Goal: Task Accomplishment & Management: Manage account settings

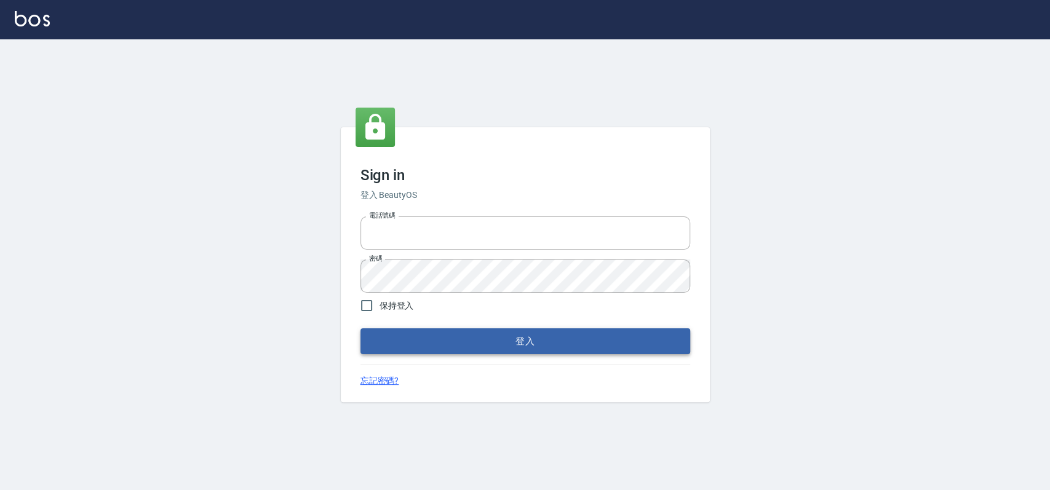
type input "033323173"
click at [419, 336] on button "登入" at bounding box center [525, 341] width 330 height 26
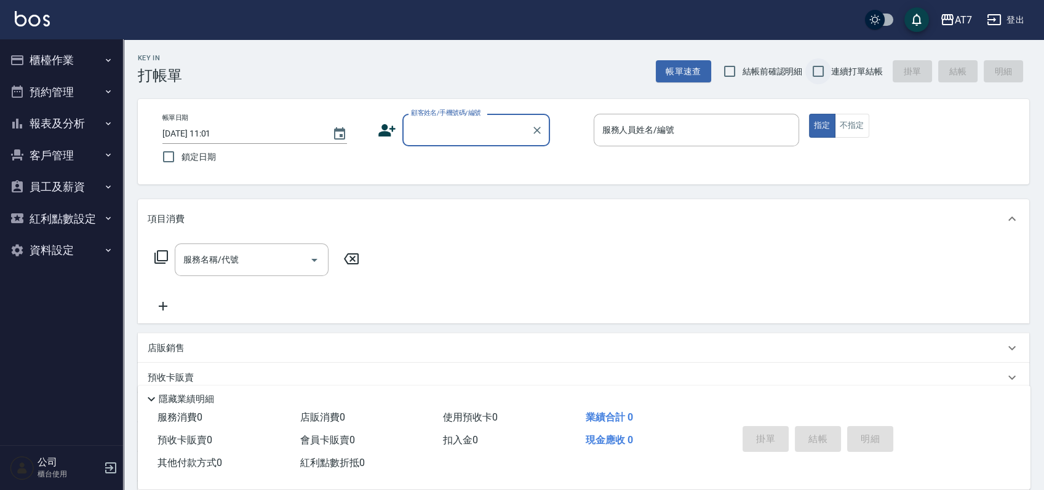
click at [817, 71] on input "連續打單結帳" at bounding box center [818, 71] width 26 height 26
checkbox input "true"
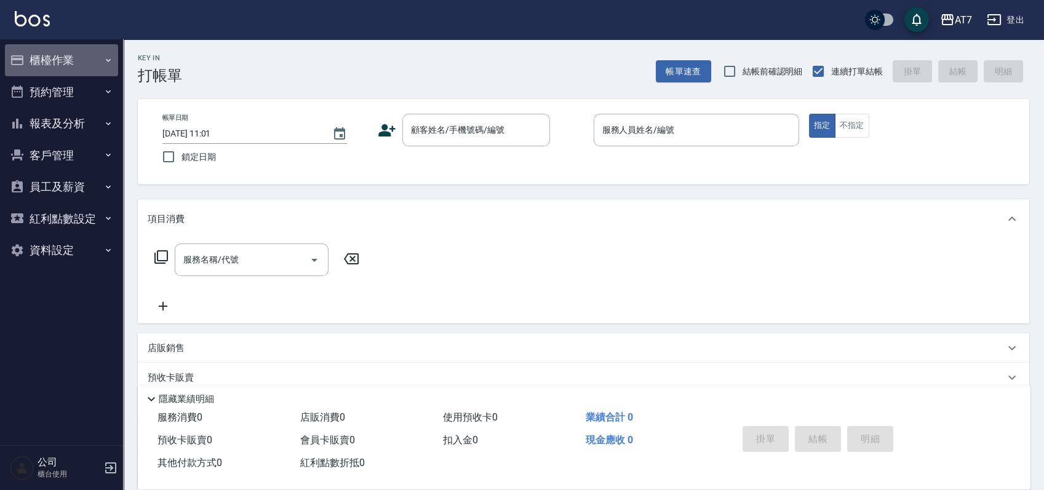
click at [69, 60] on button "櫃檯作業" at bounding box center [61, 60] width 113 height 32
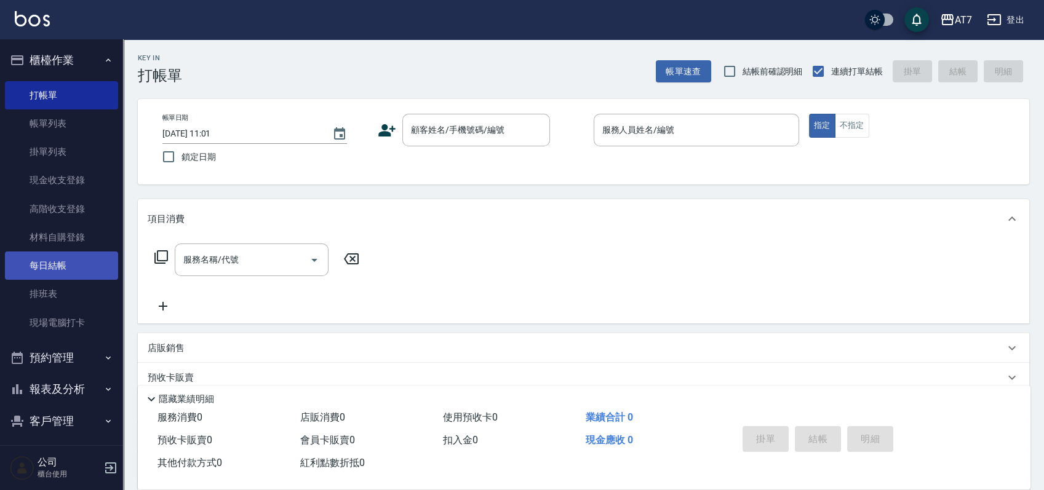
click at [65, 261] on link "每日結帳" at bounding box center [61, 266] width 113 height 28
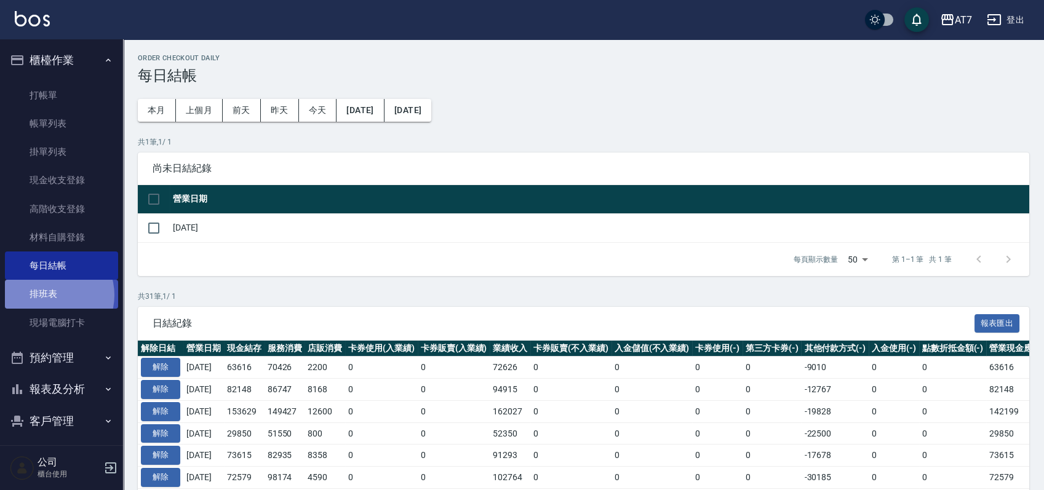
click at [49, 295] on link "排班表" at bounding box center [61, 294] width 113 height 28
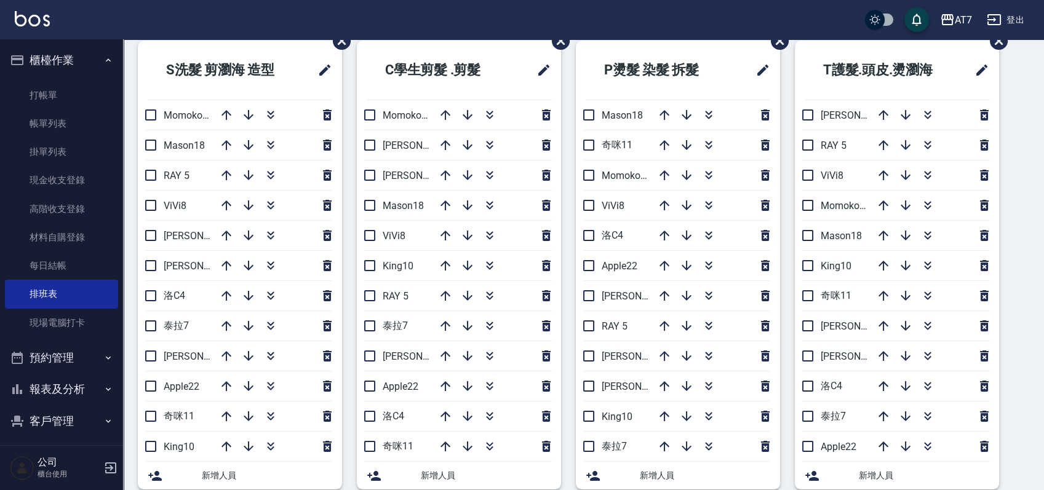
scroll to position [82, 0]
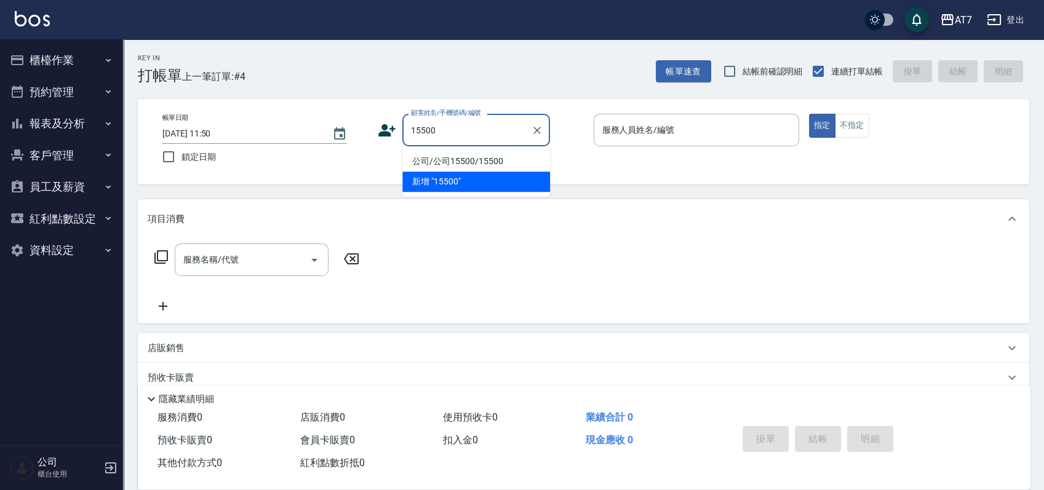
type input "公司/公司15500/15500"
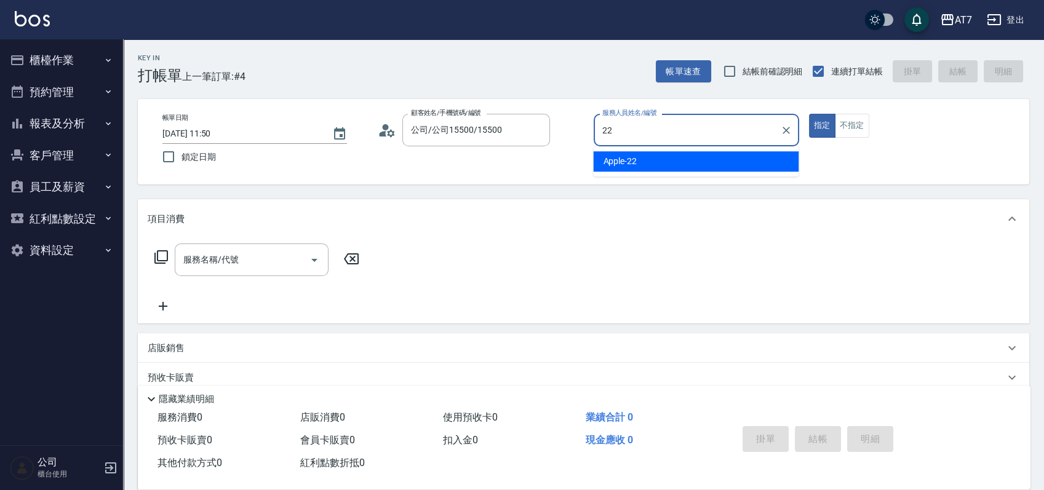
type input "Apple-22"
type button "true"
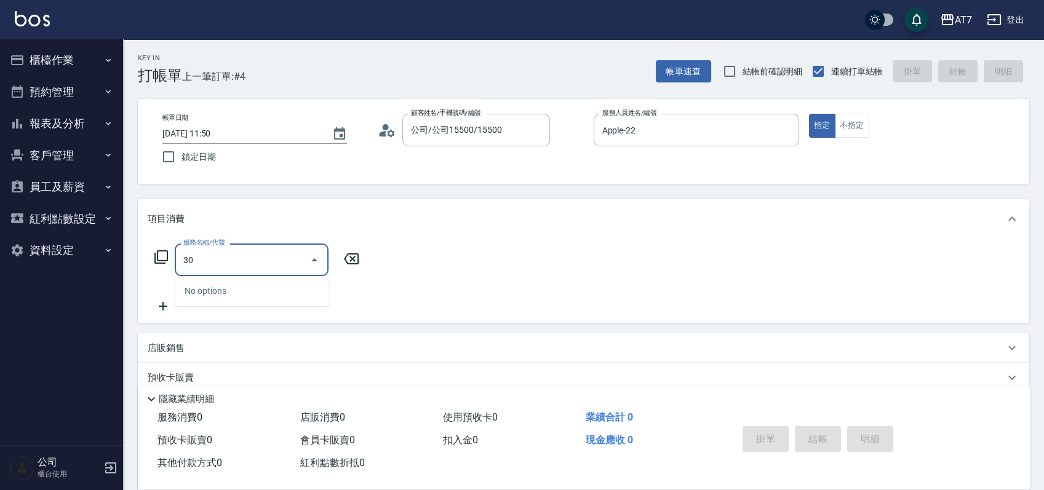
type input "301"
type input "30"
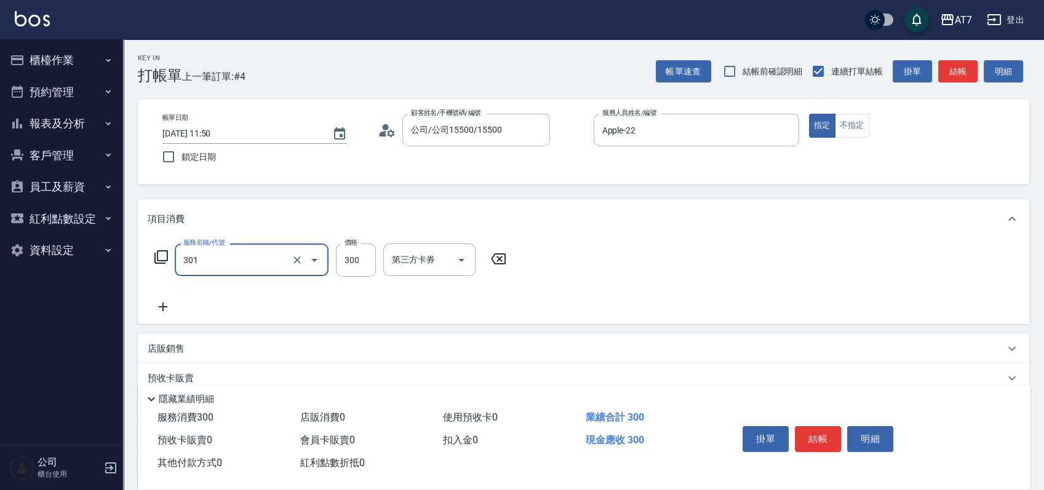
type input "學生剪髮(301)"
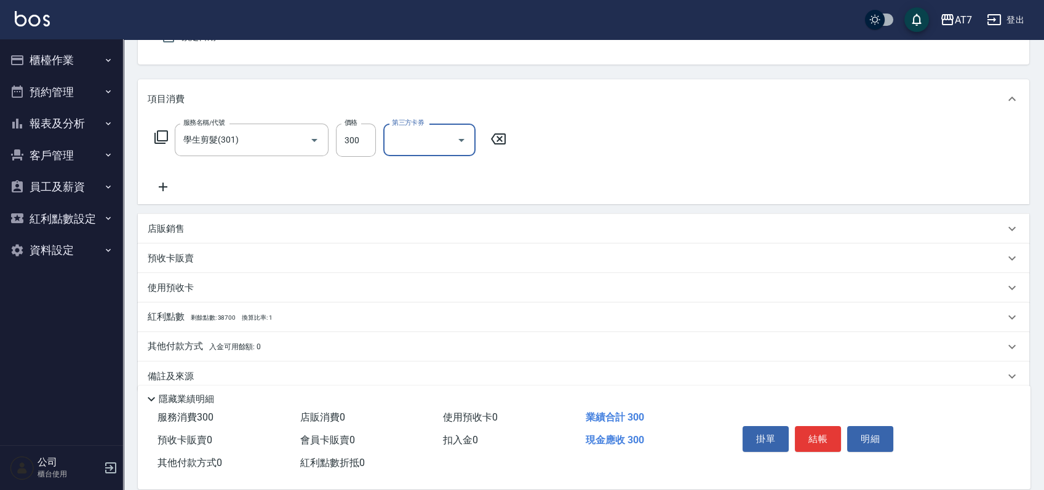
scroll to position [137, 0]
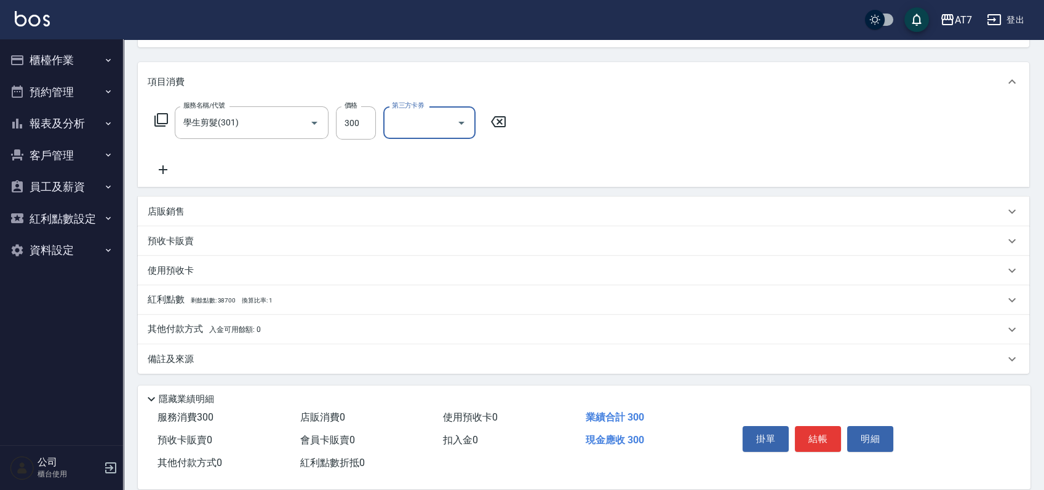
click at [221, 205] on div "店販銷售" at bounding box center [576, 211] width 857 height 13
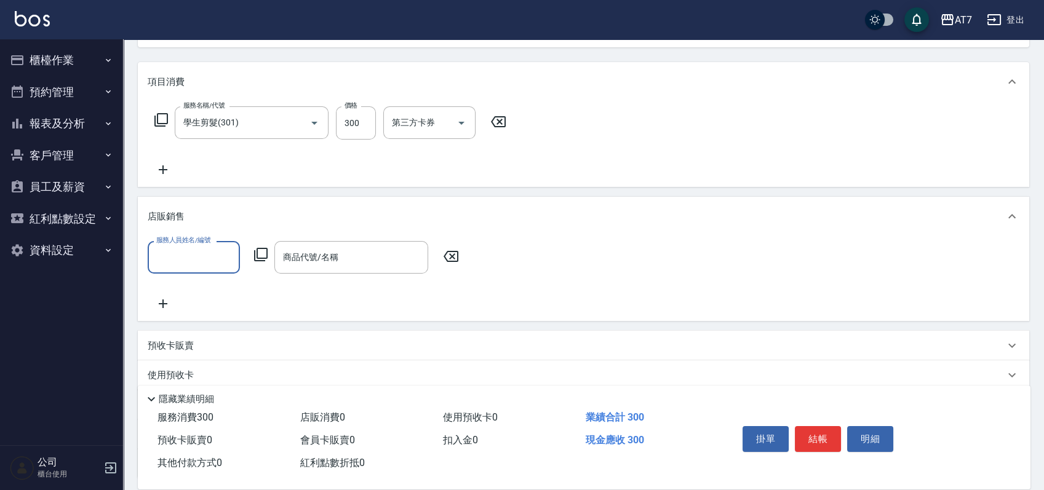
scroll to position [0, 0]
type input "Apple-22"
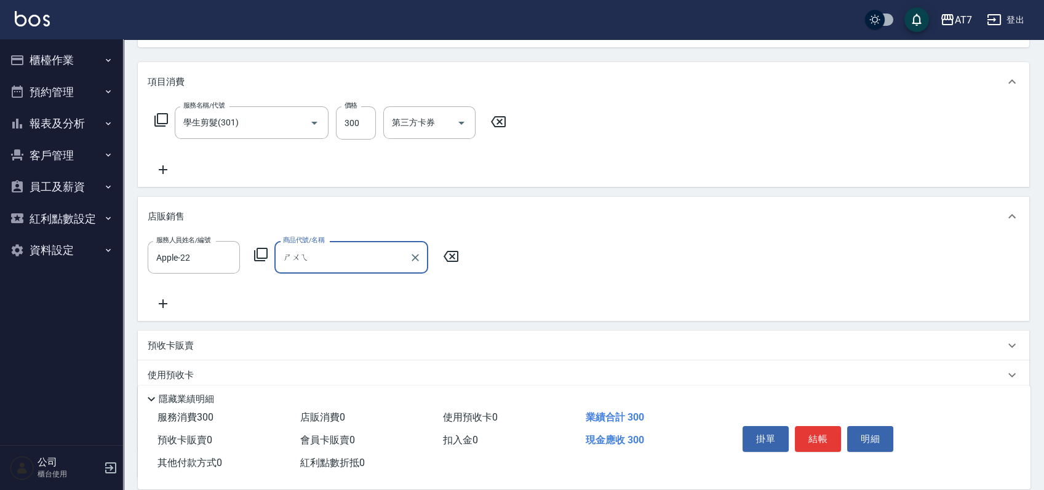
type input "水"
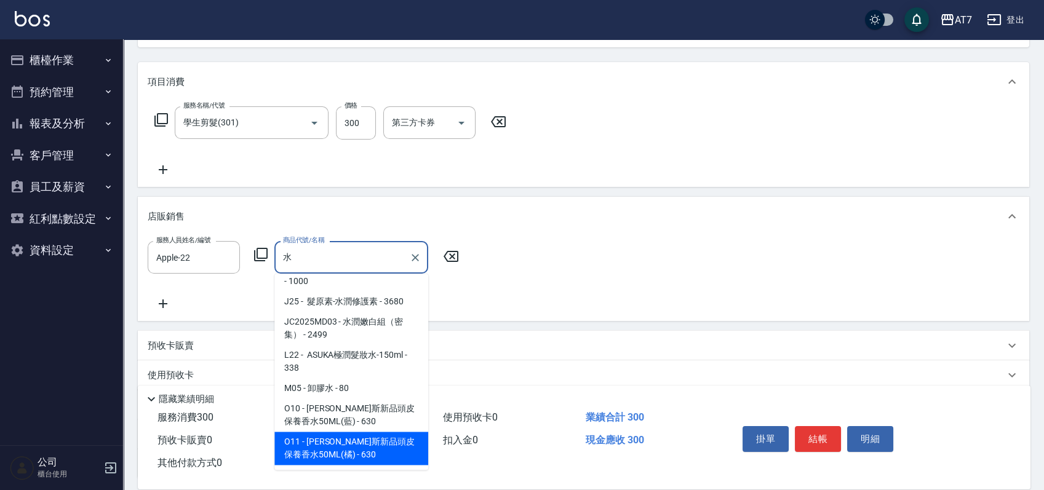
scroll to position [5, 0]
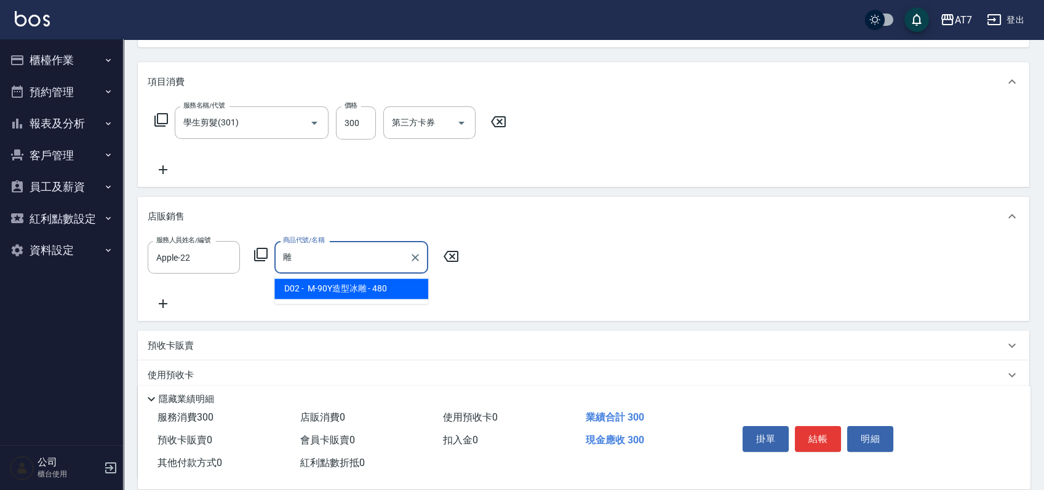
type input "M-90Y造型冰雕"
type input "70"
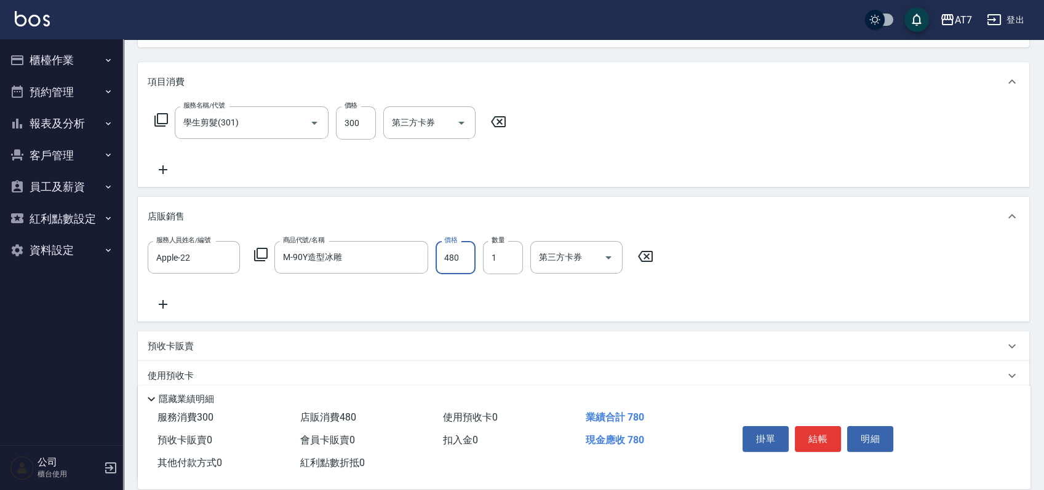
type input "4"
type input "30"
type input "450"
type input "70"
type input "450"
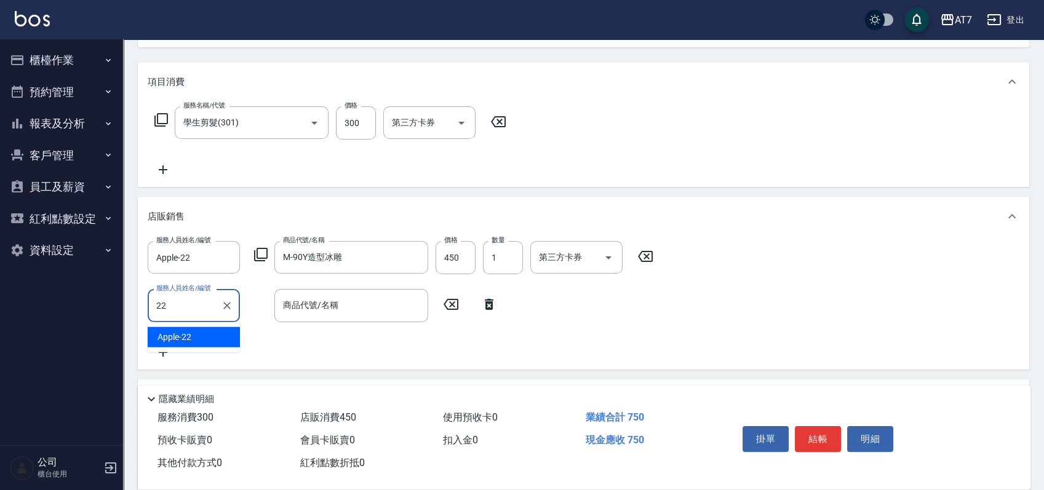
type input "Apple-22"
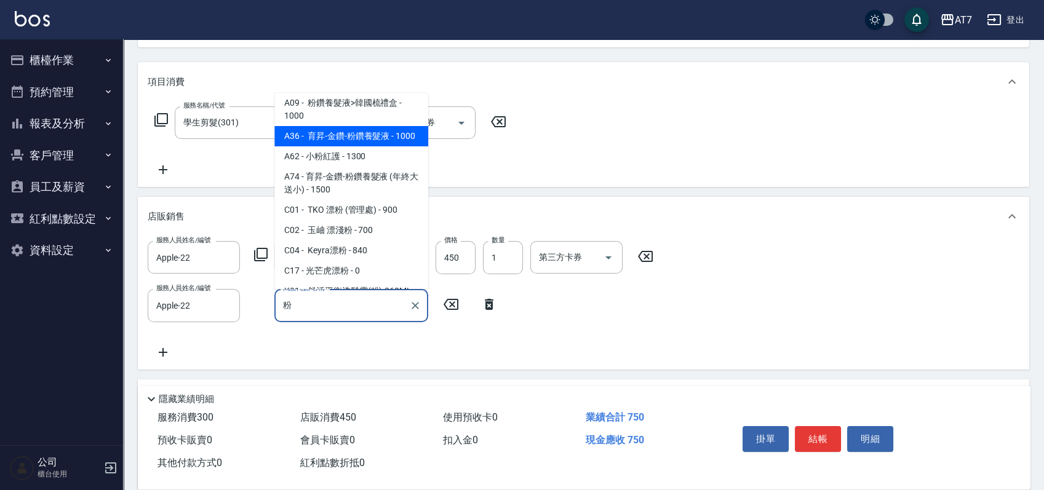
type input "育昇-金鑽-粉鑽養髮液"
type input "170"
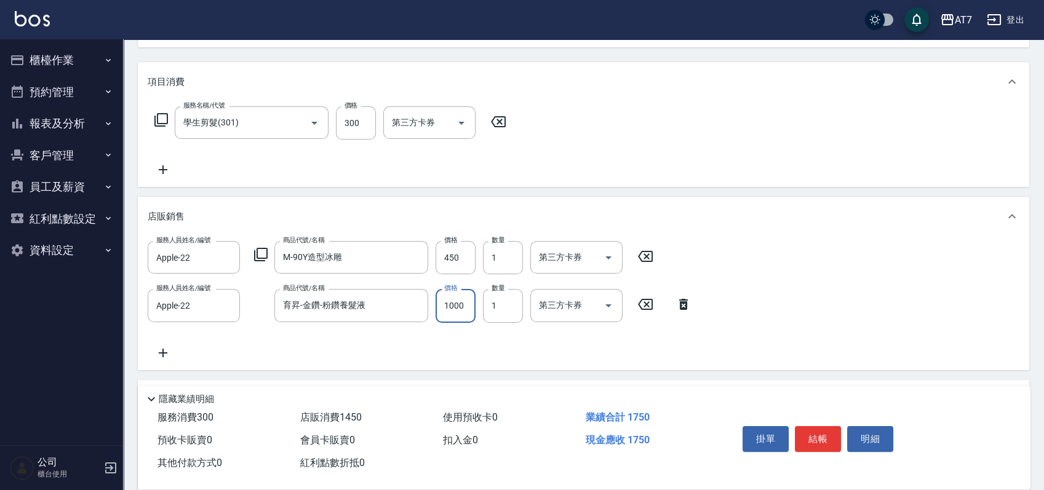
type input "9"
type input "70"
type input "90"
type input "80"
type input "900"
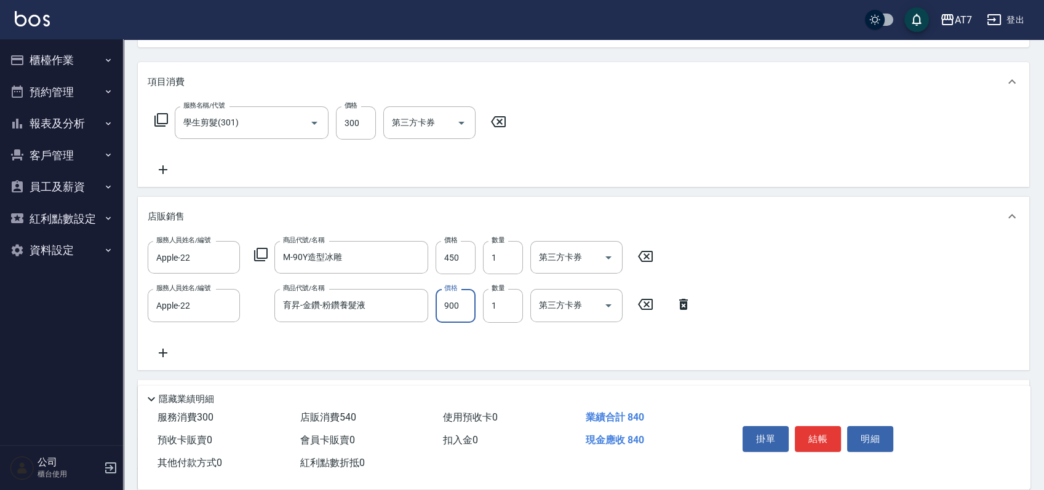
type input "160"
type input "900"
click at [803, 435] on button "結帳" at bounding box center [818, 439] width 46 height 26
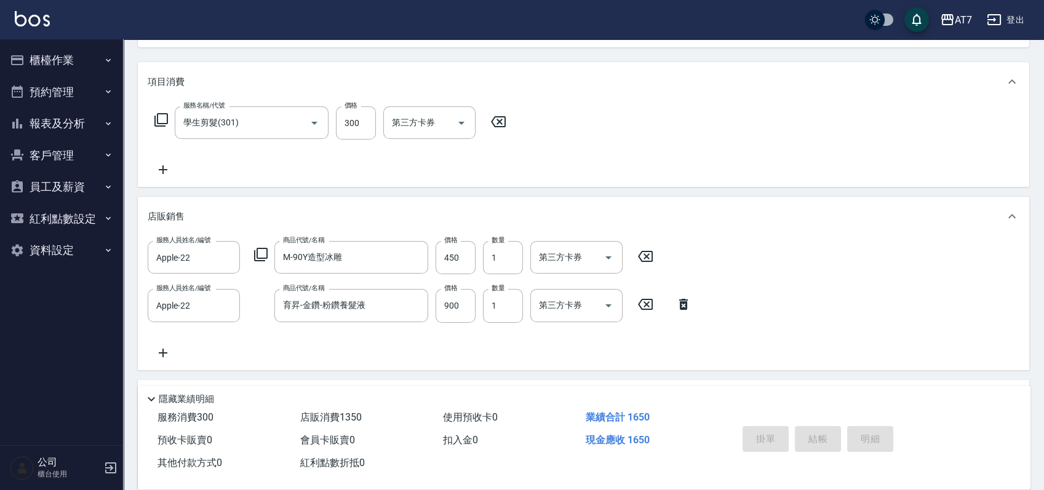
type input "2025/08/23 12:42"
type input "0"
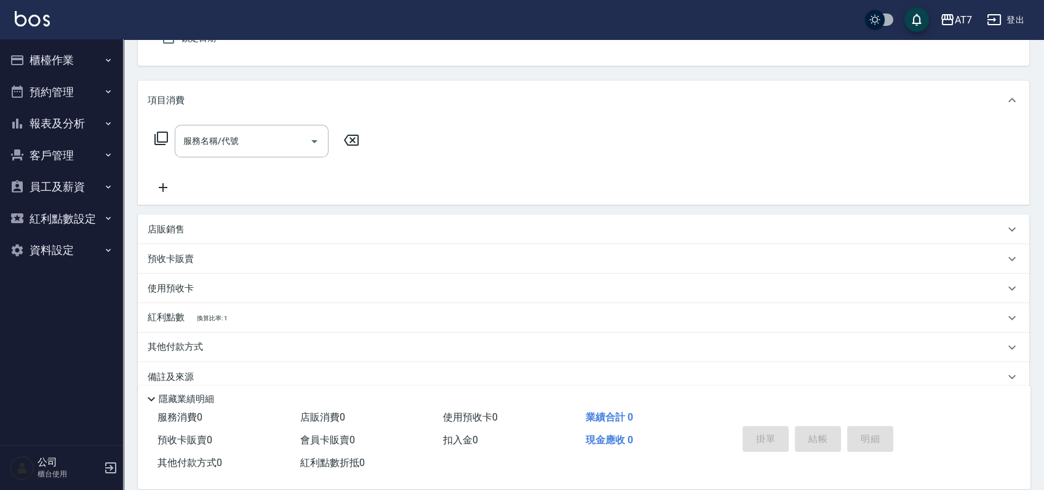
scroll to position [0, 0]
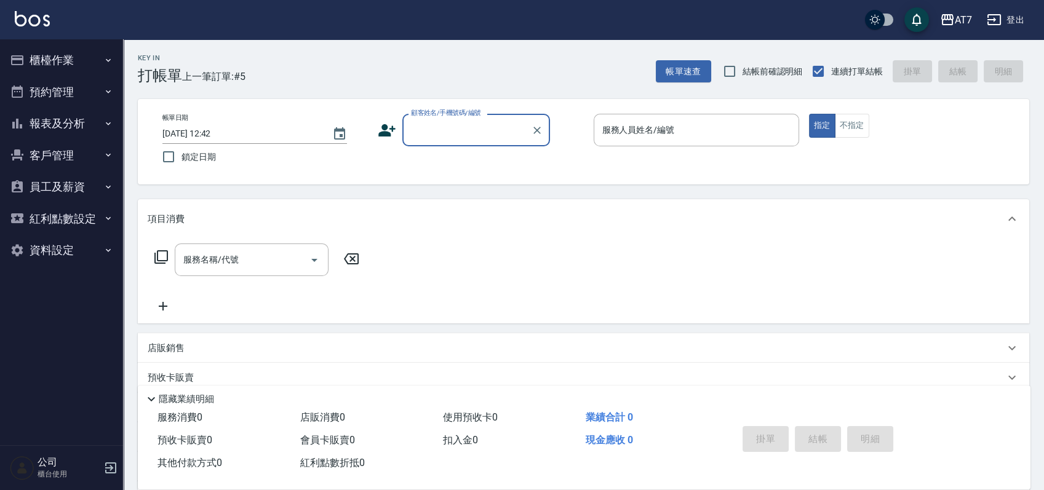
click at [430, 138] on input "顧客姓名/手機號碼/編號" at bounding box center [467, 130] width 118 height 22
type input "06120"
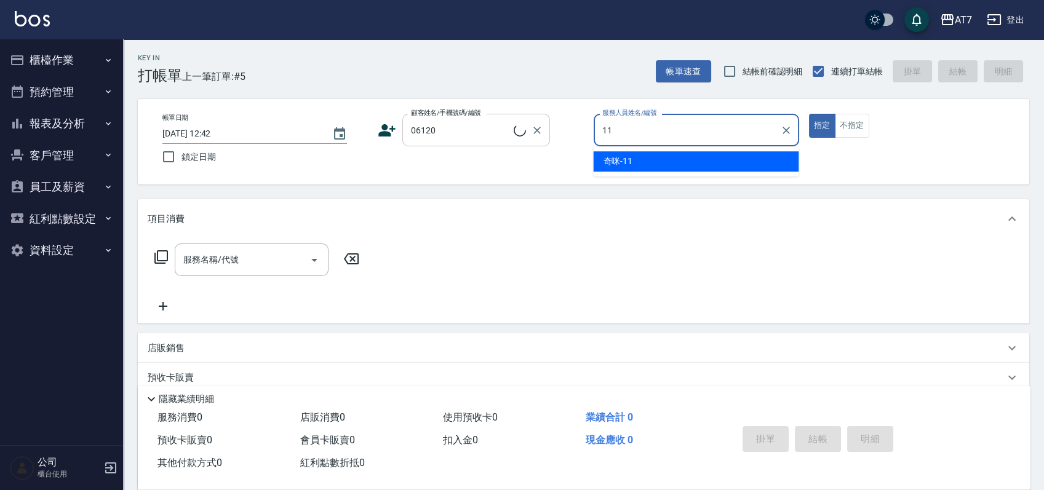
type input "奇咪-11"
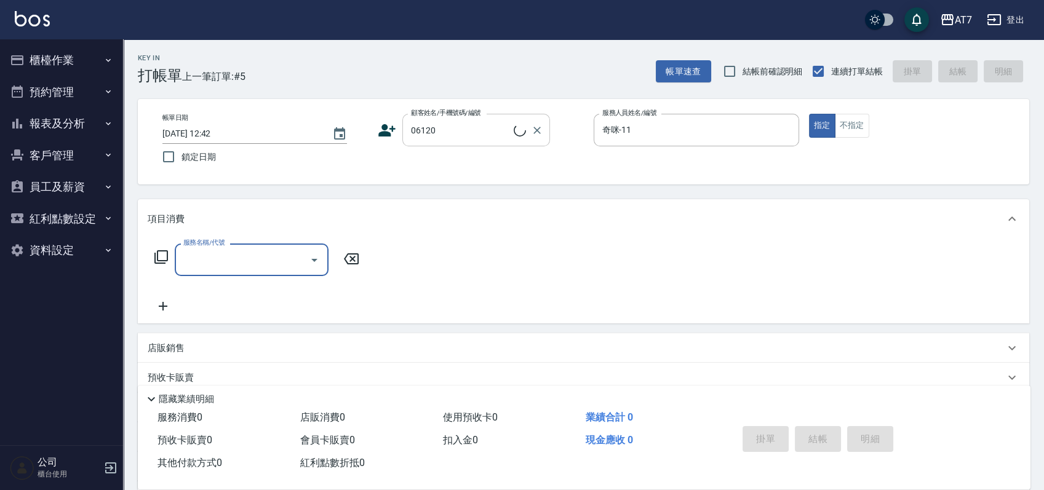
type input "公司單/06120-1/06120"
type input "302"
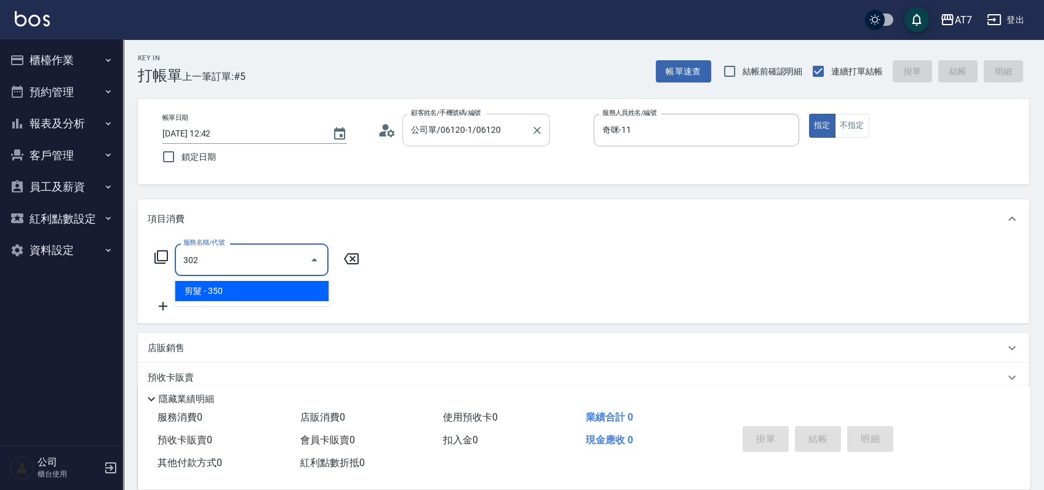
type input "30"
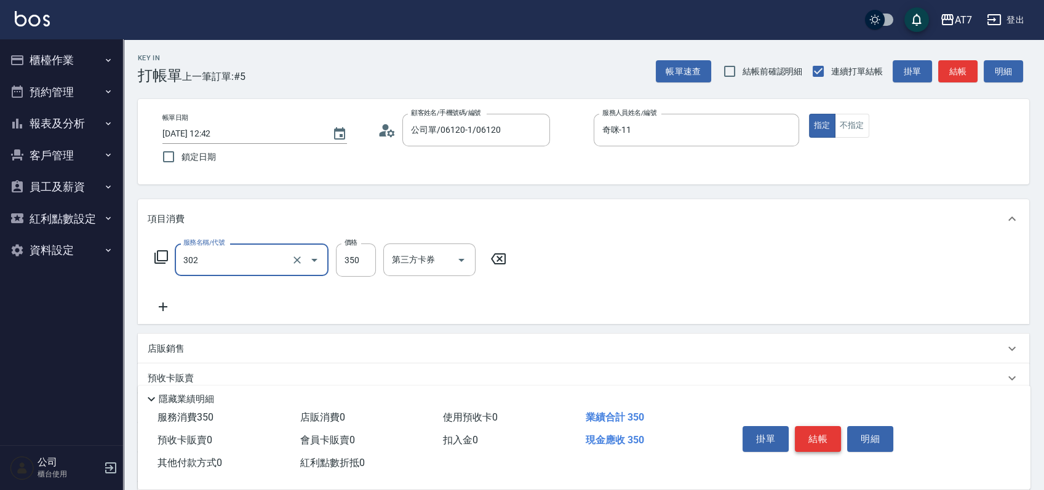
type input "剪髮(302)"
click at [813, 437] on button "結帳" at bounding box center [818, 439] width 46 height 26
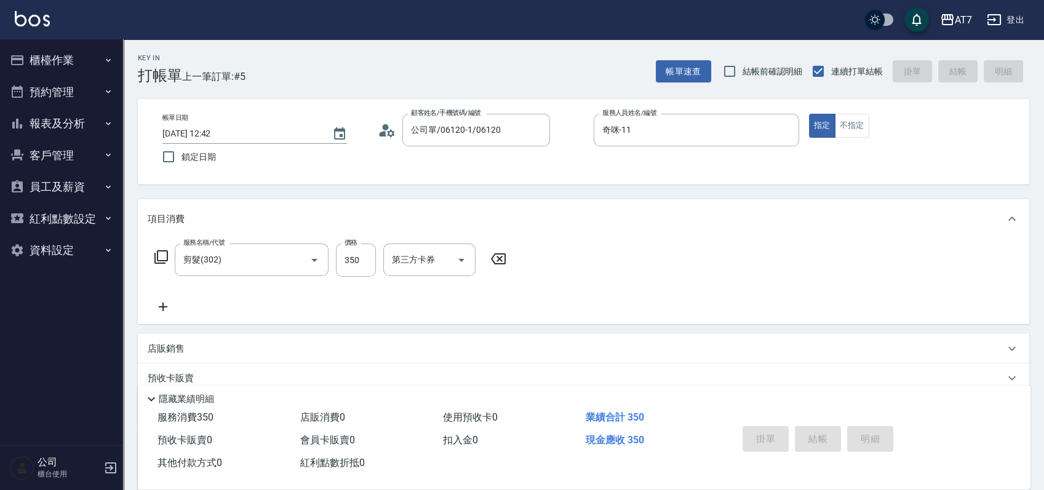
type input "2025/08/23 12:43"
type input "0"
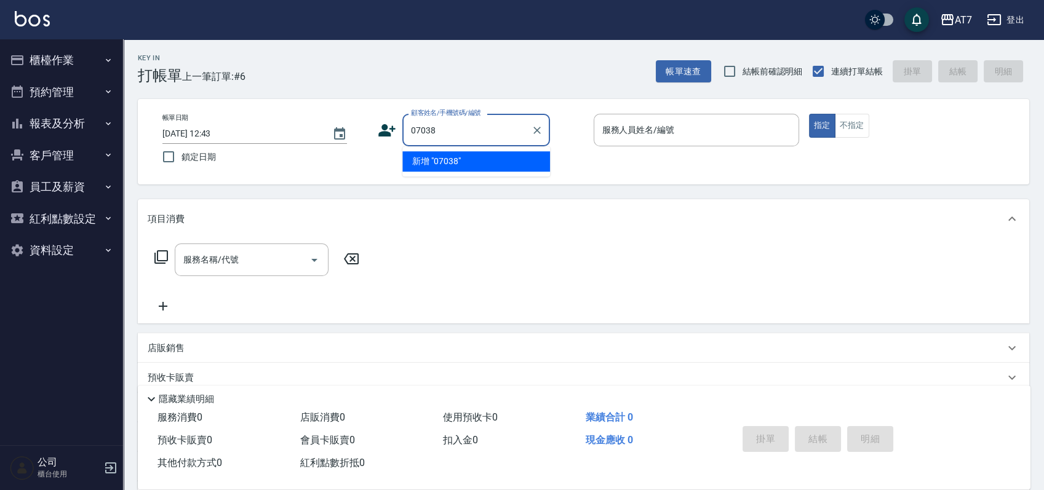
type input "07038"
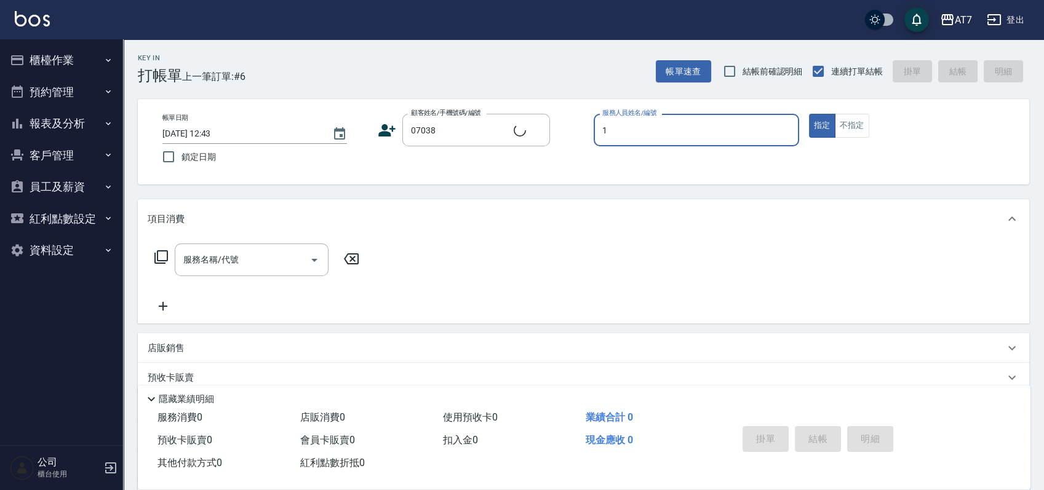
type input "12"
type input "公司/公司07038/07038"
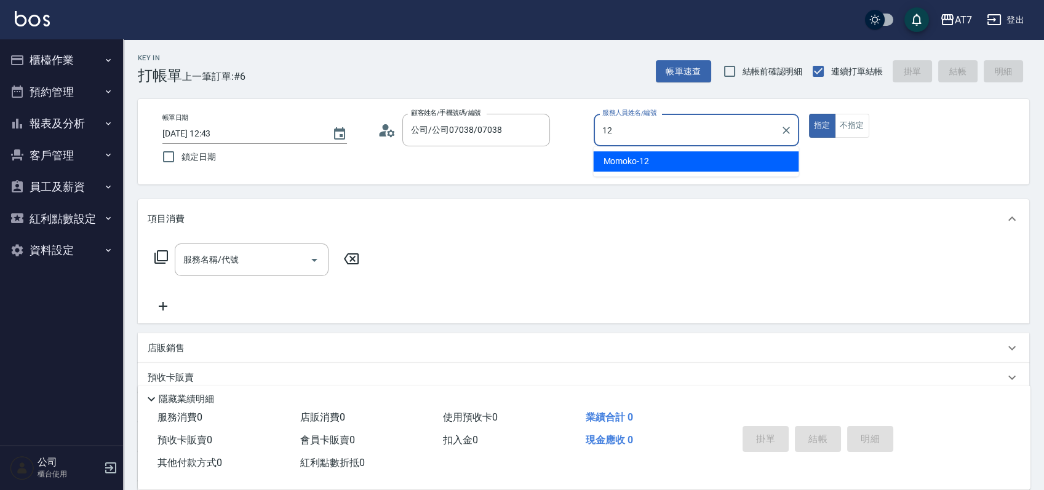
type input "Momoko-12"
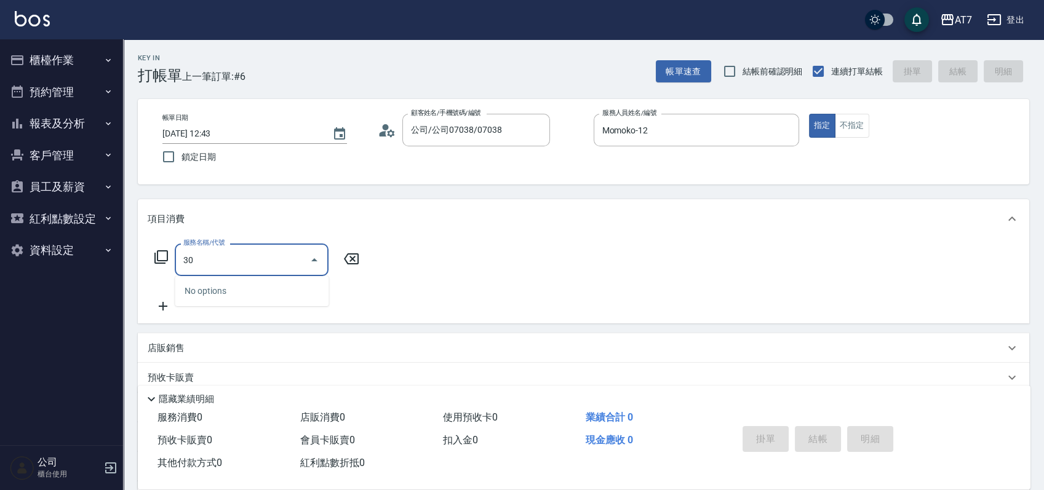
type input "304"
type input "40"
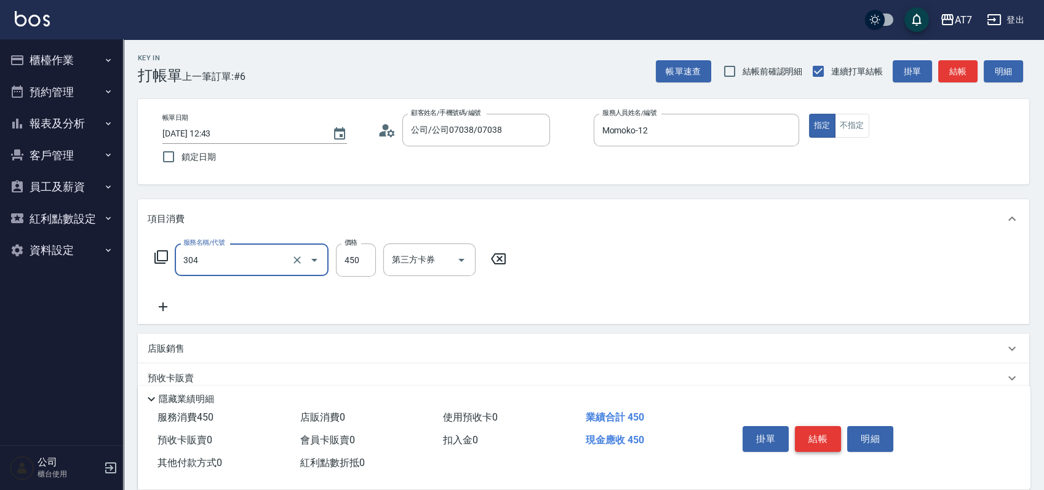
type input "A+級剪髮(304)"
click at [813, 437] on button "結帳" at bounding box center [818, 439] width 46 height 26
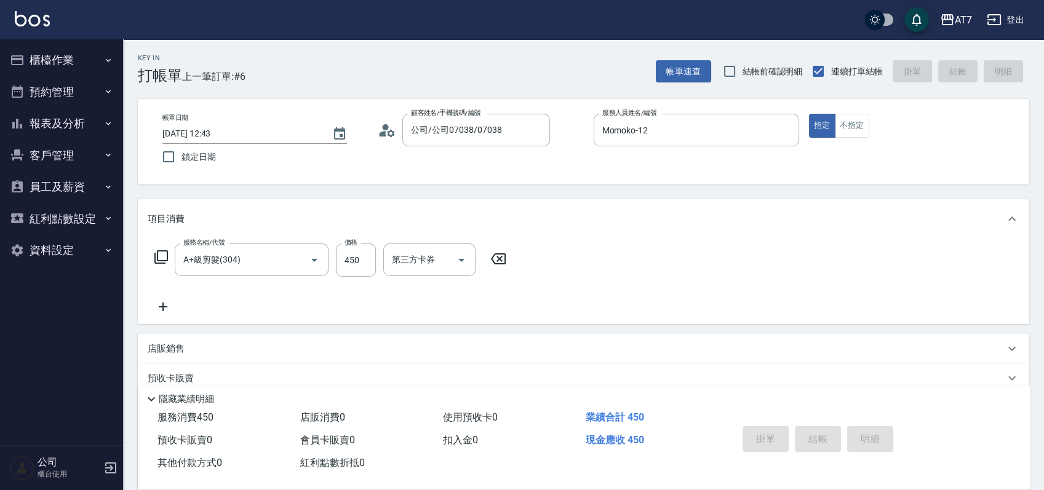
type input "0"
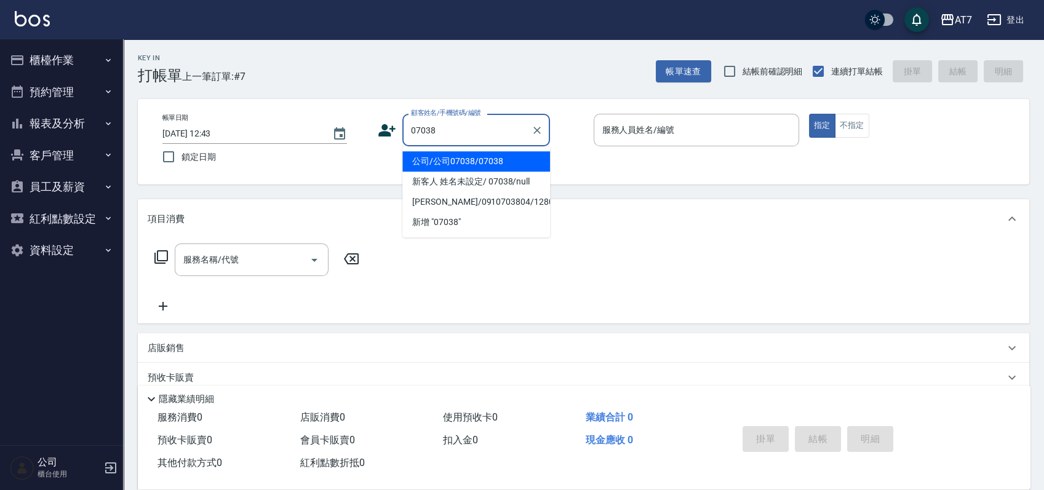
type input "公司/公司07038/07038"
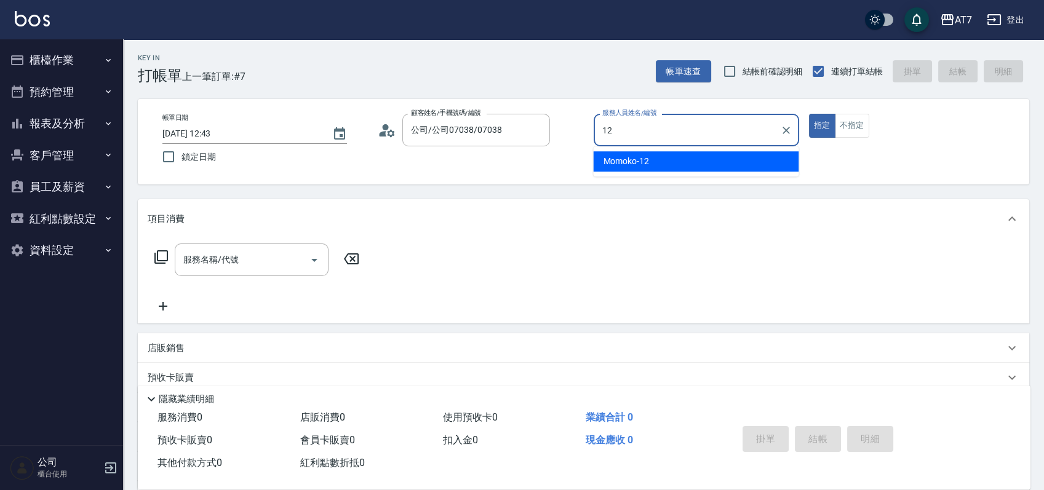
type input "Momoko-12"
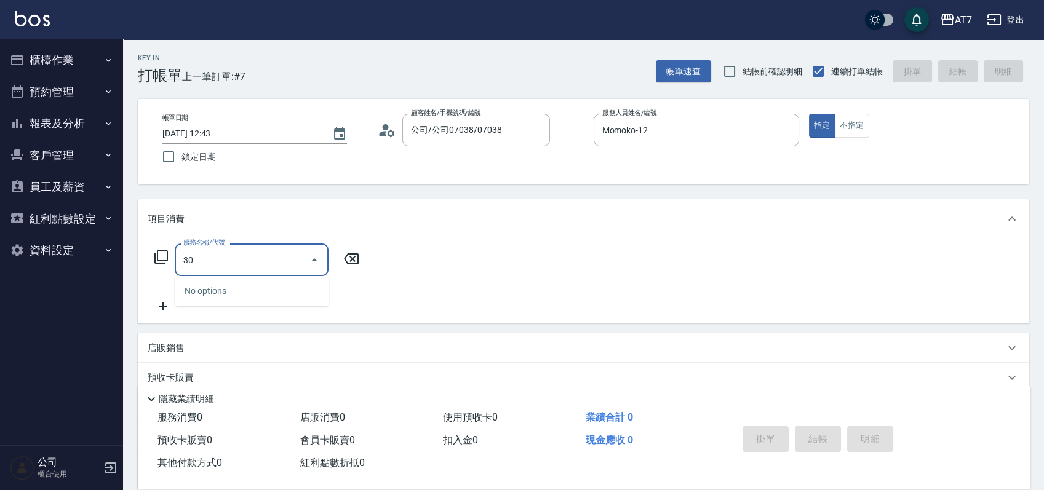
type input "304"
type input "40"
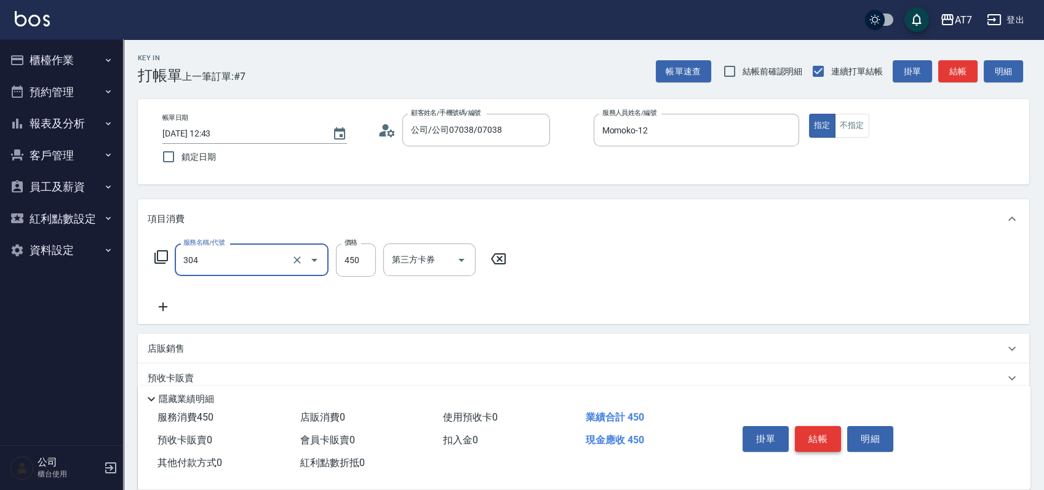
type input "A+級剪髮(304)"
click at [813, 437] on button "結帳" at bounding box center [818, 439] width 46 height 26
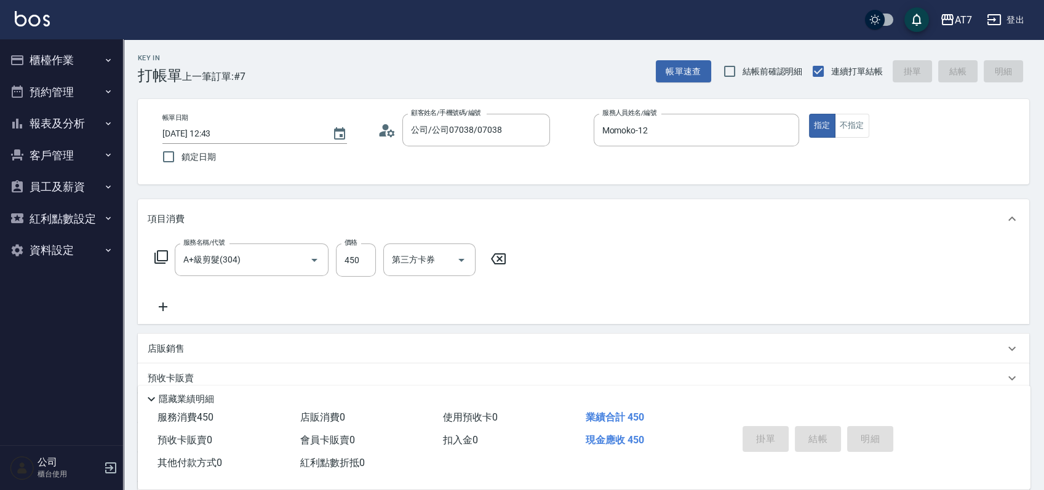
type input "0"
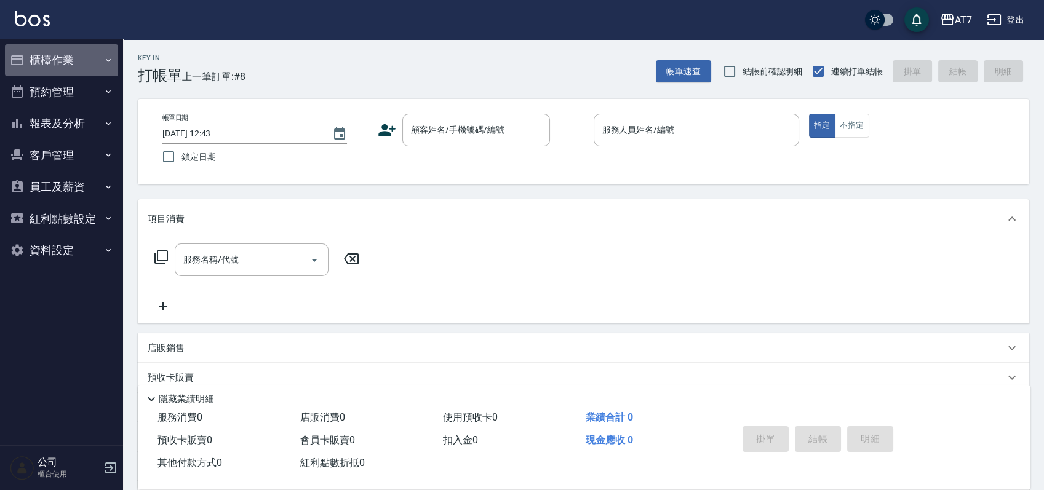
click at [54, 60] on button "櫃檯作業" at bounding box center [61, 60] width 113 height 32
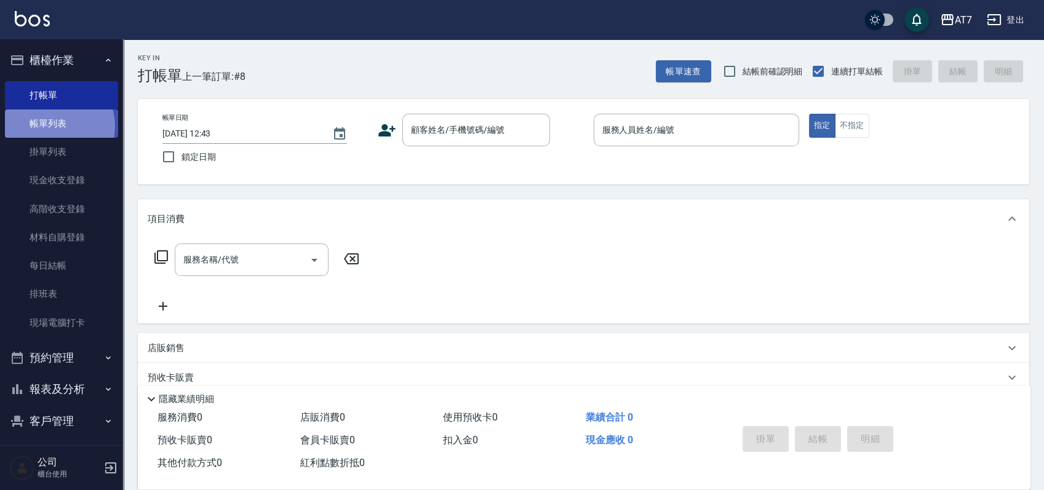
click at [55, 126] on link "帳單列表" at bounding box center [61, 123] width 113 height 28
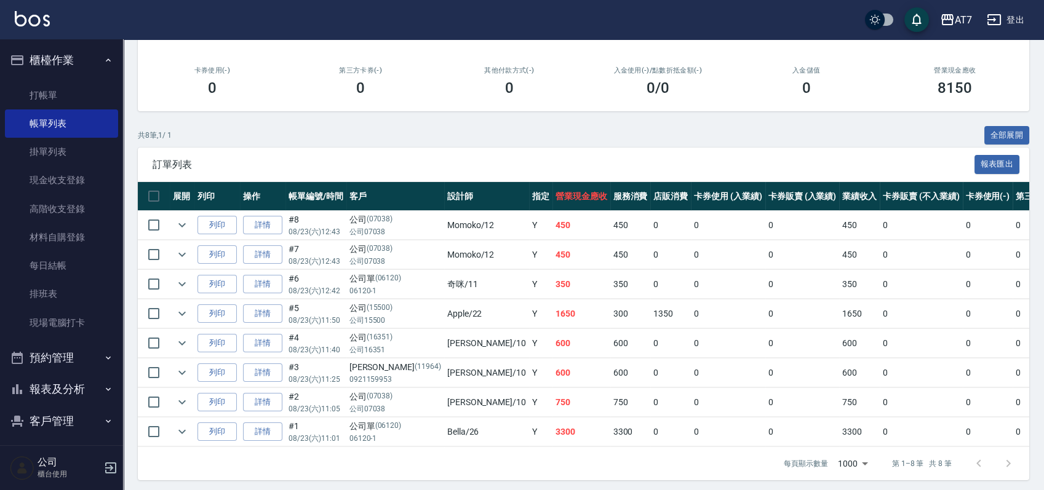
scroll to position [164, 0]
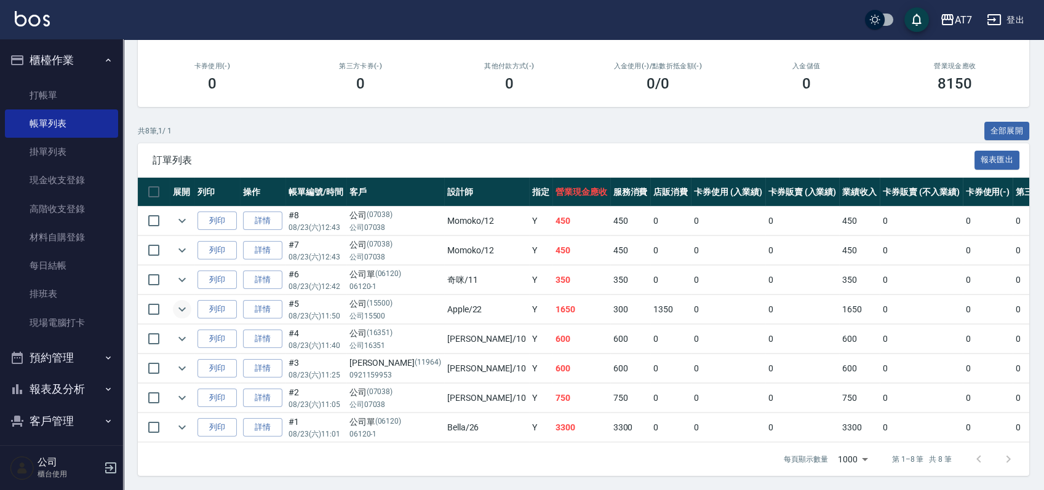
click at [177, 307] on icon "expand row" at bounding box center [182, 309] width 15 height 15
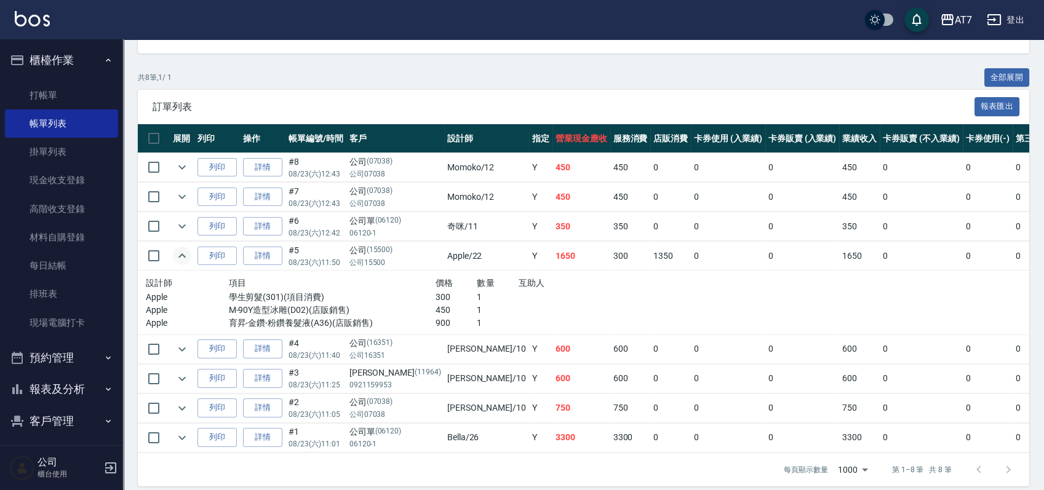
scroll to position [239, 0]
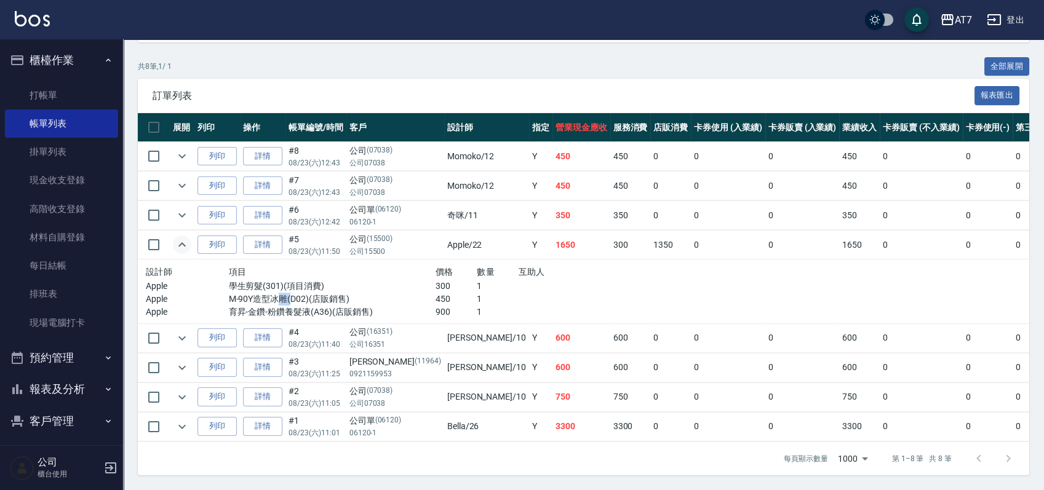
drag, startPoint x: 261, startPoint y: 291, endPoint x: 273, endPoint y: 290, distance: 12.3
click at [273, 293] on p "M-90Y造型冰雕(D02)(店販銷售)" at bounding box center [332, 299] width 207 height 13
click at [272, 306] on p "育昇-金鑽-粉鑽養髮液(A36)(店販銷售)" at bounding box center [332, 312] width 207 height 13
click at [64, 89] on link "打帳單" at bounding box center [61, 95] width 113 height 28
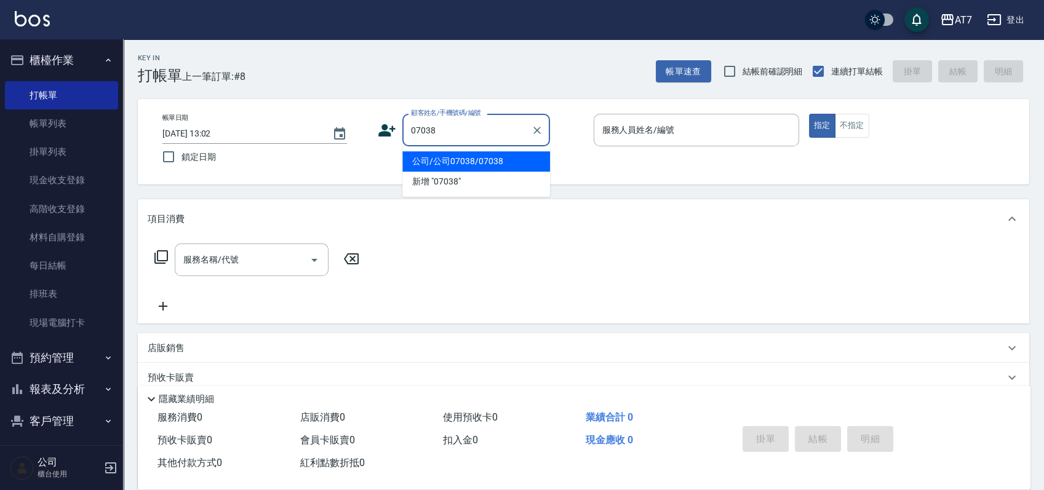
type input "公司/公司07038/07038"
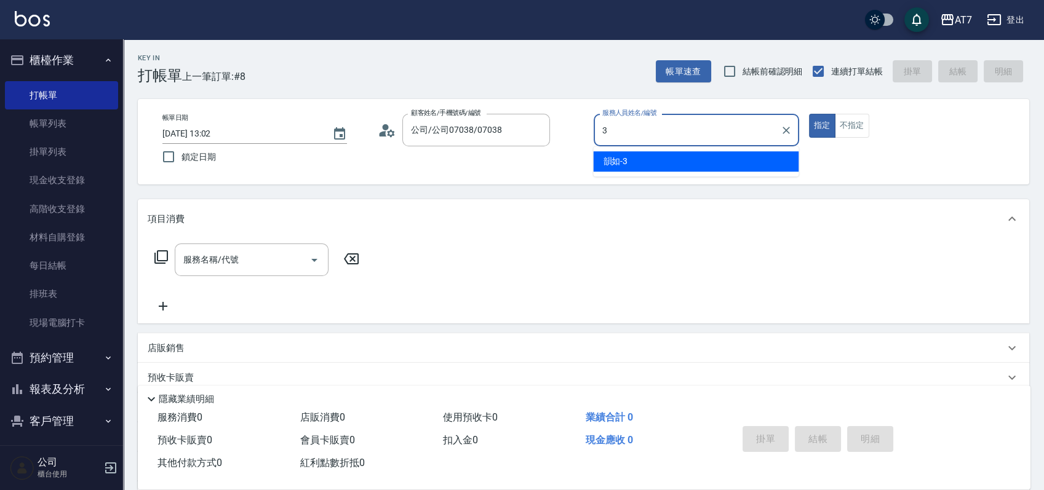
type input "韻如-3"
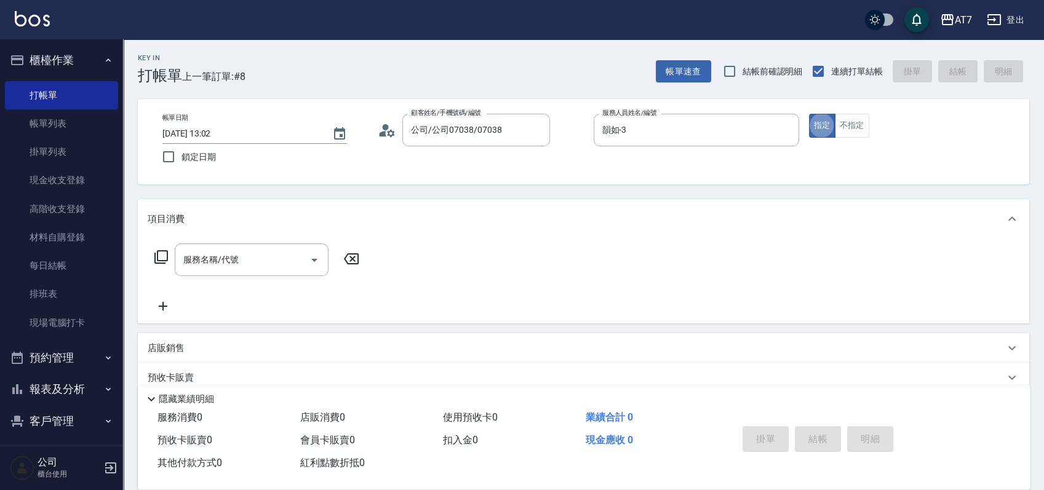
type button "true"
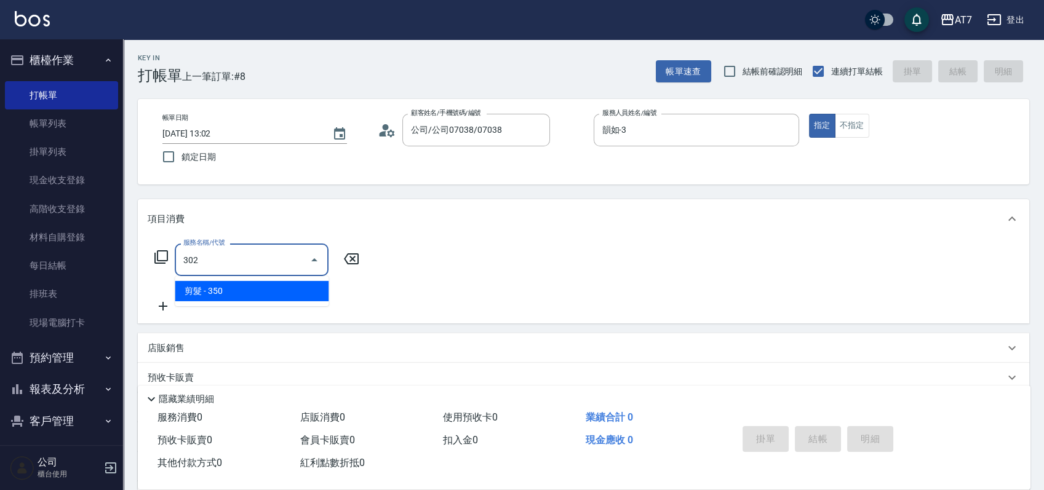
type input "302"
click at [253, 266] on input "服務名稱/代號" at bounding box center [242, 260] width 124 height 22
type input "302"
type input "30"
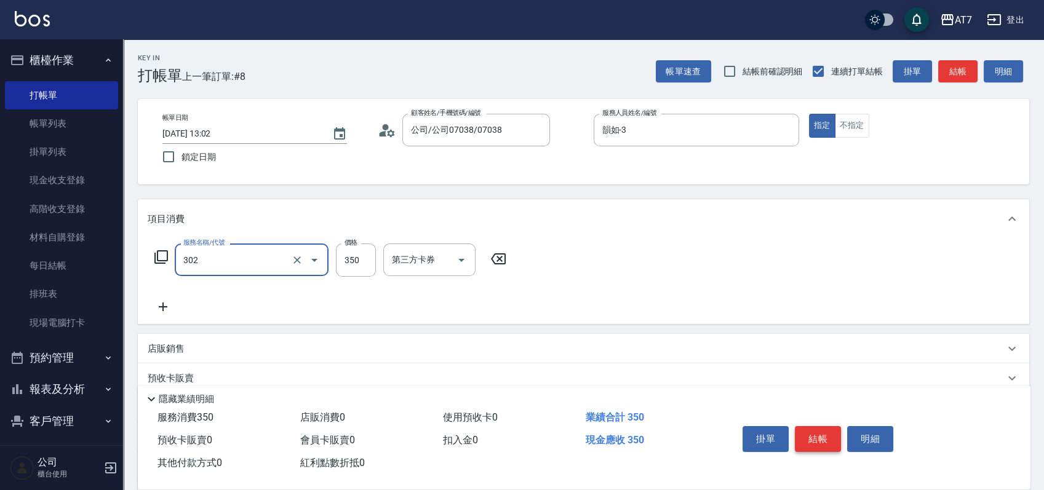
type input "剪髮(302)"
click at [828, 432] on button "結帳" at bounding box center [818, 439] width 46 height 26
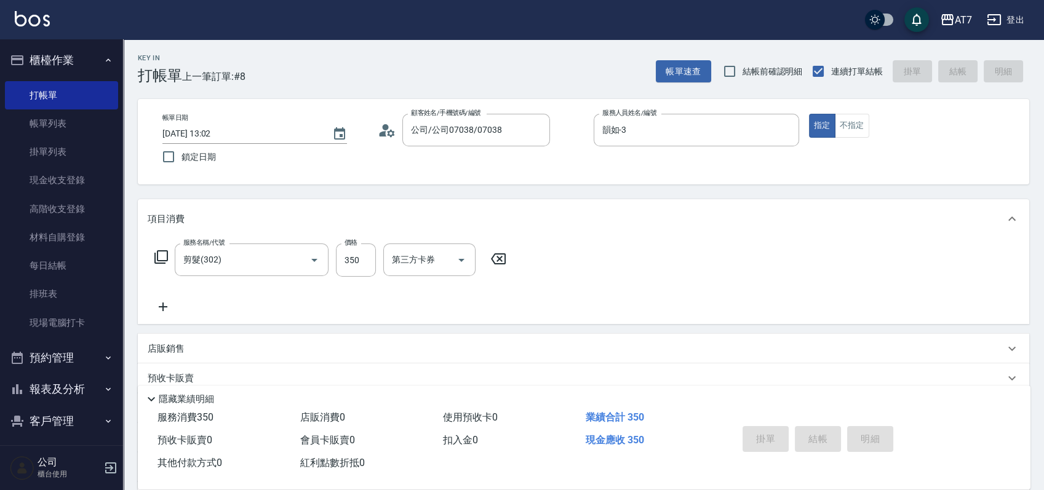
type input "2025/08/23 13:16"
type input "0"
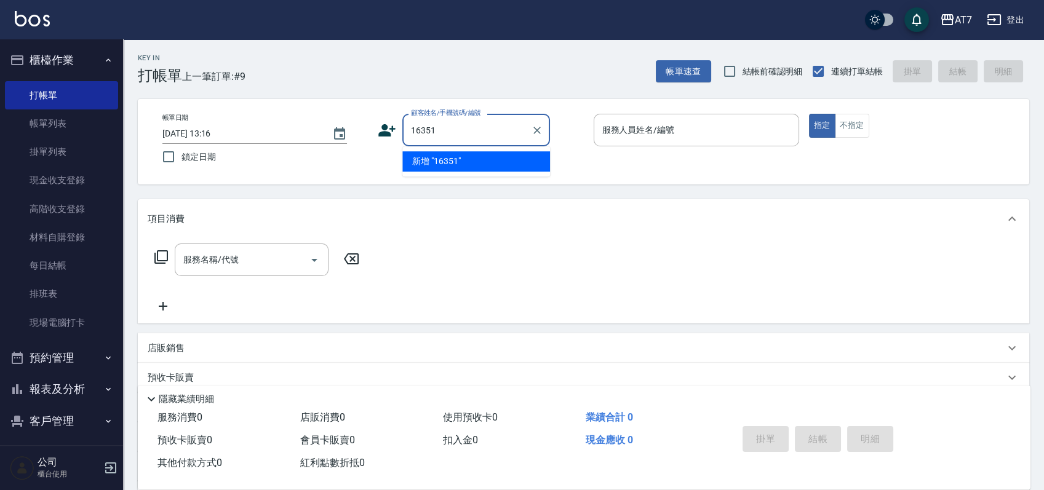
type input "16351"
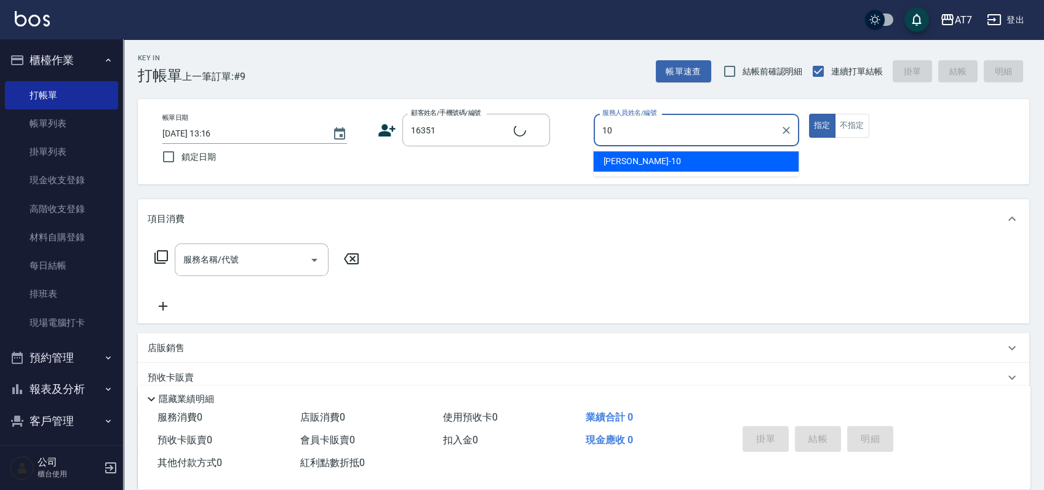
type input "10"
type input "公司/公司16351/16351"
type input "King-10"
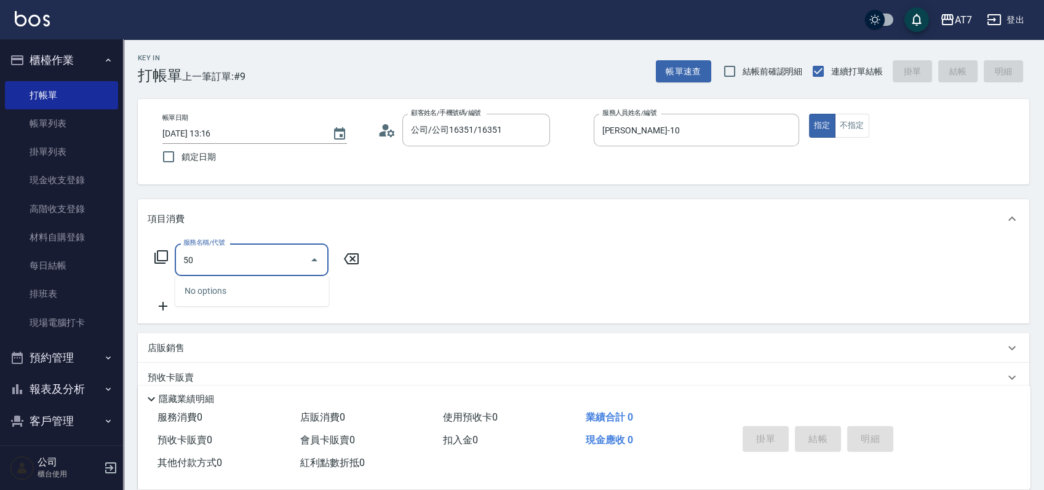
type input "501"
type input "30"
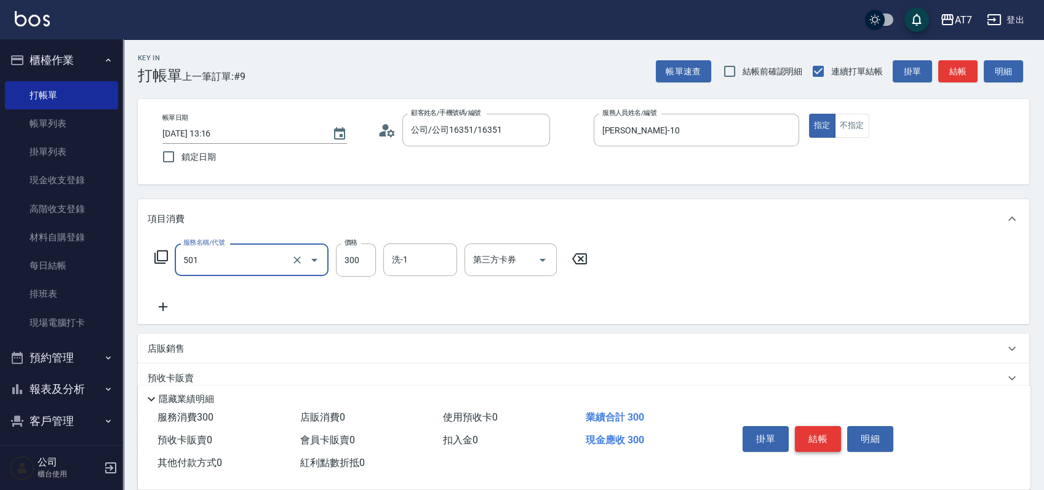
type input "洗髮(互助)(501)"
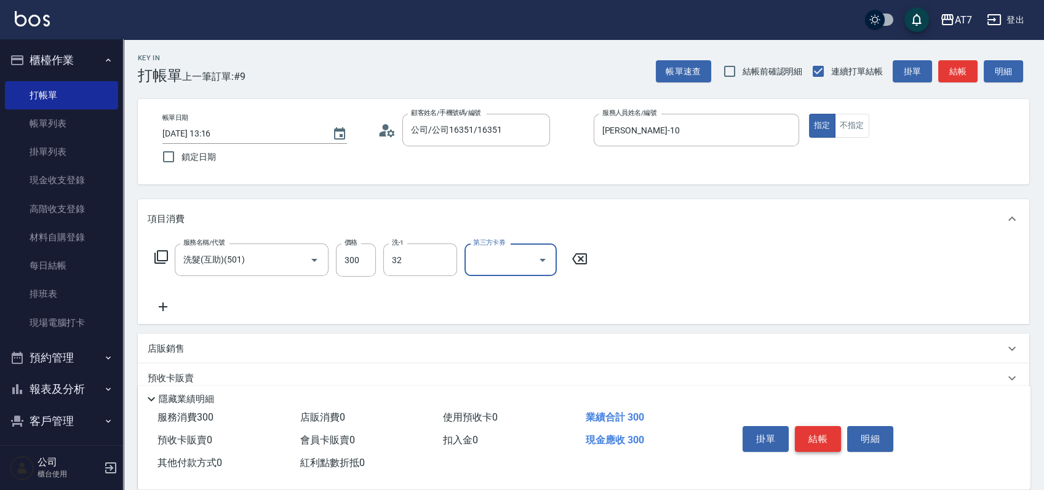
type input "小慈-32"
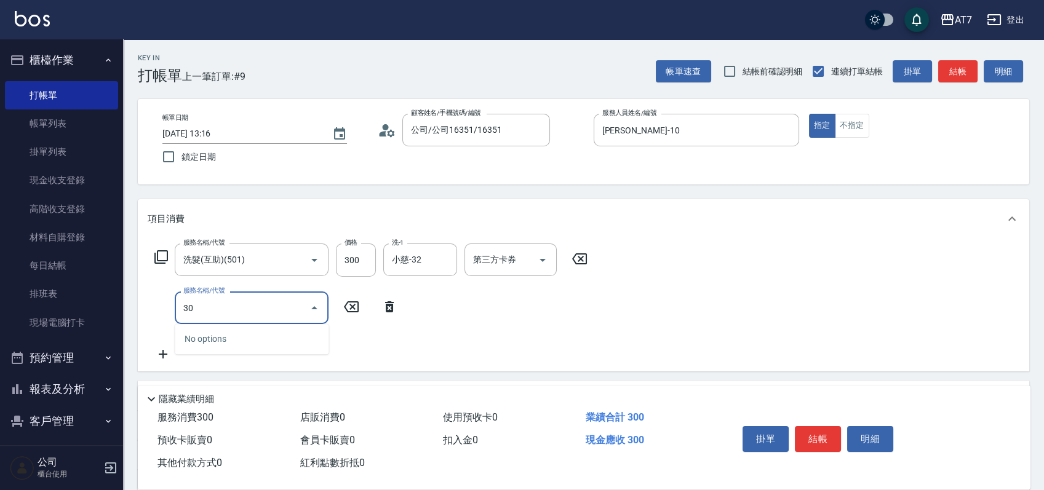
type input "301"
type input "60"
type input "學生剪髮(301)"
click at [807, 435] on button "結帳" at bounding box center [818, 439] width 46 height 26
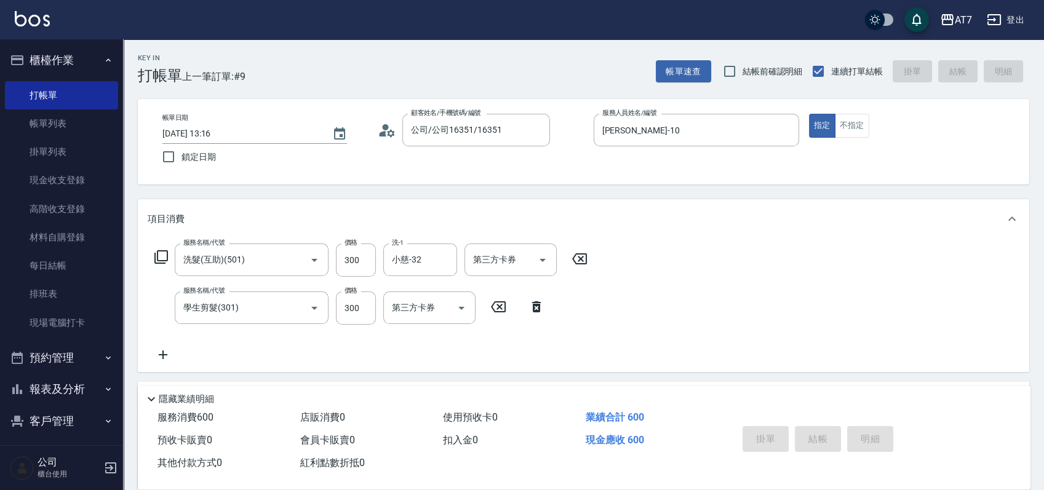
type input "2025/08/23 13:21"
type input "0"
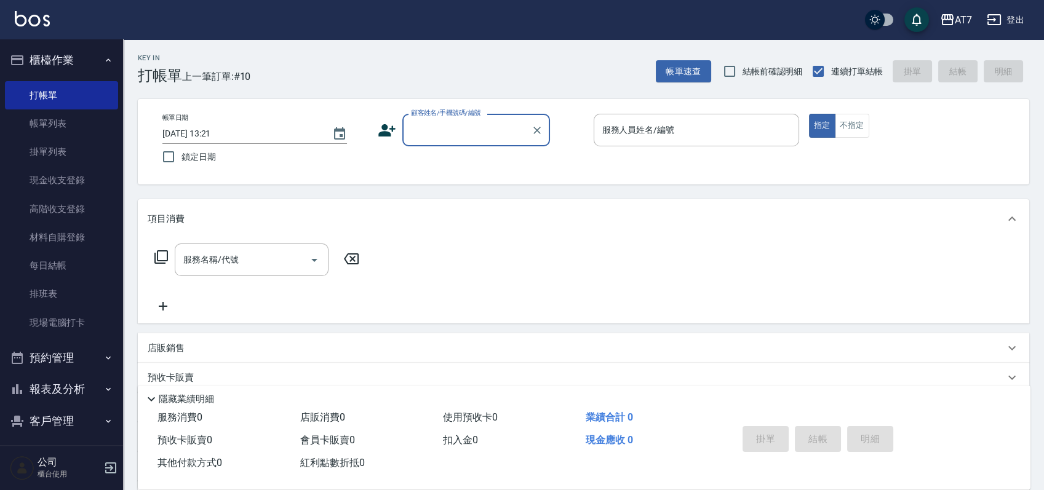
click at [447, 58] on div "Key In 打帳單 上一筆訂單:#10 帳單速查 結帳前確認明細 連續打單結帳 掛單 結帳 明細" at bounding box center [576, 61] width 906 height 45
click at [454, 130] on input "顧客姓名/手機號碼/編號" at bounding box center [467, 130] width 118 height 22
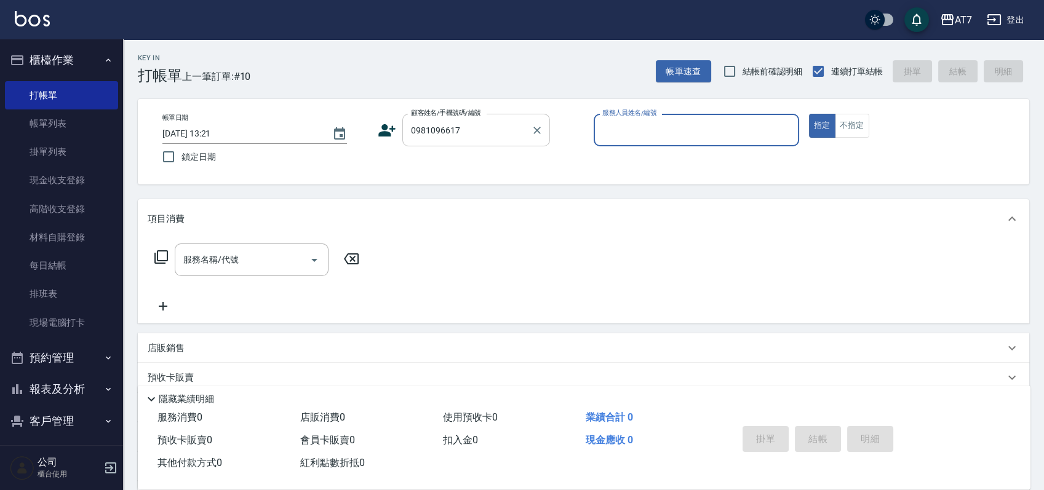
type input "新客人 姓名未設定/0981096617/null"
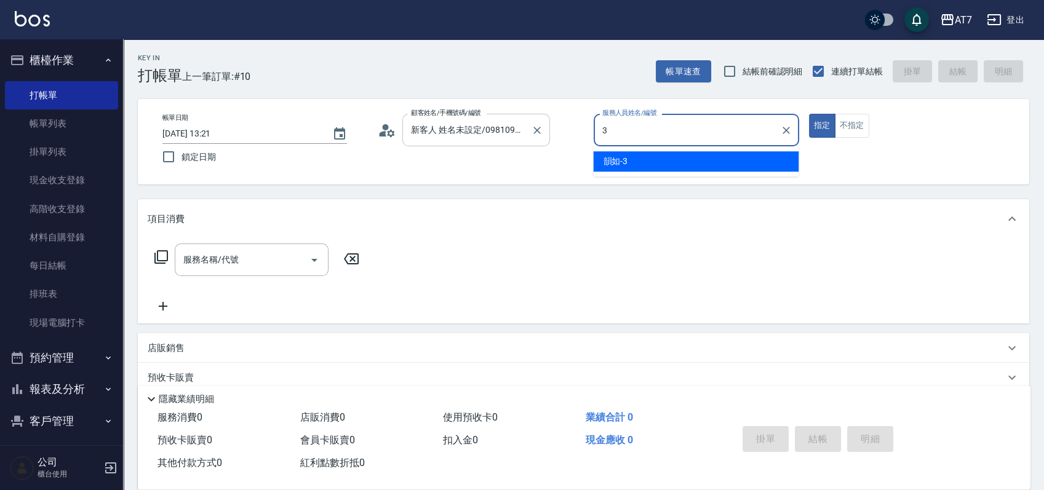
type input "韻如-3"
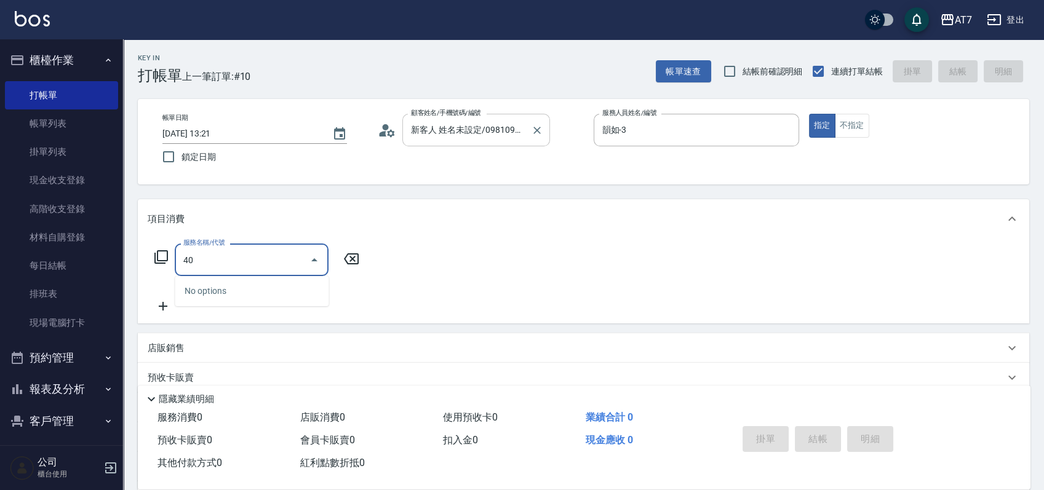
type input "400"
type input "150"
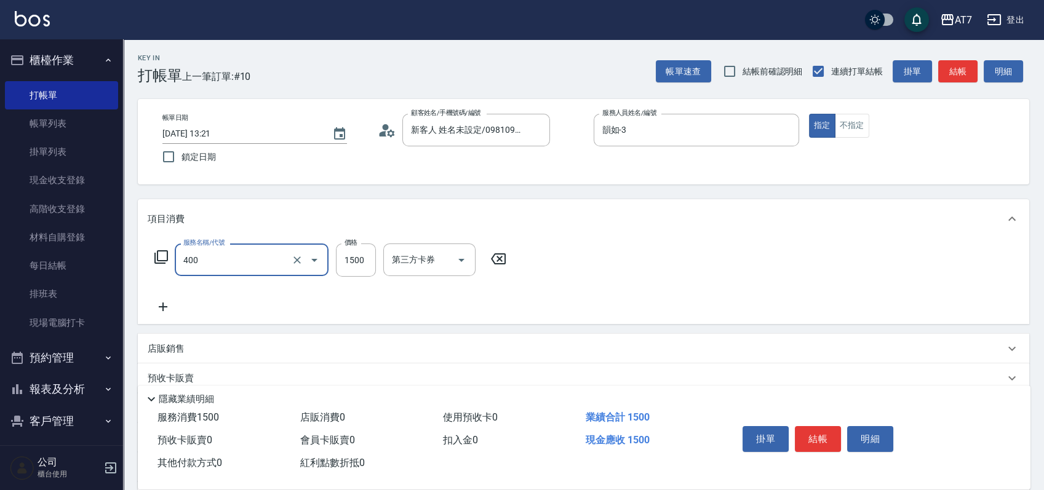
type input "染髮(400)"
type input "0"
type input "23"
type input "20"
type input "238"
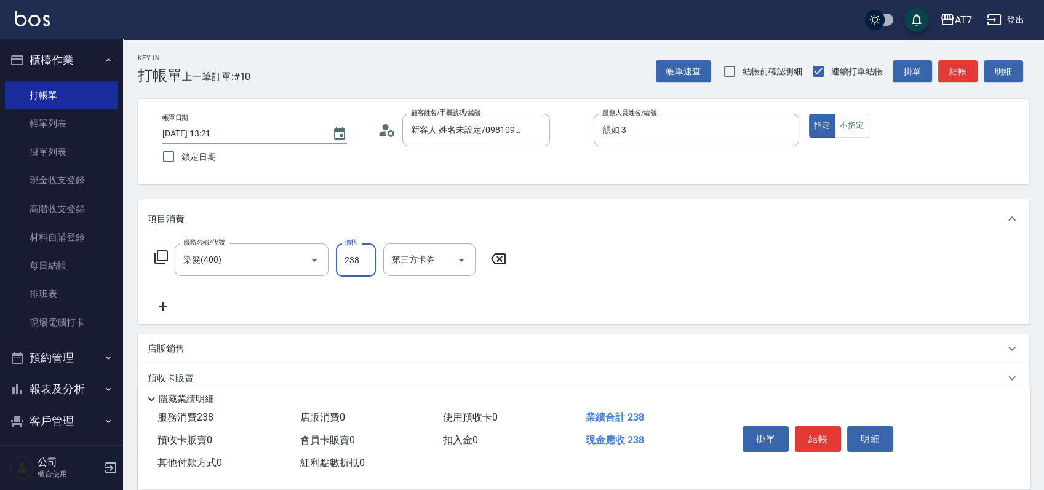
type input "230"
type input "2380"
click at [825, 441] on button "結帳" at bounding box center [818, 439] width 46 height 26
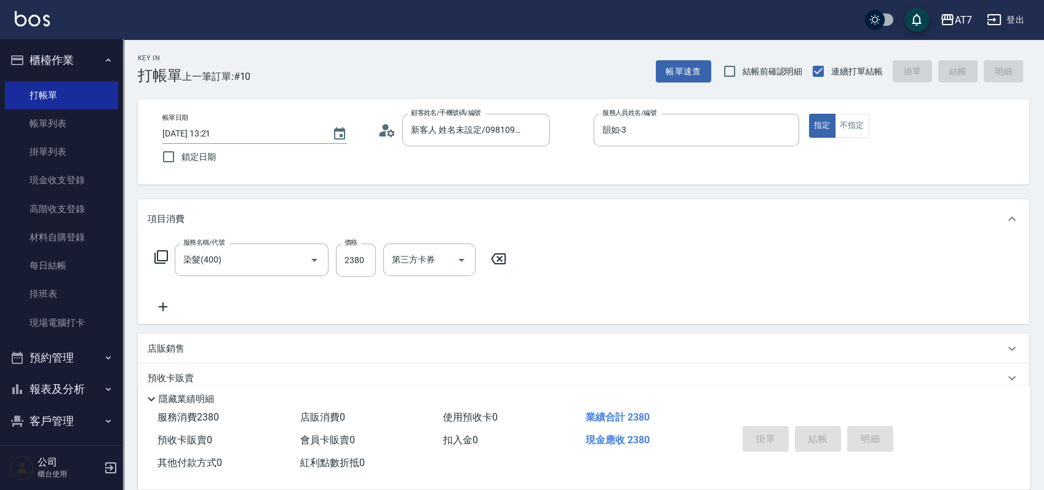
type input "2025/08/23 13:43"
type input "0"
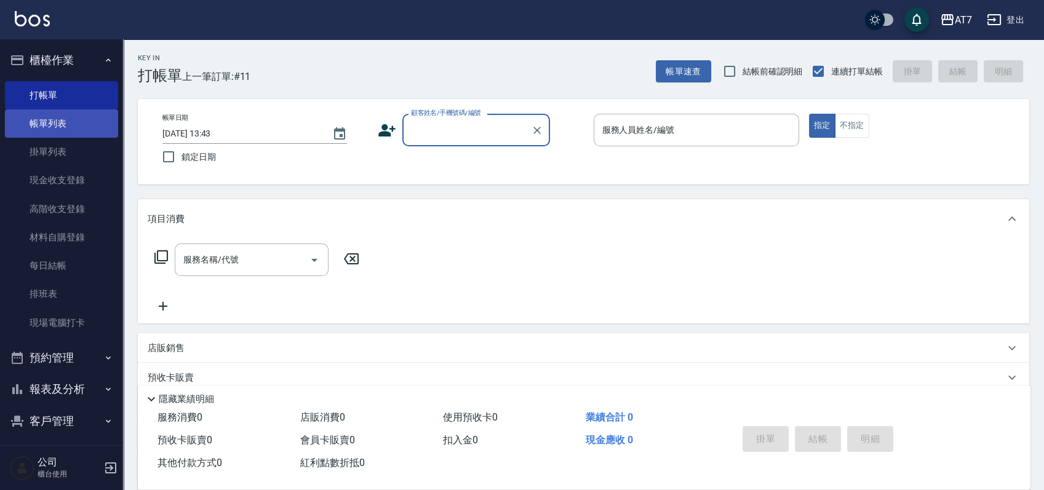
click at [65, 130] on link "帳單列表" at bounding box center [61, 123] width 113 height 28
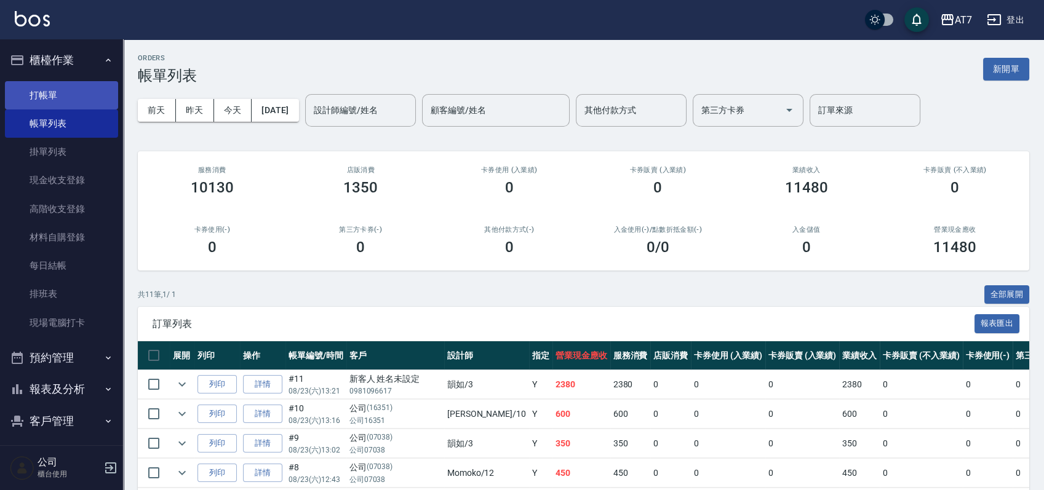
click at [58, 100] on link "打帳單" at bounding box center [61, 95] width 113 height 28
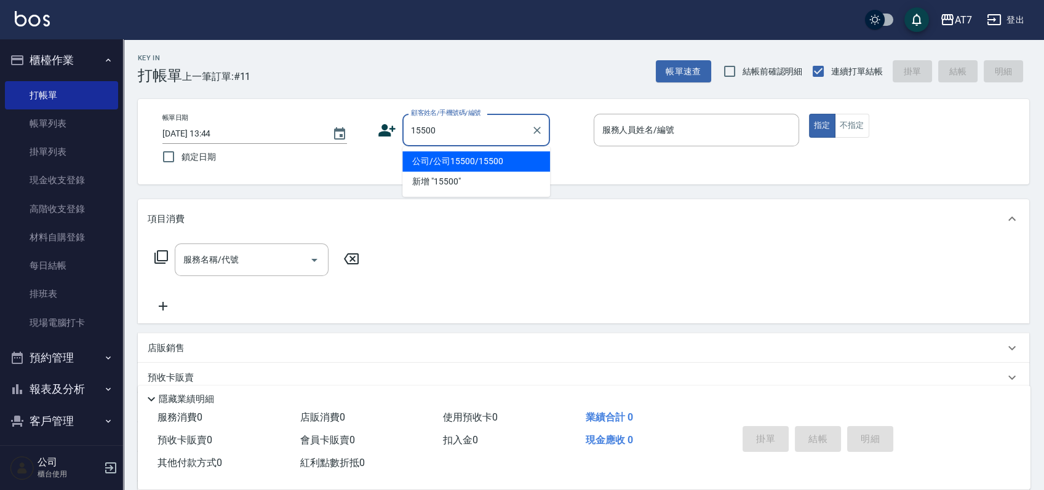
type input "公司/公司15500/15500"
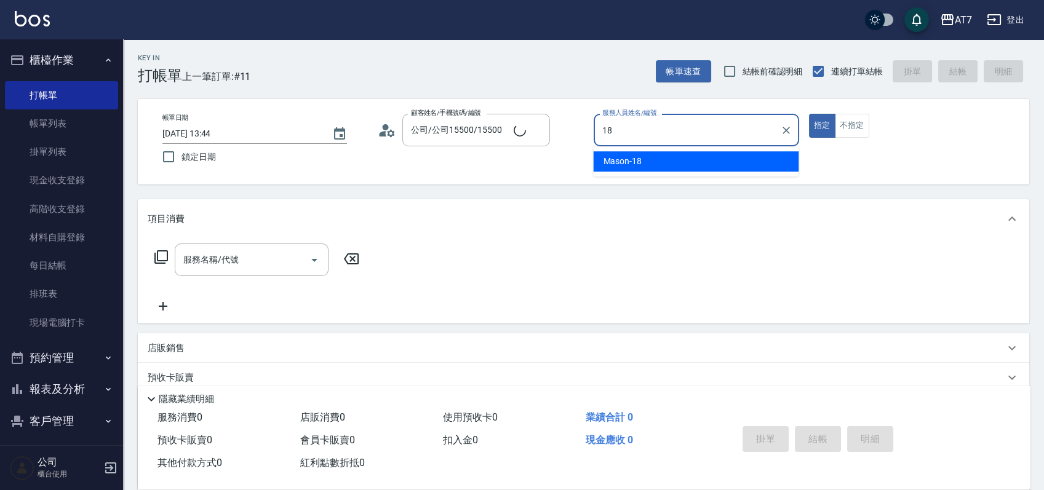
type input "Mason-18"
type button "true"
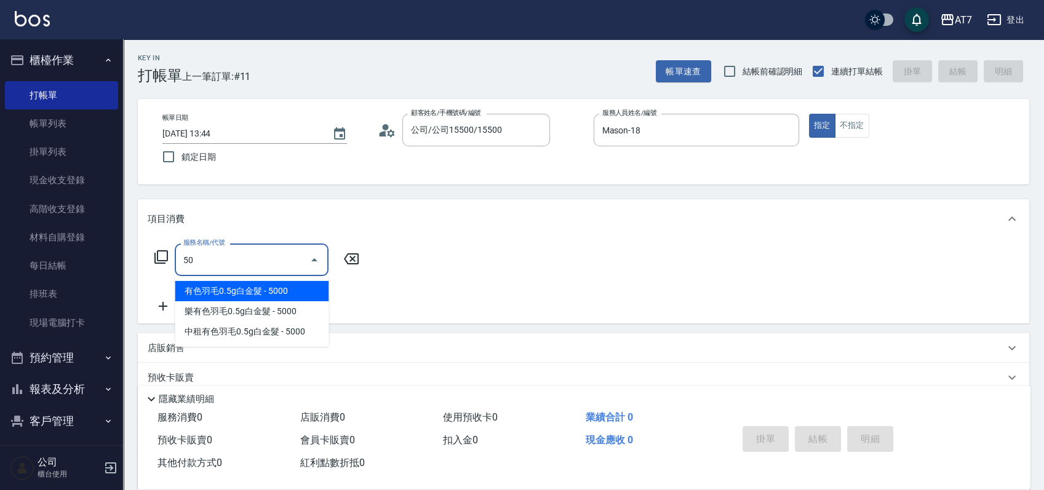
type input "500"
type input "30"
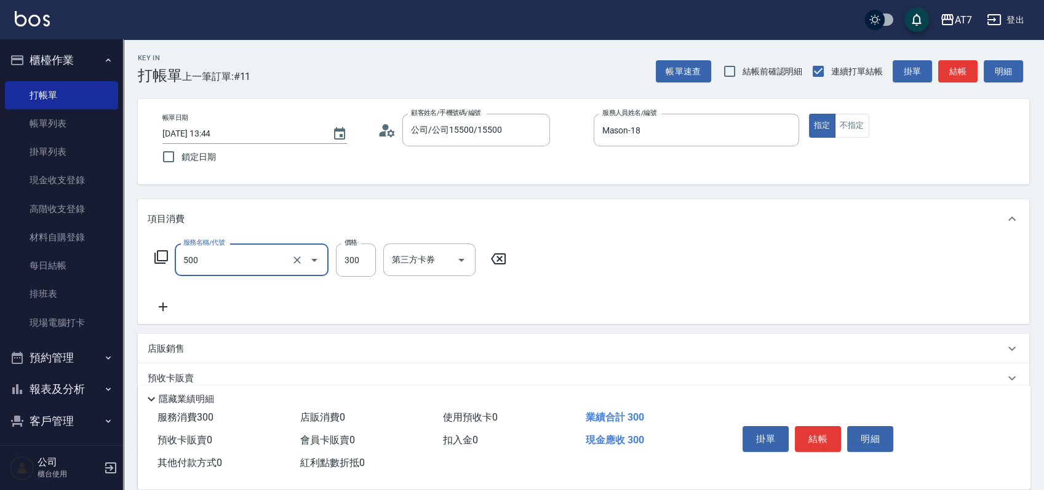
type input "洗髮(500)"
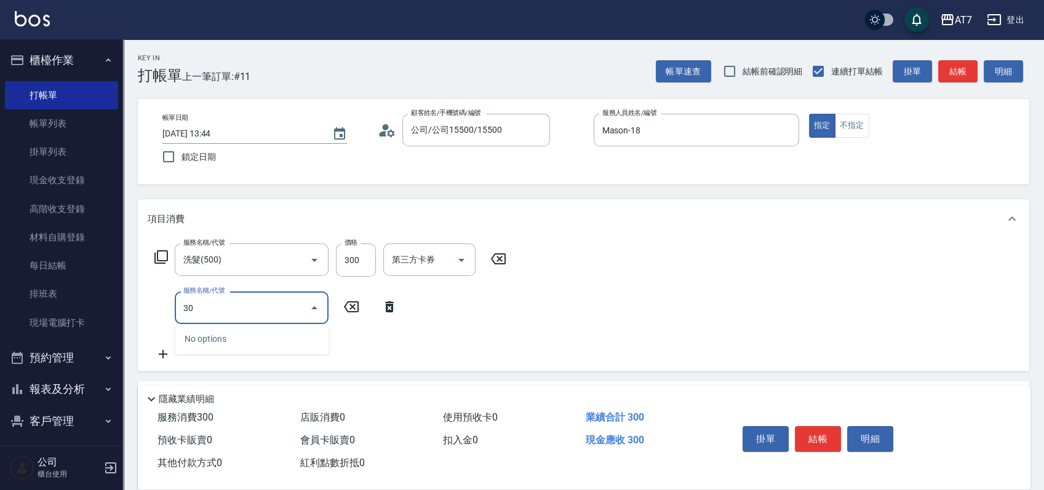
type input "303"
type input "70"
type input "A級剪髮(303)"
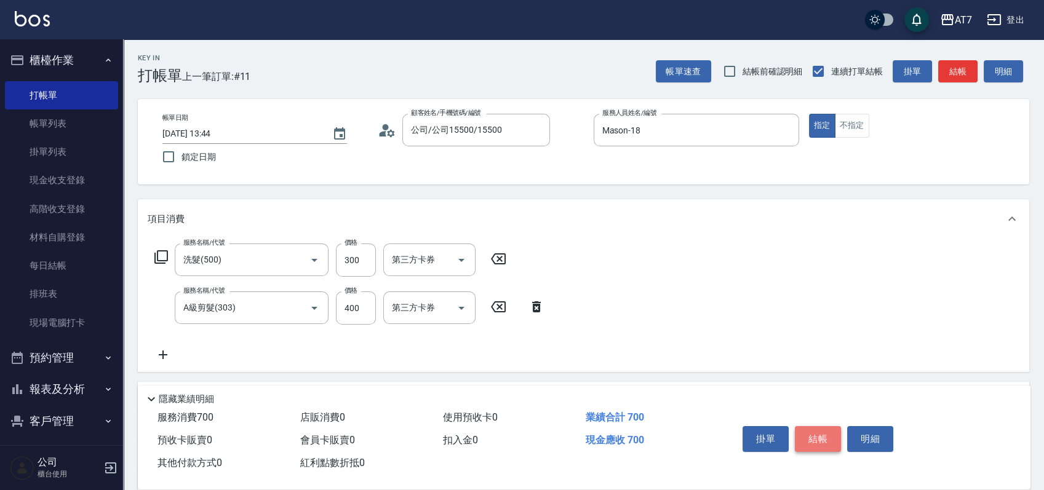
click at [814, 430] on button "結帳" at bounding box center [818, 439] width 46 height 26
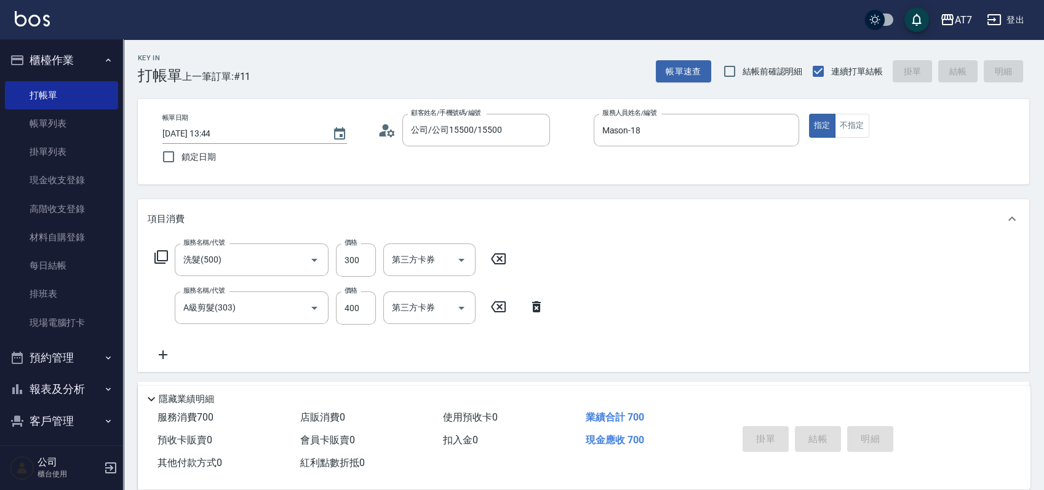
type input "0"
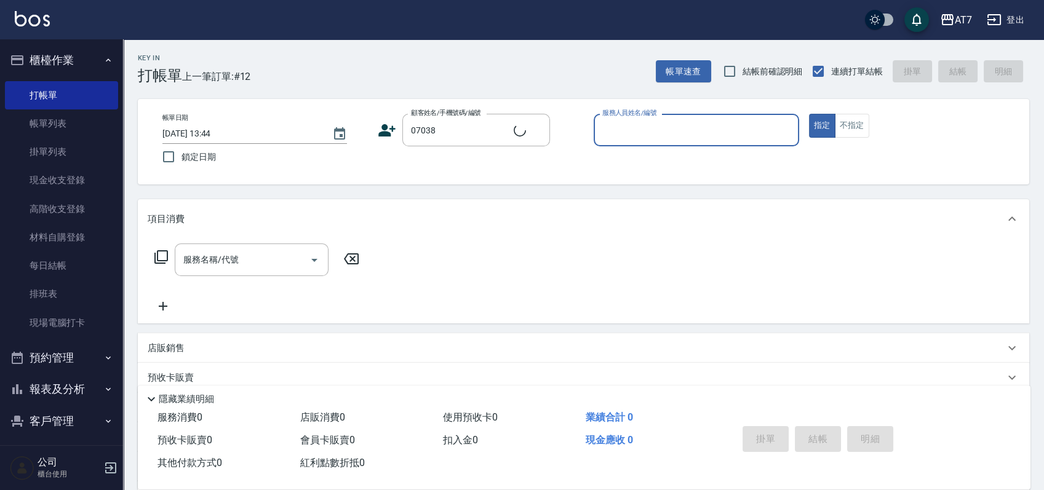
type input "公司/公司07038/07038"
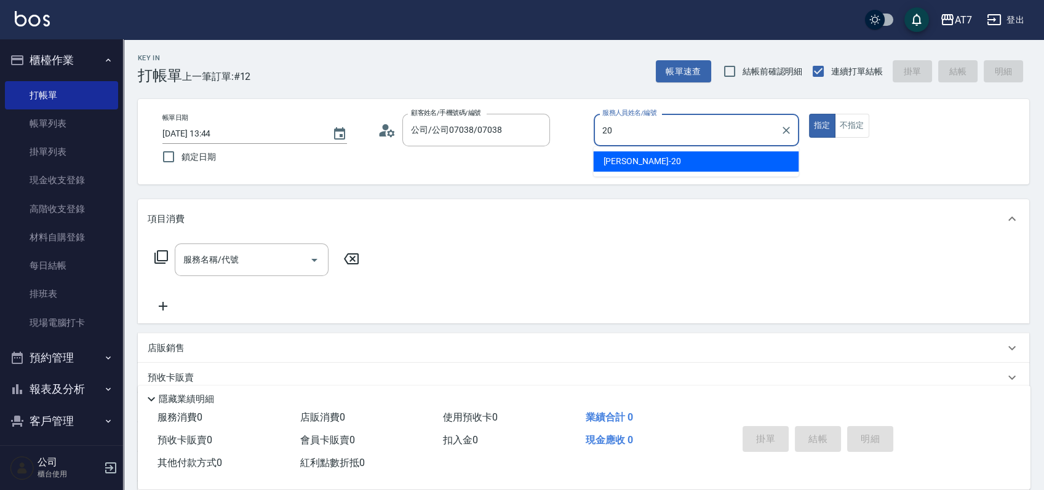
type input "妮可-20"
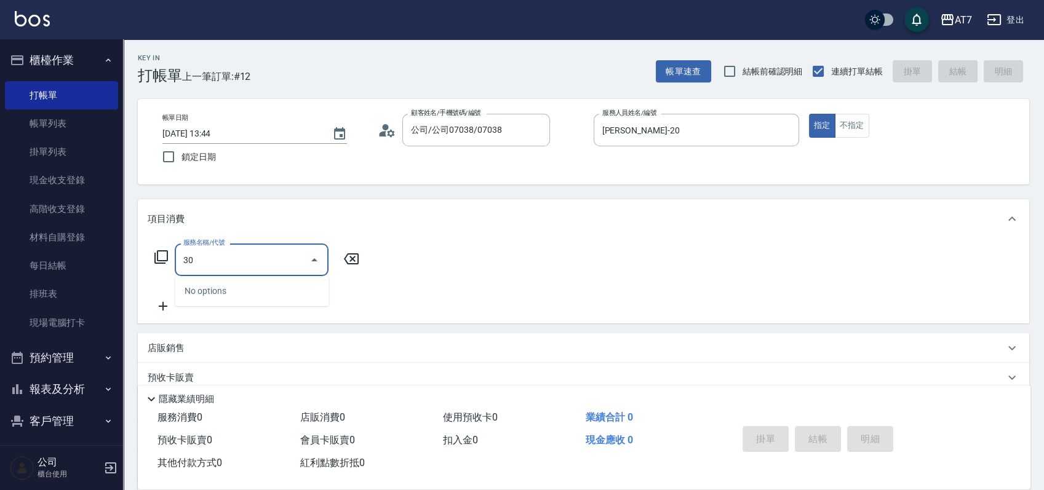
type input "302"
type input "30"
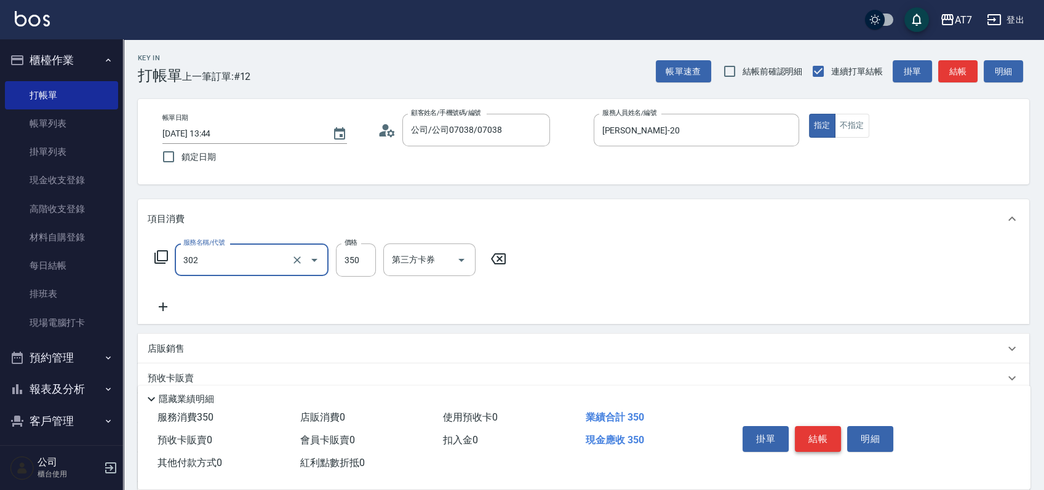
type input "剪髮(302)"
click at [818, 443] on button "結帳" at bounding box center [818, 439] width 46 height 26
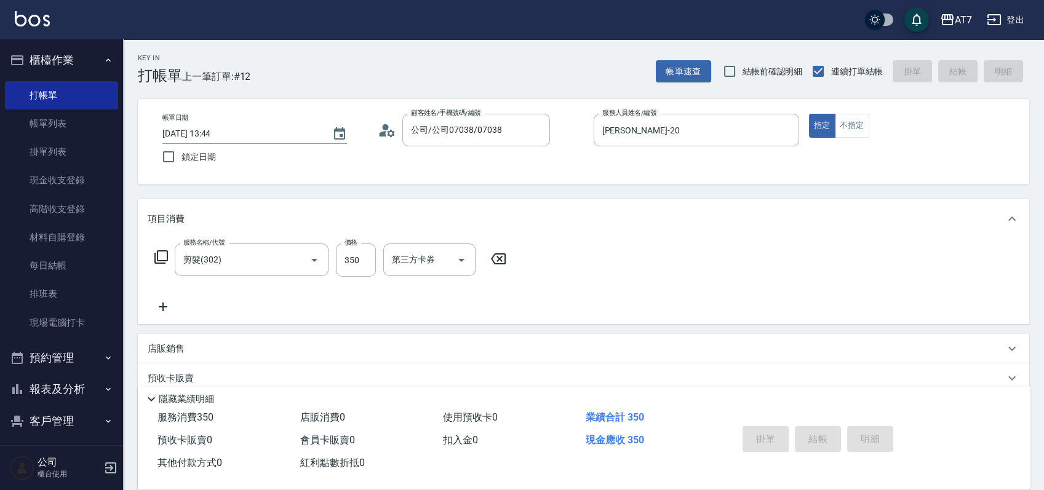
type input "2025/08/23 13:52"
type input "0"
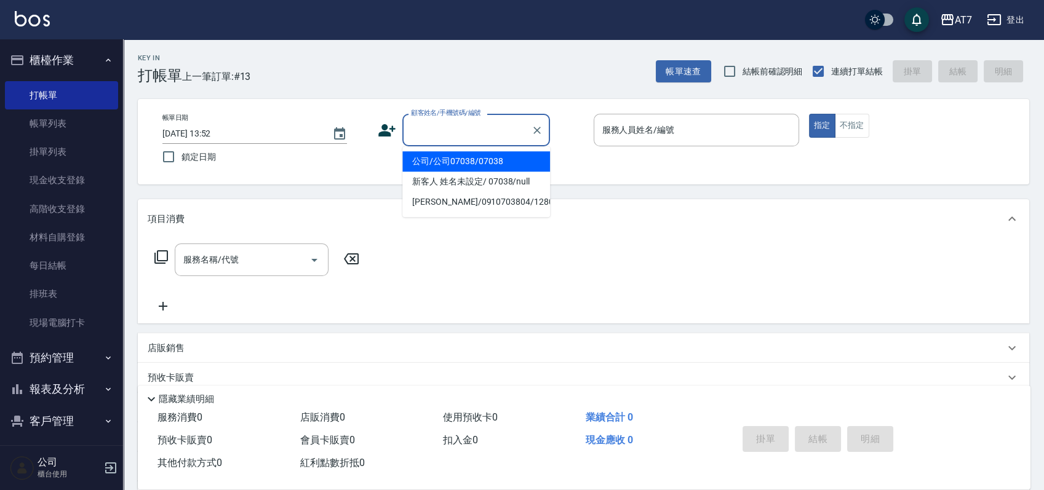
click at [448, 139] on input "顧客姓名/手機號碼/編號" at bounding box center [467, 130] width 118 height 22
type input "06120"
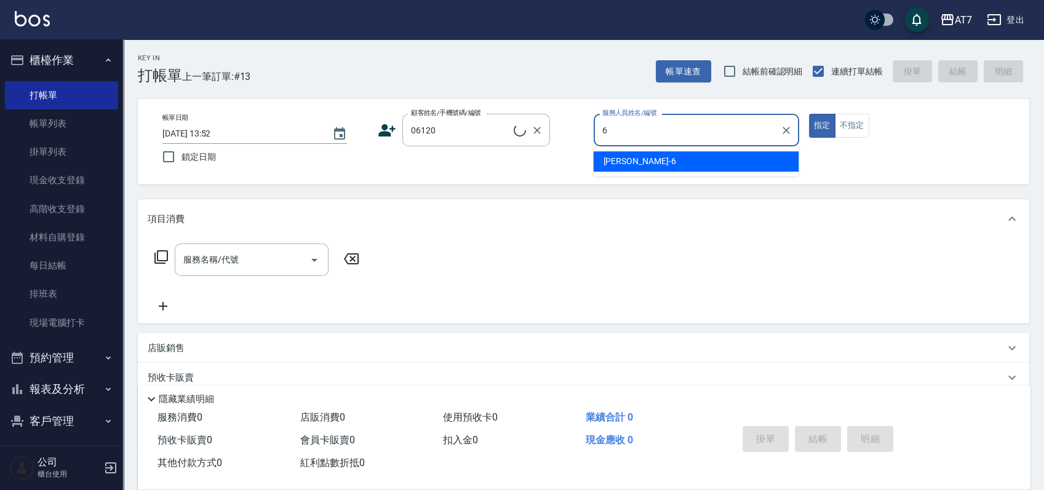
type input "杜莎莎-6"
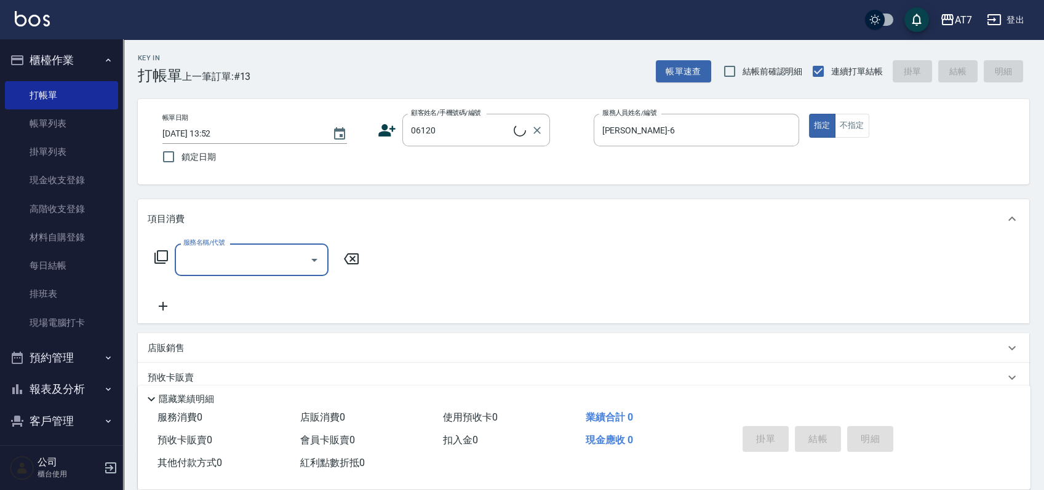
type input "公司單/06120-1/06120"
type input "401"
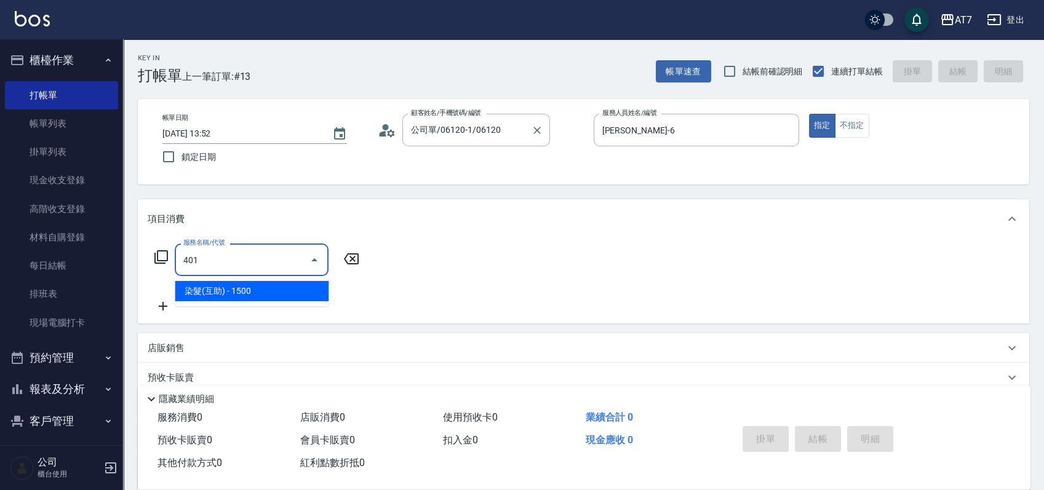
type input "150"
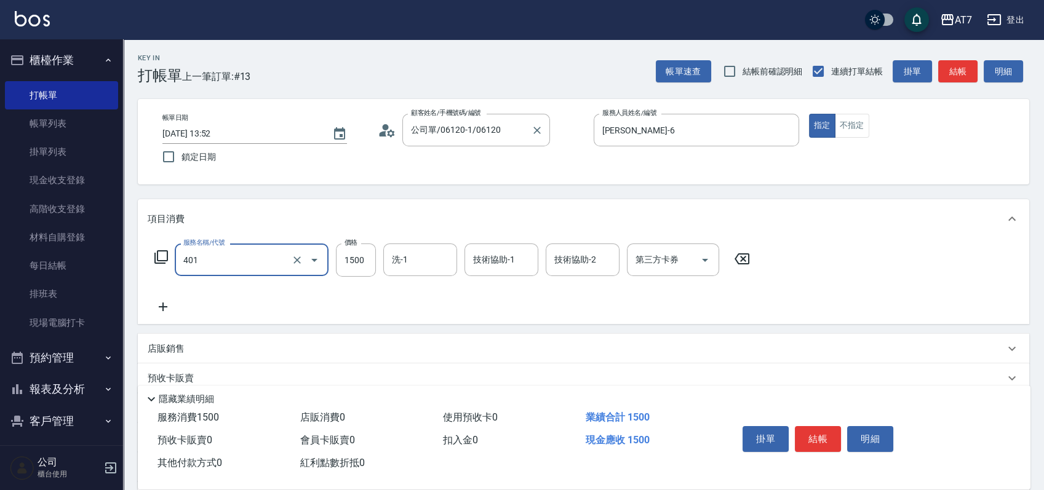
type input "染髮(互助)(401)"
type input "0"
type input "16"
type input "10"
type input "168"
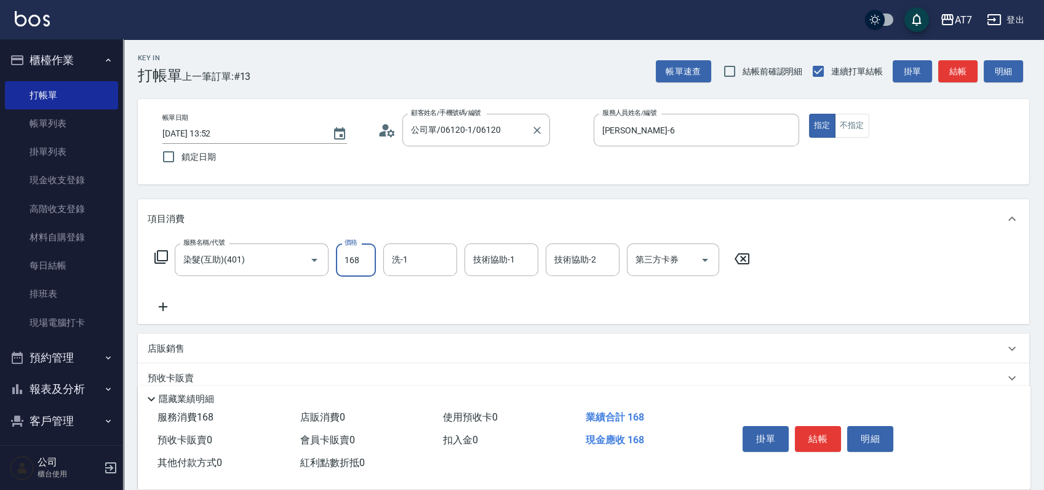
type input "160"
type input "1680"
type input "小慈-32"
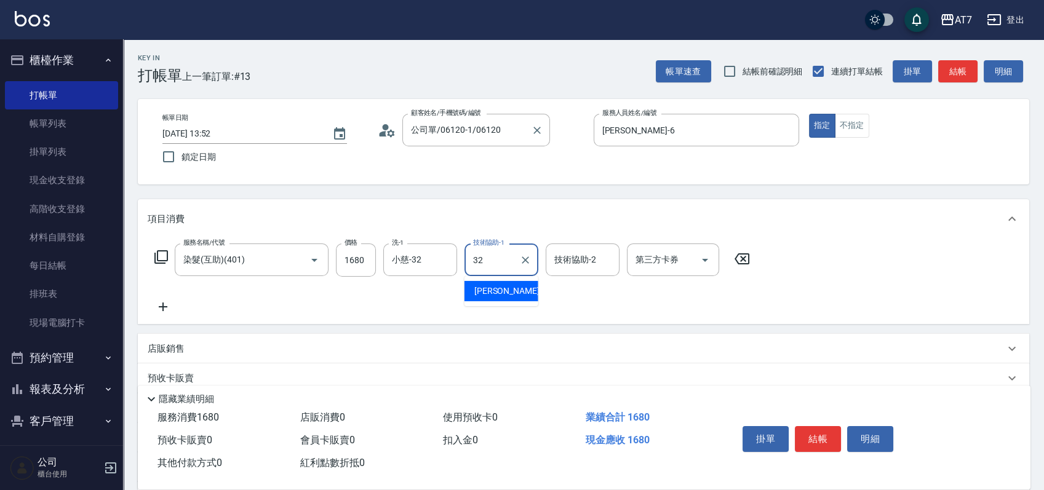
type input "小慈-32"
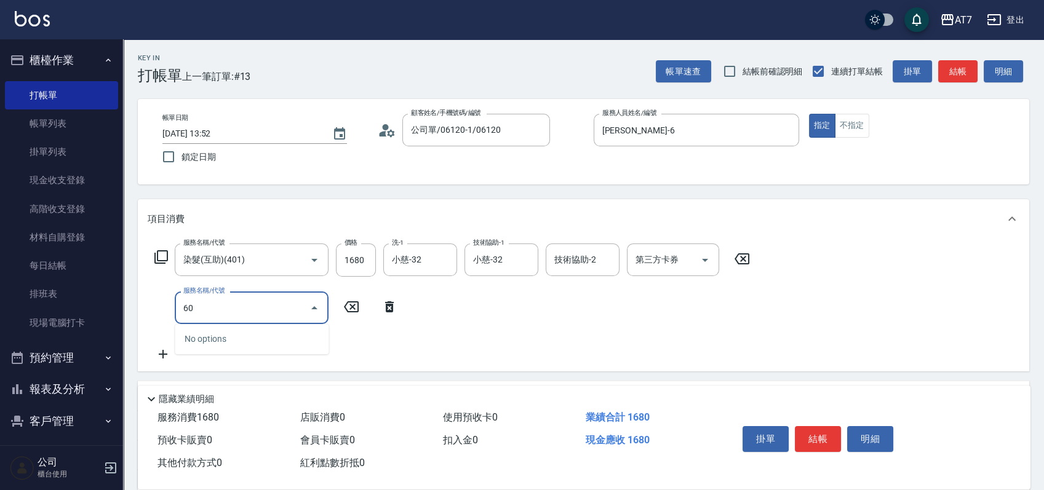
type input "601"
type input "220"
type input "深層護髮（助）(601)"
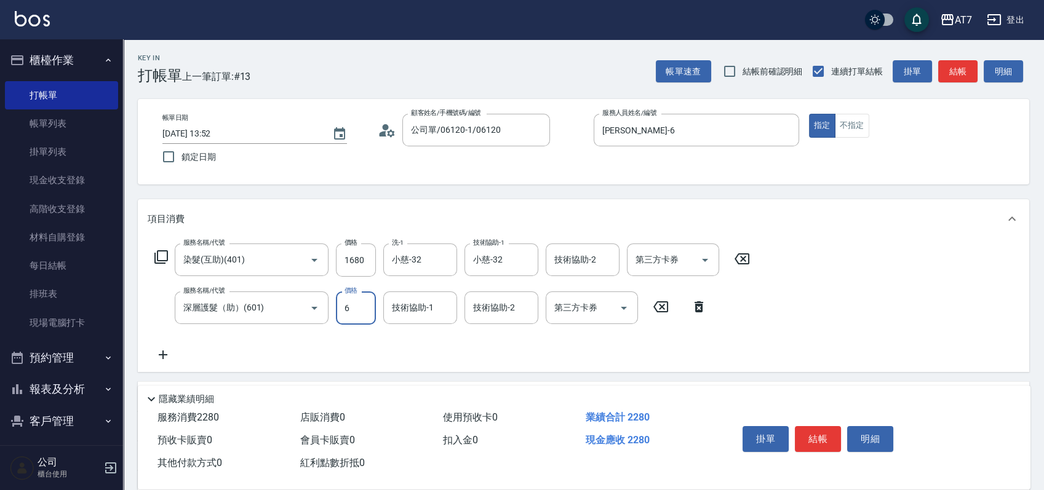
type input "65"
type input "170"
type input "650"
type input "230"
type input "小慈-32"
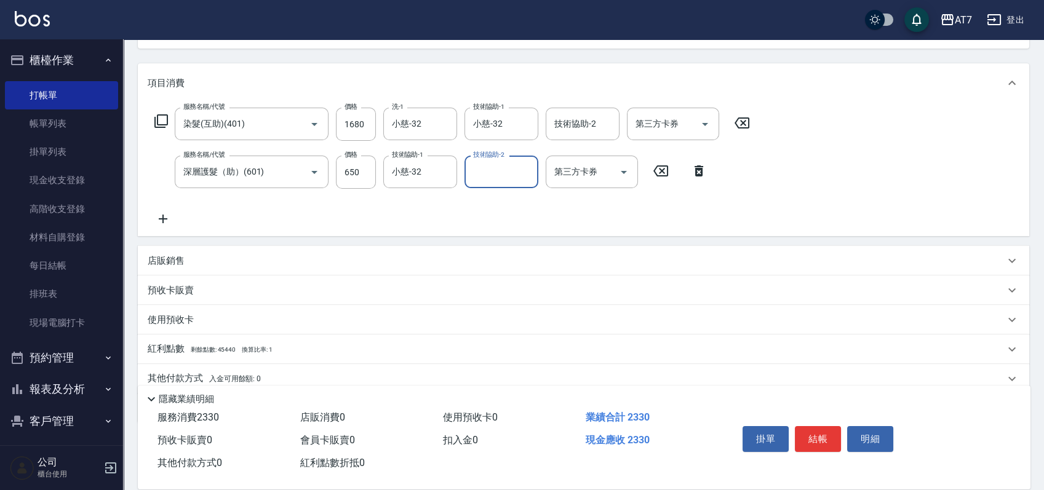
scroll to position [164, 0]
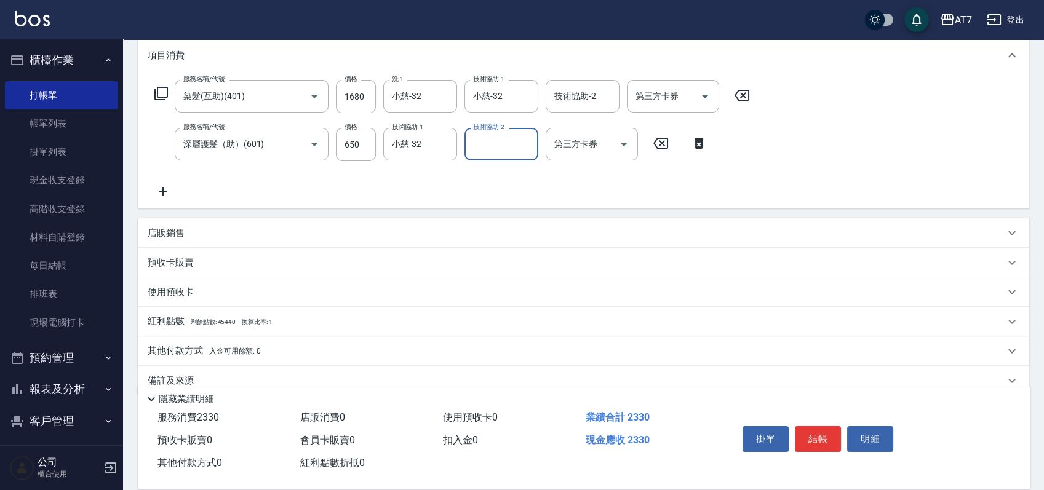
click at [170, 236] on p "店販銷售" at bounding box center [166, 233] width 37 height 13
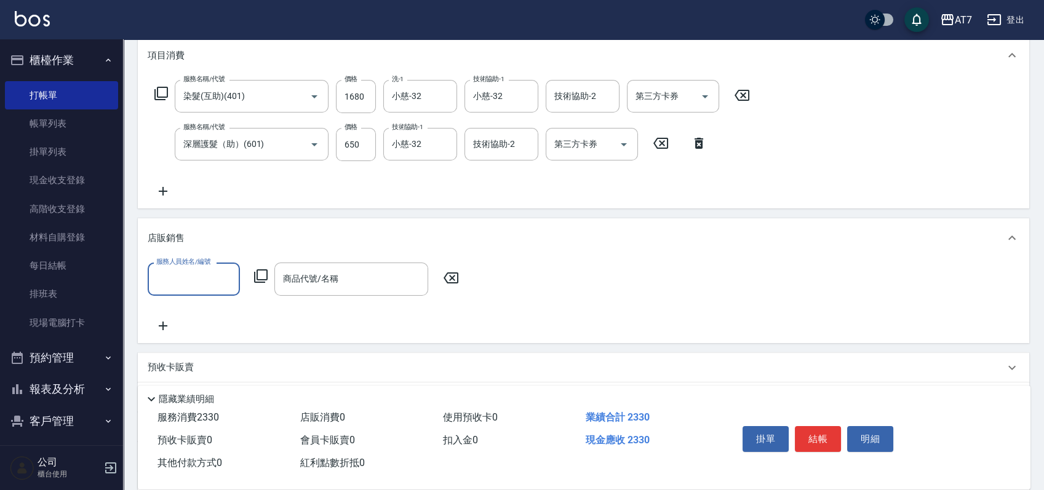
scroll to position [0, 0]
type input "杜莎莎-6"
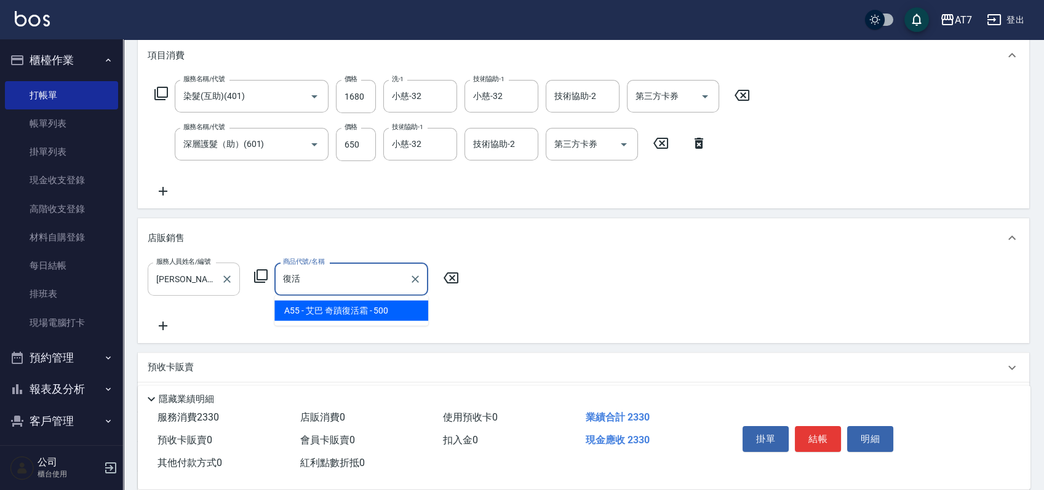
type input "艾巴 奇蹟復活霜"
type input "280"
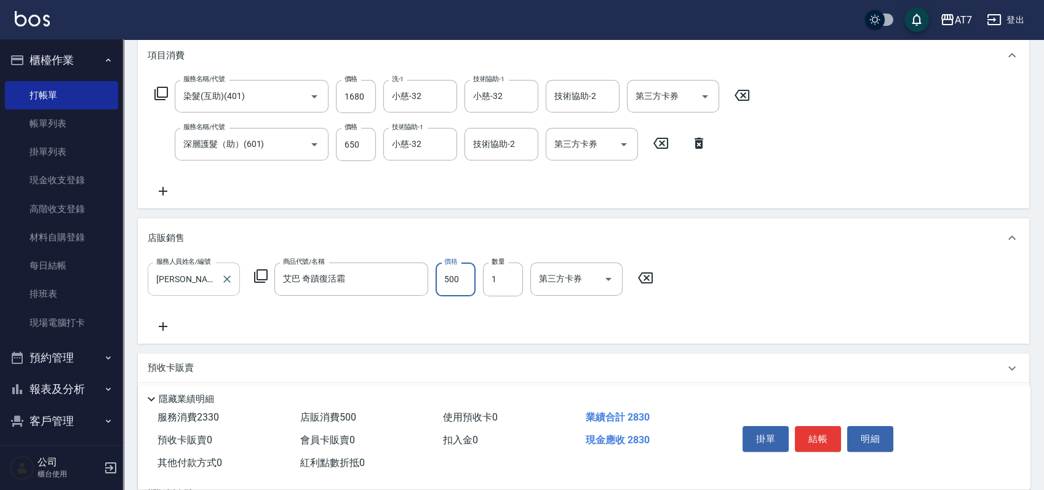
type input "4"
type input "230"
type input "45"
type input "270"
type input "450"
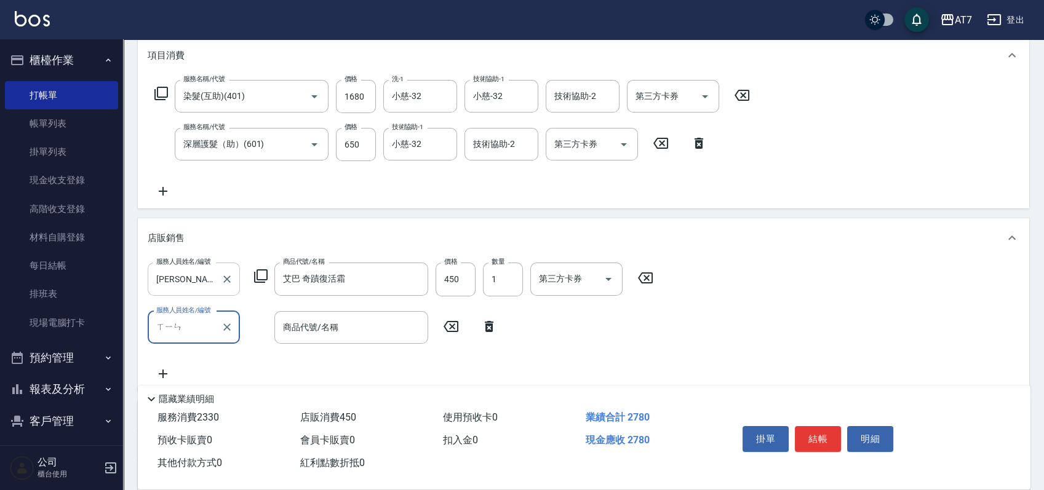
type input "新"
type input "杜莎莎-6"
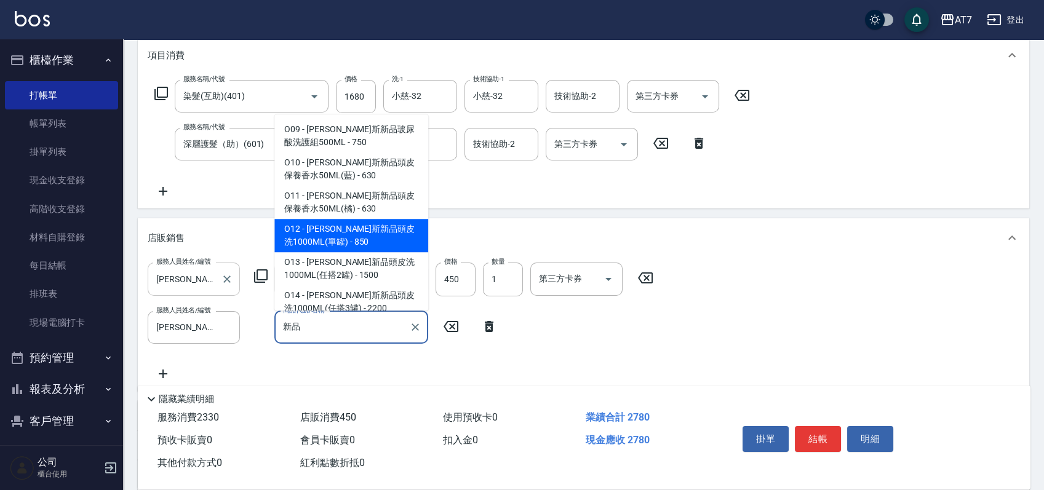
type input "喬娜斯新品頭皮洗1000ML(單罐)"
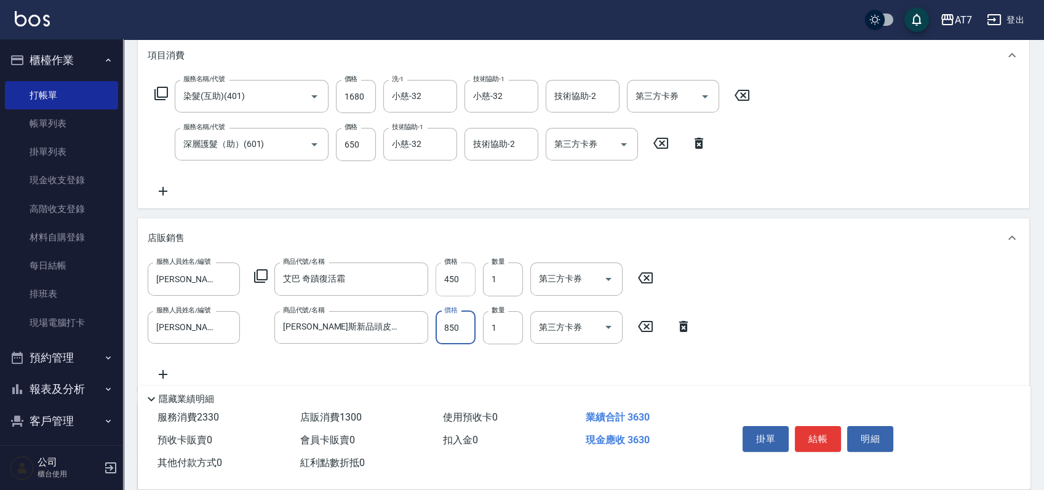
click at [463, 284] on input "450" at bounding box center [455, 279] width 40 height 33
type input "310"
type input "50"
type input "360"
type input "500"
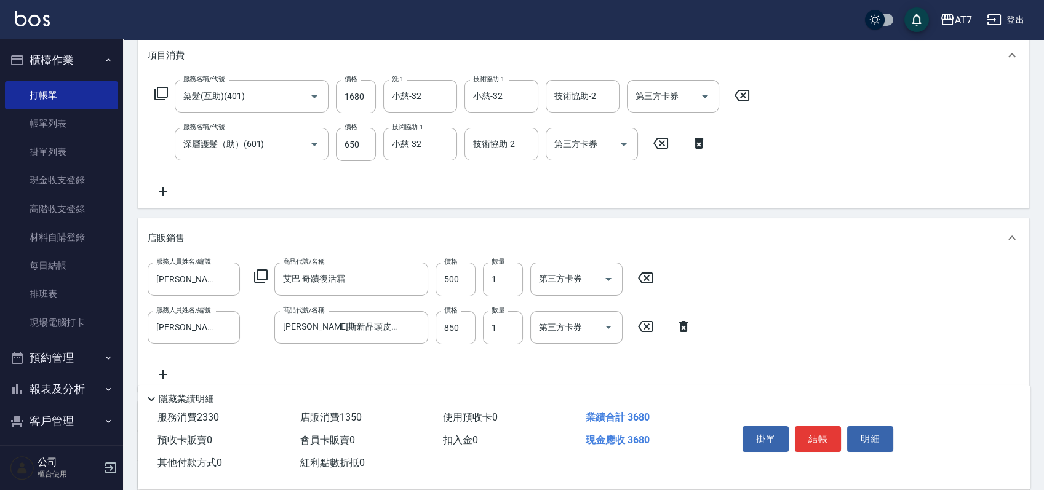
click at [901, 332] on div "服務人員姓名/編號 杜莎莎-6 服務人員姓名/編號 商品代號/名稱 艾巴 奇蹟復活霜 商品代號/名稱 價格 500 價格 數量 1 數量 第三方卡券 第三方卡…" at bounding box center [583, 322] width 871 height 119
click at [819, 440] on button "結帳" at bounding box center [818, 439] width 46 height 26
type input "2025/08/23 14:06"
type input "0"
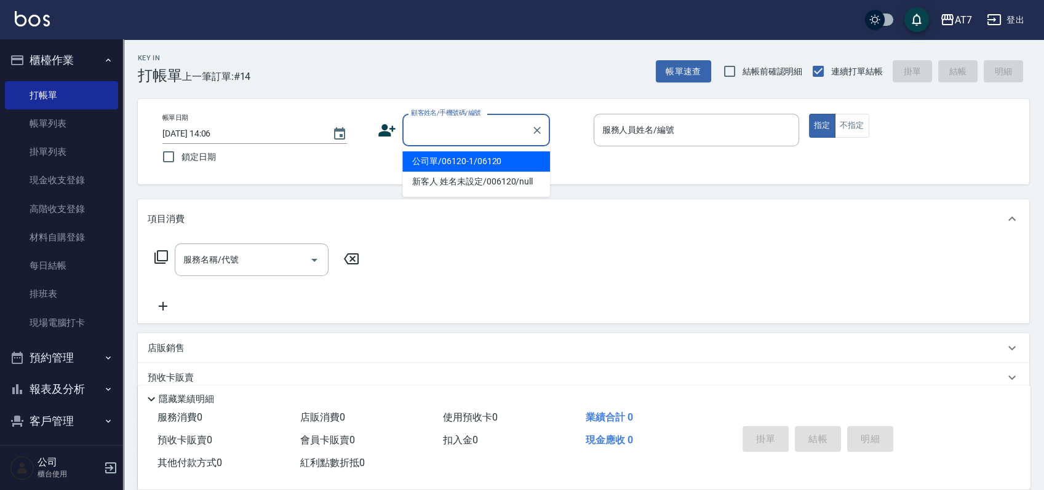
click at [459, 135] on input "顧客姓名/手機號碼/編號" at bounding box center [467, 130] width 118 height 22
type input "16351"
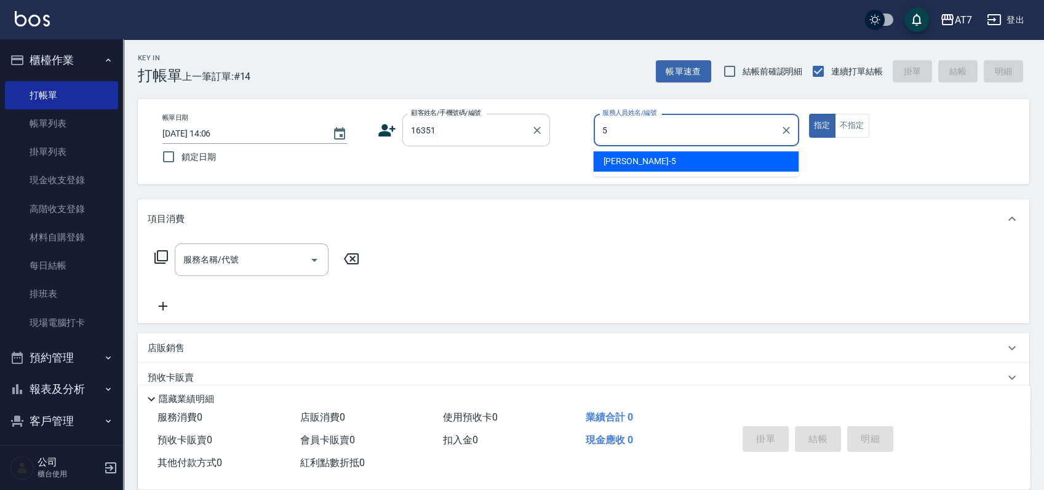
type input "RAY -5"
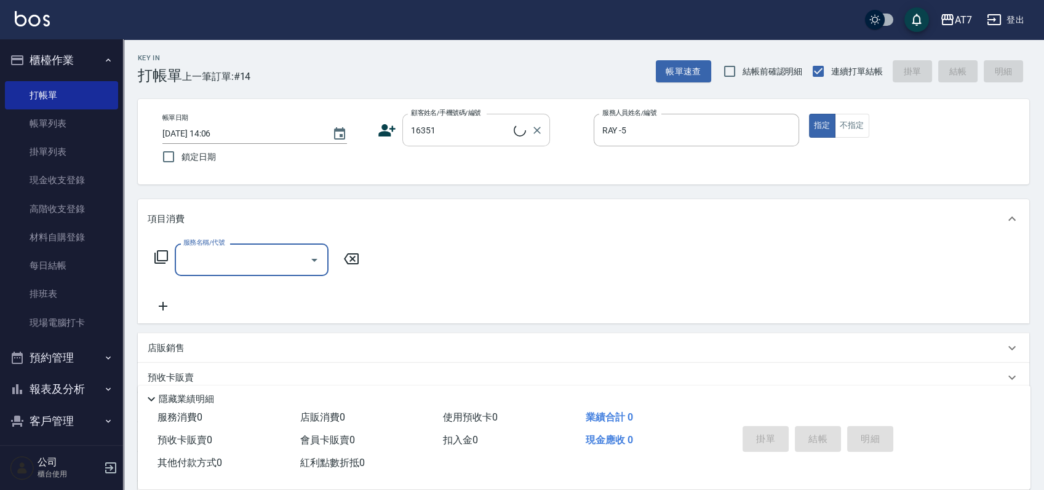
type input "公司/公司16351/16351"
type input "400"
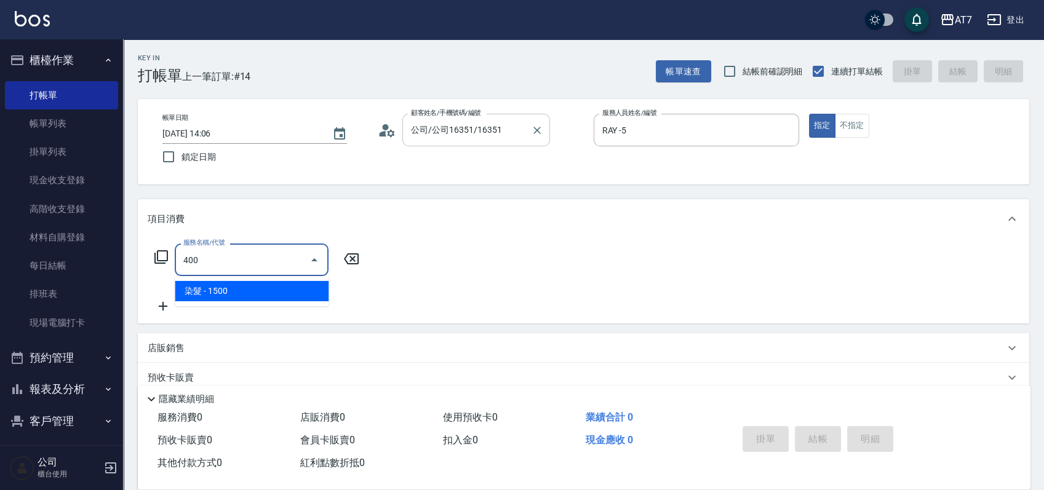
type input "150"
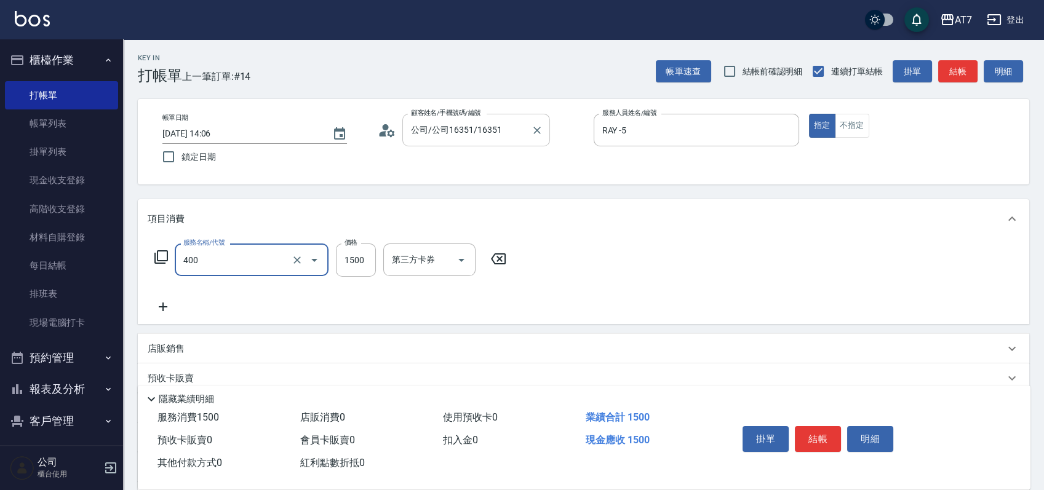
type input "染髮(400)"
type input "2"
type input "0"
type input "250"
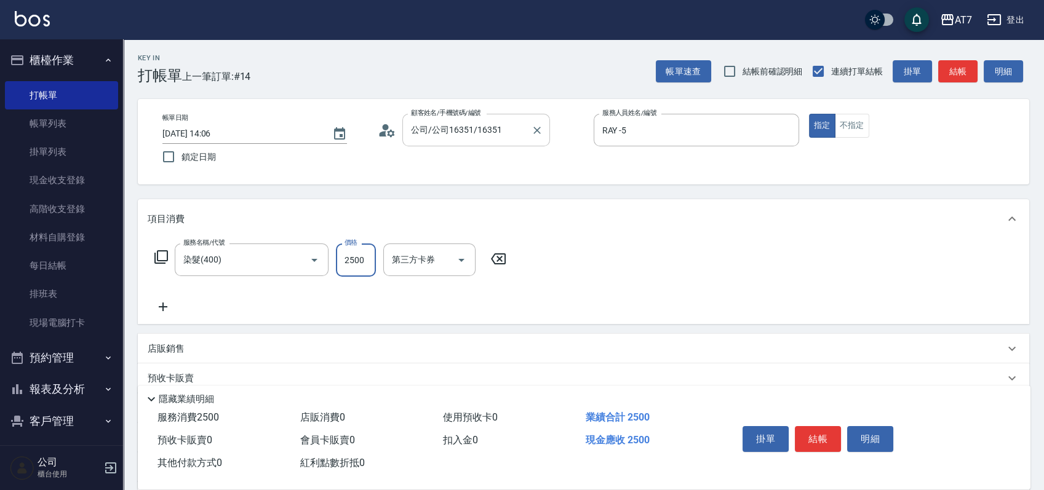
type input "2500"
click at [831, 442] on button "結帳" at bounding box center [818, 439] width 46 height 26
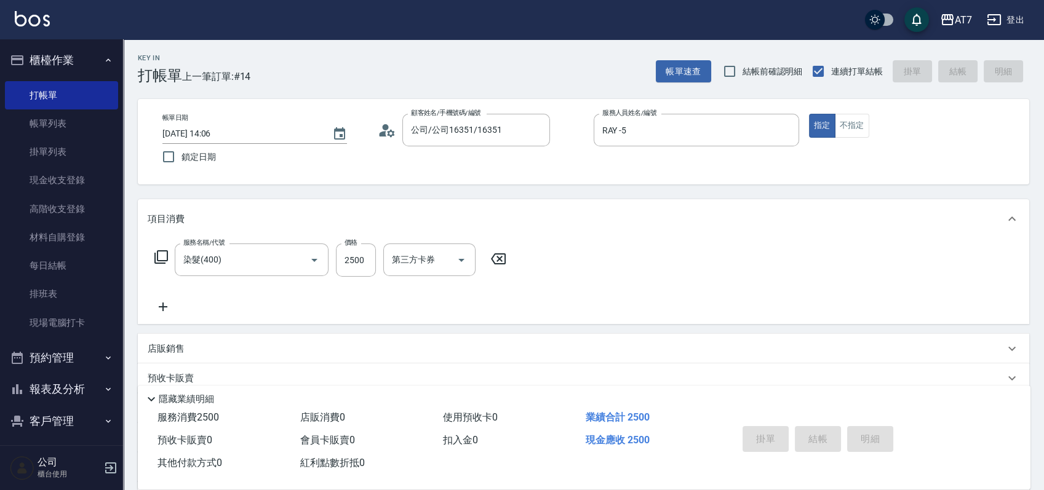
type input "2025/08/23 14:14"
type input "0"
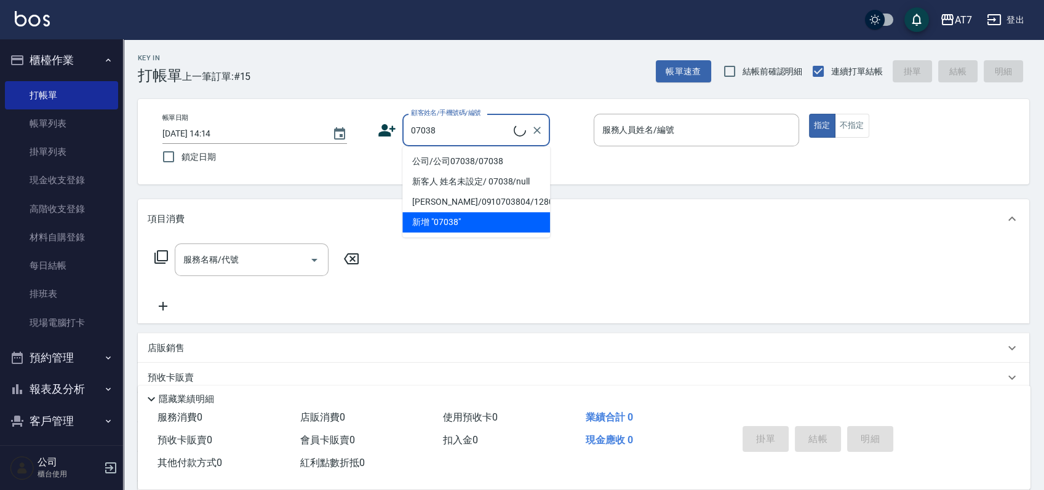
type input "公司/公司07038/07038"
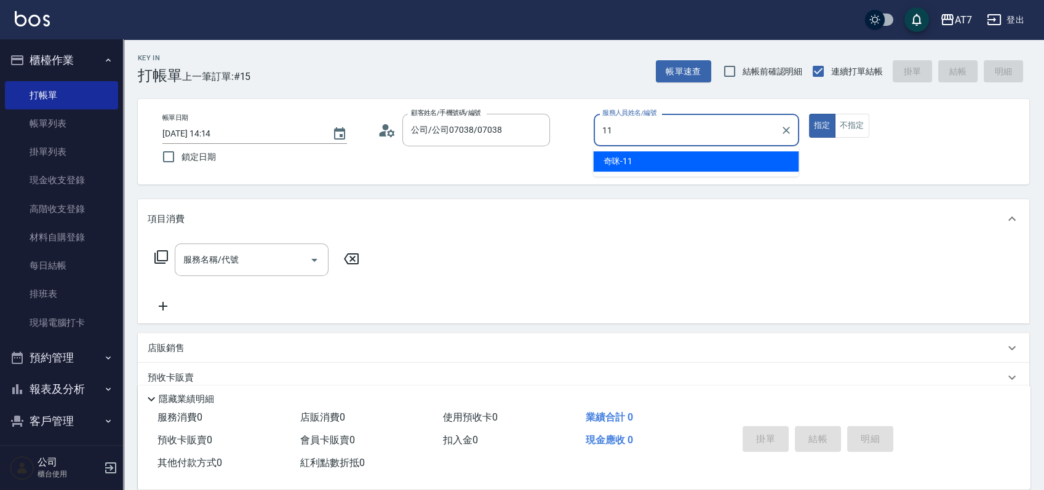
type input "奇咪-11"
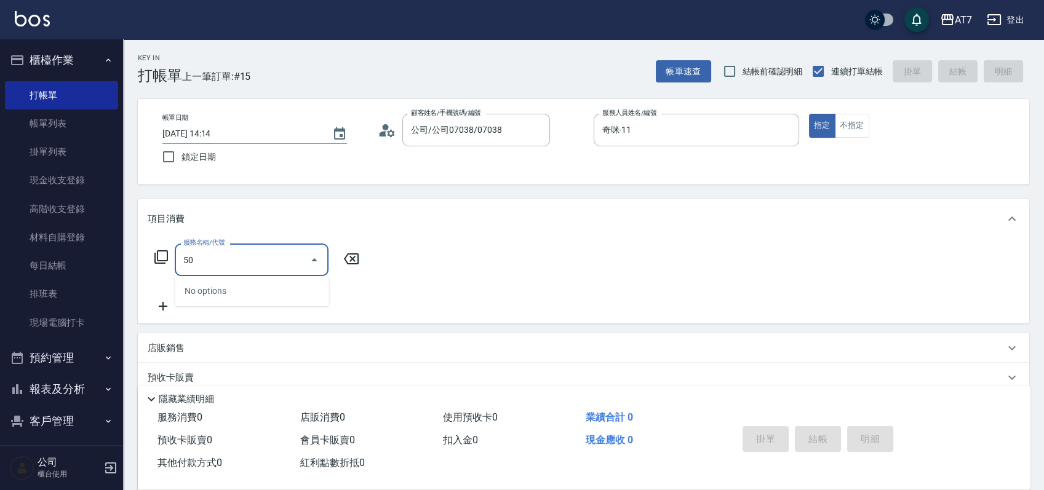
type input "500"
type input "30"
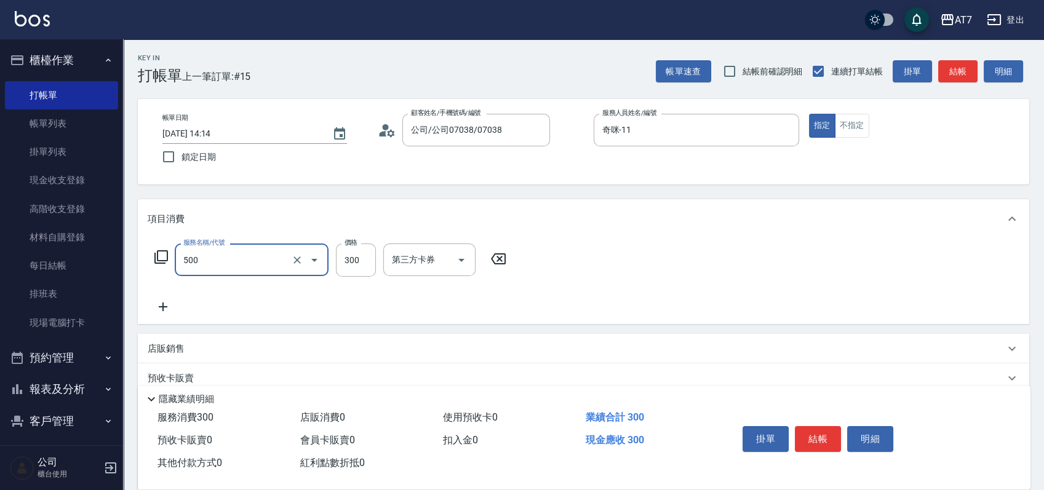
type input "洗髮(500)"
type input "2"
type input "0"
type input "250"
type input "20"
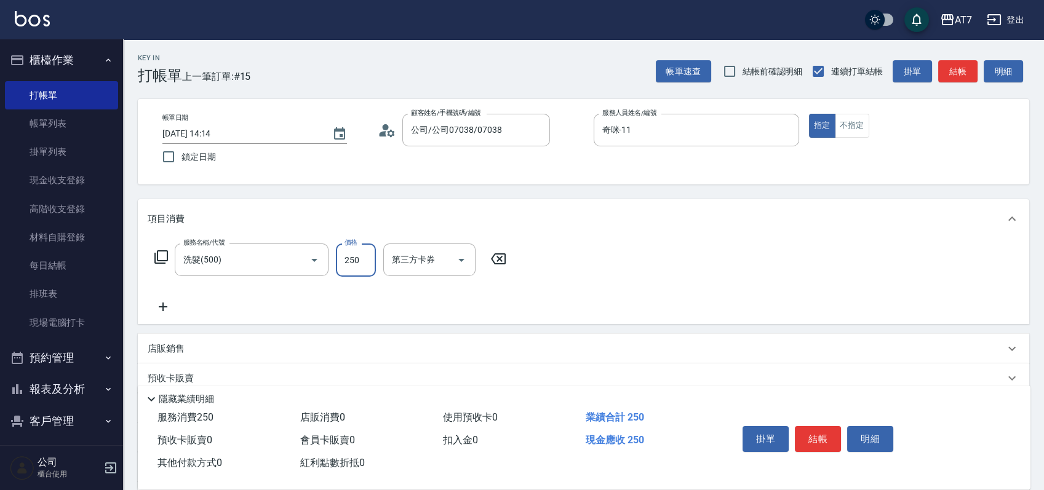
type input "250"
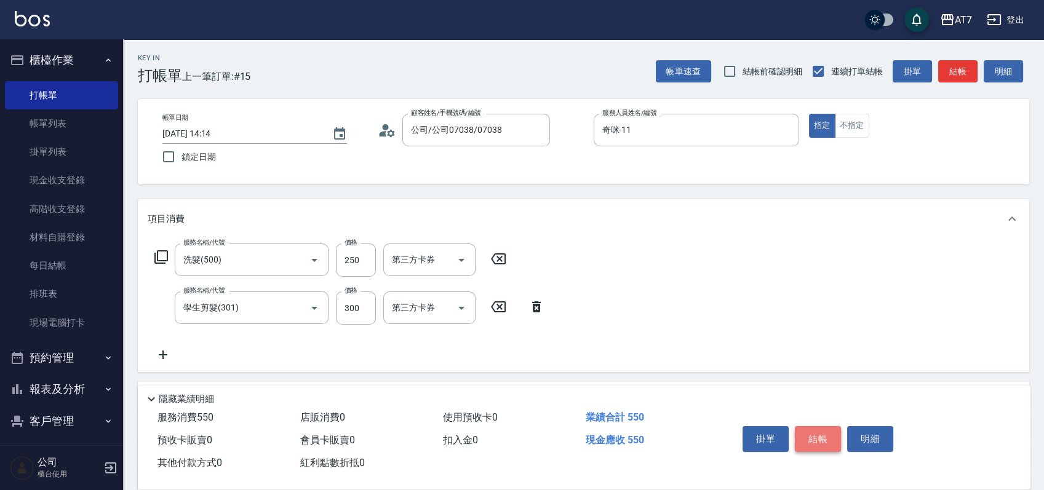
click at [815, 442] on button "結帳" at bounding box center [818, 439] width 46 height 26
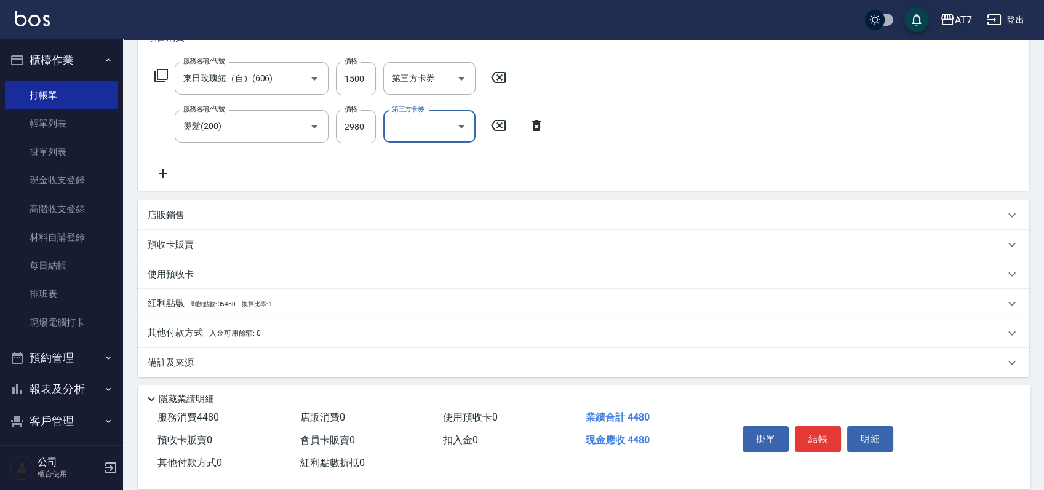
scroll to position [185, 0]
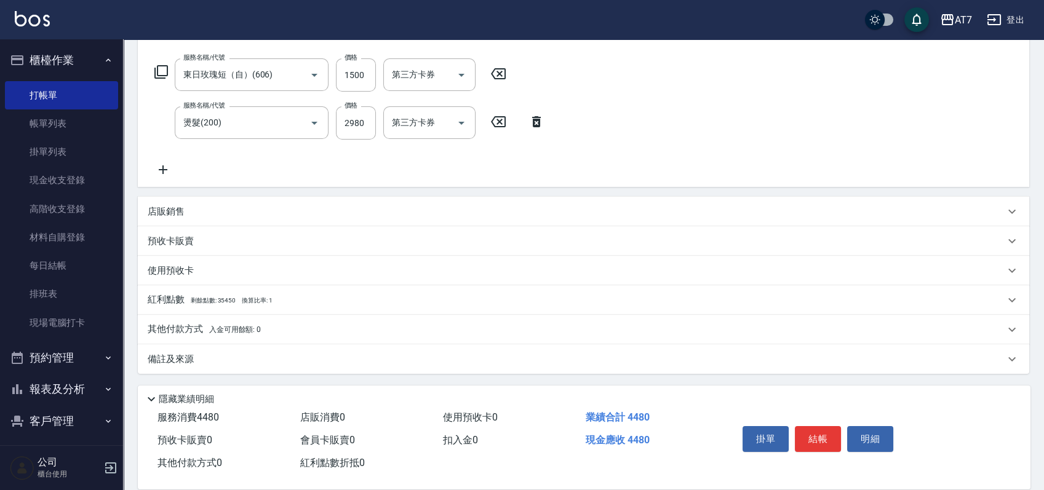
click at [152, 331] on p "其他付款方式 入金可用餘額: 0" at bounding box center [204, 330] width 113 height 14
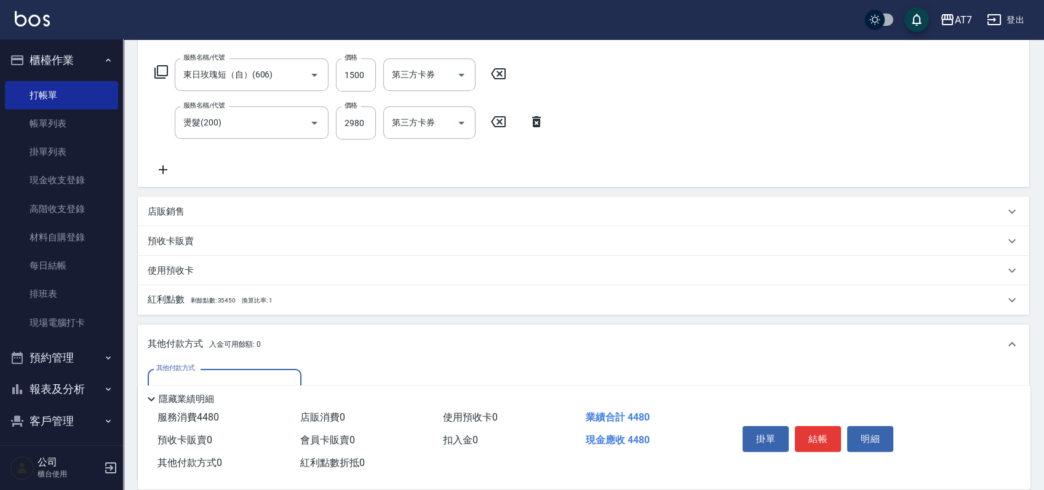
scroll to position [330, 0]
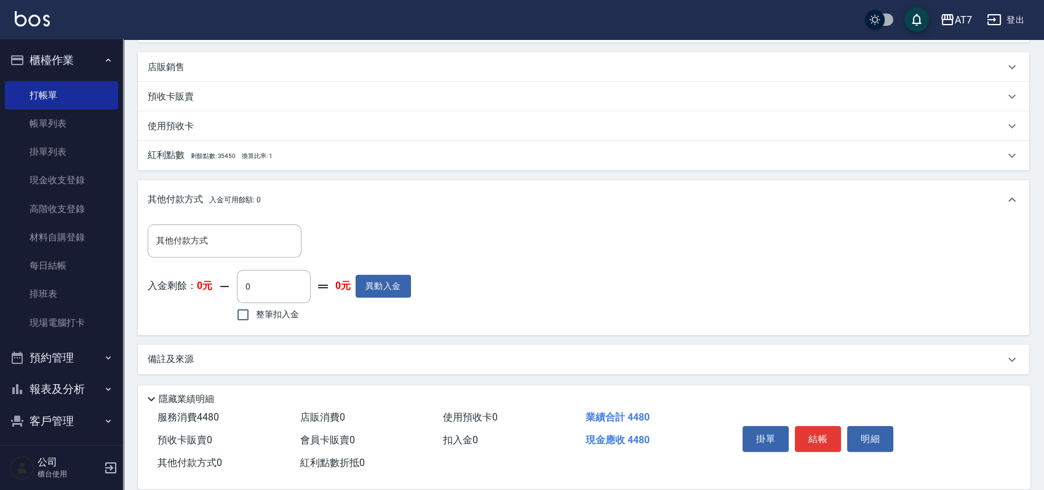
click at [224, 221] on div "其他付款方式 其他付款方式 入金剩餘： 0元 0 ​ 整筆扣入金 0元 異動入金" at bounding box center [583, 277] width 891 height 115
click at [213, 234] on input "其他付款方式" at bounding box center [224, 241] width 143 height 22
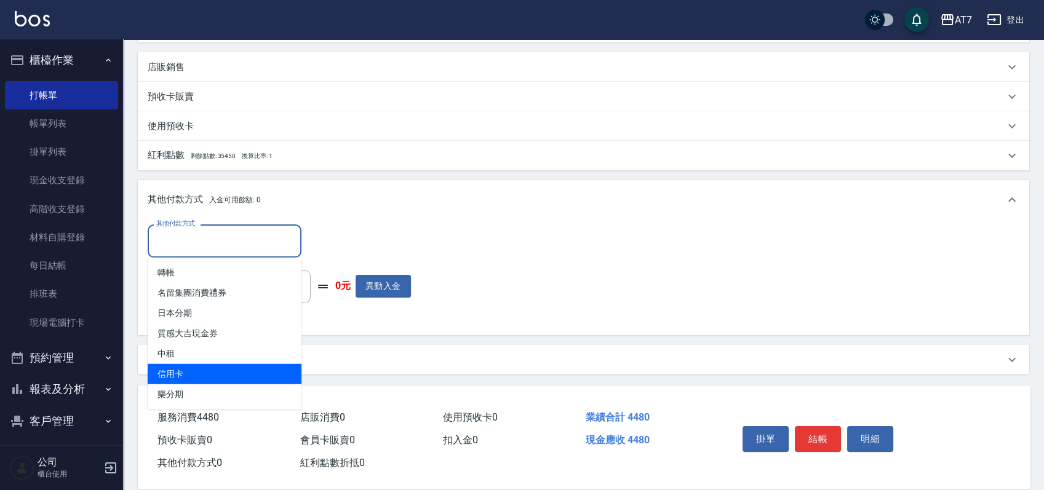
click at [210, 368] on span "信用卡" at bounding box center [225, 374] width 154 height 20
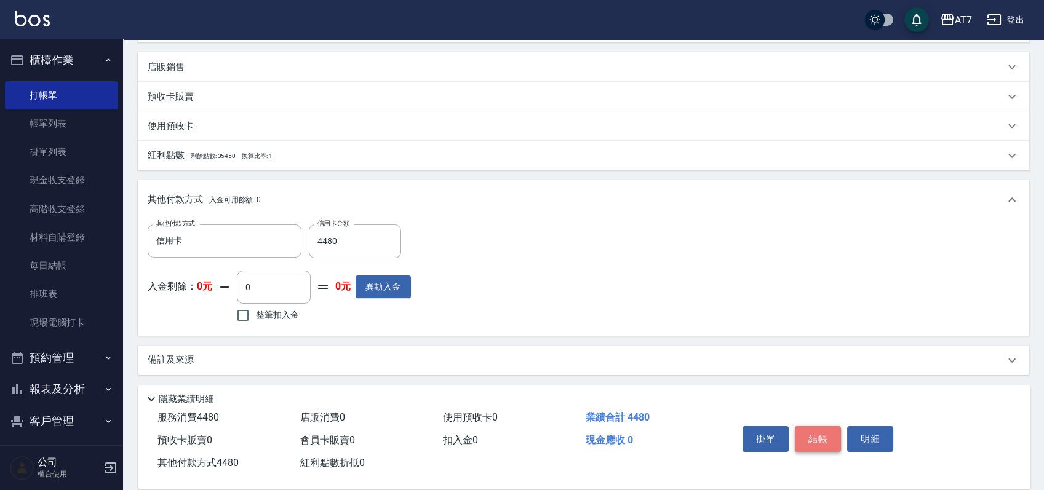
click at [827, 432] on button "結帳" at bounding box center [818, 439] width 46 height 26
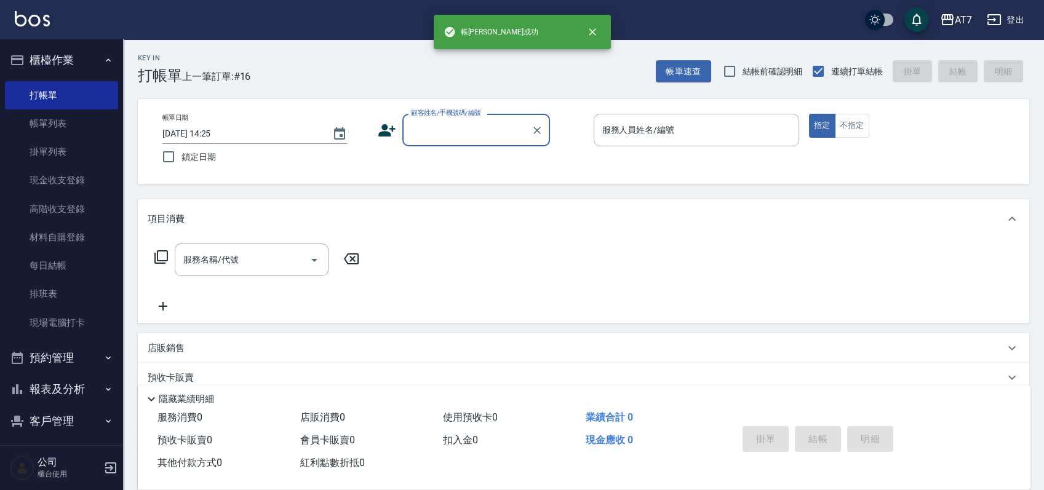
scroll to position [0, 0]
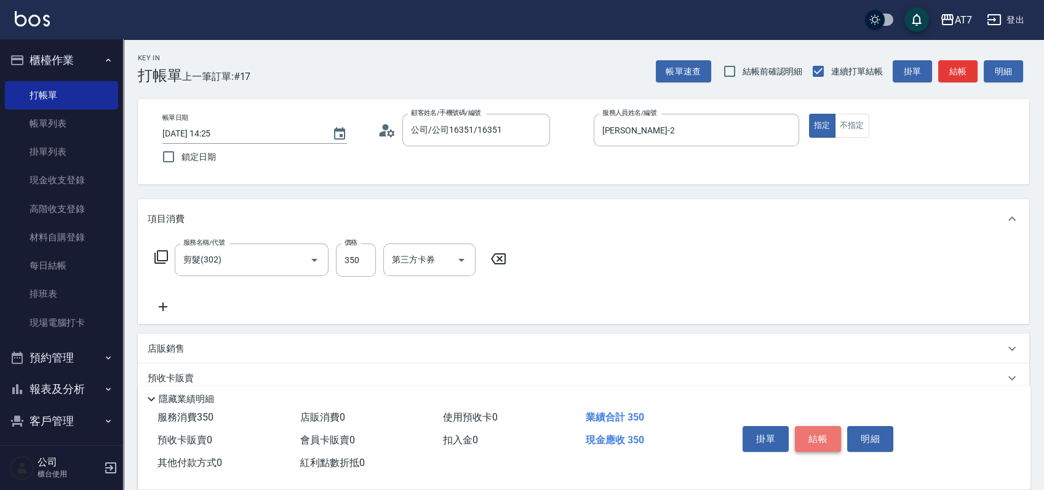
click at [812, 429] on button "結帳" at bounding box center [818, 439] width 46 height 26
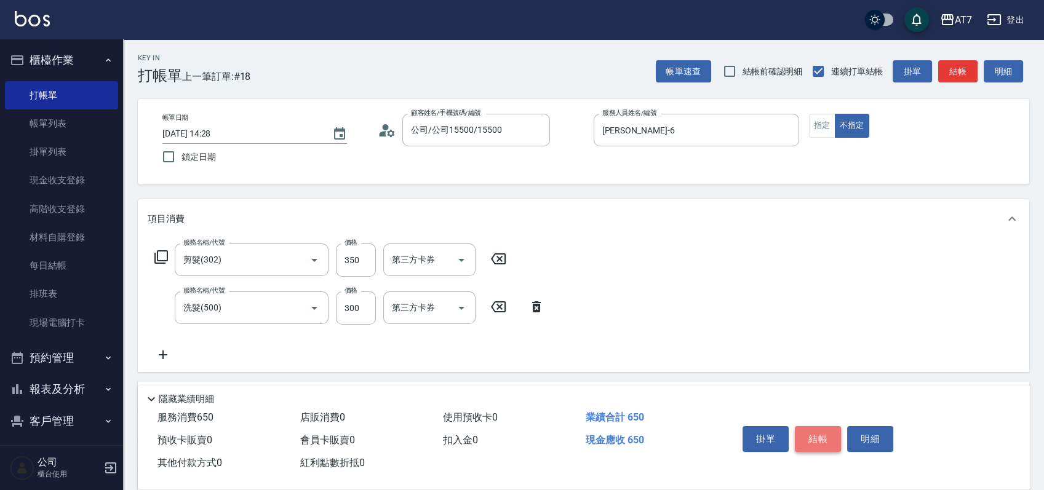
click at [829, 430] on button "結帳" at bounding box center [818, 439] width 46 height 26
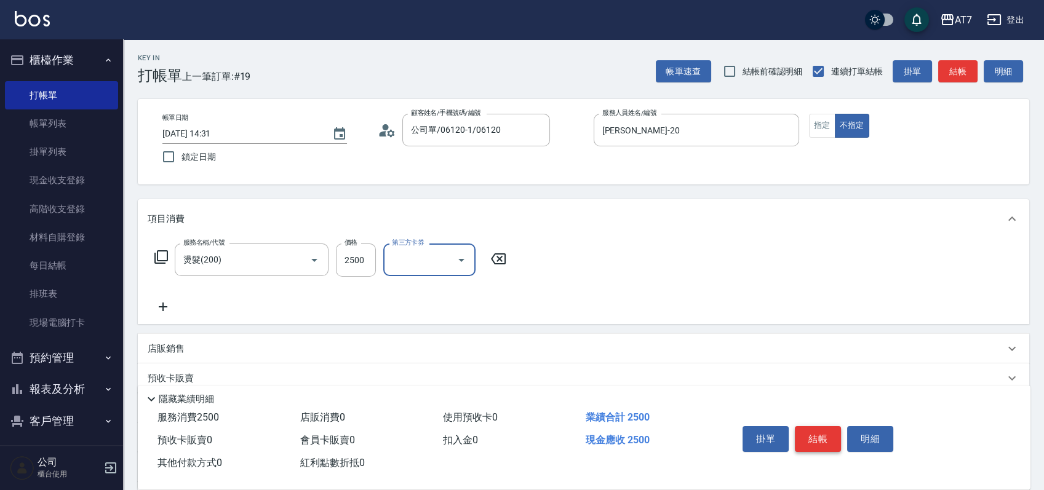
click at [812, 430] on button "結帳" at bounding box center [818, 439] width 46 height 26
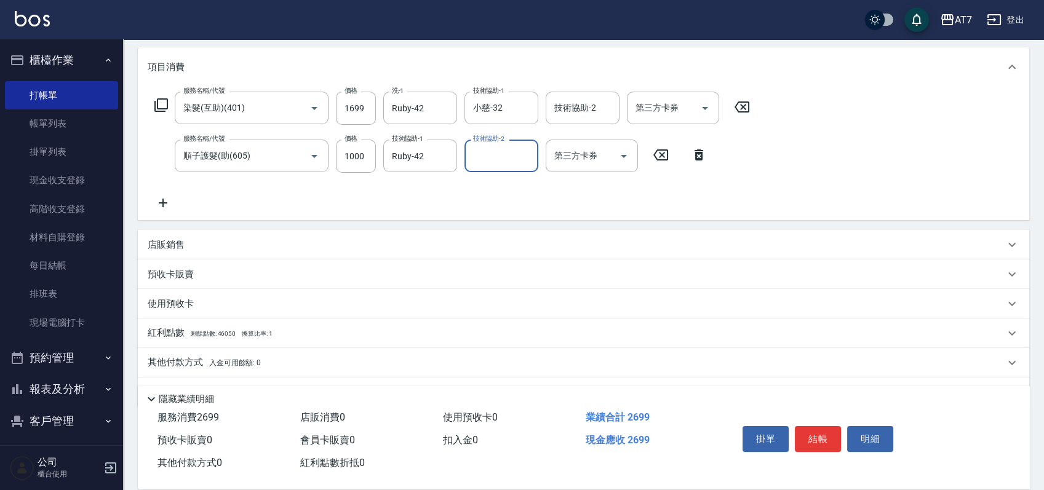
scroll to position [164, 0]
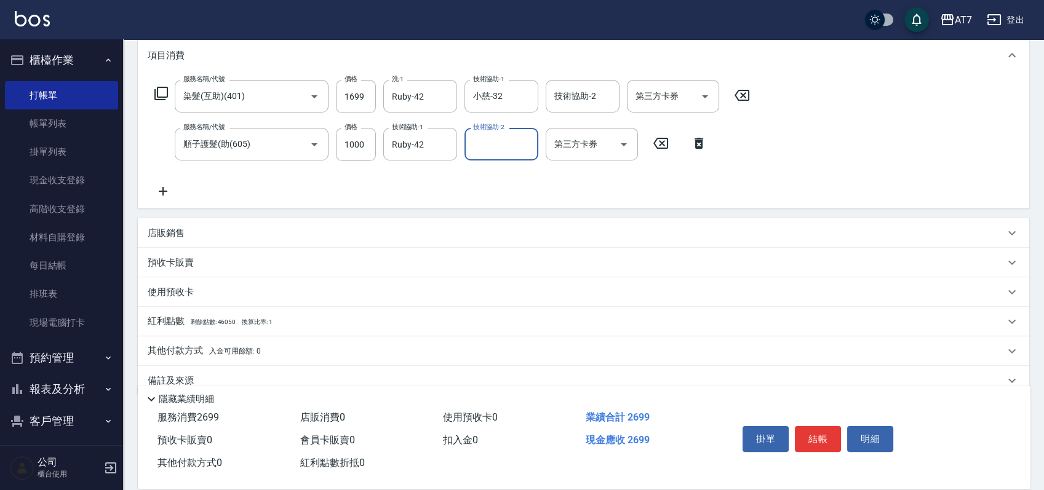
click at [172, 230] on p "店販銷售" at bounding box center [166, 233] width 37 height 13
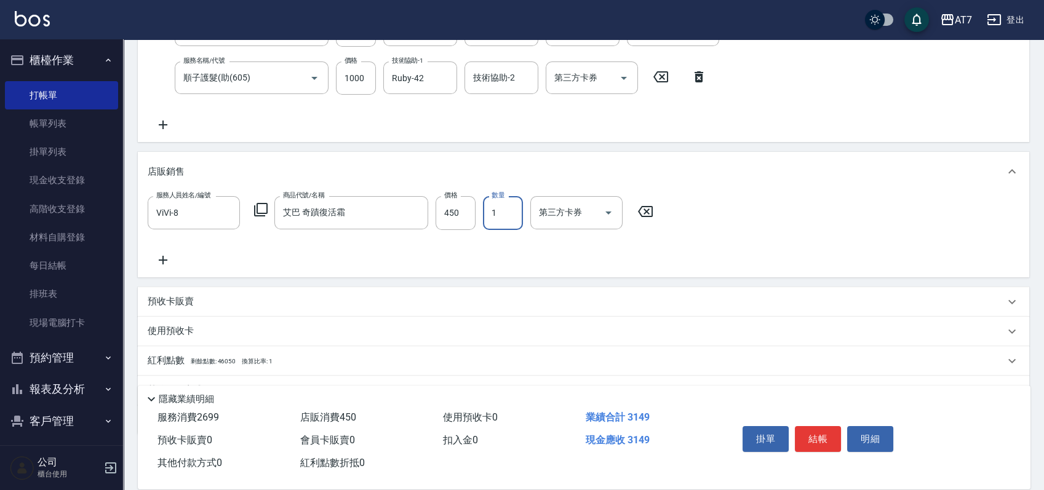
scroll to position [290, 0]
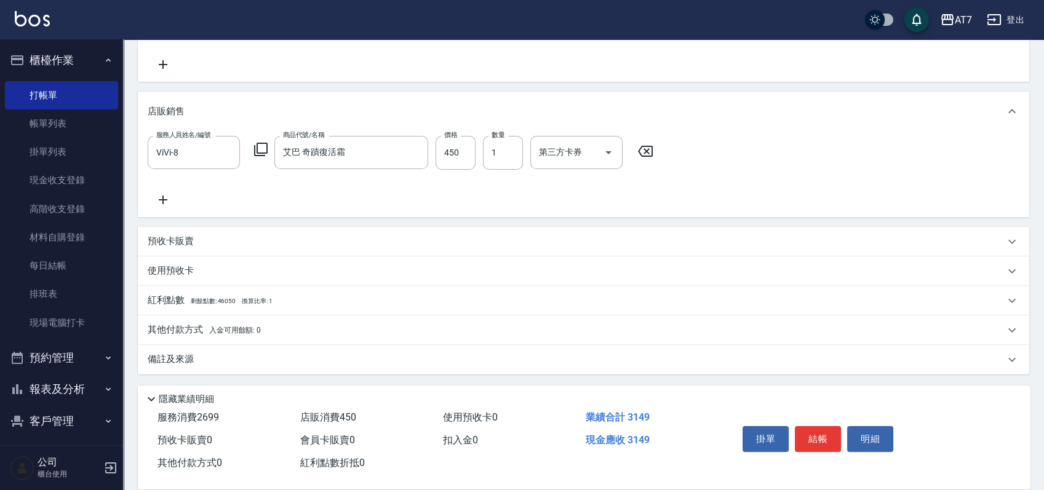
click at [177, 334] on p "其他付款方式 入金可用餘額: 0" at bounding box center [204, 330] width 113 height 14
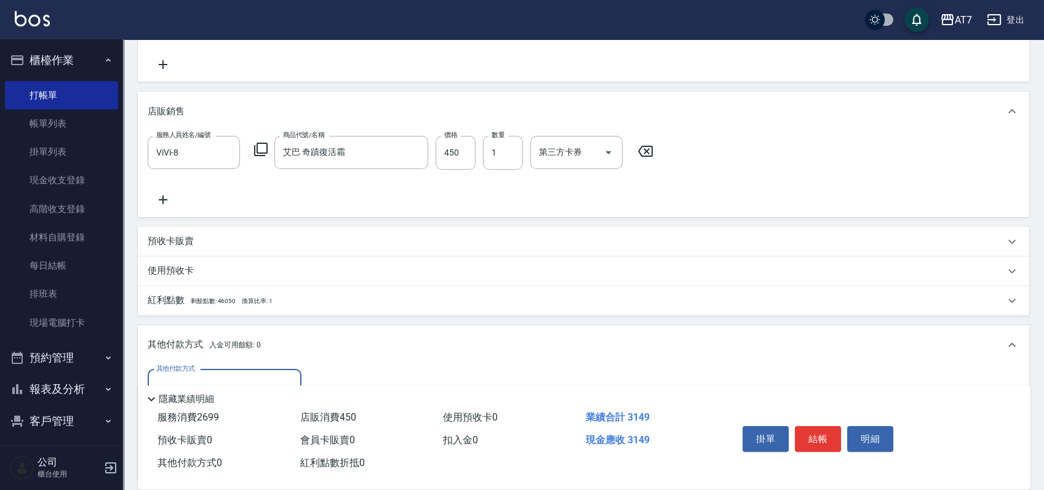
scroll to position [372, 0]
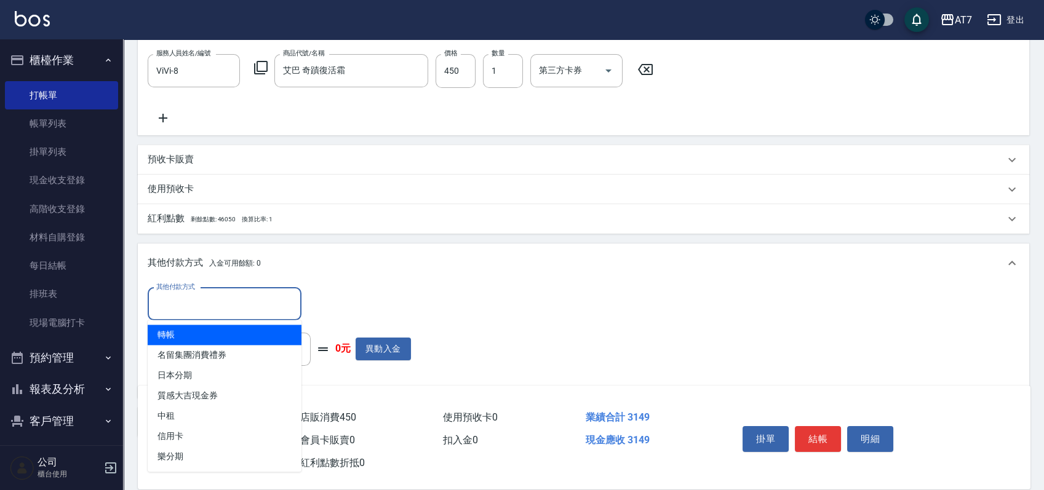
click at [206, 312] on input "其他付款方式" at bounding box center [224, 304] width 143 height 22
click at [202, 337] on span "轉帳" at bounding box center [225, 335] width 154 height 20
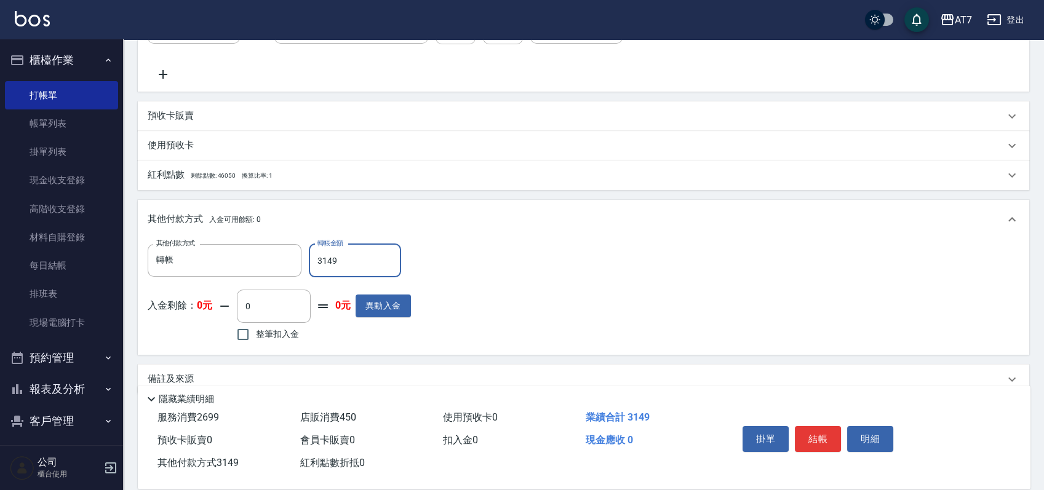
scroll to position [435, 0]
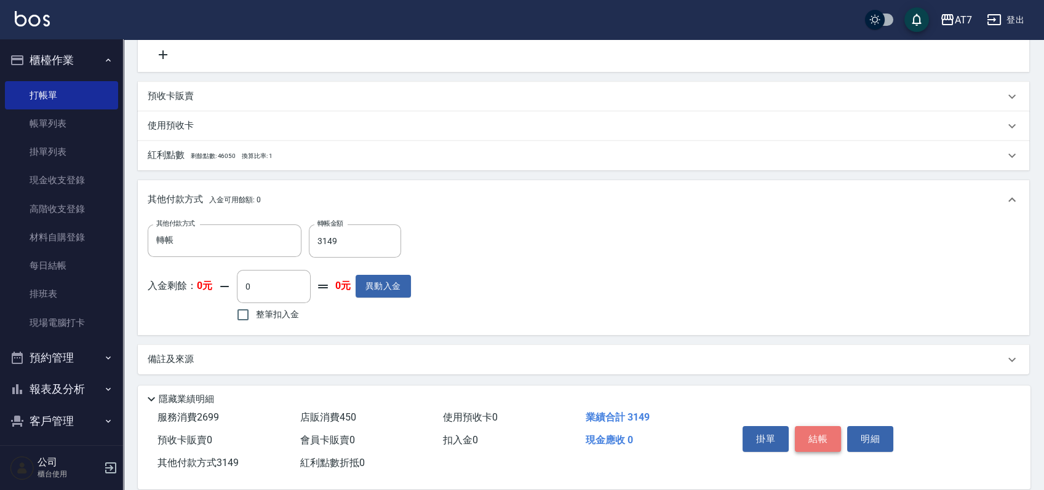
click at [811, 437] on button "結帳" at bounding box center [818, 439] width 46 height 26
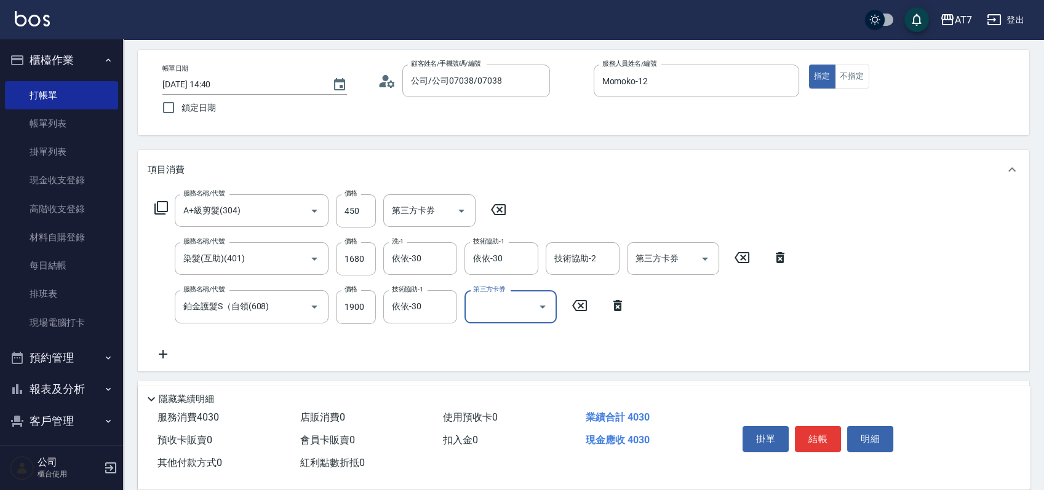
scroll to position [233, 0]
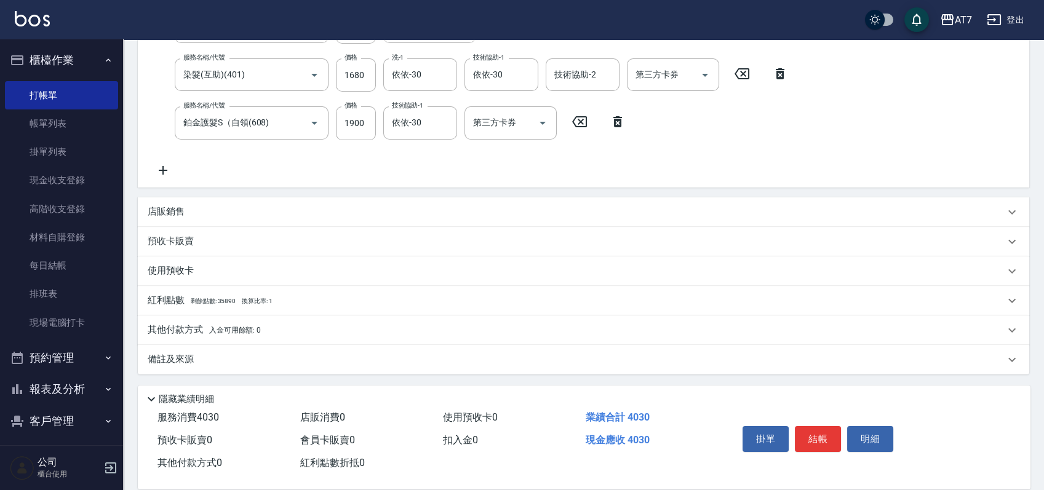
click at [183, 322] on div "其他付款方式 入金可用餘額: 0" at bounding box center [583, 330] width 891 height 30
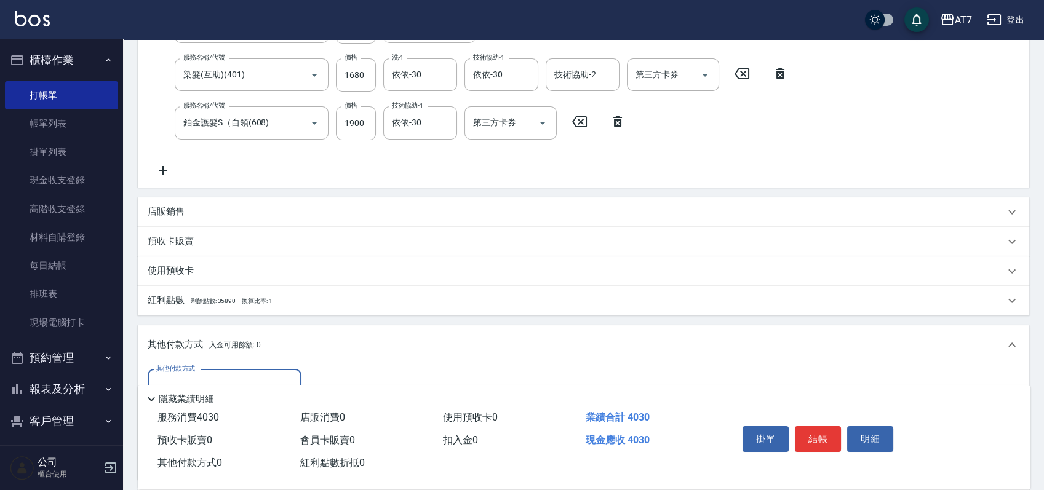
scroll to position [0, 0]
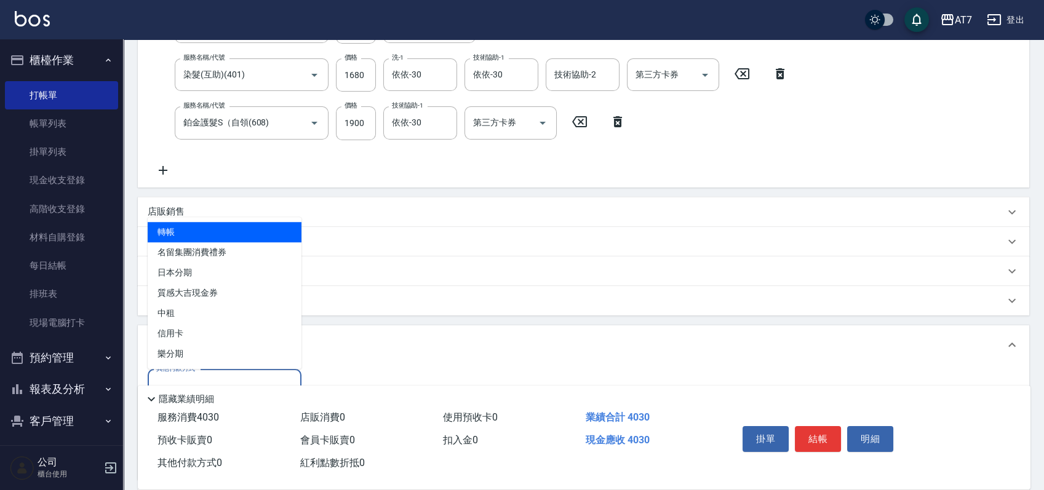
click at [226, 379] on input "其他付款方式" at bounding box center [224, 386] width 143 height 22
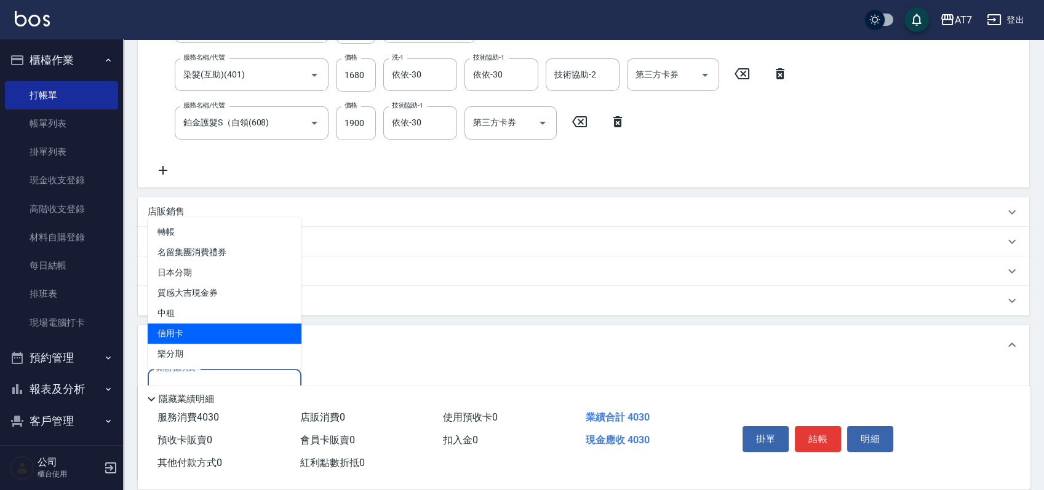
click at [223, 338] on span "信用卡" at bounding box center [225, 333] width 154 height 20
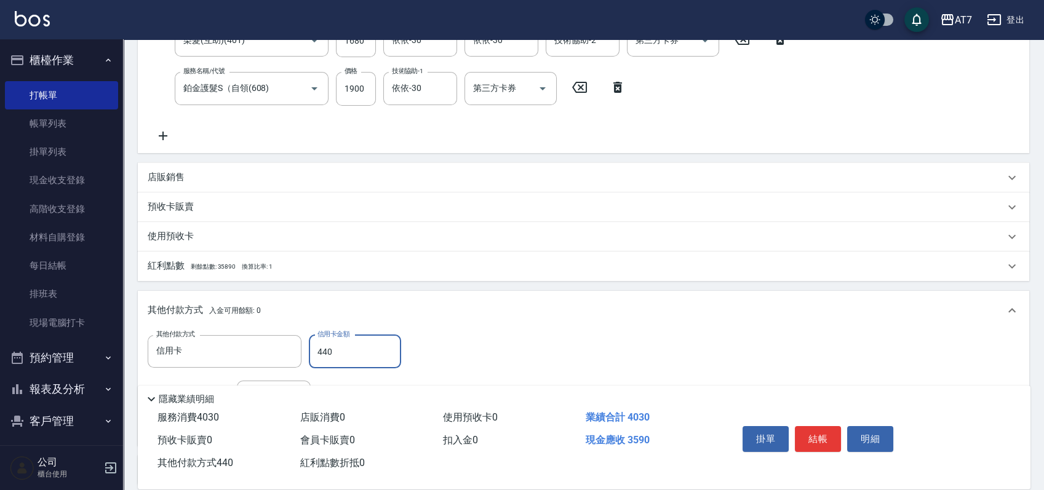
scroll to position [315, 0]
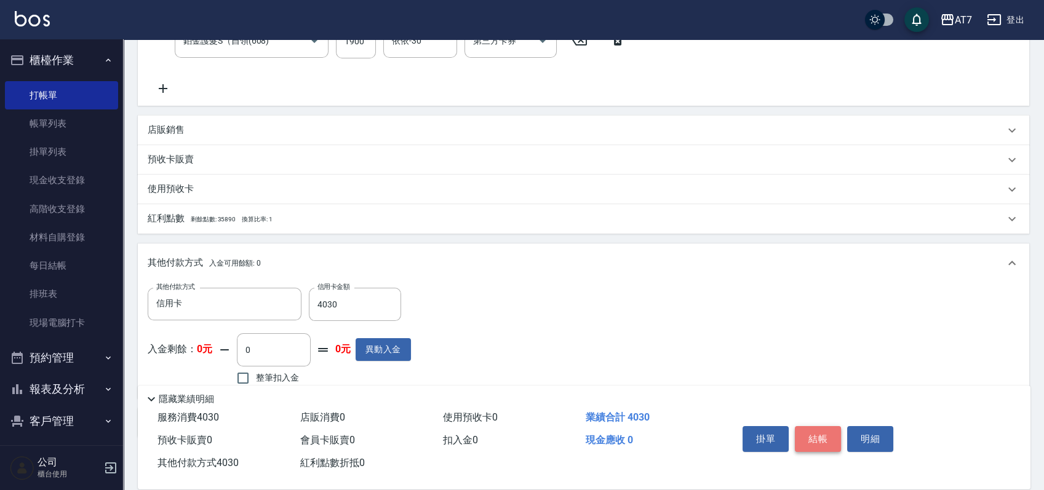
click at [821, 441] on button "結帳" at bounding box center [818, 439] width 46 height 26
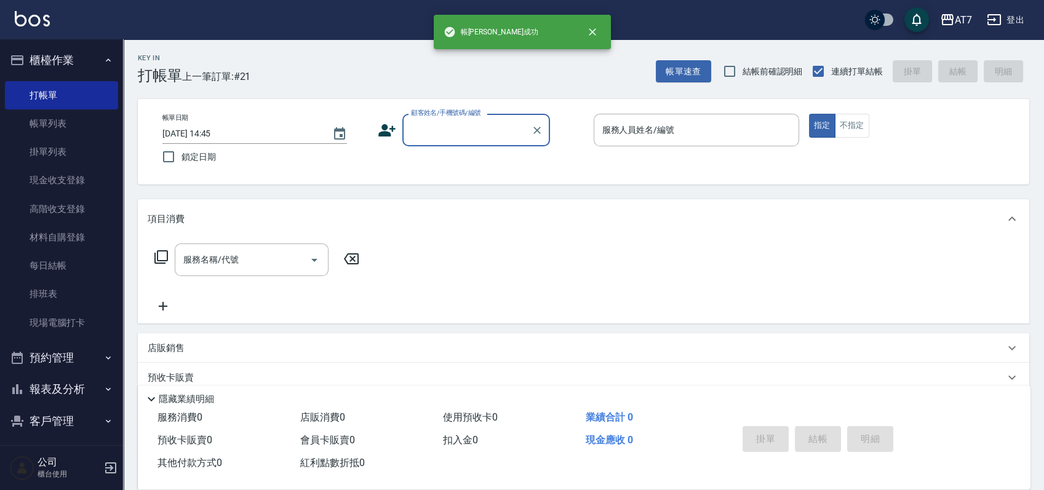
scroll to position [0, 0]
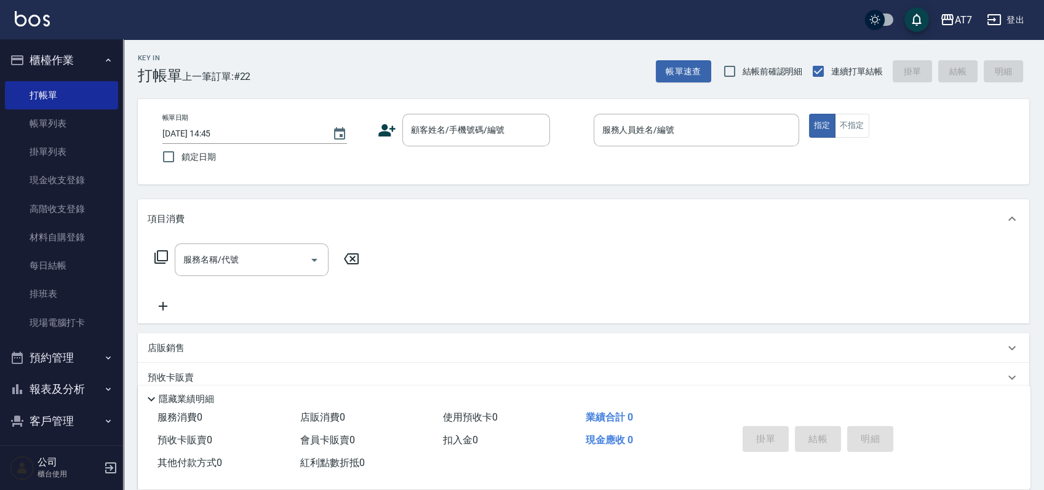
click at [847, 268] on div "服務名稱/代號 服務名稱/代號" at bounding box center [583, 281] width 891 height 85
click at [467, 132] on input "顧客姓名/手機號碼/編號" at bounding box center [467, 130] width 118 height 22
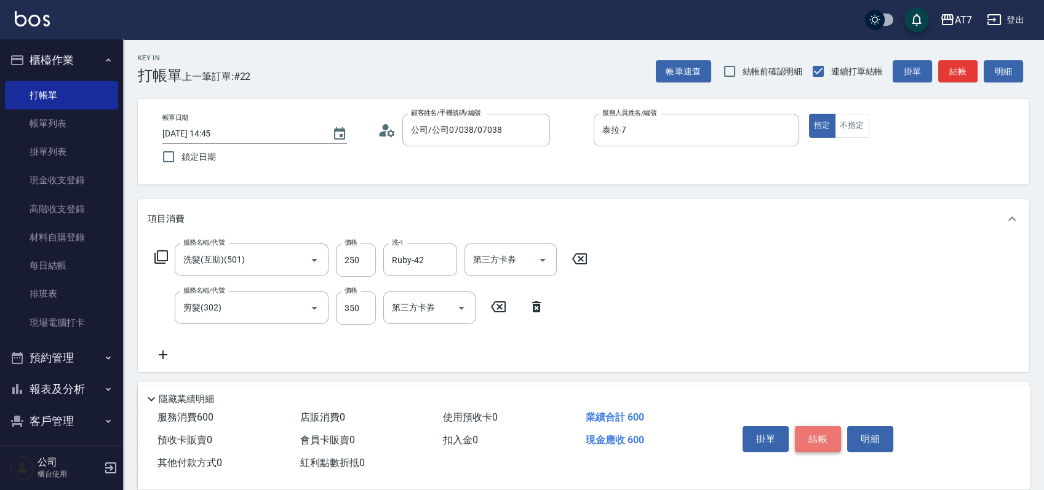
click at [823, 435] on button "結帳" at bounding box center [818, 439] width 46 height 26
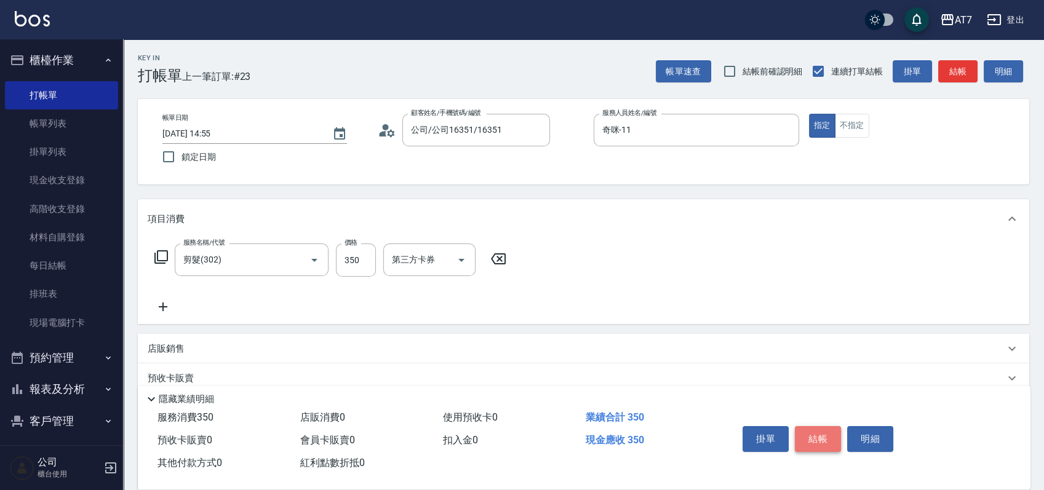
click at [822, 432] on button "結帳" at bounding box center [818, 439] width 46 height 26
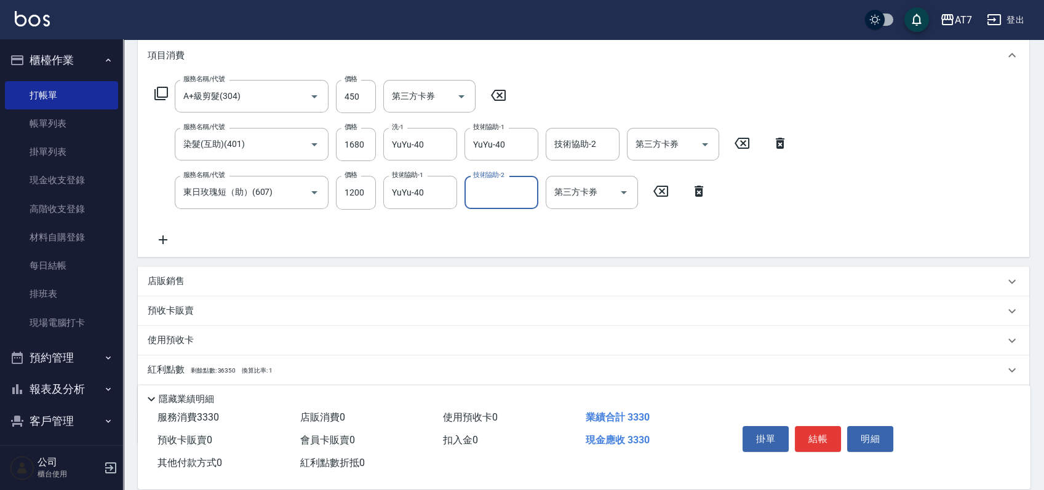
scroll to position [233, 0]
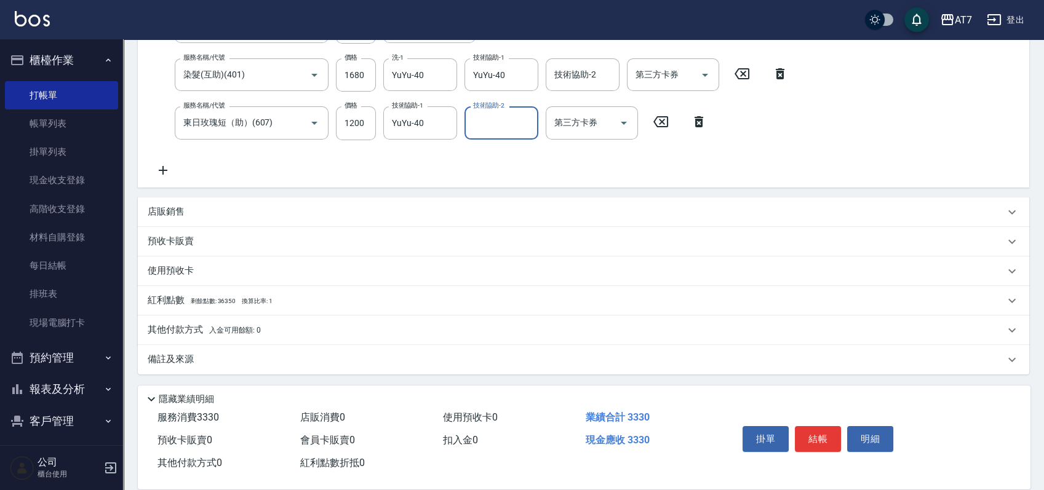
click at [164, 335] on p "其他付款方式 入金可用餘額: 0" at bounding box center [204, 330] width 113 height 14
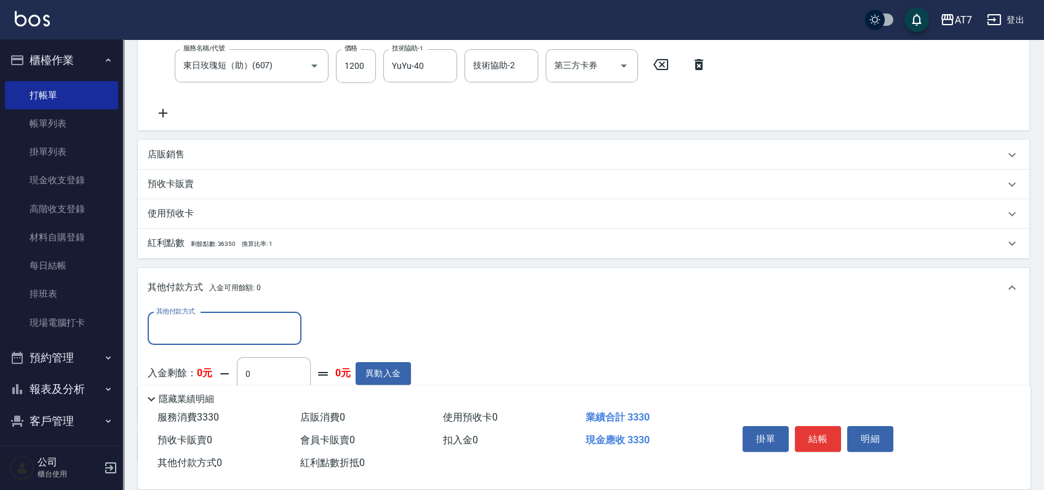
scroll to position [315, 0]
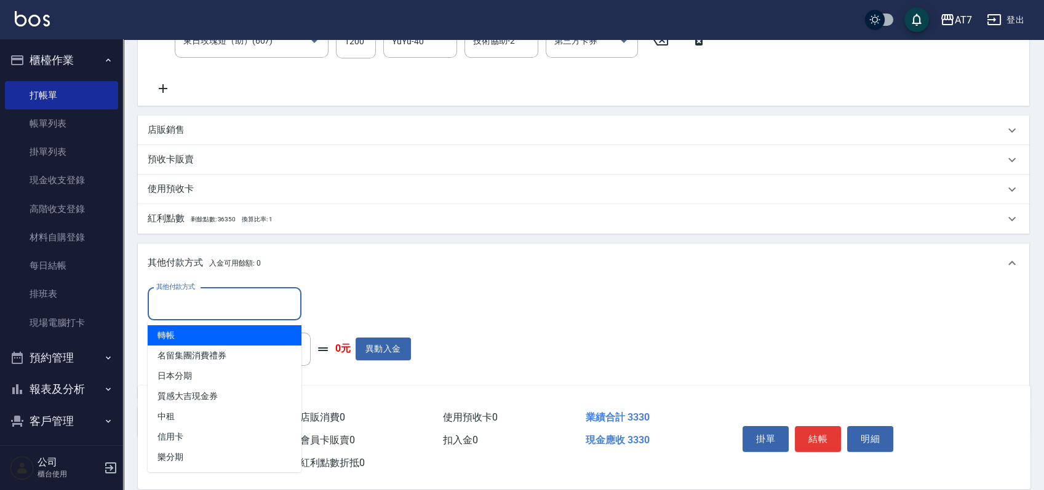
click at [178, 304] on input "其他付款方式" at bounding box center [224, 304] width 143 height 22
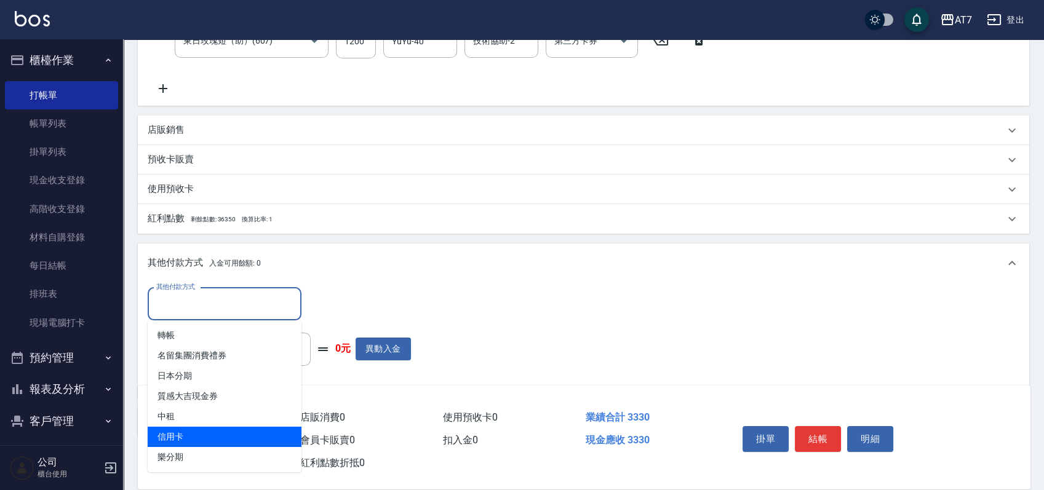
click at [187, 427] on span "信用卡" at bounding box center [225, 437] width 154 height 20
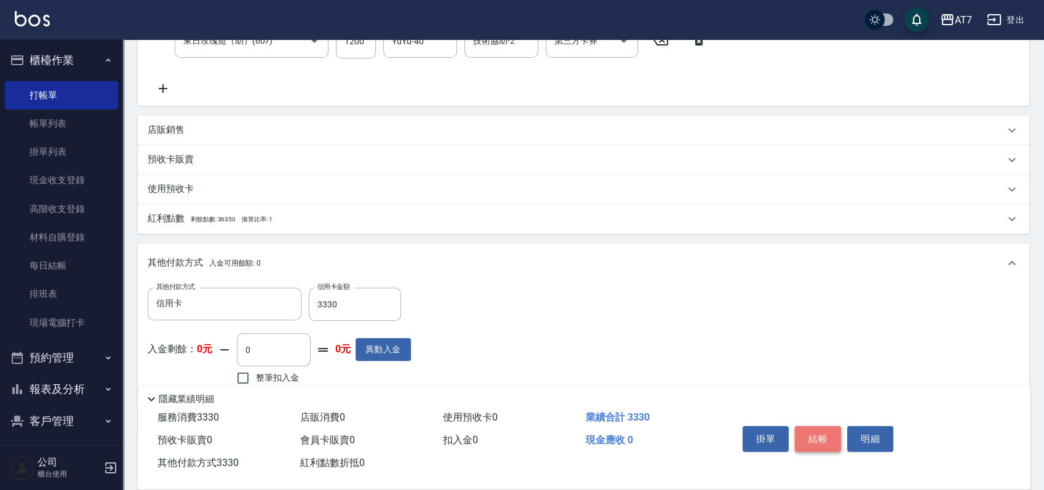
click at [819, 435] on button "結帳" at bounding box center [818, 439] width 46 height 26
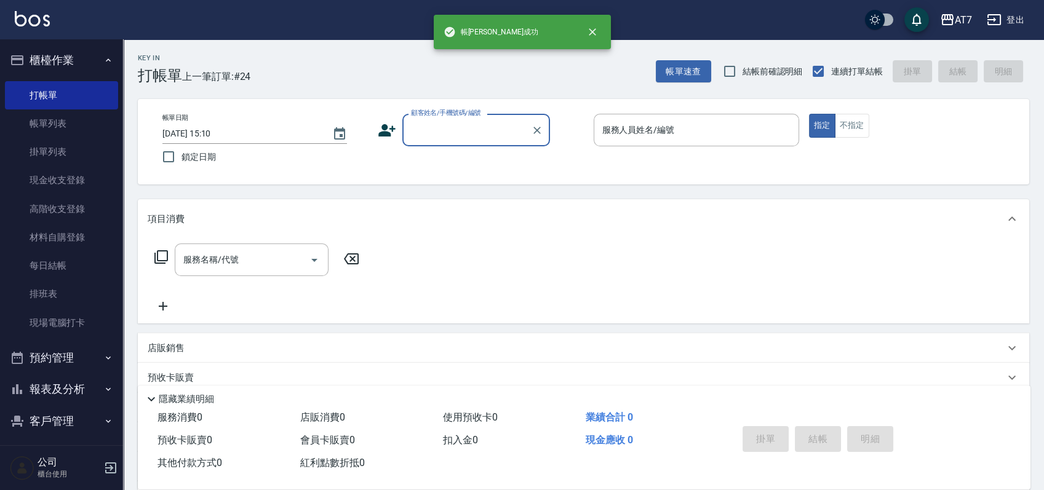
scroll to position [0, 0]
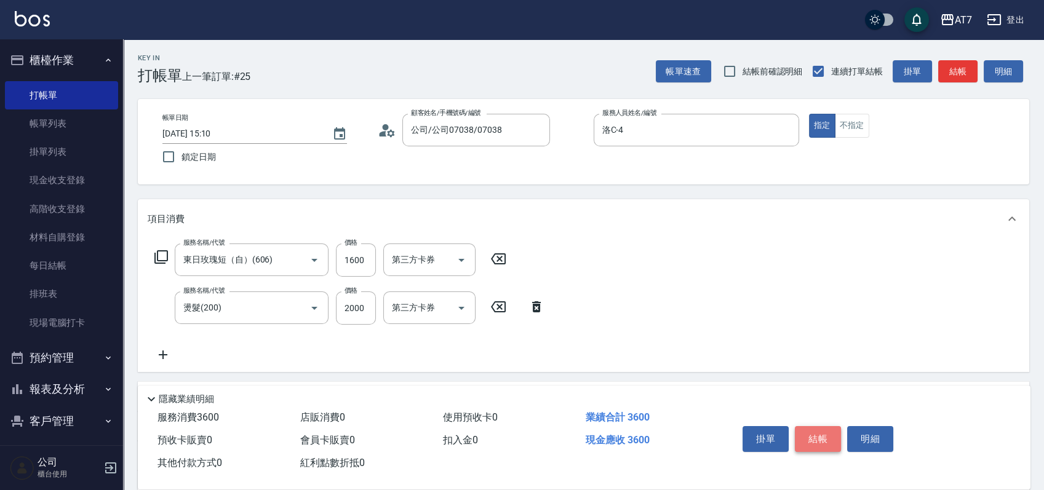
click at [819, 435] on button "結帳" at bounding box center [818, 439] width 46 height 26
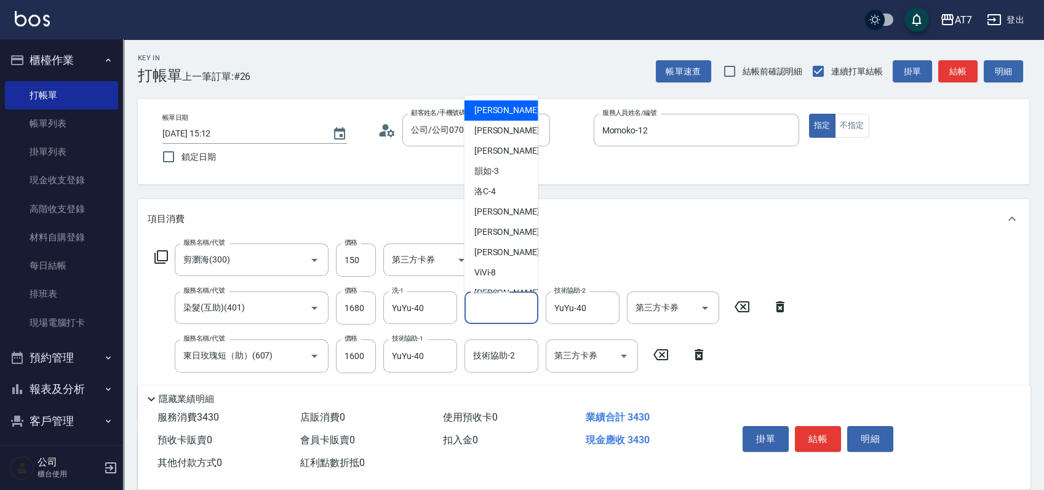
click at [491, 300] on input "技術協助-1" at bounding box center [501, 308] width 63 height 22
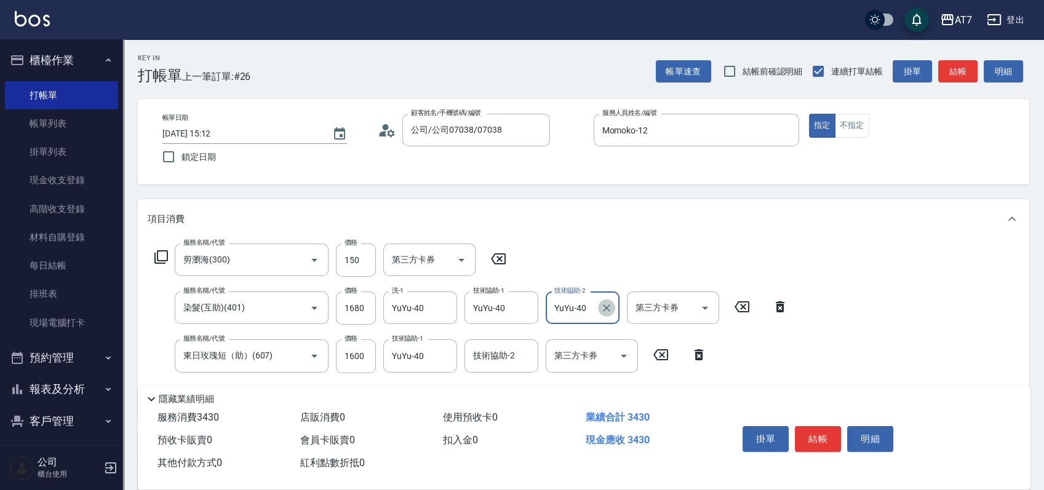
click at [605, 311] on icon "Clear" at bounding box center [606, 308] width 12 height 12
click at [817, 437] on button "結帳" at bounding box center [818, 439] width 46 height 26
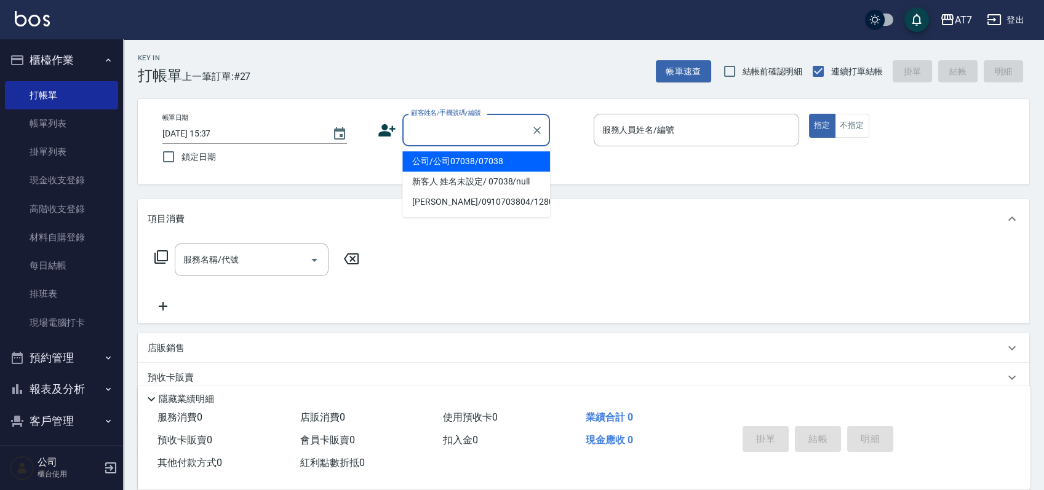
click at [484, 140] on input "顧客姓名/手機號碼/編號" at bounding box center [467, 130] width 118 height 22
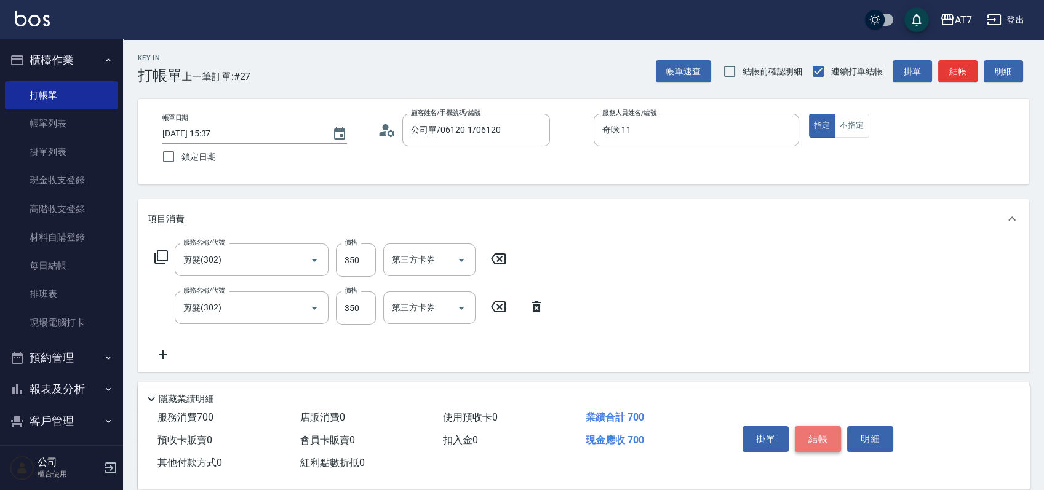
click at [820, 439] on button "結帳" at bounding box center [818, 439] width 46 height 26
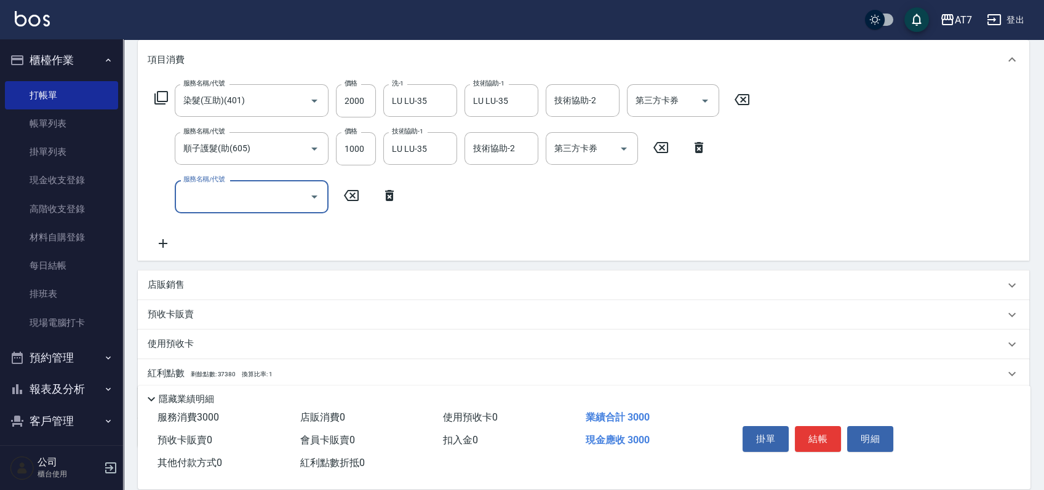
scroll to position [164, 0]
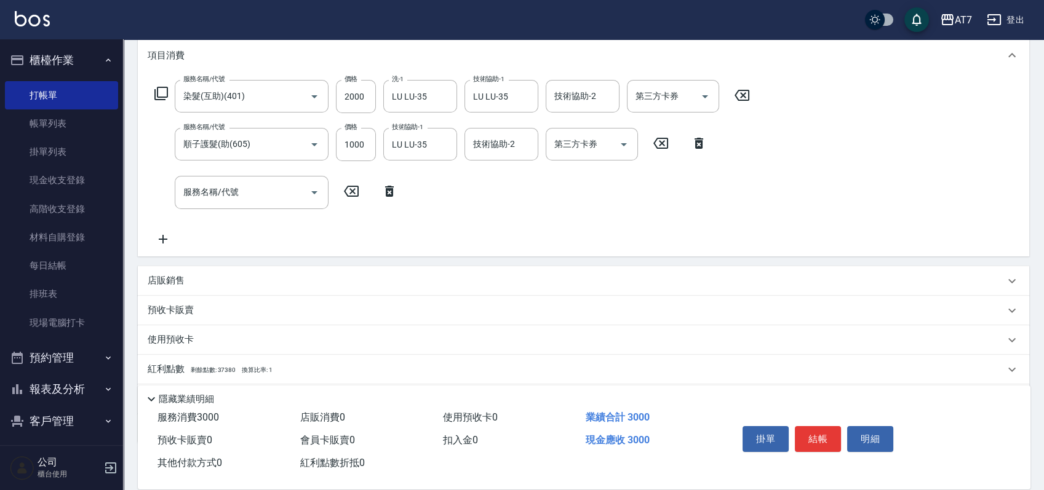
click at [197, 278] on div "店販銷售" at bounding box center [576, 280] width 857 height 13
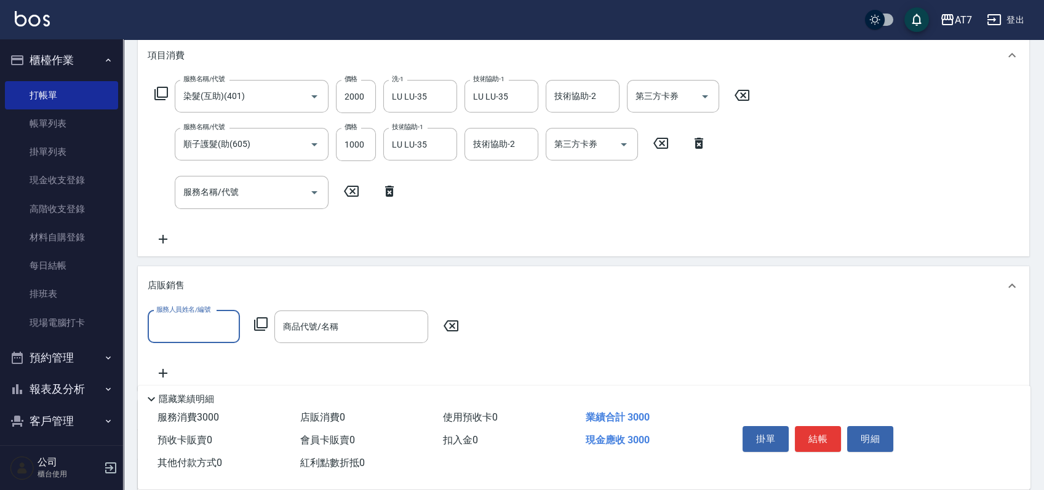
scroll to position [0, 0]
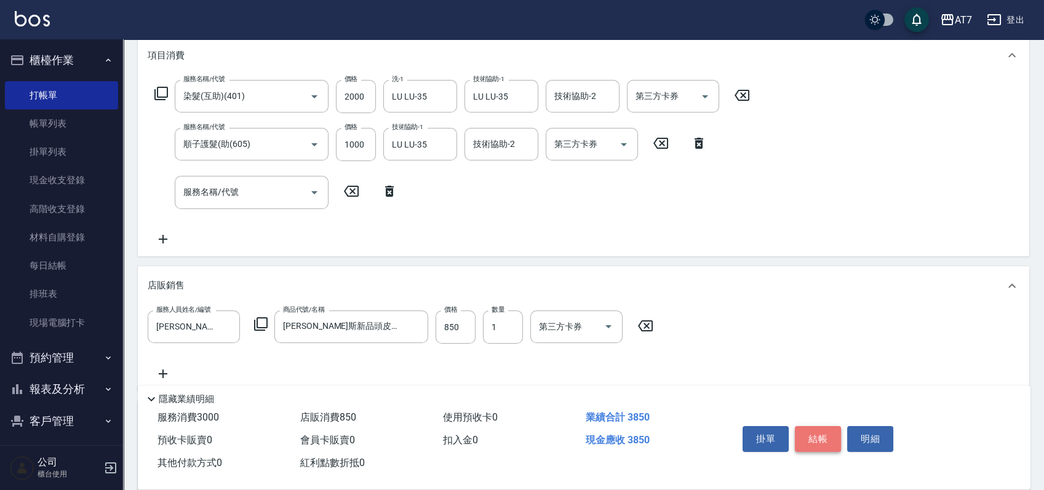
click at [818, 433] on button "結帳" at bounding box center [818, 439] width 46 height 26
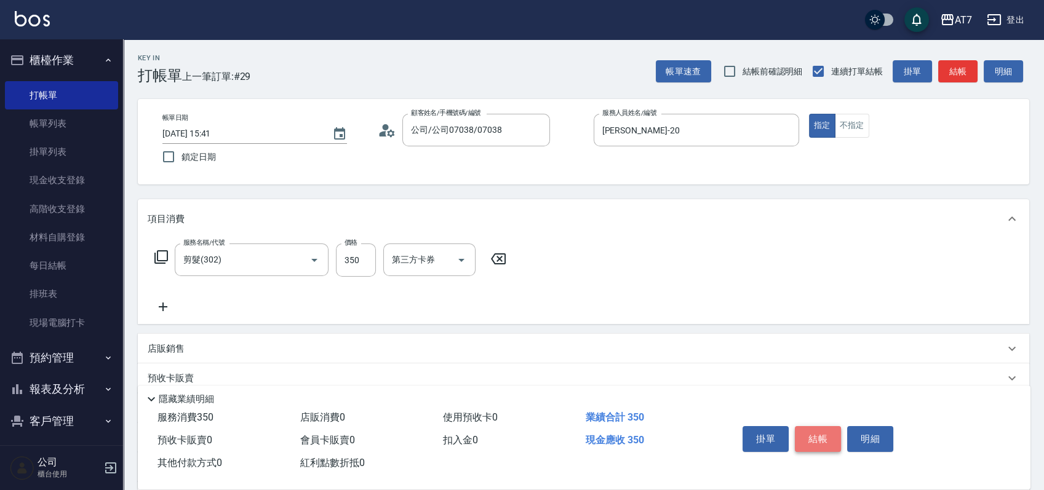
click at [827, 430] on button "結帳" at bounding box center [818, 439] width 46 height 26
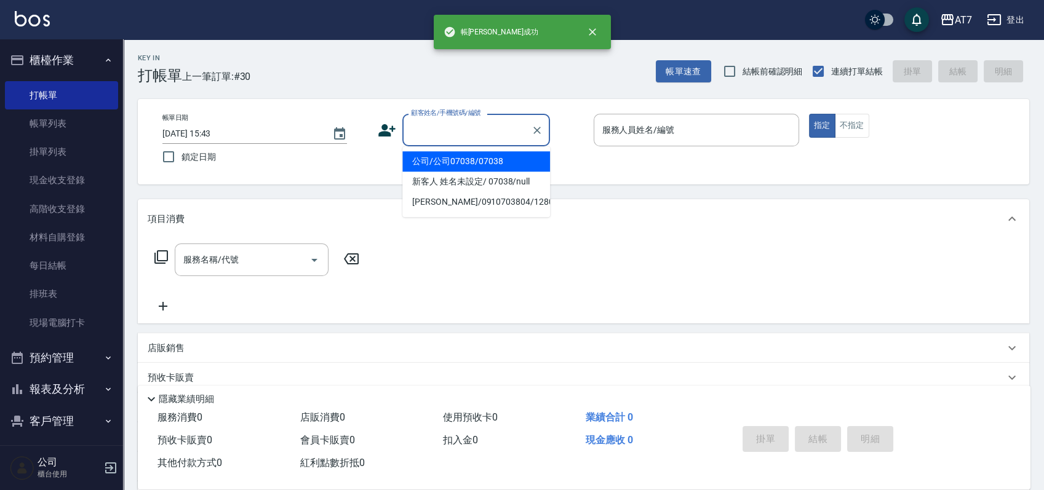
click at [482, 130] on input "顧客姓名/手機號碼/編號" at bounding box center [467, 130] width 118 height 22
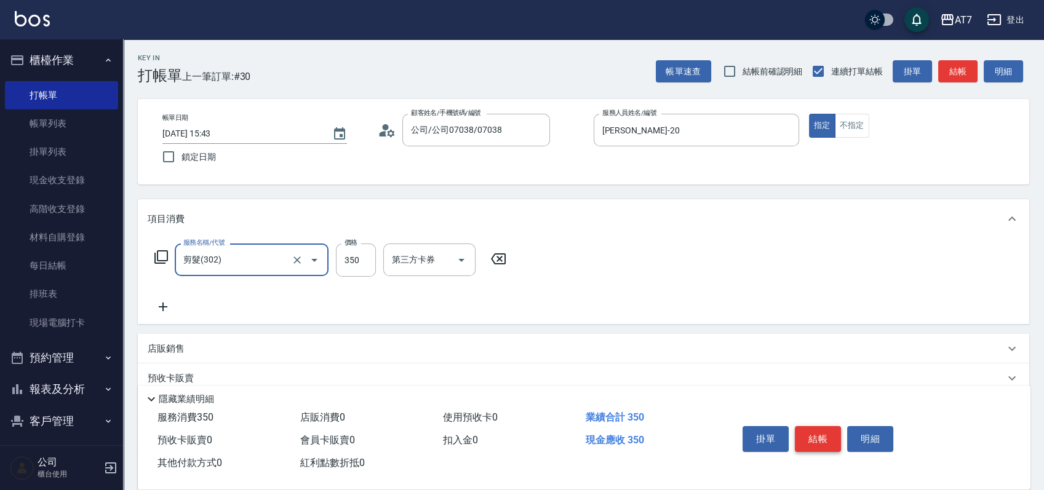
click at [813, 441] on button "結帳" at bounding box center [818, 439] width 46 height 26
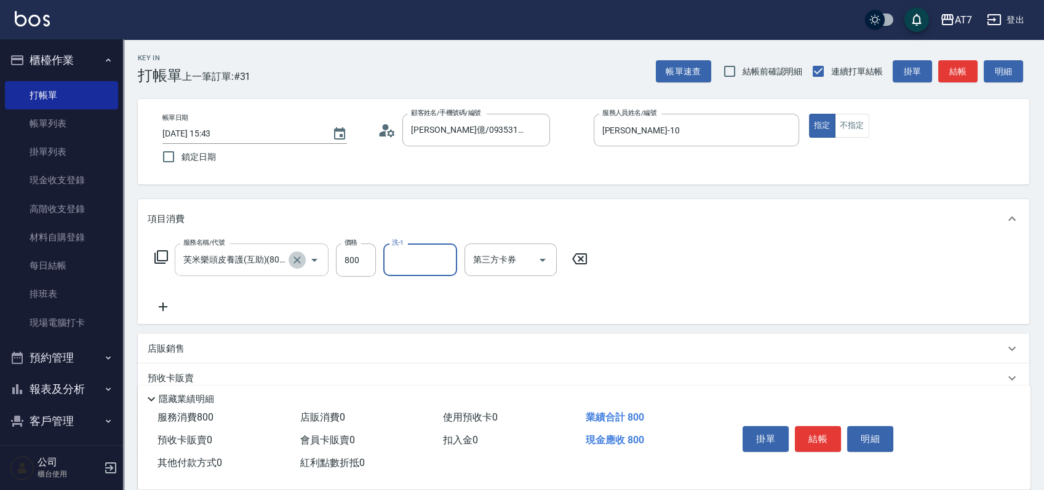
click at [299, 263] on icon "Clear" at bounding box center [297, 260] width 12 height 12
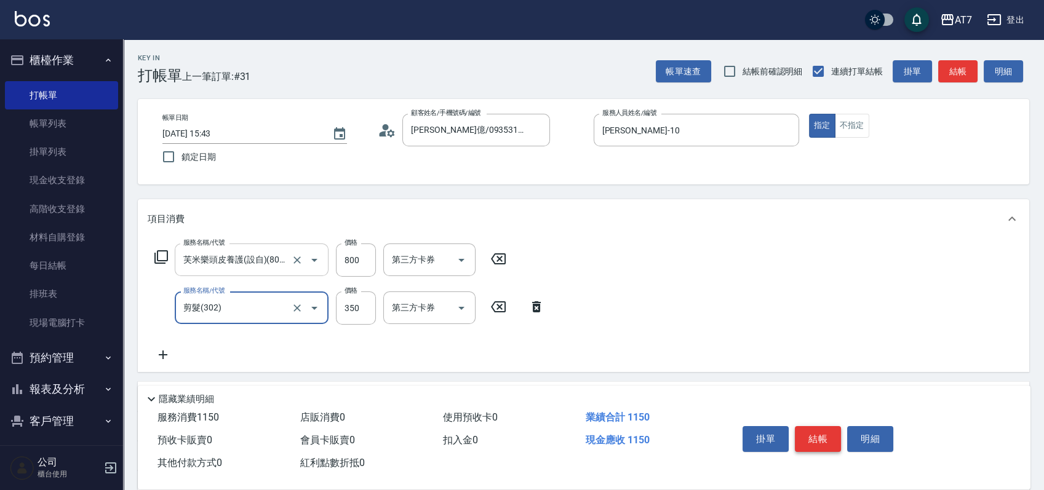
click at [807, 438] on button "結帳" at bounding box center [818, 439] width 46 height 26
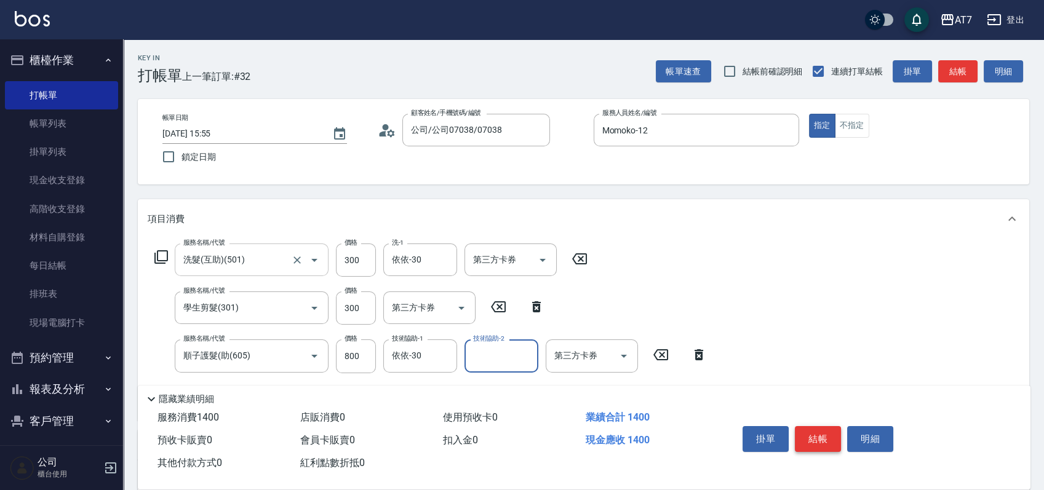
click at [814, 435] on button "結帳" at bounding box center [818, 439] width 46 height 26
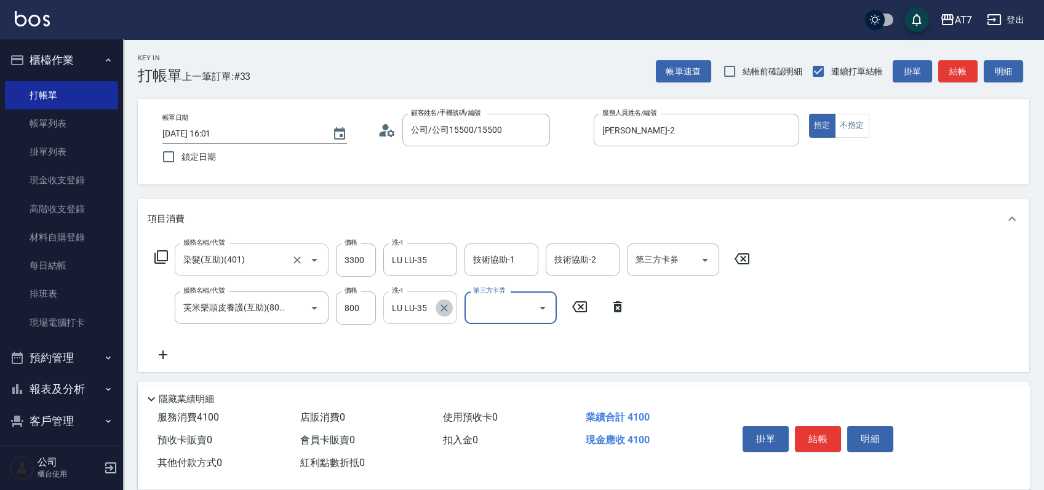
click at [446, 307] on icon "Clear" at bounding box center [444, 308] width 12 height 12
click at [491, 261] on input "技術協助-1" at bounding box center [501, 260] width 63 height 22
click at [493, 261] on input "技術協助-1" at bounding box center [501, 260] width 63 height 22
click at [365, 313] on input "800" at bounding box center [356, 307] width 40 height 33
click at [315, 310] on icon "Open" at bounding box center [314, 308] width 15 height 15
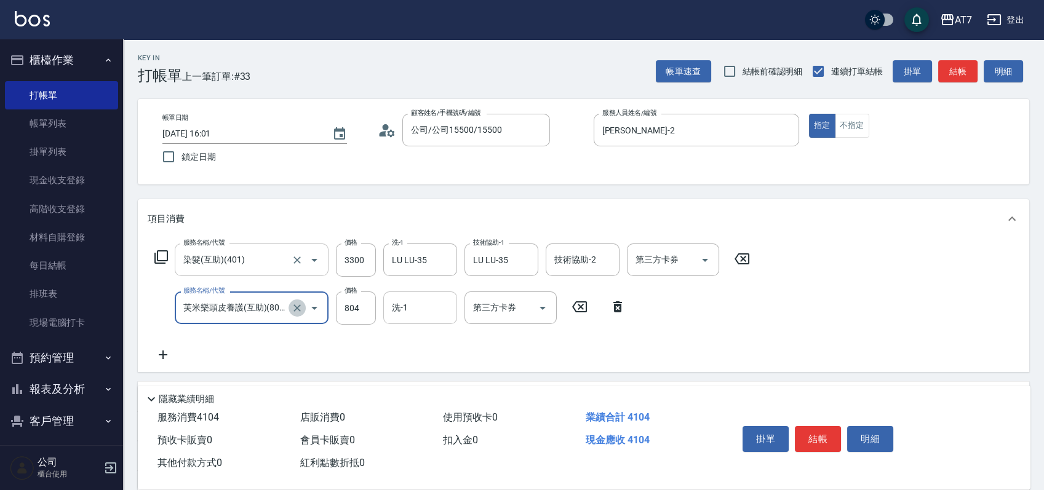
click at [299, 304] on icon "Clear" at bounding box center [297, 308] width 12 height 12
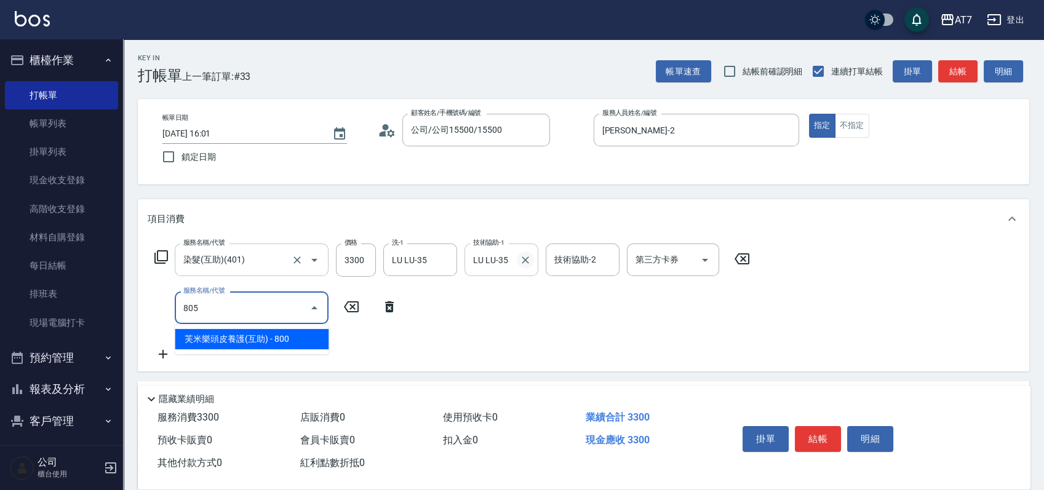
click at [525, 258] on icon "Clear" at bounding box center [524, 259] width 7 height 7
click at [241, 312] on input "服務名稱/代號" at bounding box center [242, 308] width 124 height 22
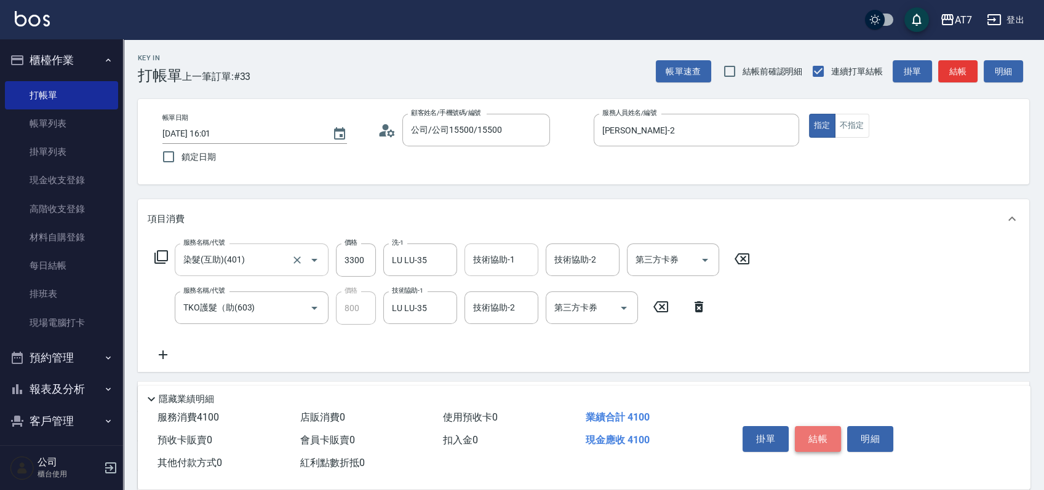
click at [822, 438] on button "結帳" at bounding box center [818, 439] width 46 height 26
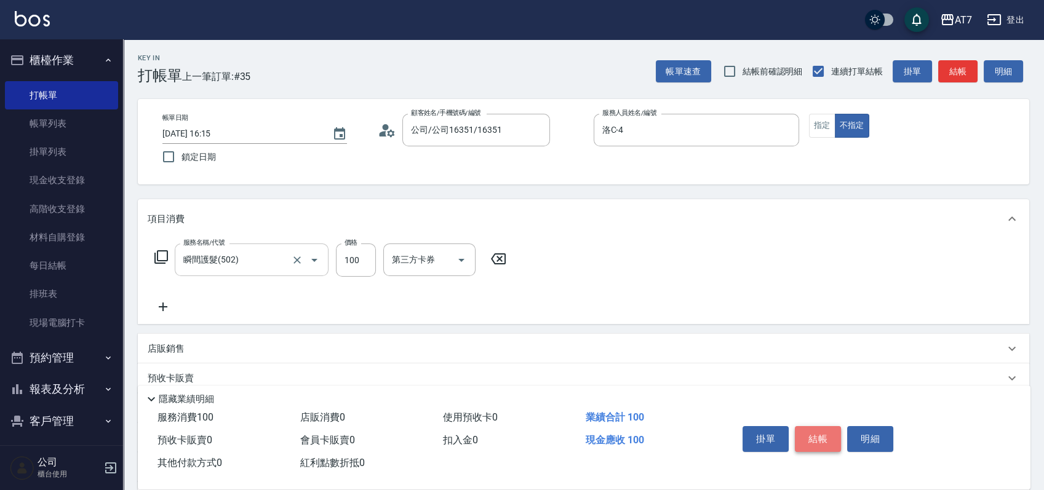
click at [822, 440] on button "結帳" at bounding box center [818, 439] width 46 height 26
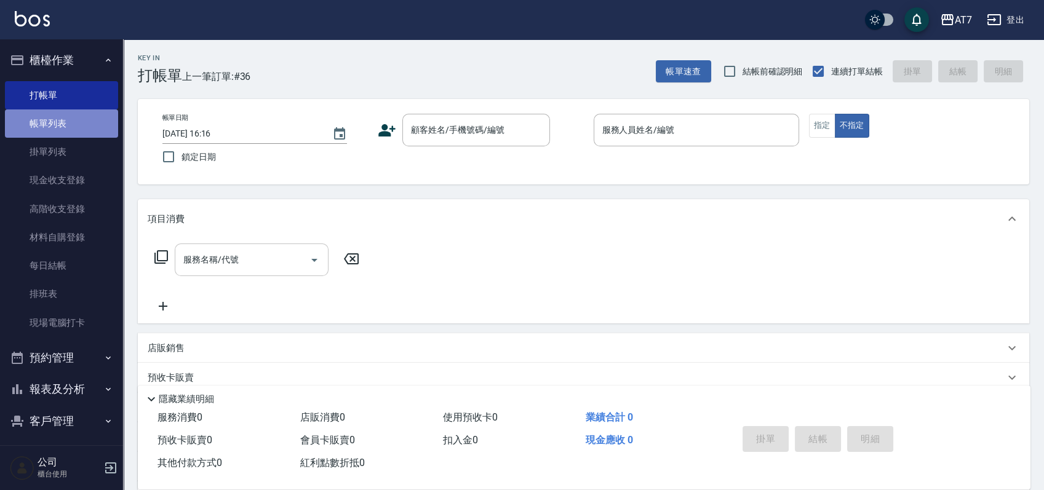
click at [71, 116] on link "帳單列表" at bounding box center [61, 123] width 113 height 28
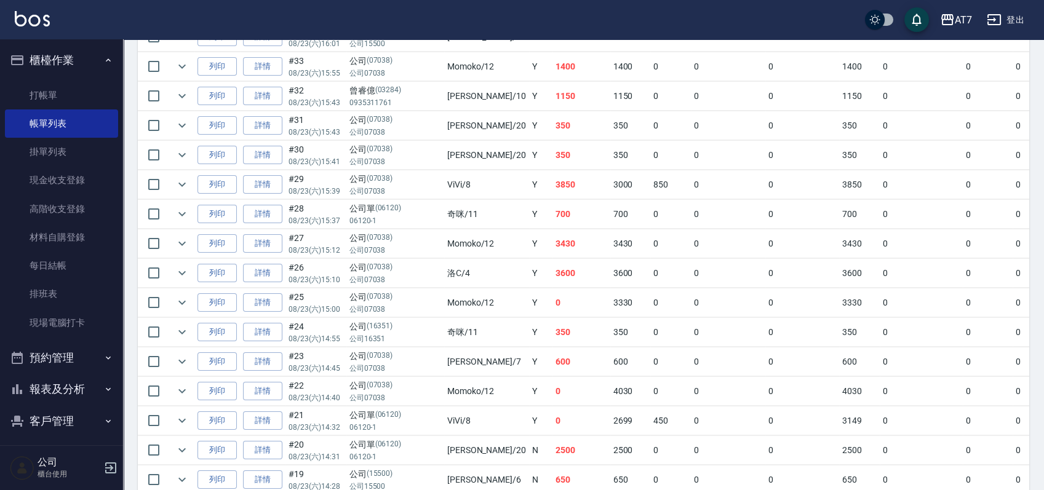
scroll to position [492, 0]
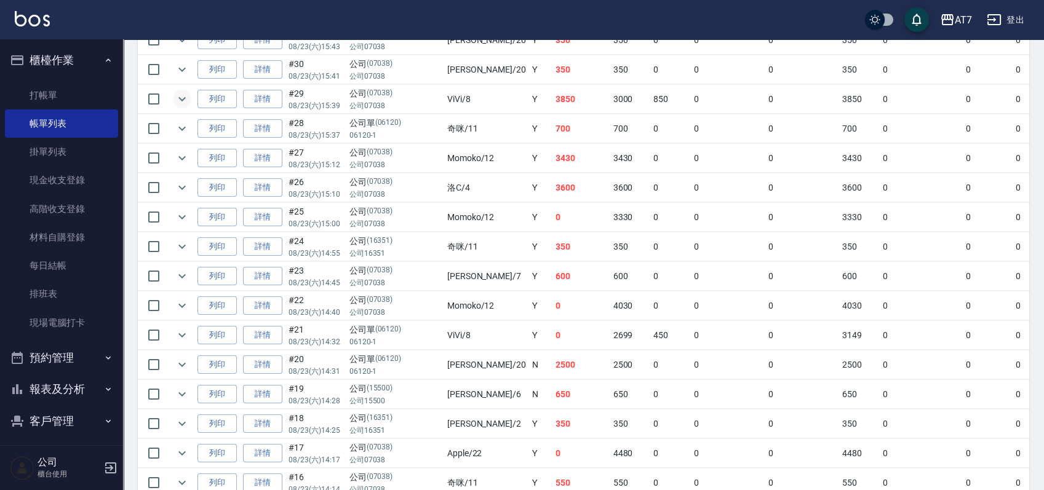
click at [184, 98] on icon "expand row" at bounding box center [182, 99] width 15 height 15
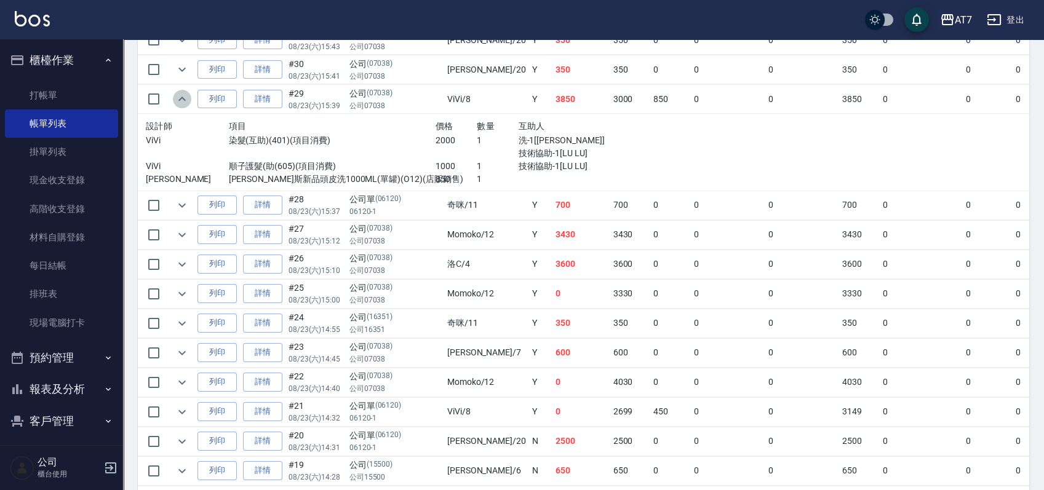
click at [184, 98] on icon "expand row" at bounding box center [181, 99] width 7 height 4
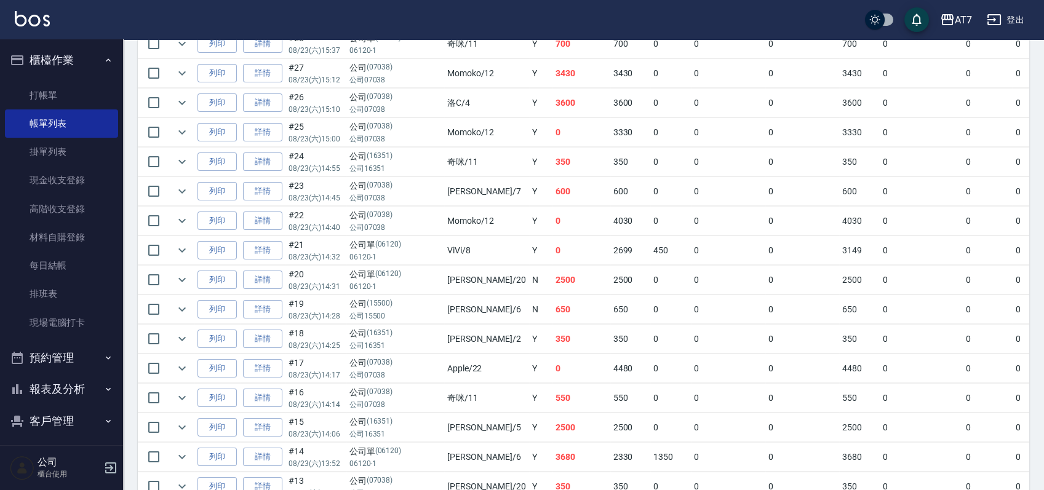
scroll to position [738, 0]
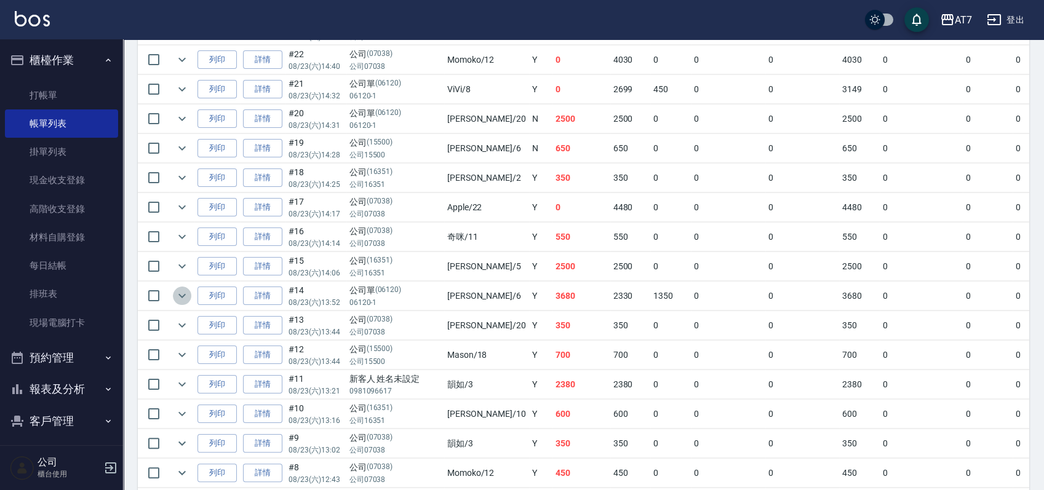
click at [185, 290] on icon "expand row" at bounding box center [182, 295] width 15 height 15
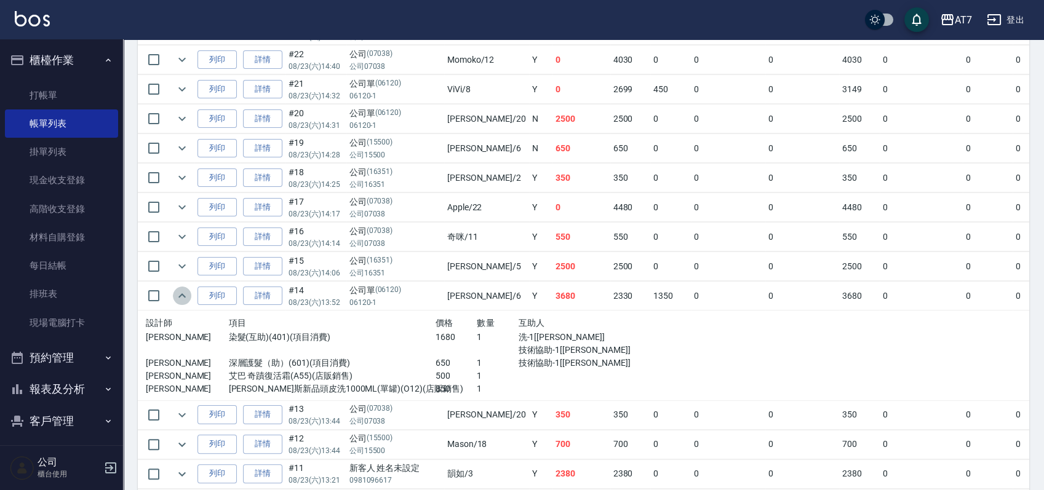
click at [185, 290] on icon "expand row" at bounding box center [182, 295] width 15 height 15
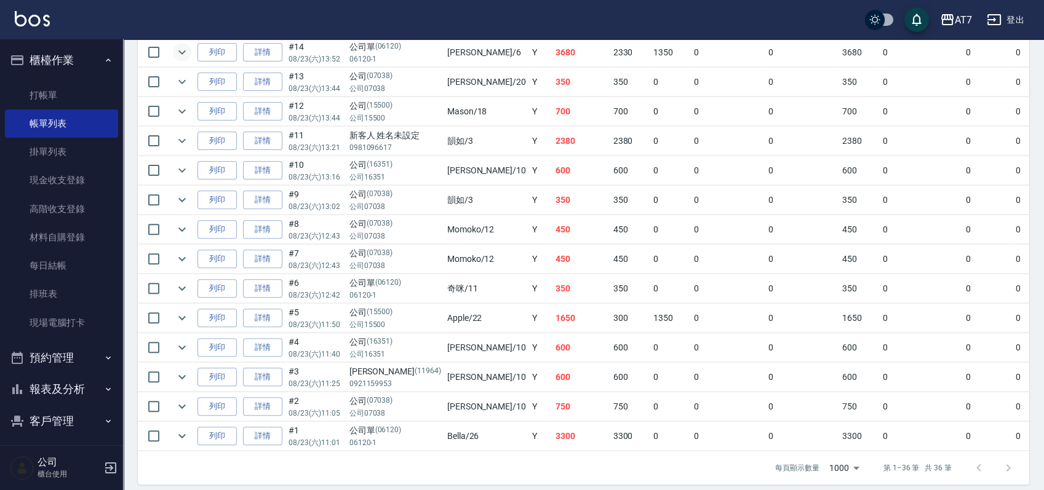
scroll to position [984, 0]
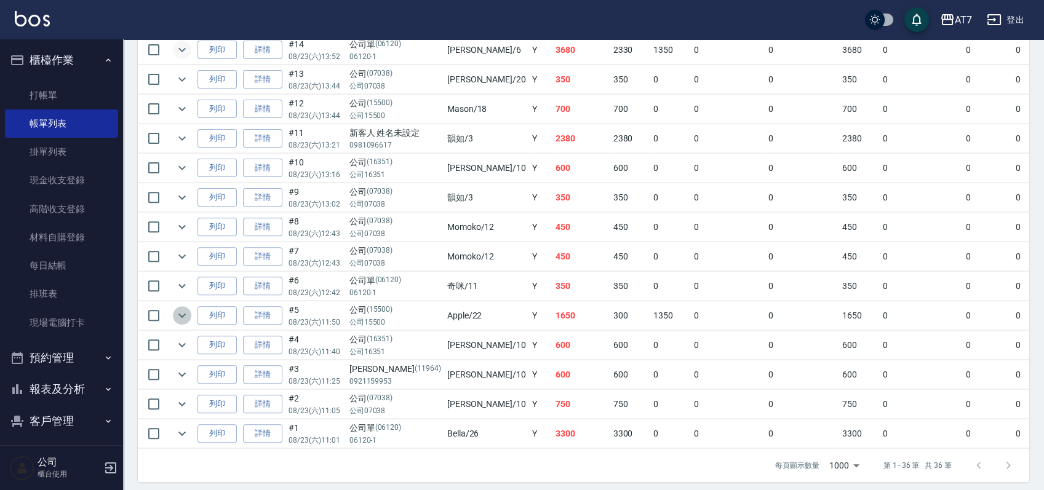
click at [181, 308] on icon "expand row" at bounding box center [182, 315] width 15 height 15
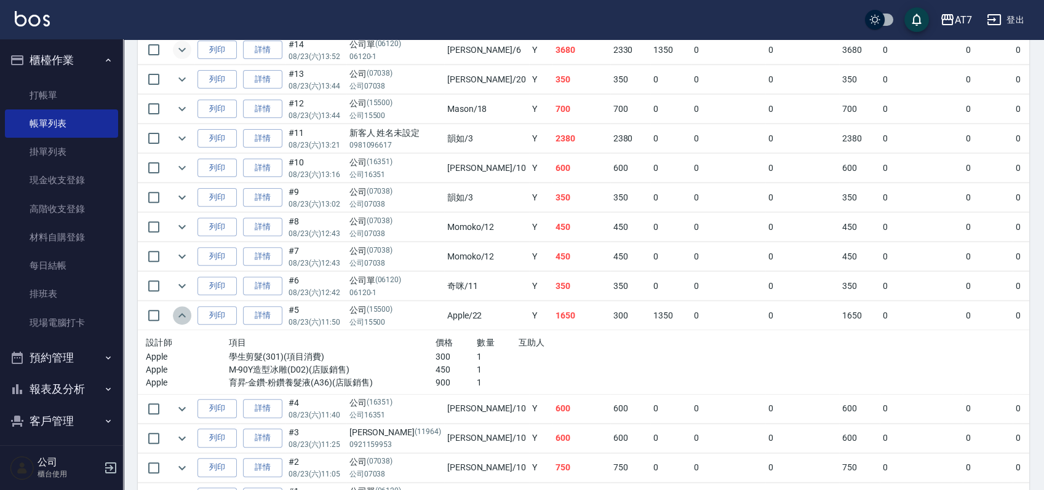
click at [181, 308] on icon "expand row" at bounding box center [182, 315] width 15 height 15
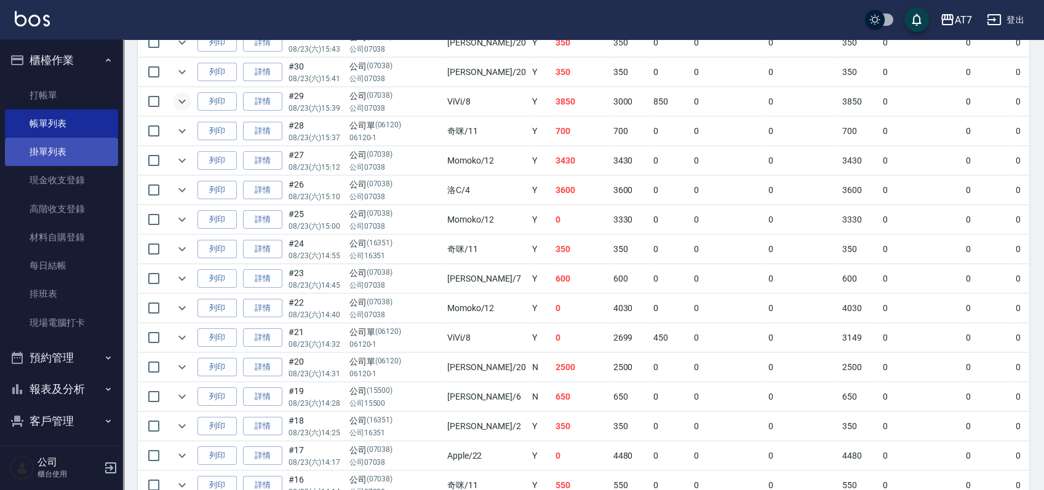
scroll to position [410, 0]
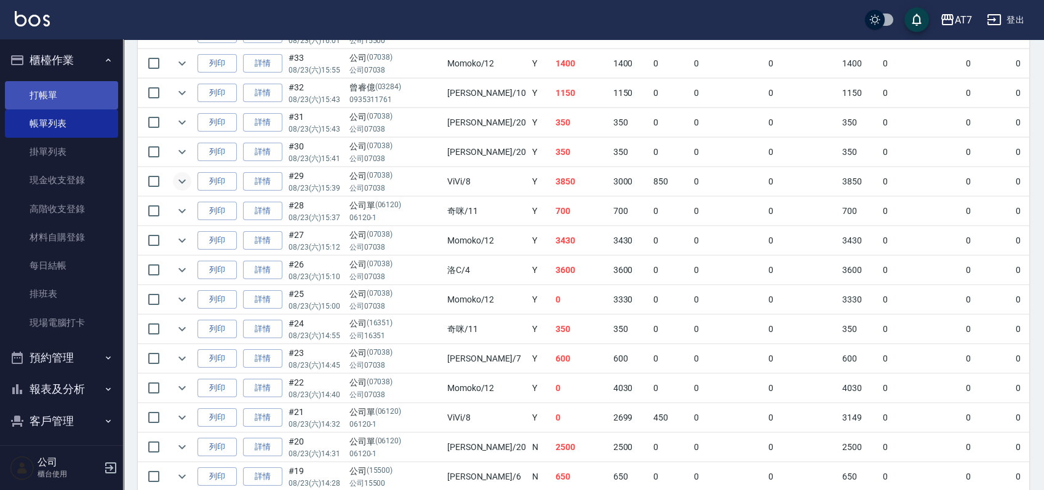
click at [47, 90] on link "打帳單" at bounding box center [61, 95] width 113 height 28
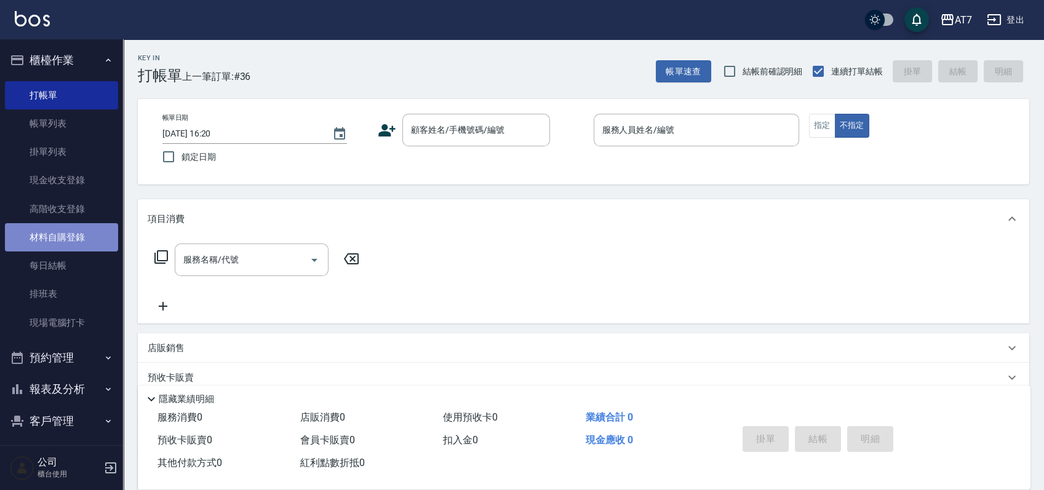
click at [69, 240] on link "材料自購登錄" at bounding box center [61, 237] width 113 height 28
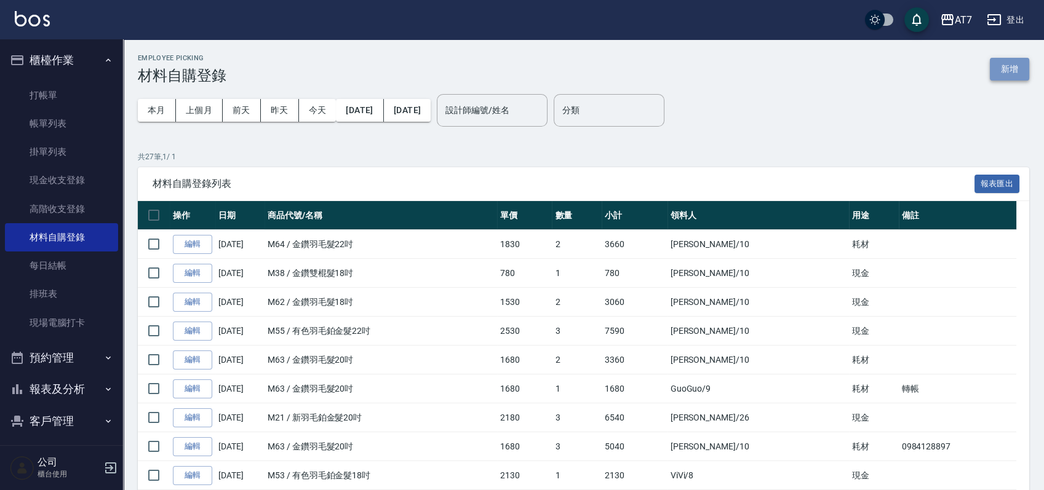
click at [1003, 67] on button "新增" at bounding box center [1008, 69] width 39 height 23
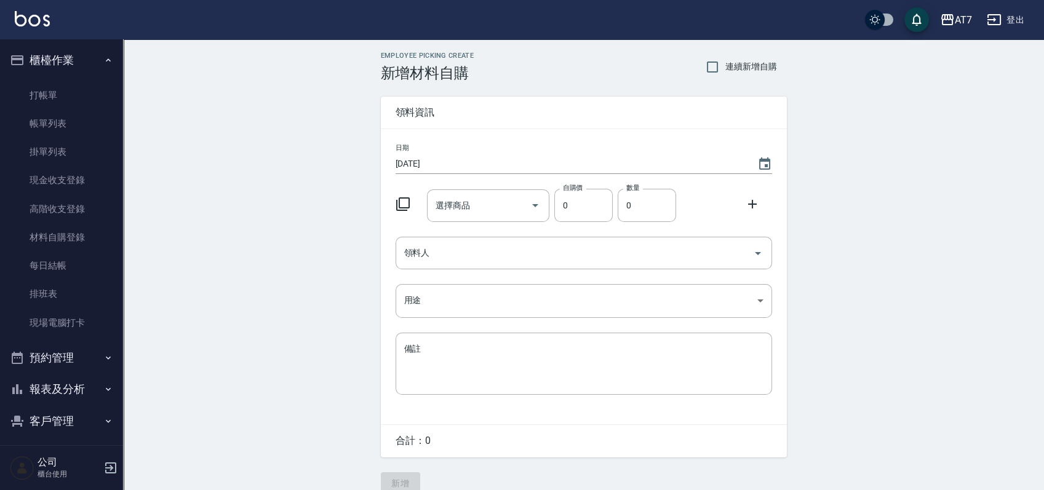
click at [401, 207] on icon at bounding box center [403, 204] width 14 height 14
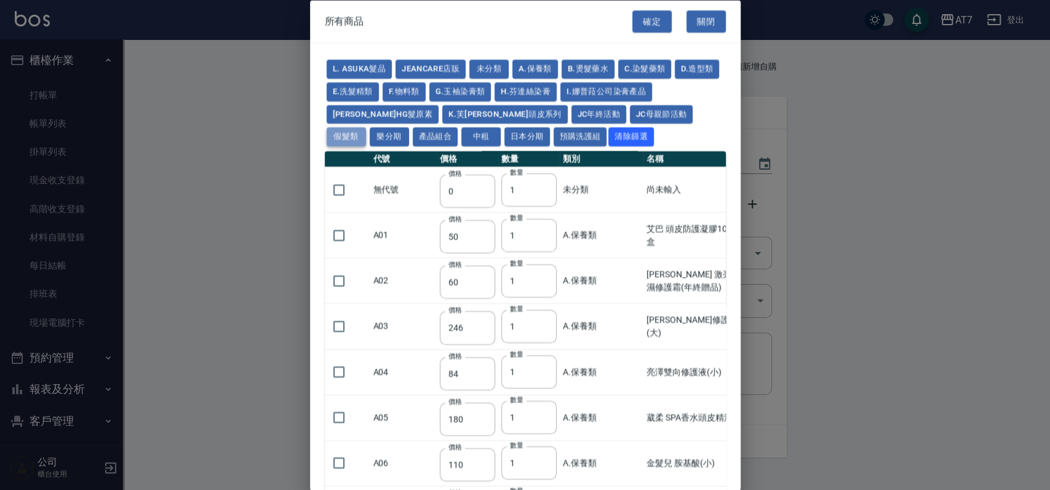
click at [366, 127] on button "假髮類" at bounding box center [346, 136] width 39 height 19
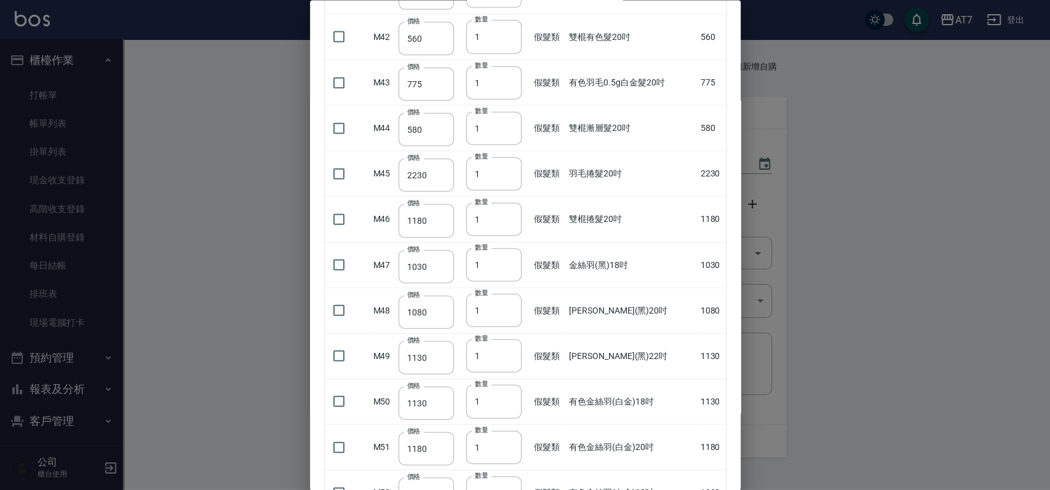
scroll to position [1927, 0]
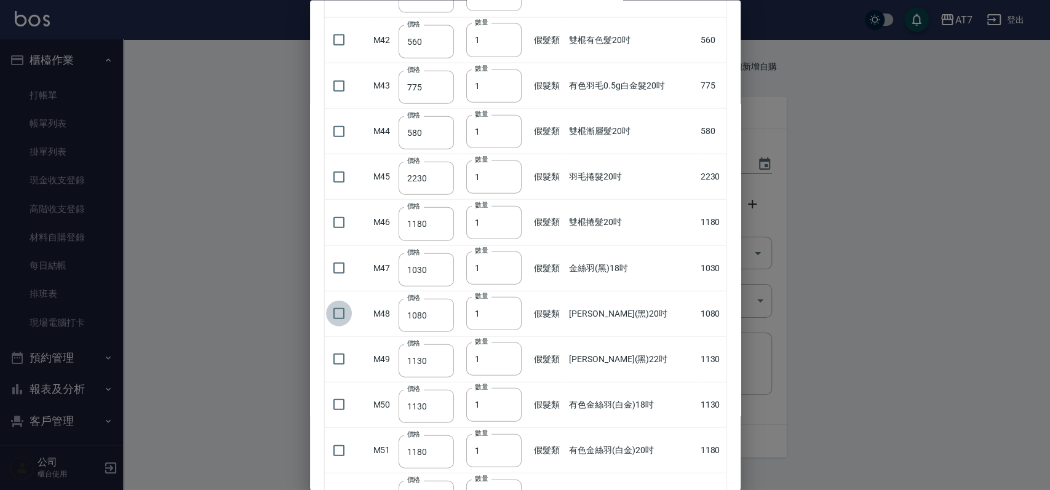
click at [339, 306] on input "checkbox" at bounding box center [339, 314] width 26 height 26
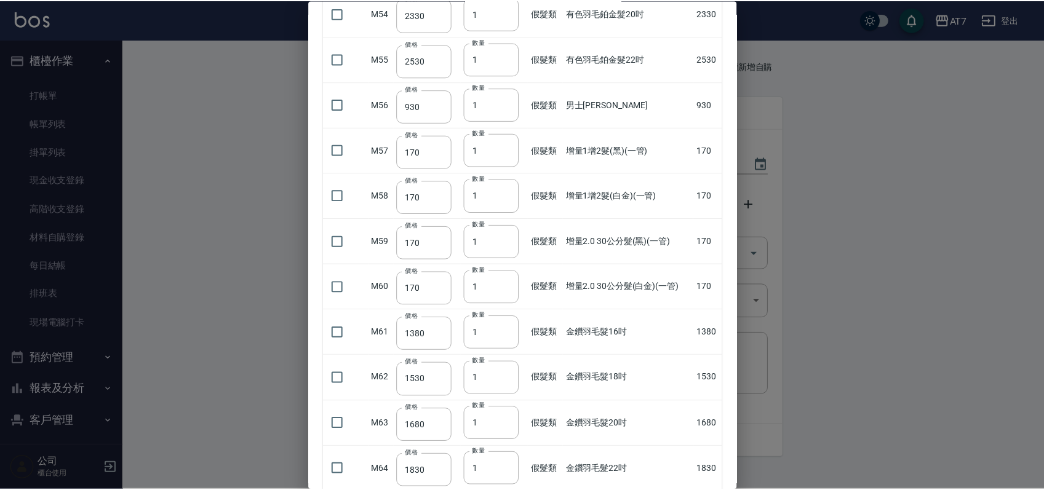
scroll to position [3075, 0]
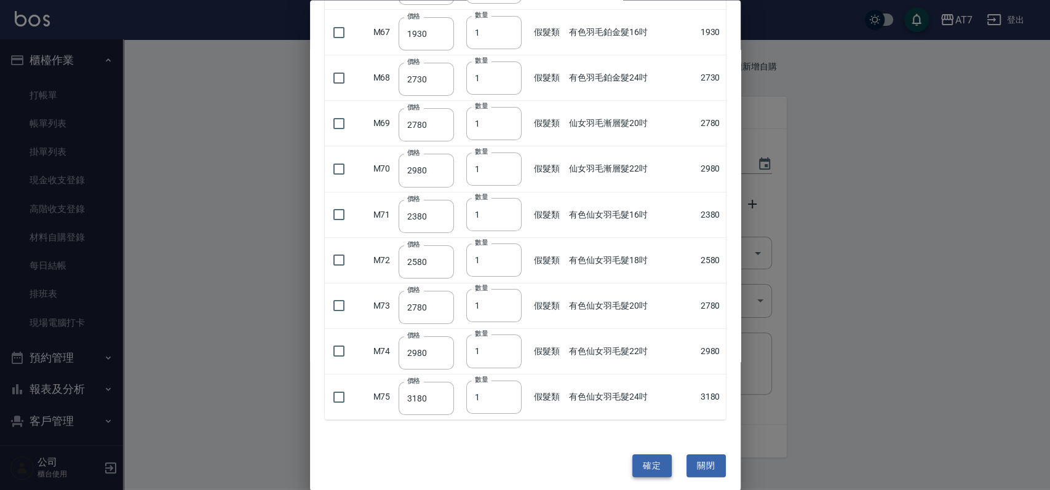
click at [641, 454] on button "確定" at bounding box center [651, 465] width 39 height 23
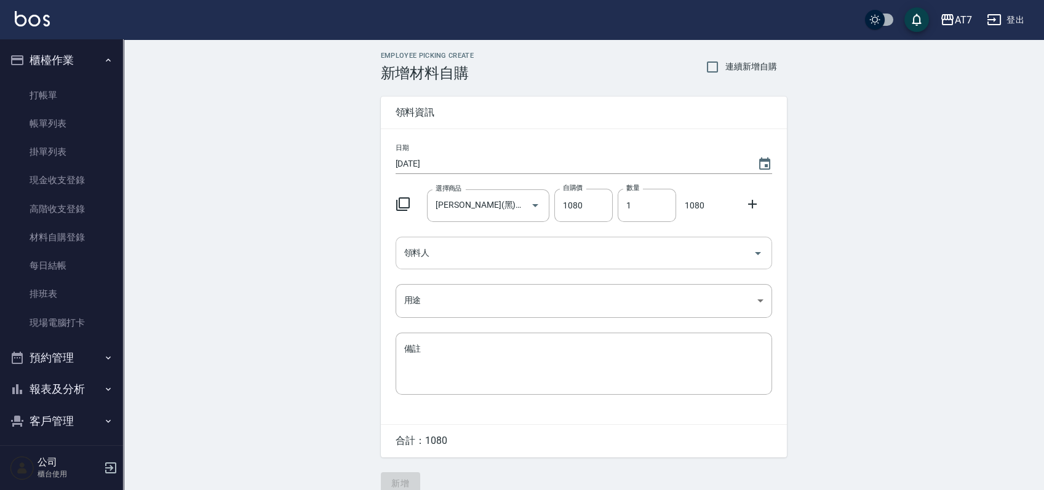
click at [571, 259] on input "領料人" at bounding box center [574, 253] width 347 height 22
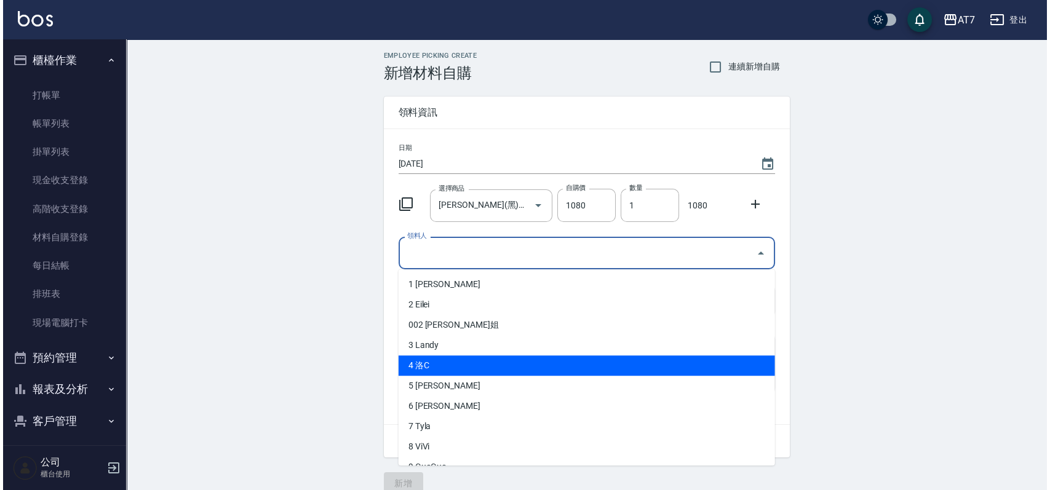
scroll to position [82, 0]
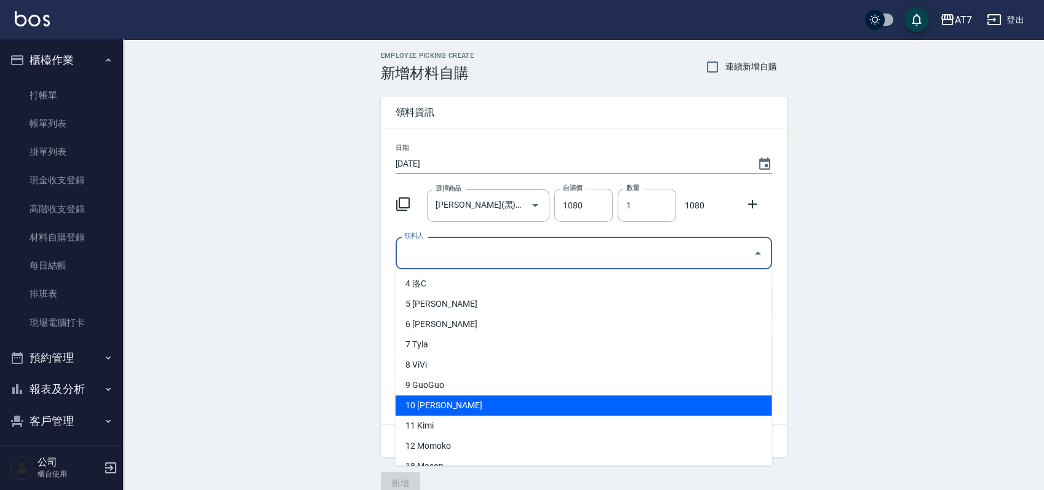
click at [513, 411] on li "10 King" at bounding box center [583, 405] width 376 height 20
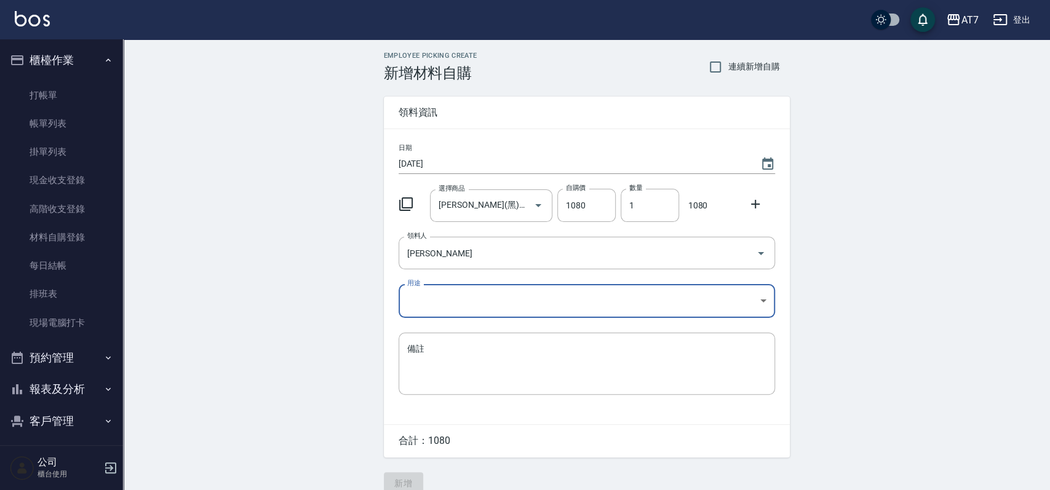
click at [538, 304] on body "AT7 登出 櫃檯作業 打帳單 帳單列表 掛單列表 現金收支登錄 高階收支登錄 材料自購登錄 每日結帳 排班表 現場電腦打卡 預約管理 預約管理 單日預約紀錄…" at bounding box center [525, 253] width 1050 height 507
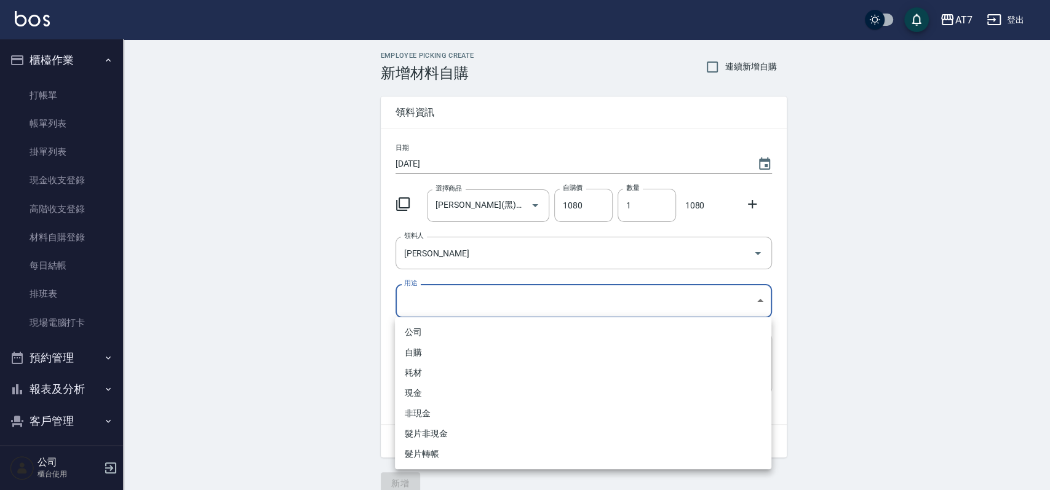
click at [497, 374] on li "耗材" at bounding box center [583, 373] width 376 height 20
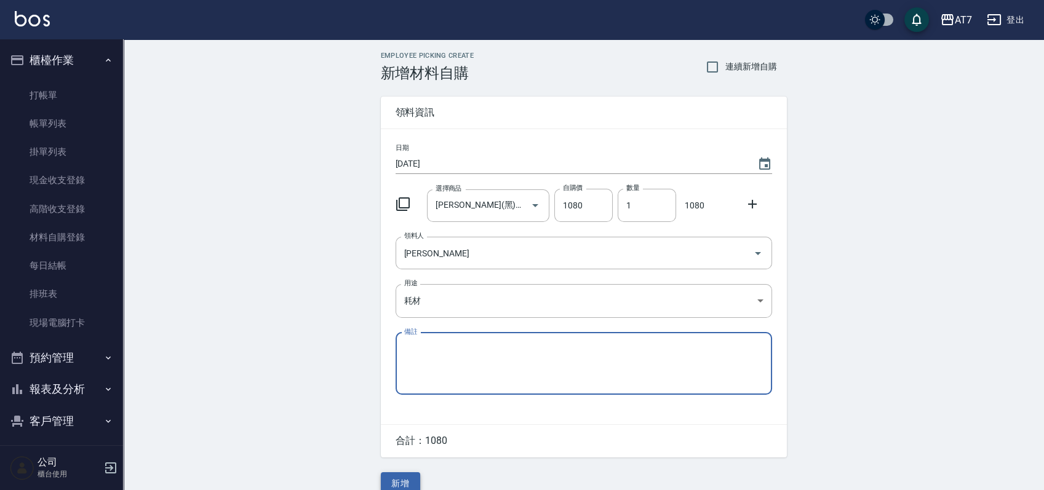
click at [406, 484] on button "新增" at bounding box center [400, 483] width 39 height 23
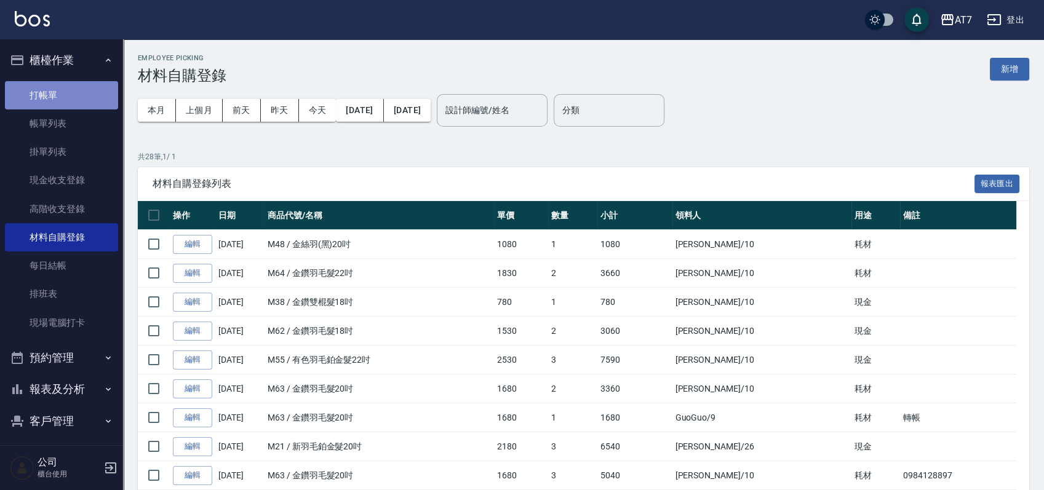
click at [68, 98] on link "打帳單" at bounding box center [61, 95] width 113 height 28
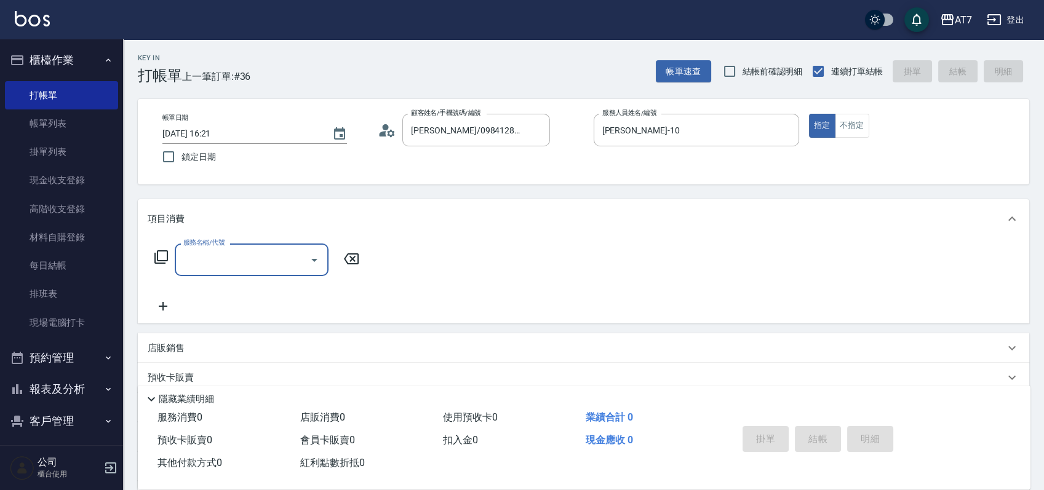
click at [162, 252] on icon at bounding box center [161, 257] width 15 height 15
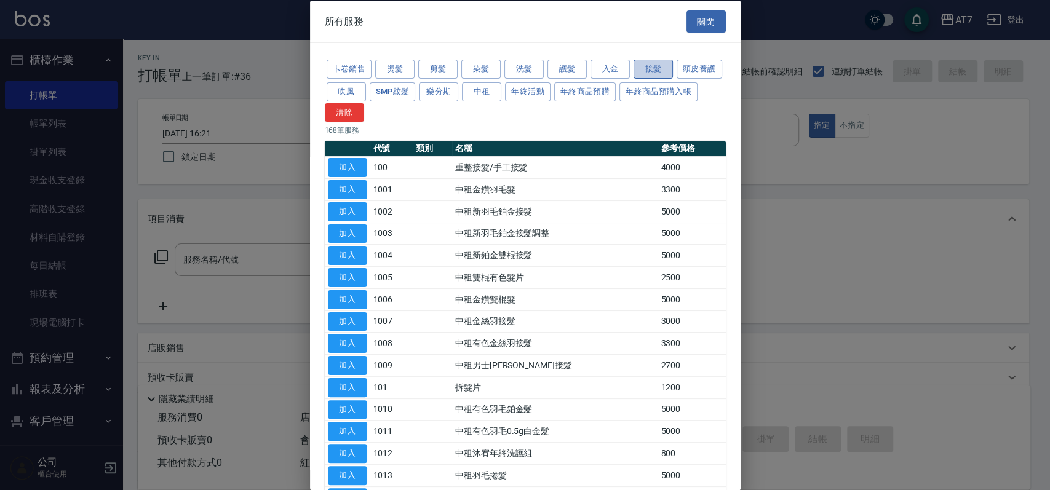
click at [669, 69] on button "接髮" at bounding box center [652, 69] width 39 height 19
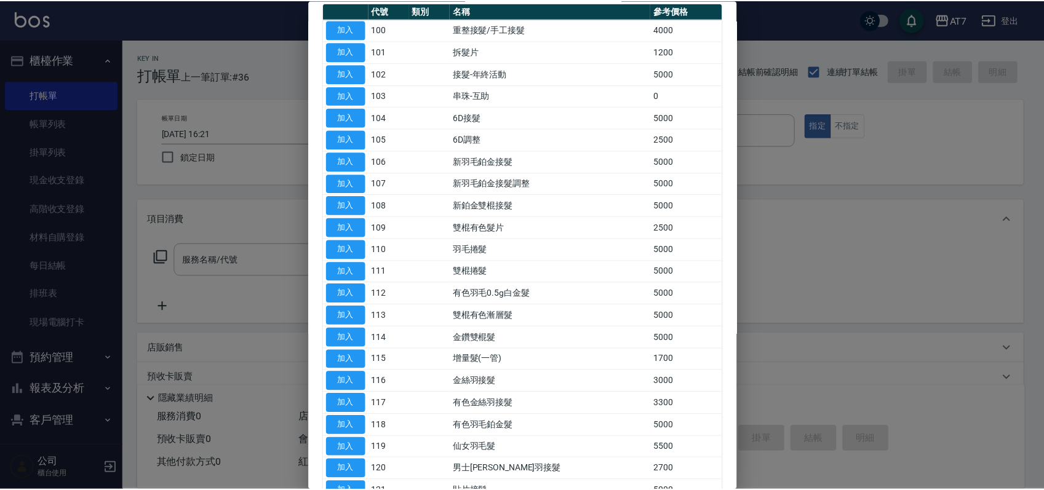
scroll to position [164, 0]
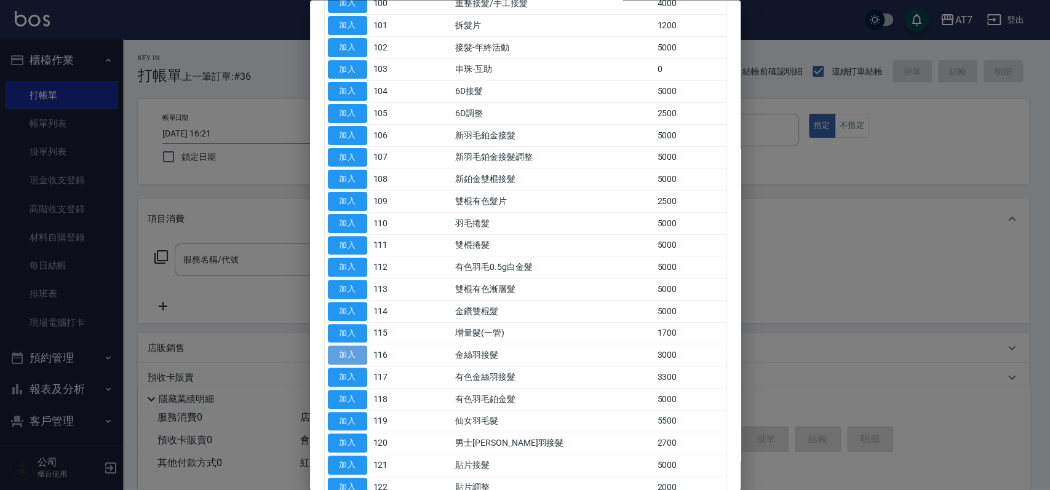
click at [350, 357] on button "加入" at bounding box center [347, 355] width 39 height 19
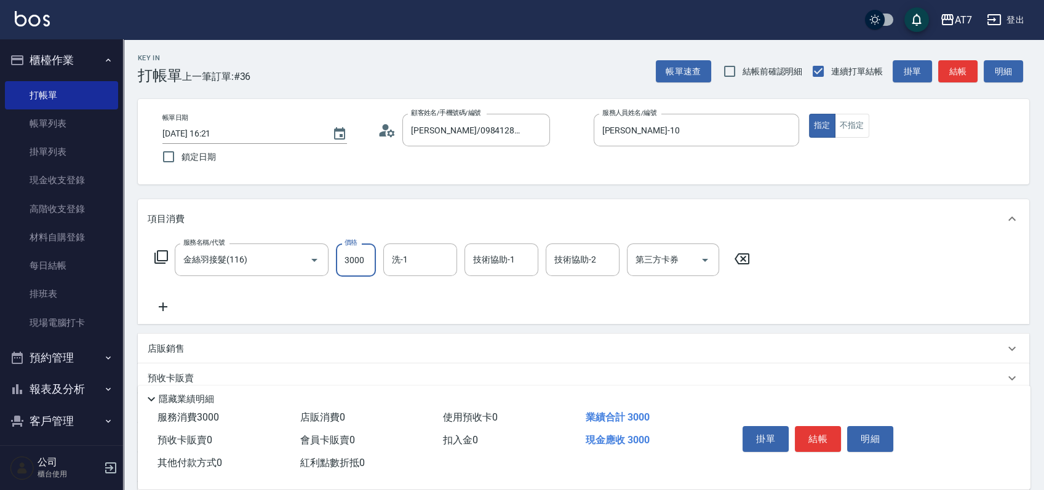
click at [348, 268] on input "3000" at bounding box center [356, 260] width 40 height 33
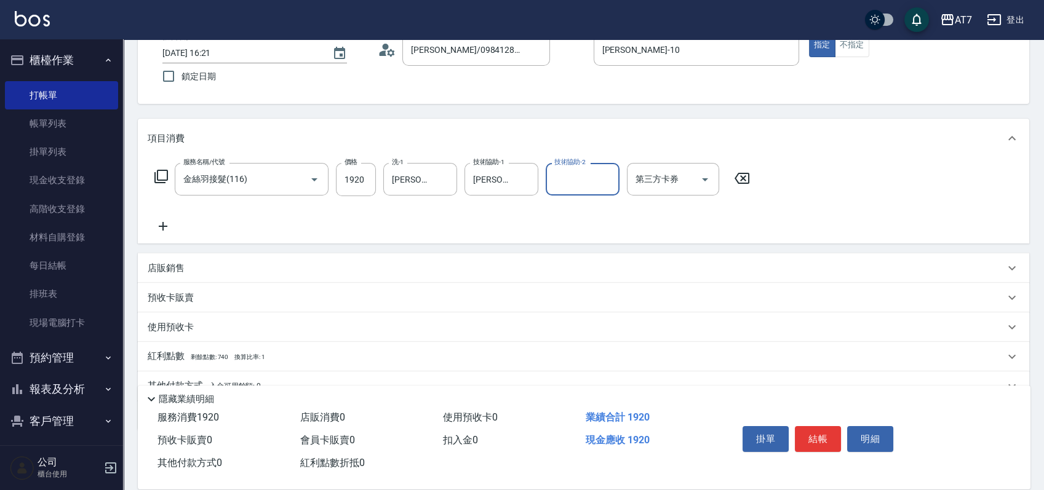
scroll to position [137, 0]
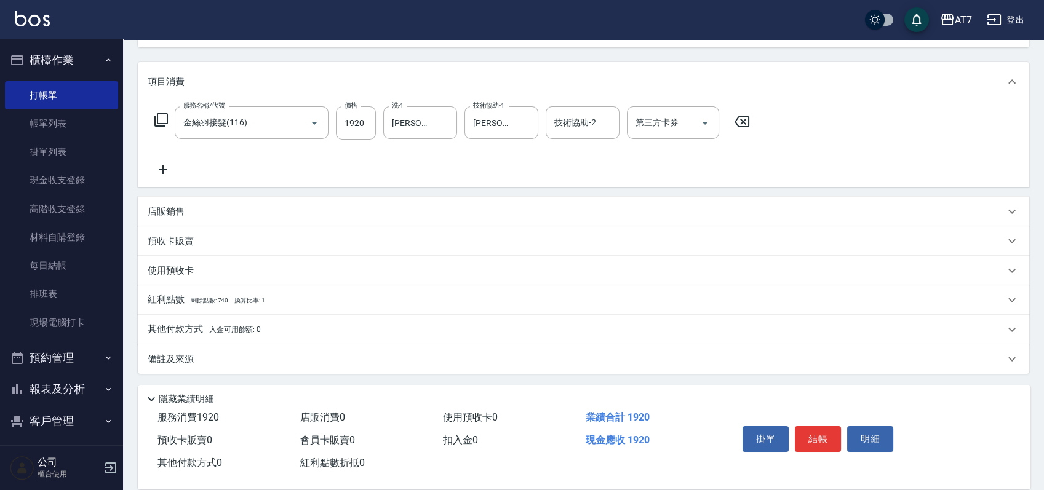
click at [290, 331] on div "其他付款方式 入金可用餘額: 0" at bounding box center [576, 330] width 857 height 14
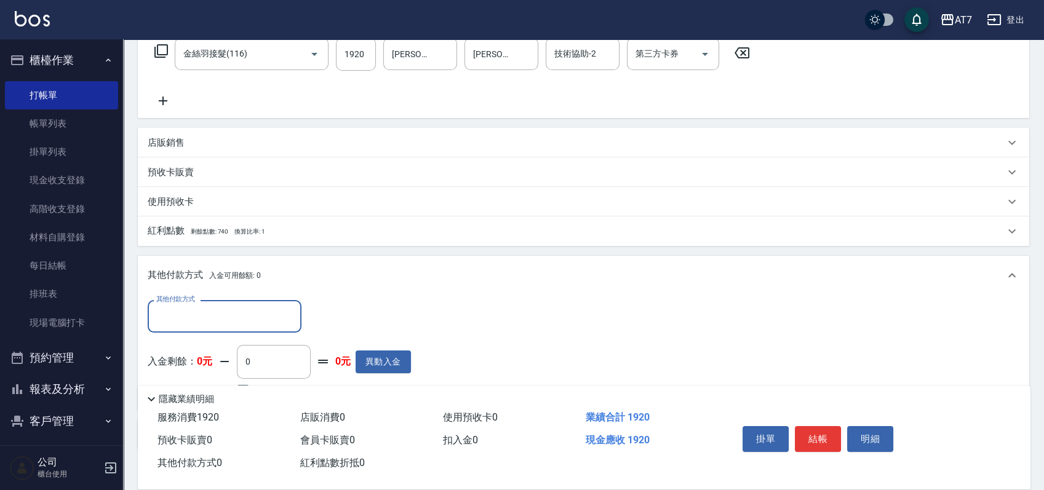
scroll to position [281, 0]
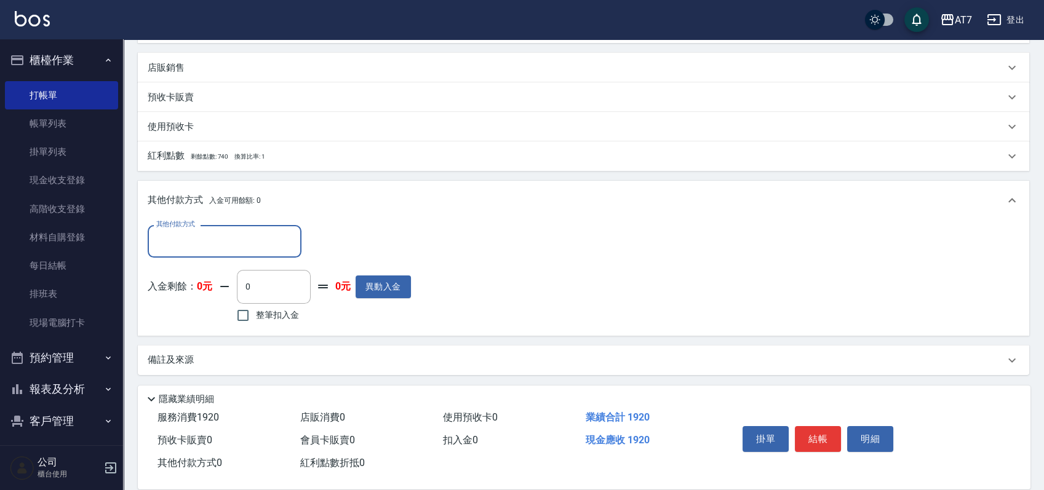
click at [220, 239] on input "其他付款方式" at bounding box center [224, 242] width 143 height 22
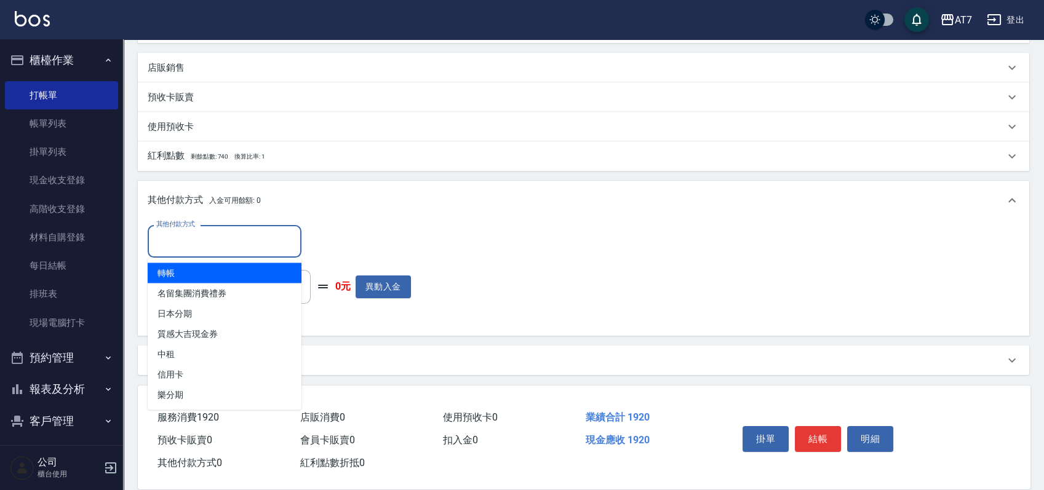
click at [228, 272] on span "轉帳" at bounding box center [225, 273] width 154 height 20
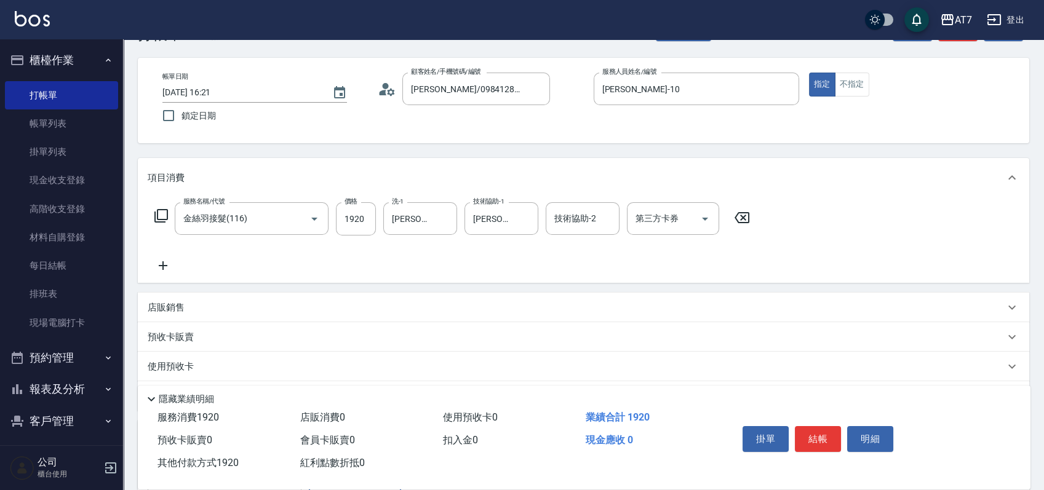
scroll to position [0, 0]
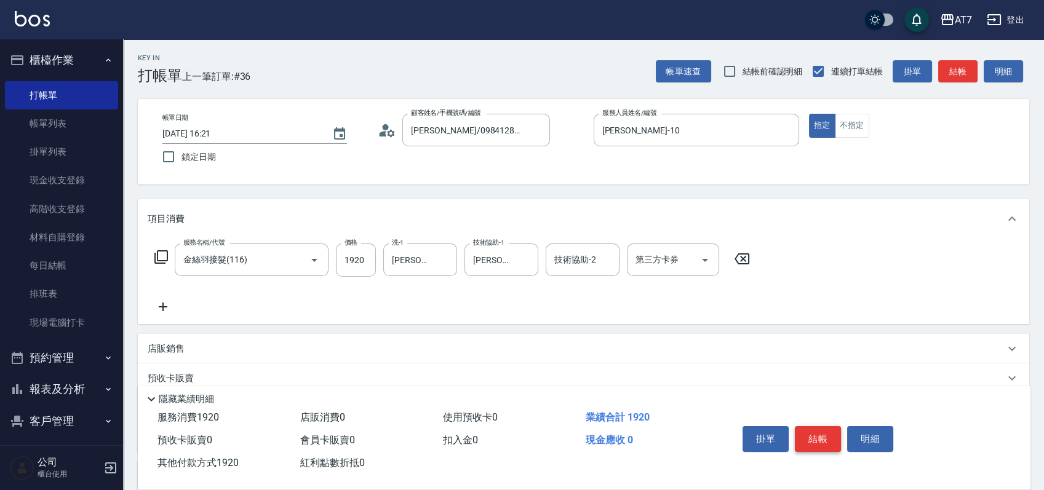
click at [830, 430] on button "結帳" at bounding box center [818, 439] width 46 height 26
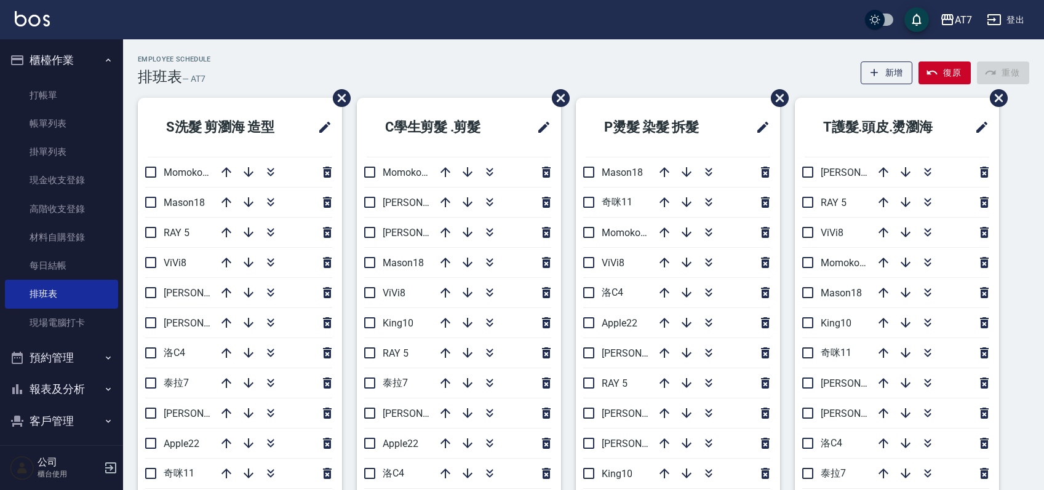
scroll to position [82, 0]
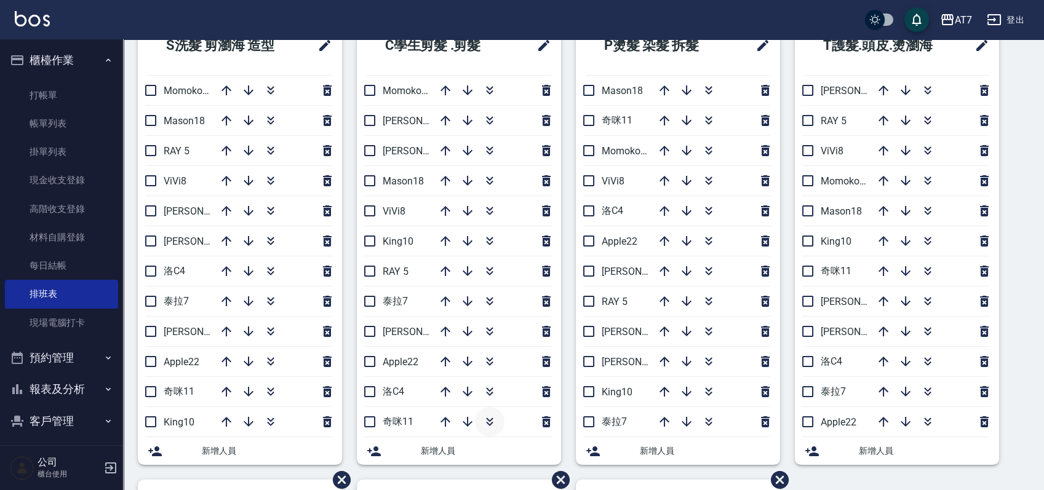
click at [492, 418] on icon "button" at bounding box center [489, 420] width 7 height 4
click at [366, 422] on input "checkbox" at bounding box center [370, 422] width 26 height 26
checkbox input "false"
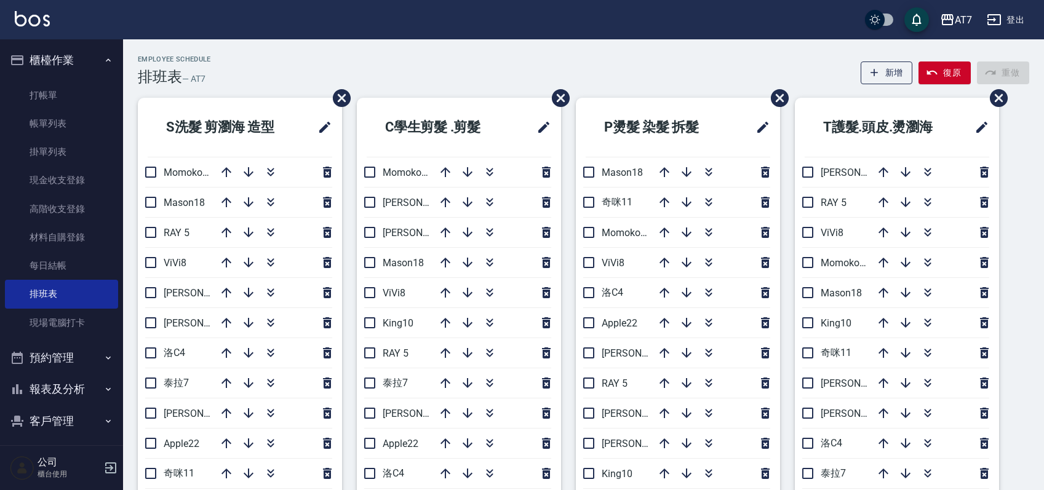
scroll to position [82, 0]
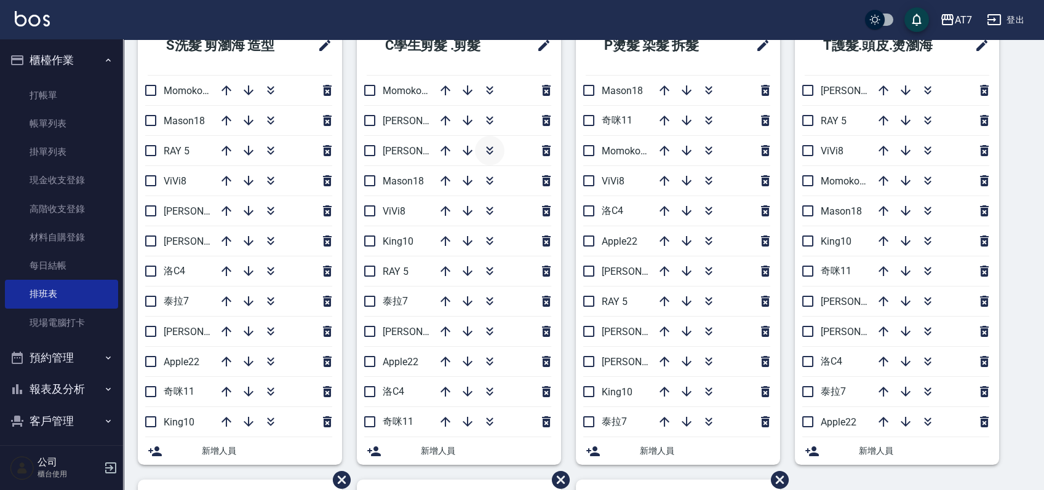
click at [498, 150] on button "button" at bounding box center [490, 151] width 30 height 30
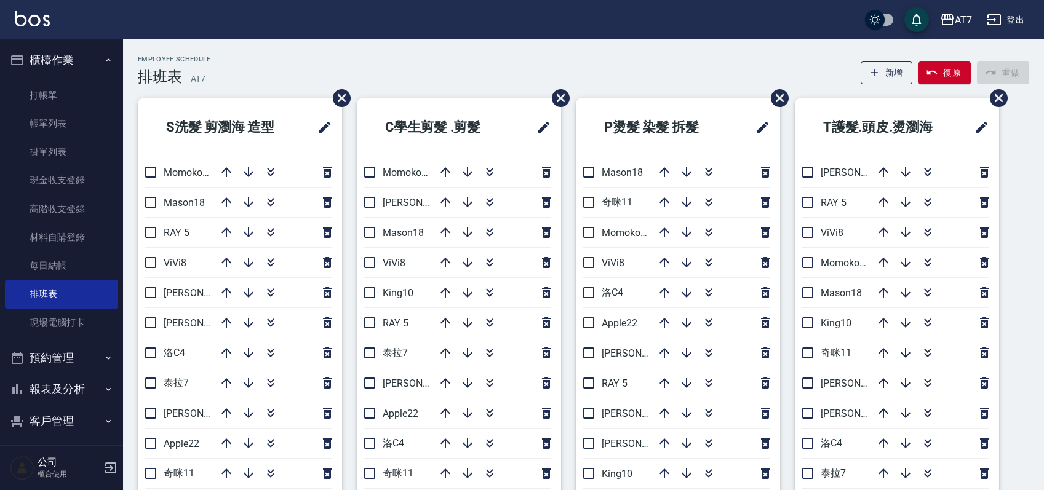
scroll to position [82, 0]
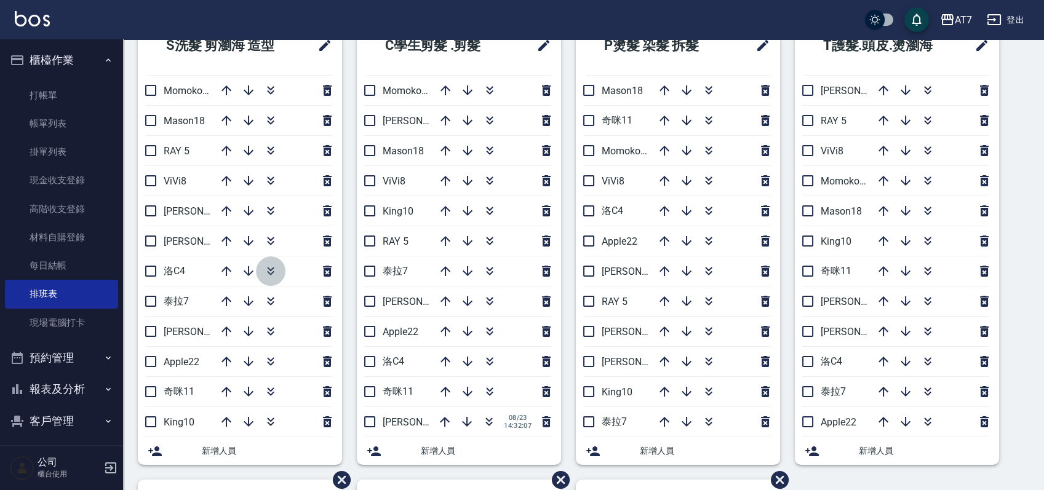
click at [271, 274] on icon "button" at bounding box center [270, 271] width 15 height 15
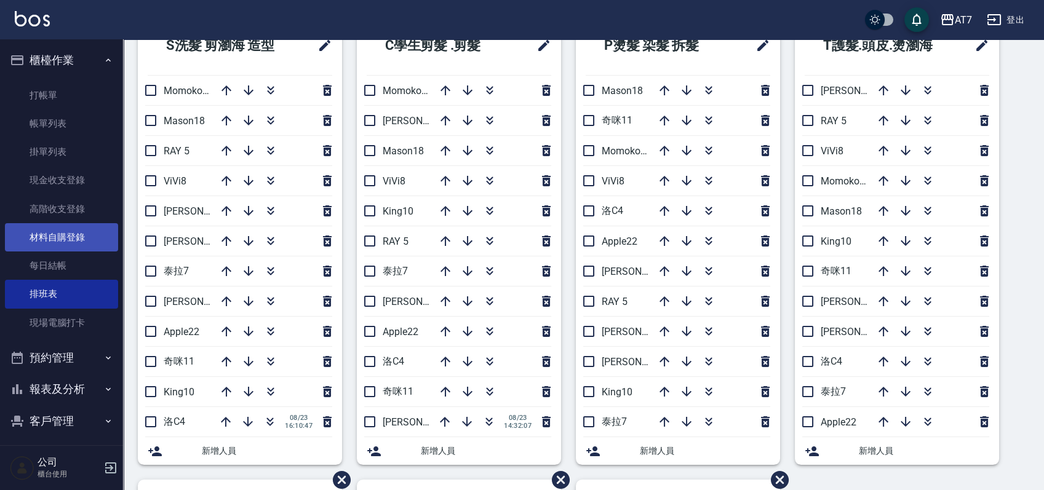
click at [48, 239] on link "材料自購登錄" at bounding box center [61, 237] width 113 height 28
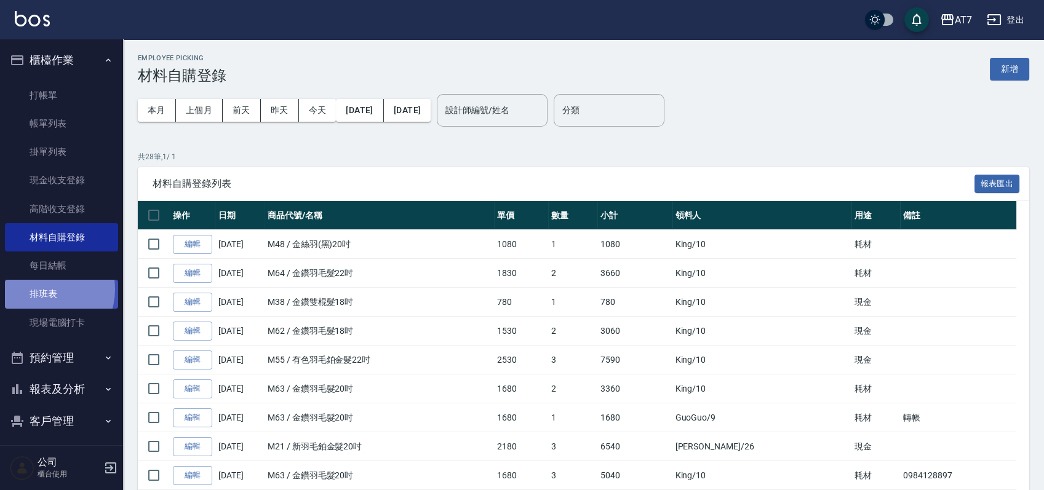
click at [44, 289] on link "排班表" at bounding box center [61, 294] width 113 height 28
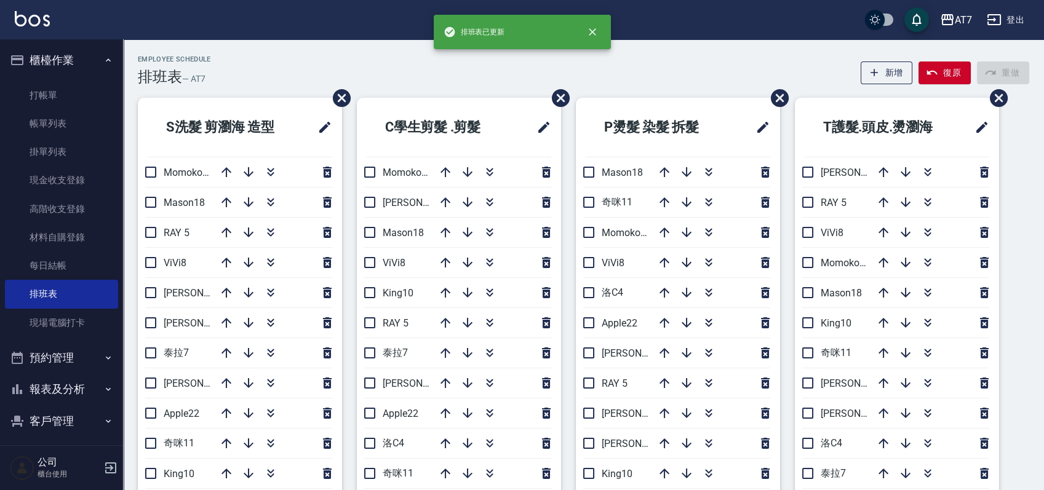
scroll to position [82, 0]
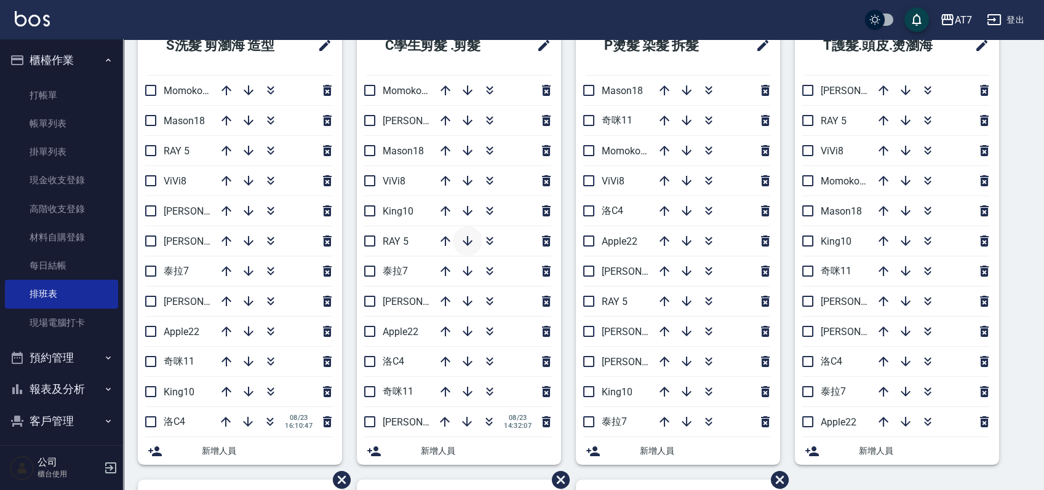
click at [470, 241] on icon "button" at bounding box center [467, 241] width 10 height 10
click at [470, 241] on div at bounding box center [491, 241] width 123 height 30
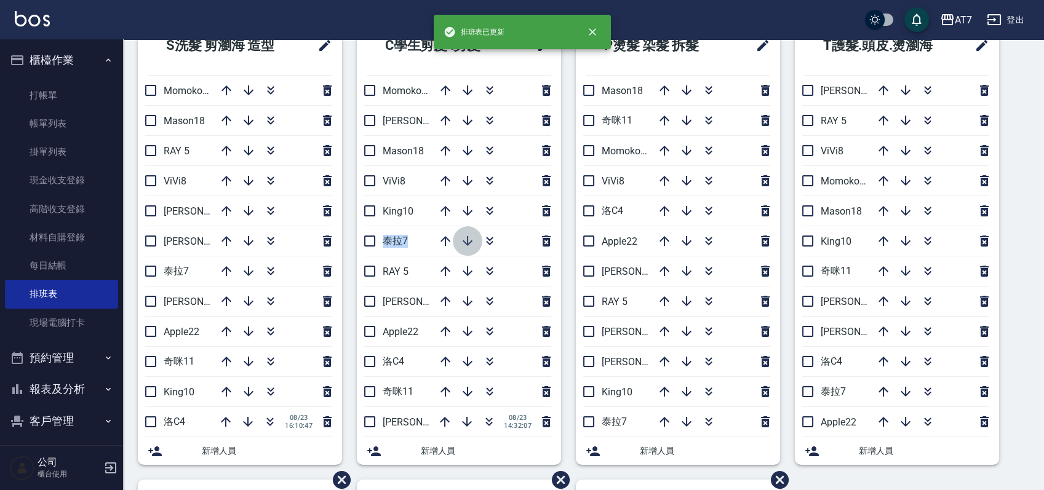
click at [468, 243] on icon "button" at bounding box center [467, 241] width 10 height 10
click at [469, 242] on icon "button" at bounding box center [467, 241] width 15 height 15
click at [467, 274] on icon "button" at bounding box center [467, 271] width 10 height 10
click at [461, 299] on icon "button" at bounding box center [467, 301] width 15 height 15
click at [245, 157] on icon "button" at bounding box center [248, 150] width 15 height 15
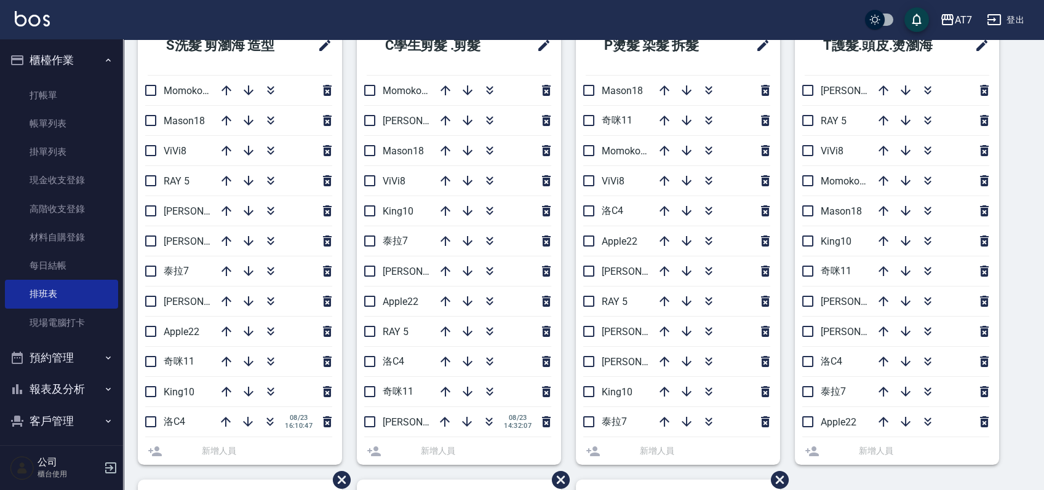
click at [245, 157] on div at bounding box center [273, 151] width 123 height 30
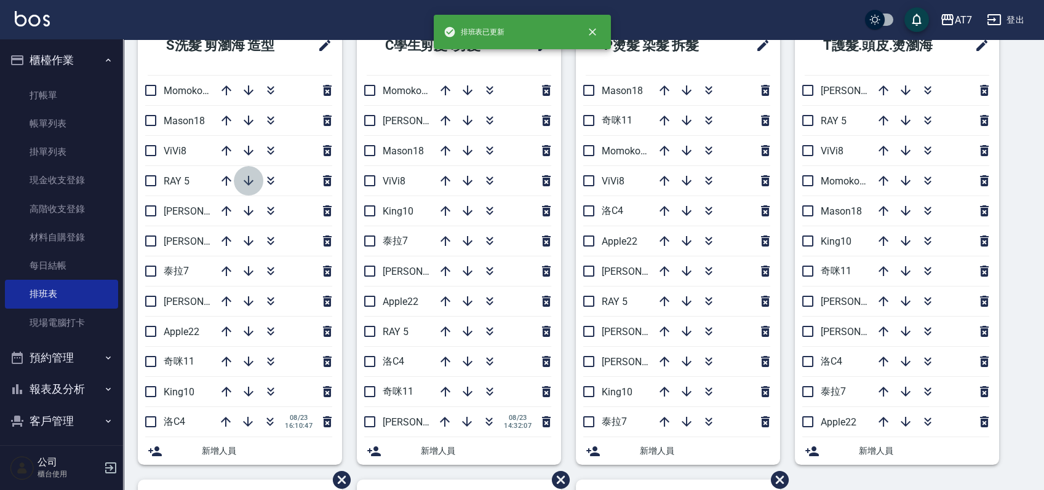
click at [251, 176] on icon "button" at bounding box center [248, 180] width 15 height 15
click at [253, 208] on icon "button" at bounding box center [248, 211] width 15 height 15
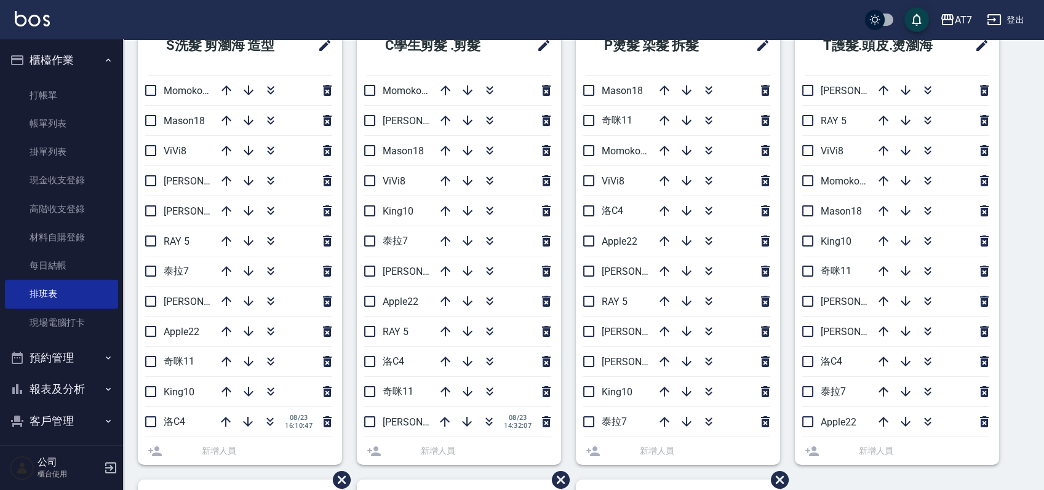
click at [253, 208] on div at bounding box center [273, 211] width 123 height 30
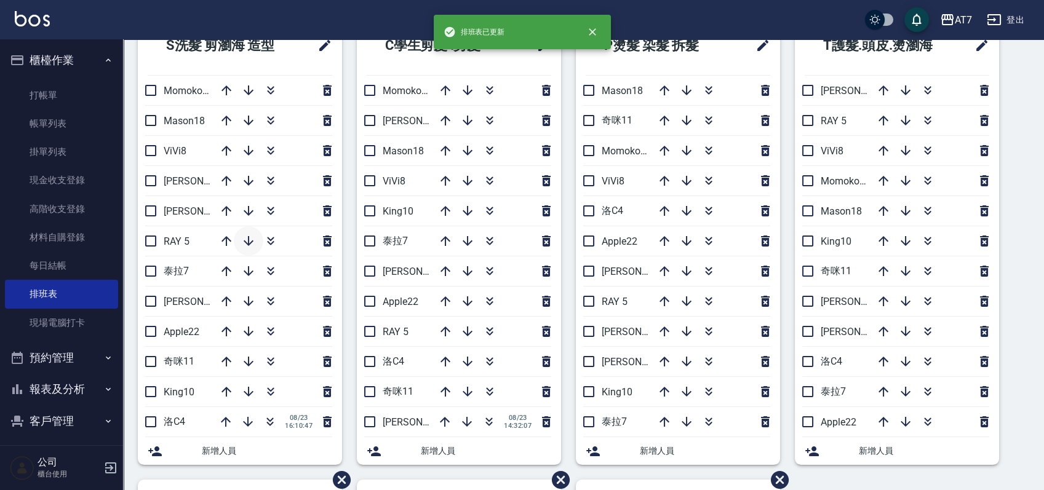
click at [242, 234] on button "button" at bounding box center [249, 241] width 30 height 30
click at [253, 276] on icon "button" at bounding box center [248, 271] width 15 height 15
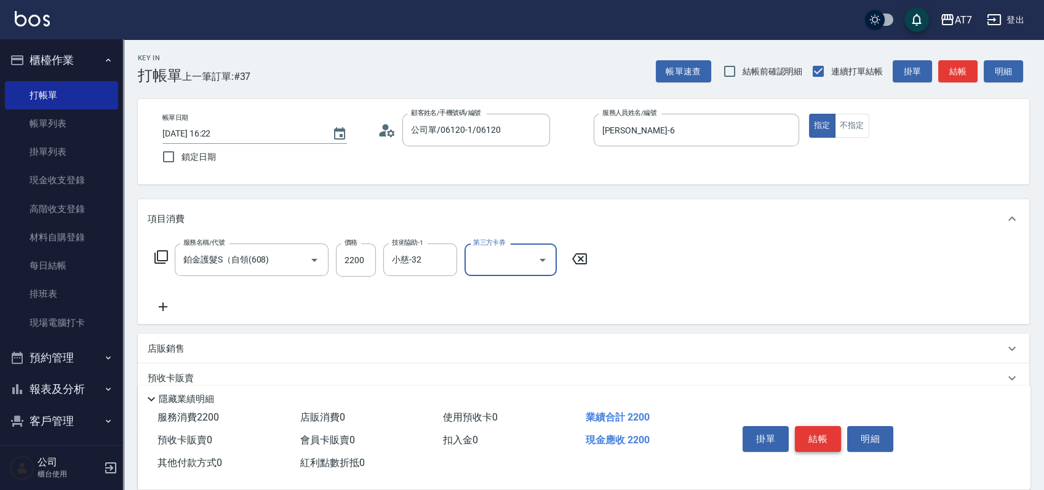
click at [817, 434] on button "結帳" at bounding box center [818, 439] width 46 height 26
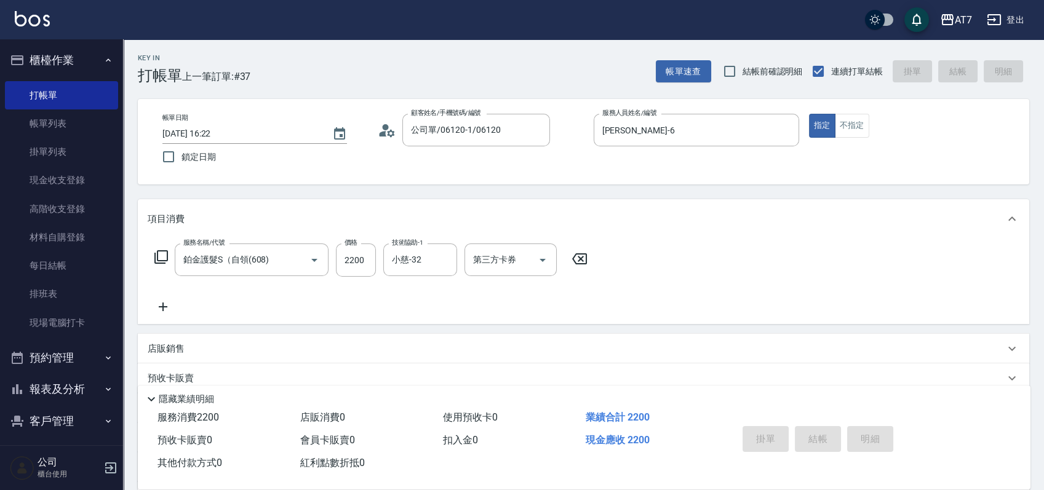
type input "[DATE] 17:28"
type input "0"
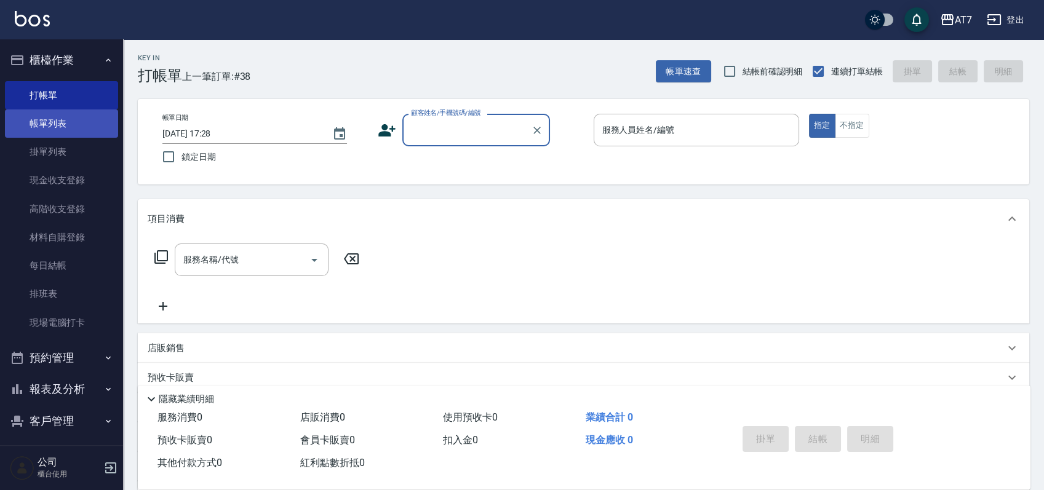
click at [64, 121] on link "帳單列表" at bounding box center [61, 123] width 113 height 28
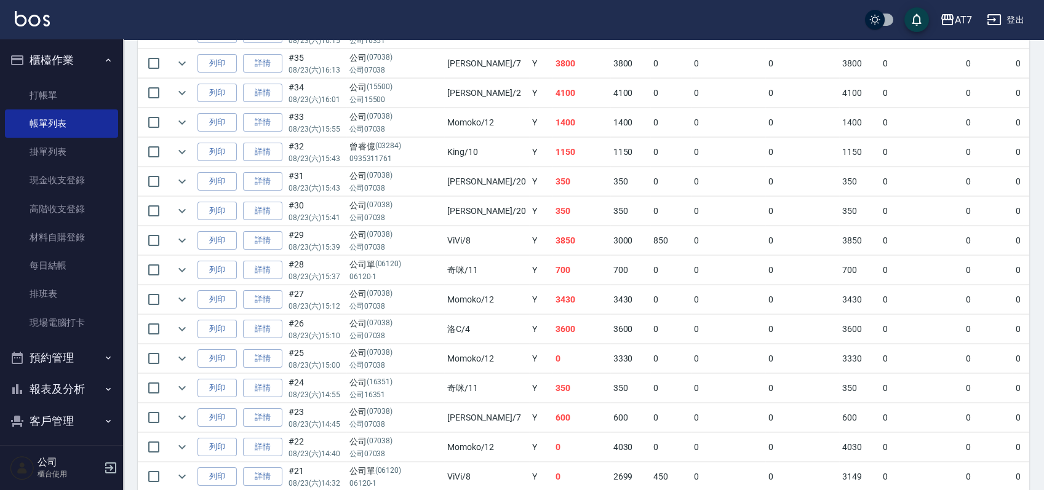
scroll to position [492, 0]
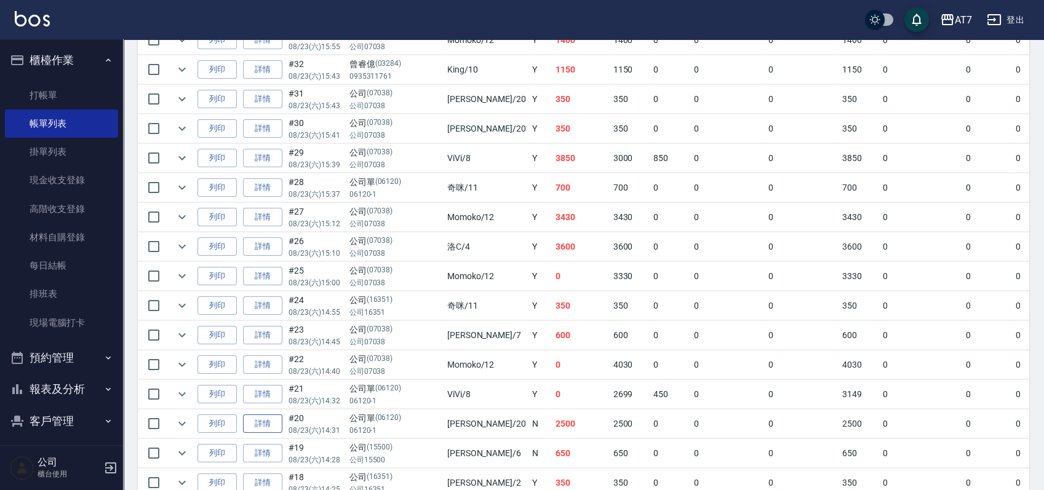
click at [280, 423] on link "詳情" at bounding box center [262, 423] width 39 height 19
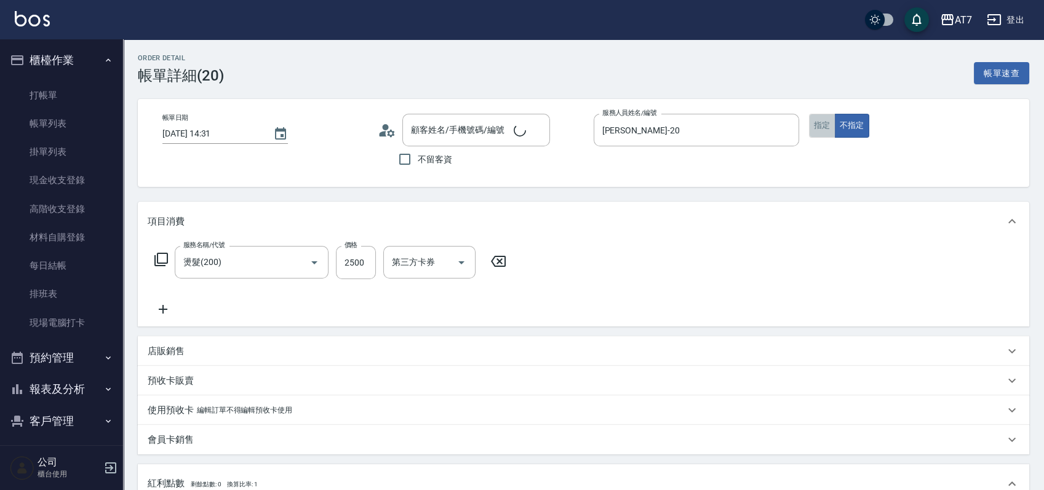
type input "[DATE] 14:31"
type input "[PERSON_NAME]-20"
type input "250"
type input "燙髮(200)"
click at [820, 131] on button "指定" at bounding box center [822, 126] width 26 height 24
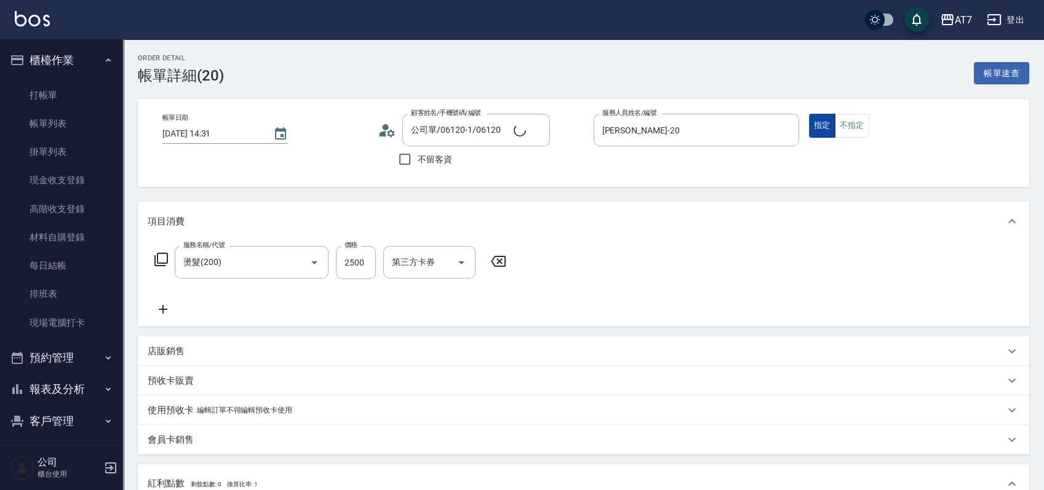
type input "公司單/06120-1/06120"
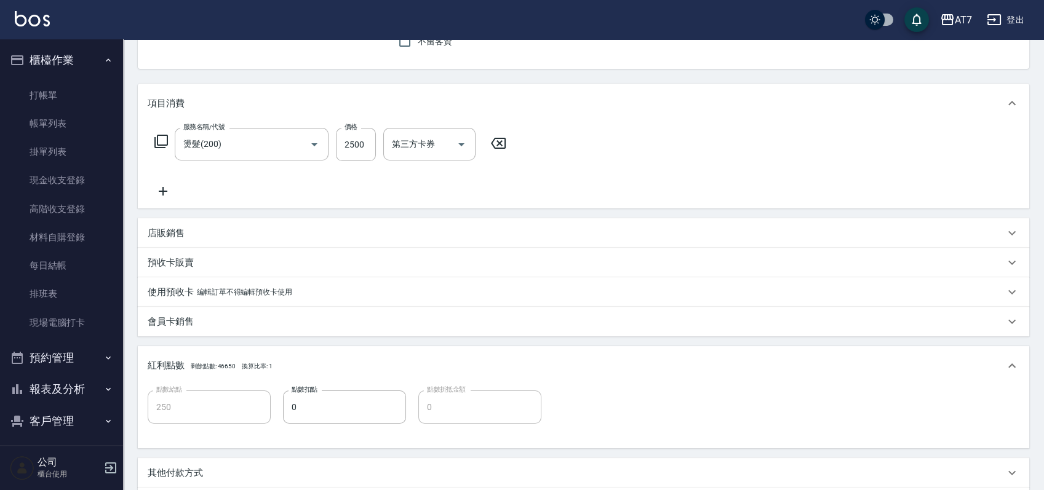
scroll to position [276, 0]
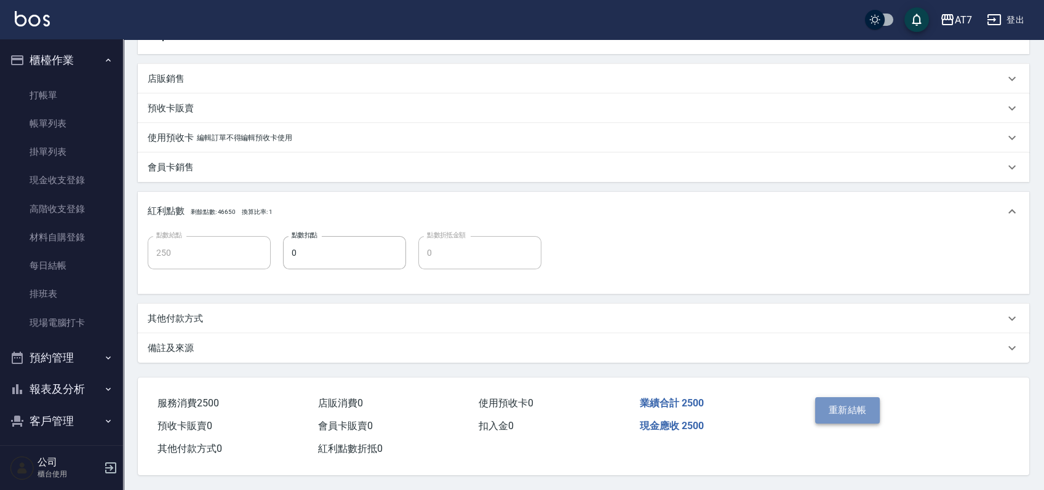
click at [848, 413] on button "重新結帳" at bounding box center [847, 410] width 65 height 26
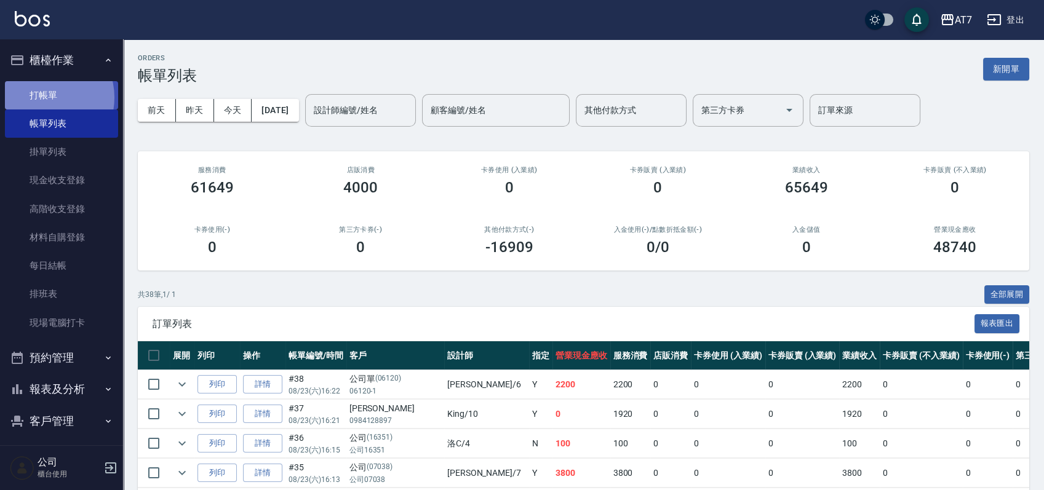
click at [44, 97] on link "打帳單" at bounding box center [61, 95] width 113 height 28
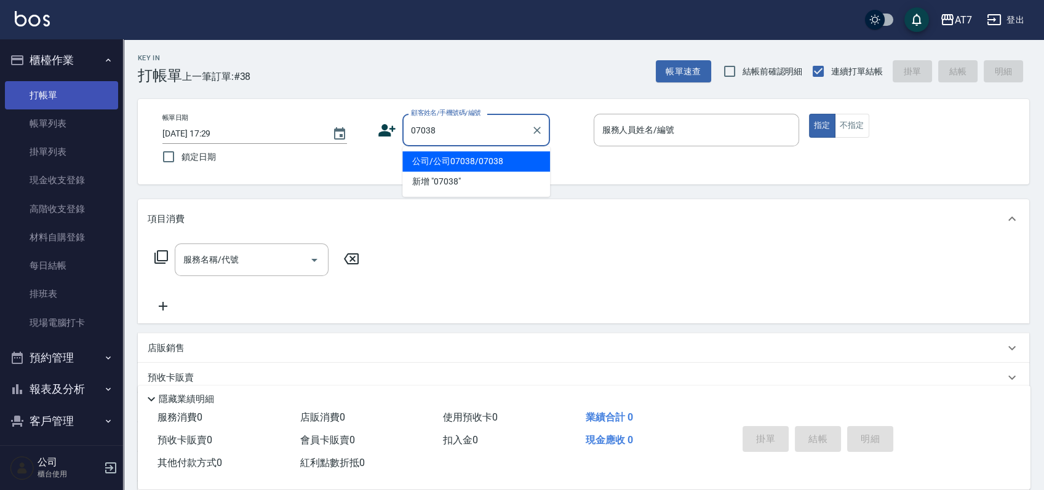
type input "公司/公司07038/07038"
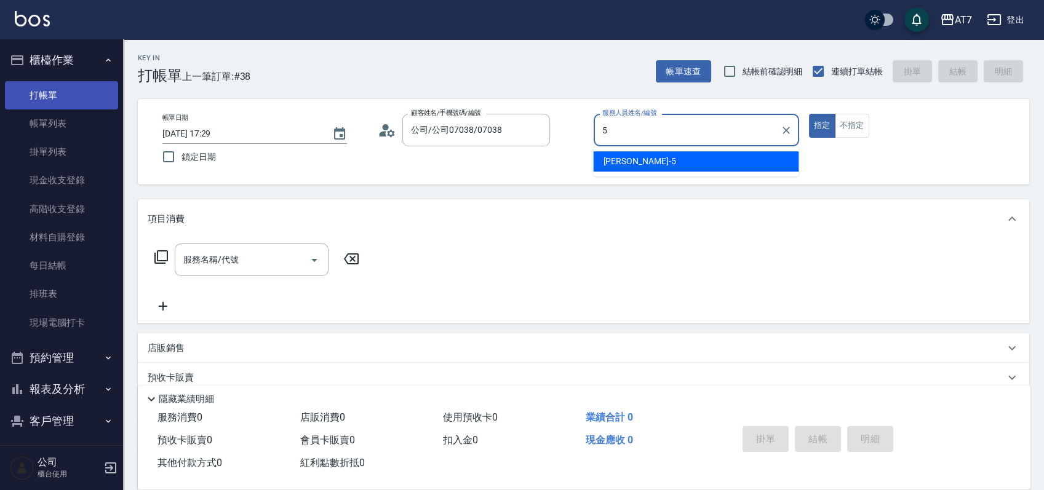
type input "RAY -5"
type button "true"
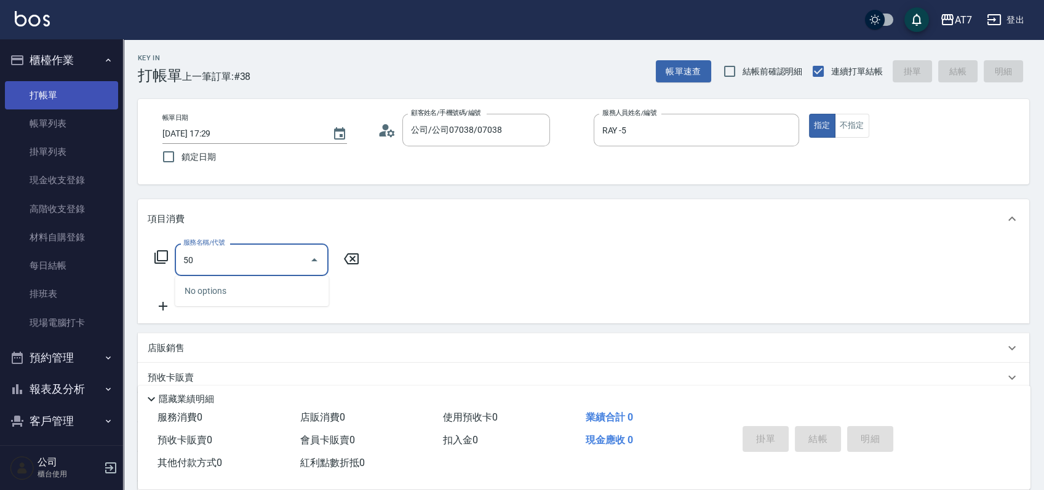
type input "500"
type input "30"
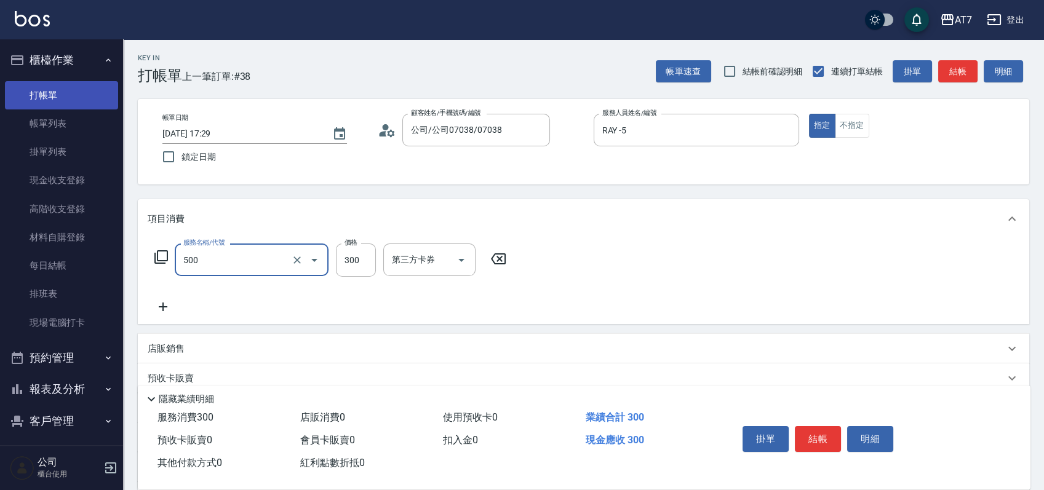
type input "洗髮(500)"
type input "2"
type input "0"
type input "25"
type input "20"
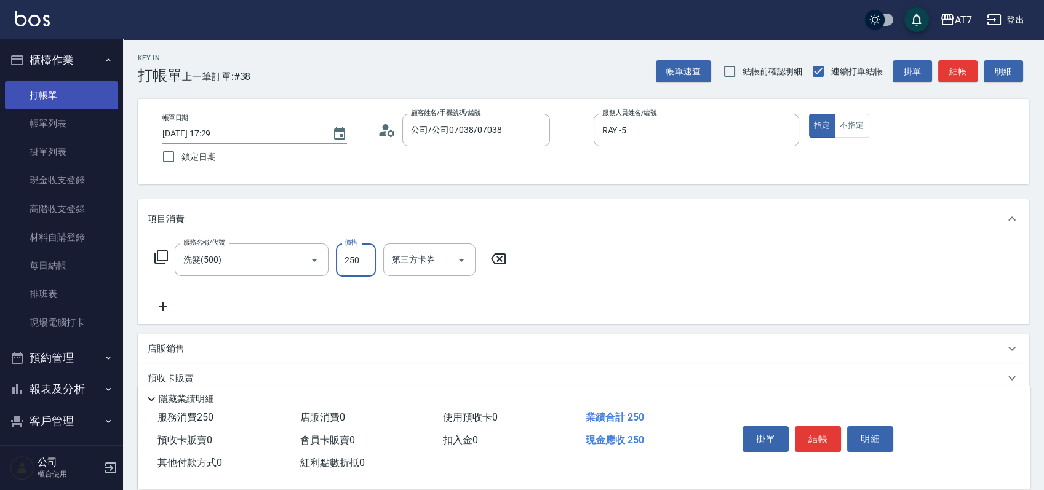
type input "250"
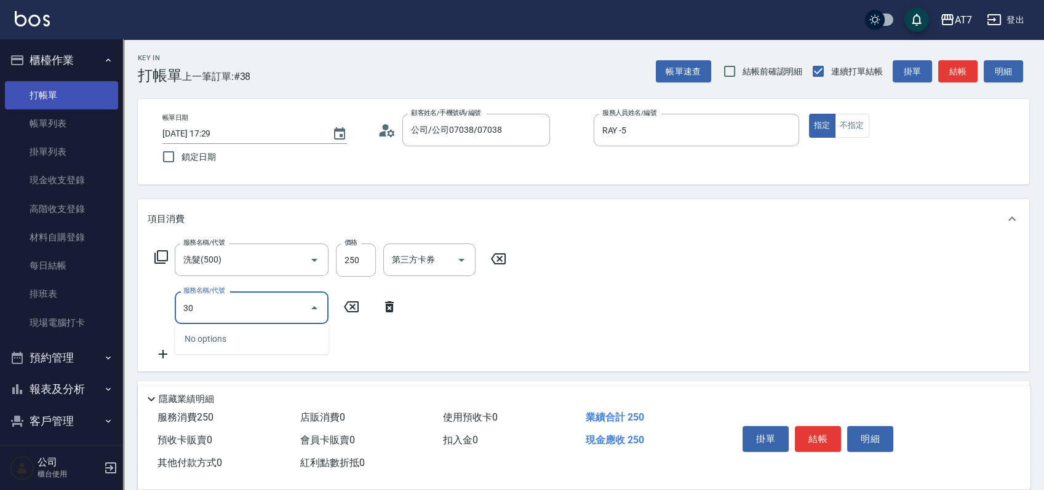
type input "302"
type input "60"
type input "剪髮(302)"
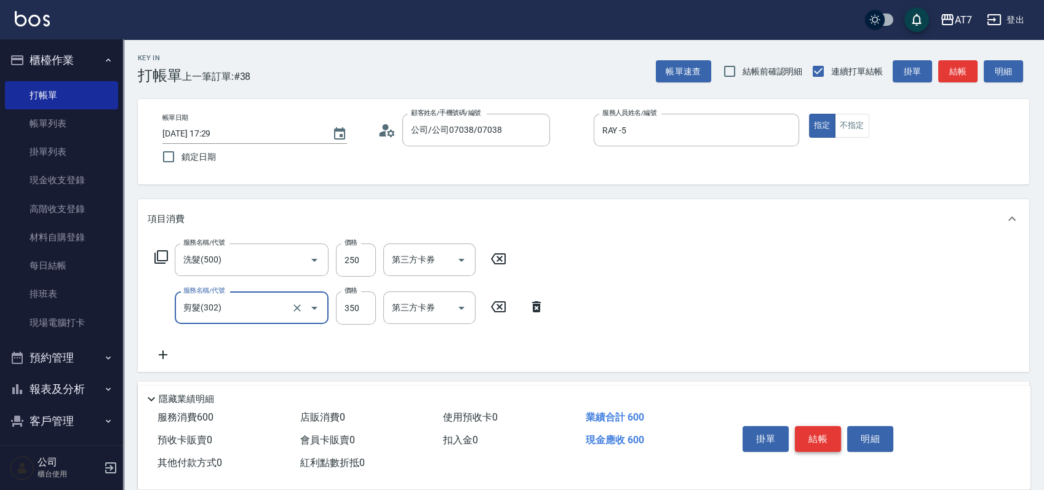
click at [822, 438] on button "結帳" at bounding box center [818, 439] width 46 height 26
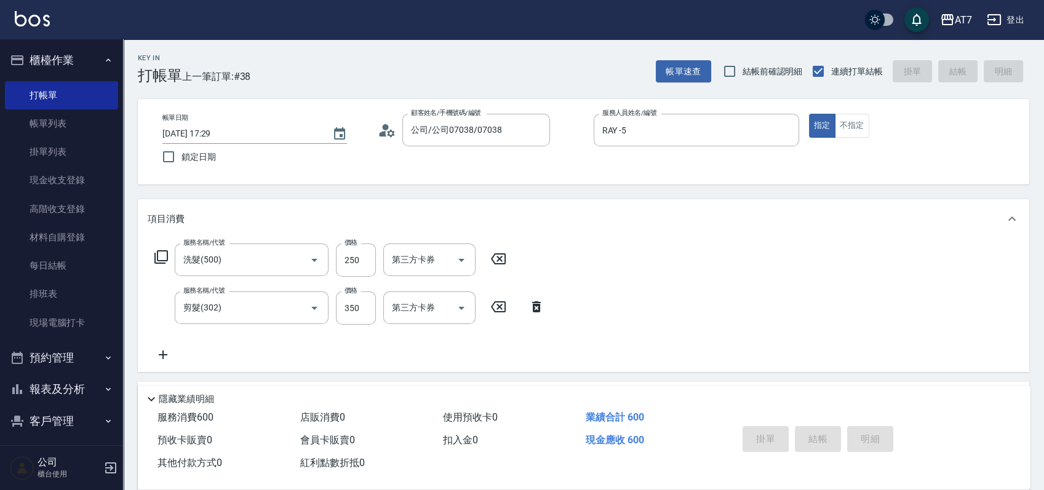
type input "0"
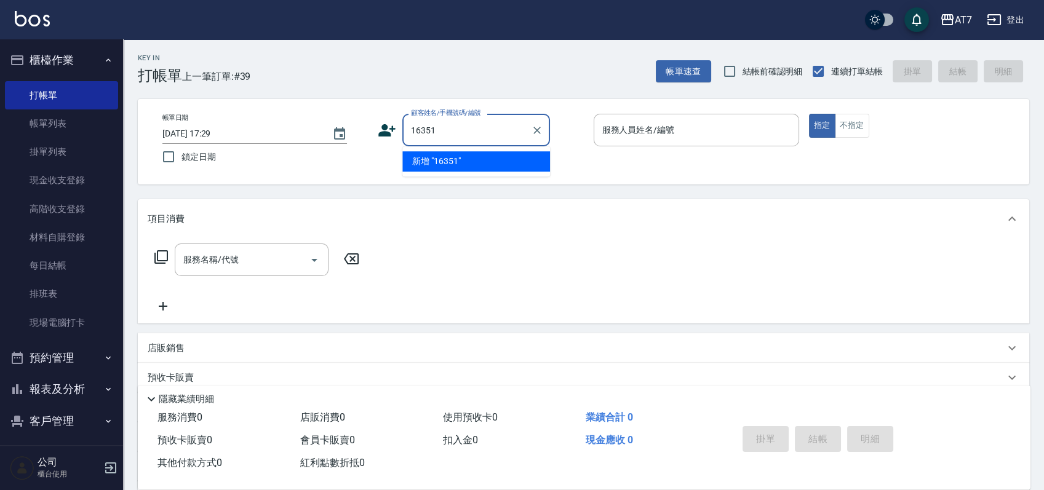
type input "16351"
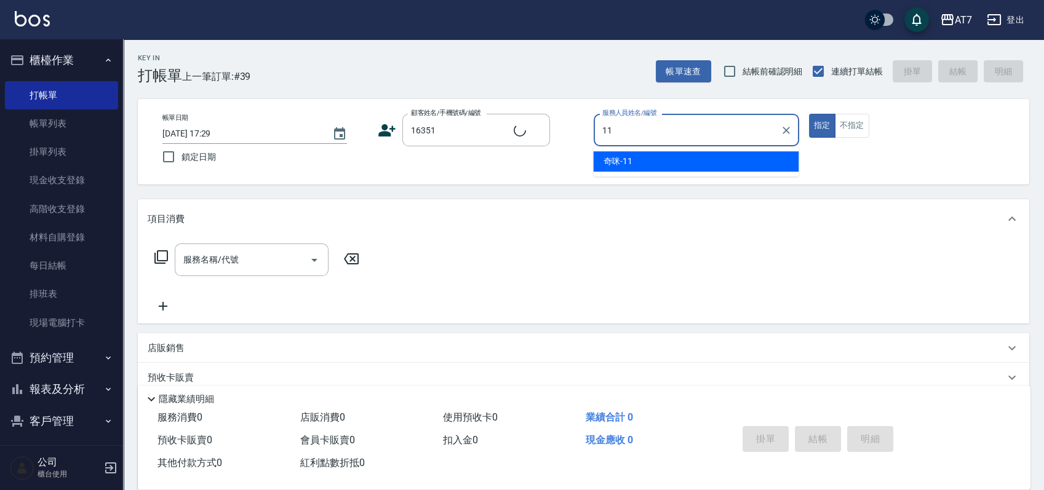
type input "奇咪-11"
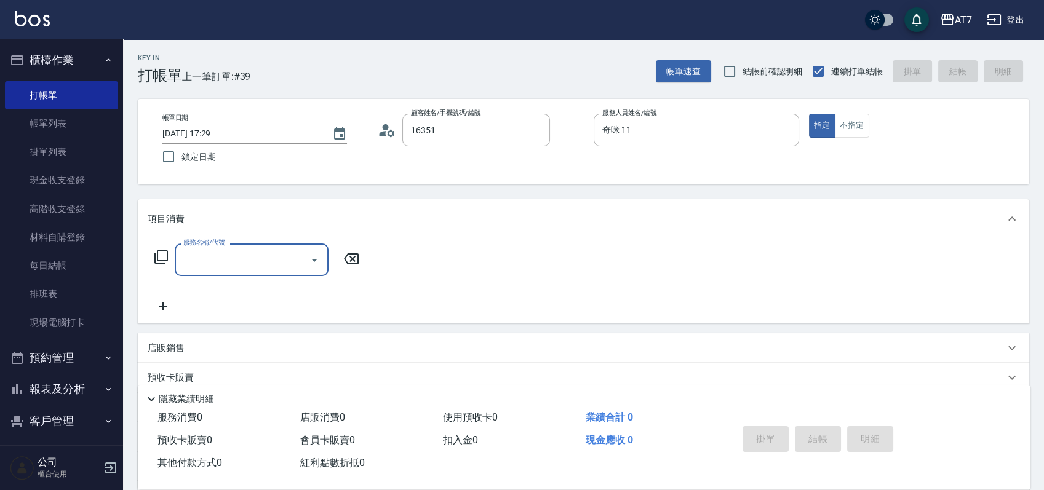
type input "公司/公司16351/16351"
type input "500"
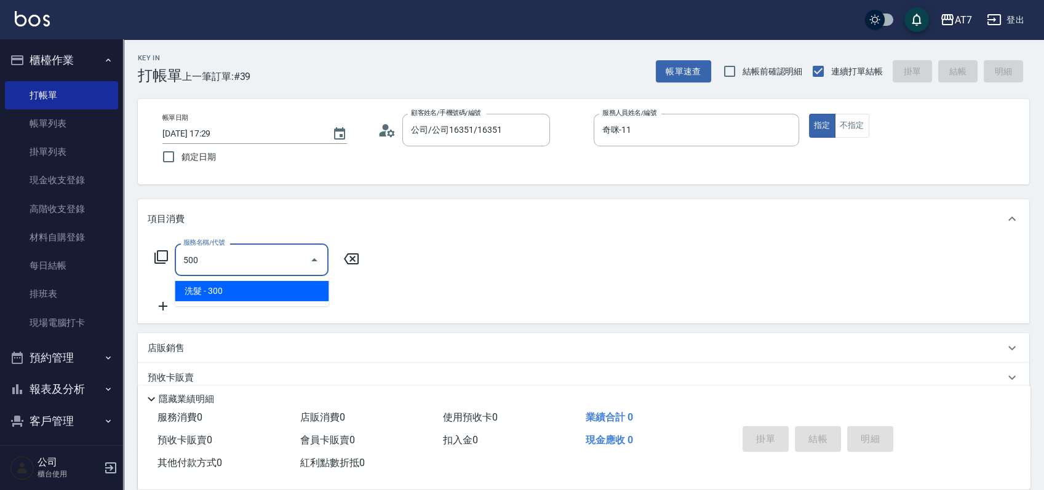
type input "30"
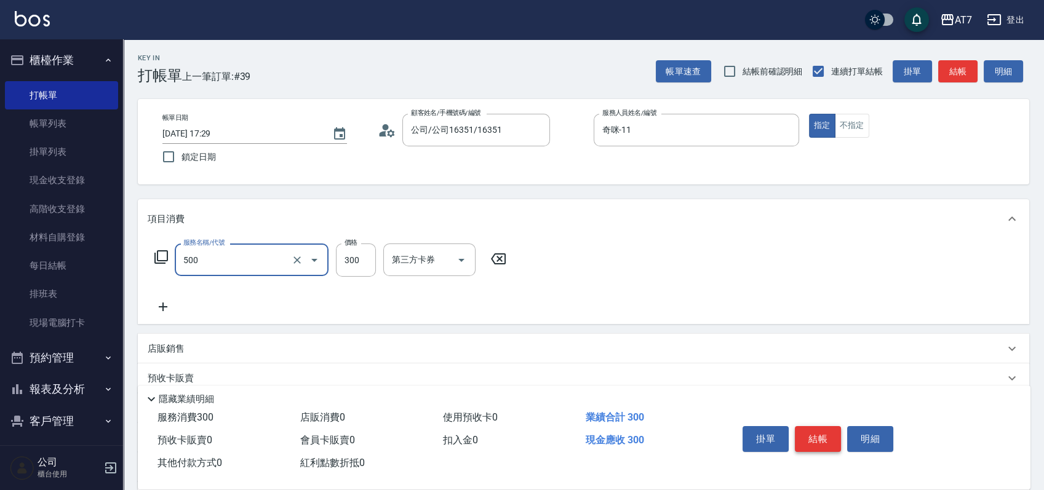
type input "洗髮(500)"
type input "2"
type input "0"
type input "250"
type input "20"
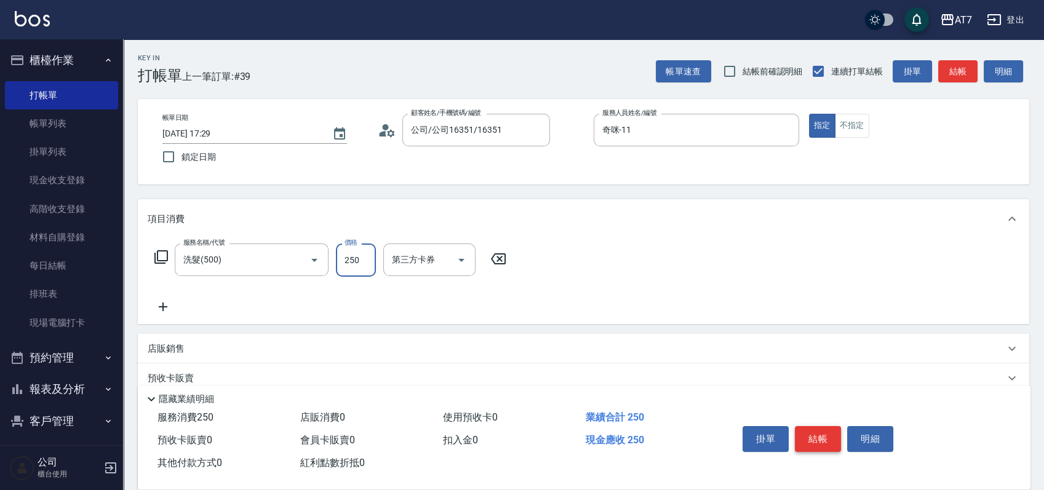
type input "250"
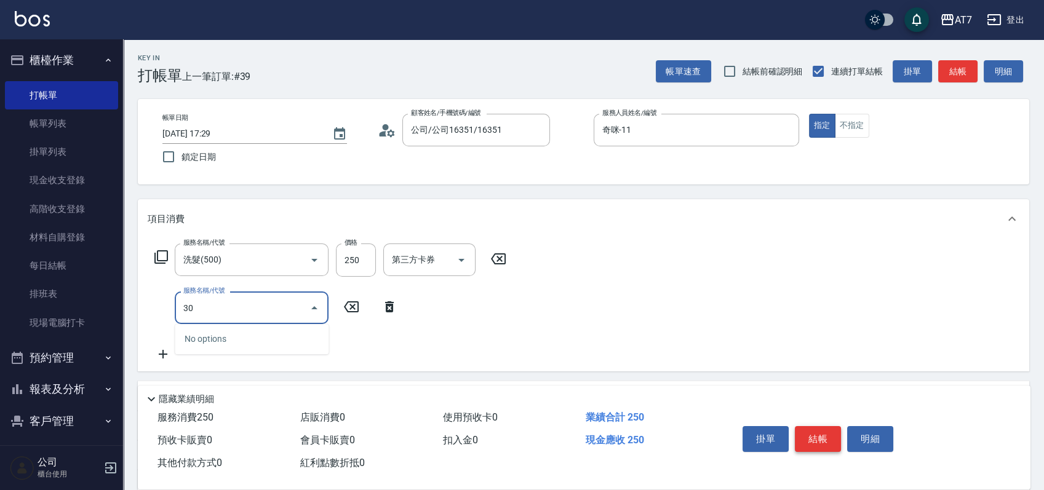
type input "302"
type input "60"
type input "剪髮(302)"
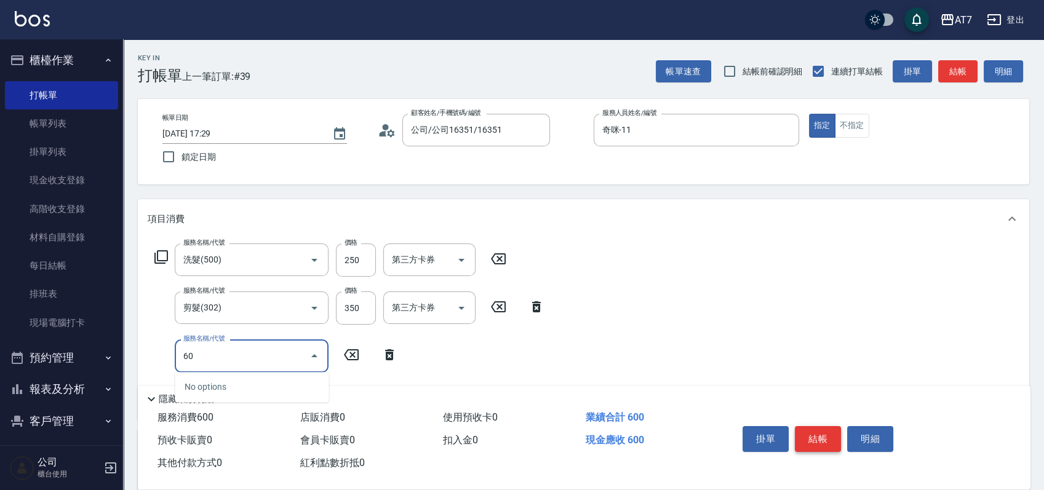
type input "609"
type input "310"
type input "鉑金護髮M（自領(609)"
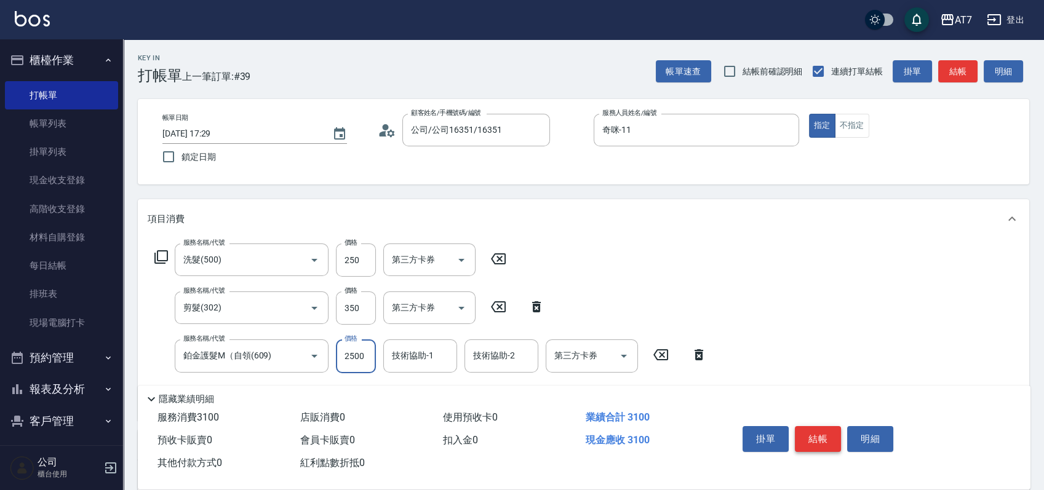
type input "2"
type input "60"
type input "259"
type input "310"
type input "2590"
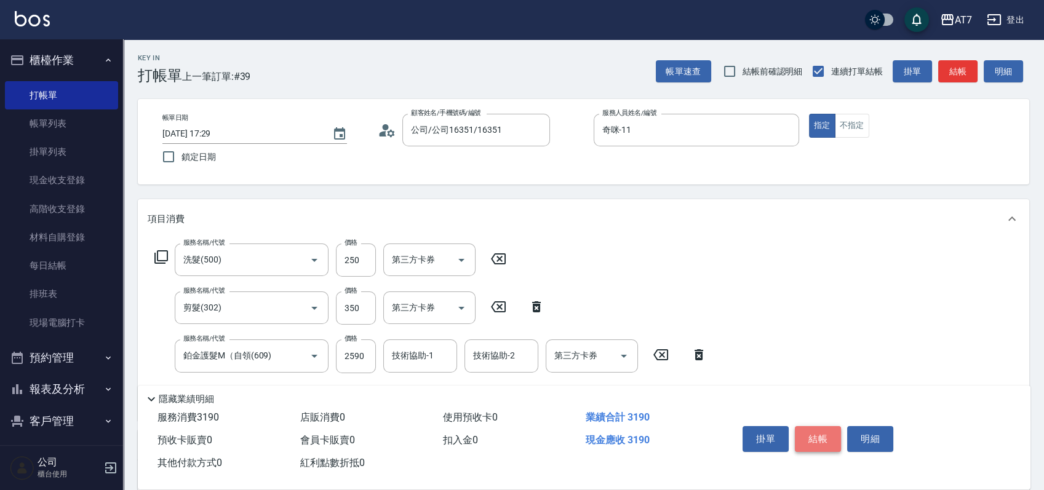
click at [822, 438] on button "結帳" at bounding box center [818, 439] width 46 height 26
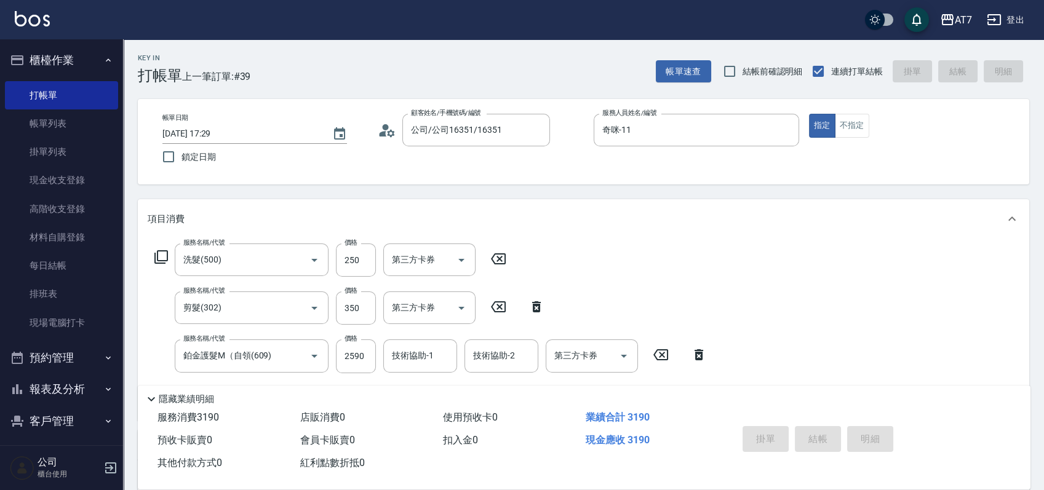
type input "0"
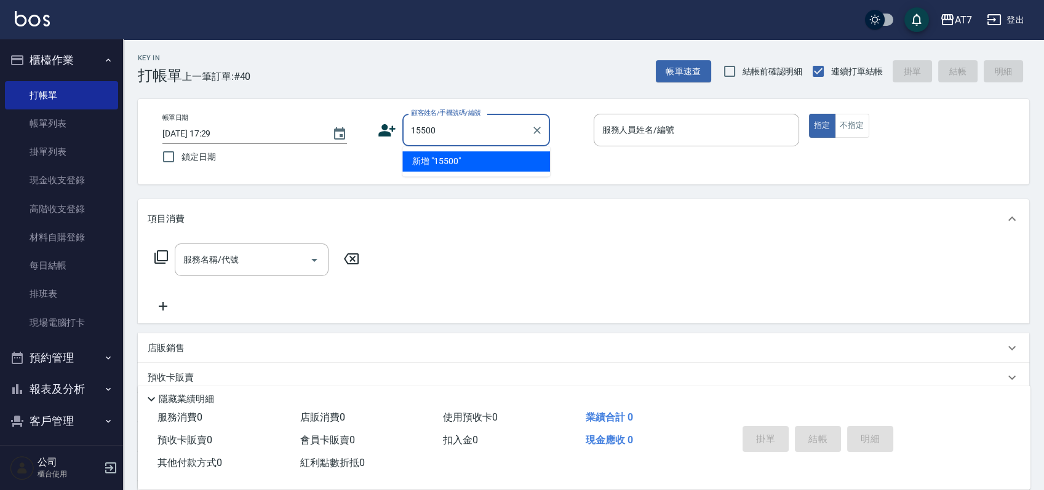
type input "15500"
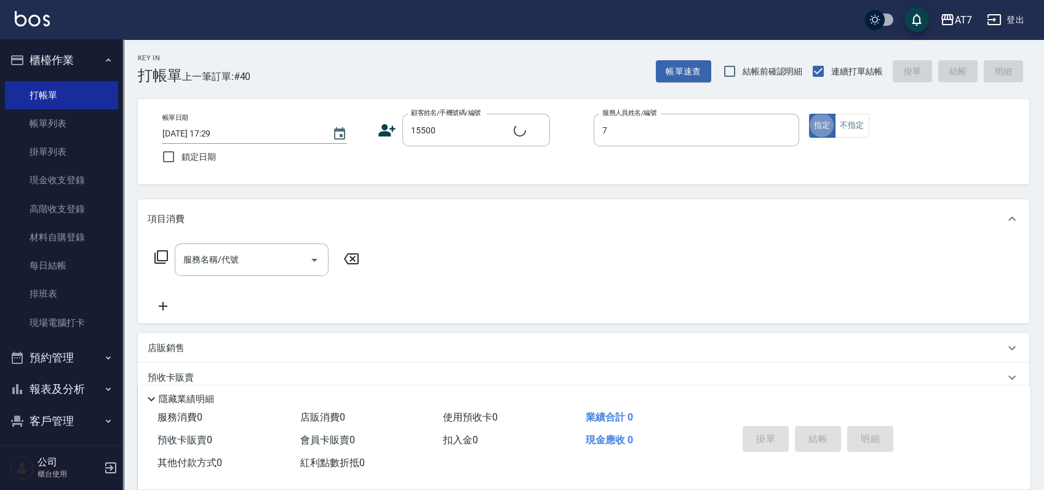
type input "泰拉-7"
type input "公司/公司15500/15500"
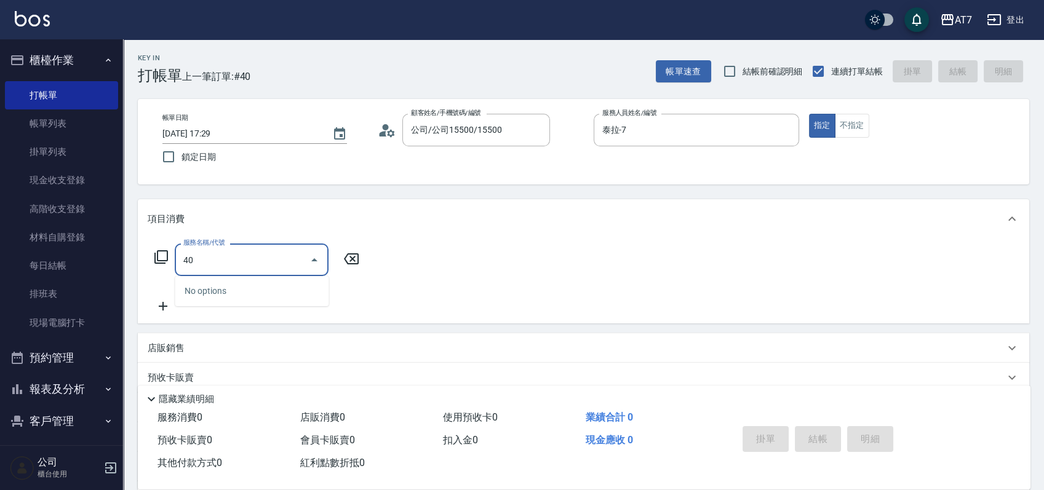
type input "401"
type input "150"
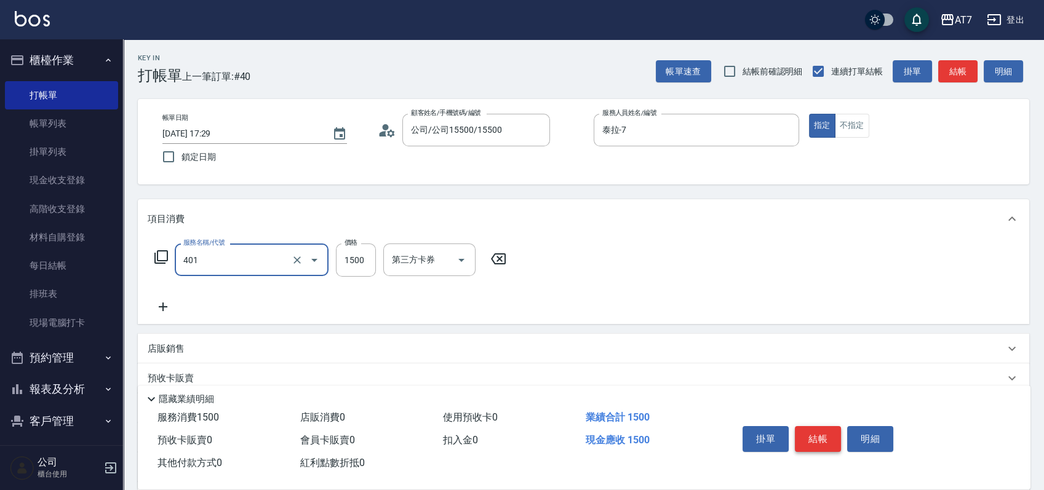
type input "染髮(互助)(401)"
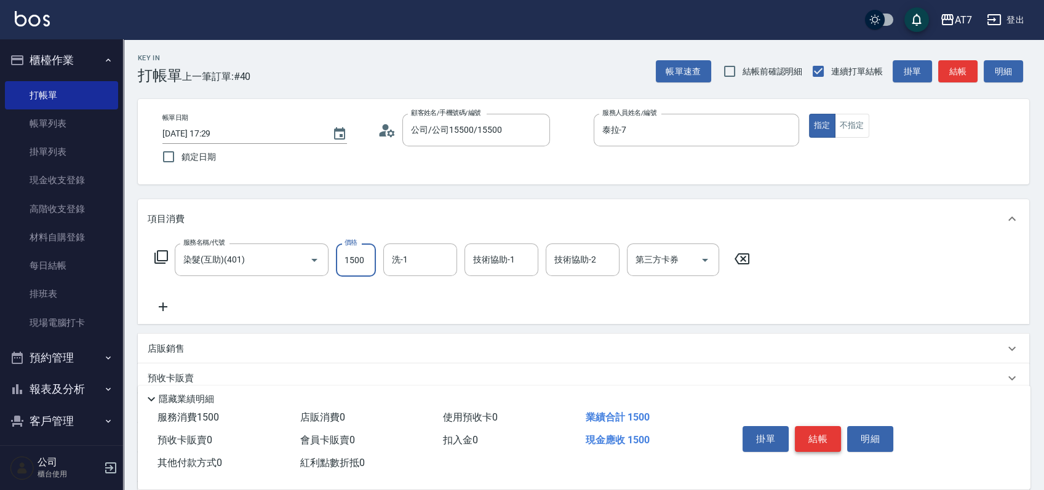
type input "3"
type input "0"
type input "368"
type input "360"
type input "3680"
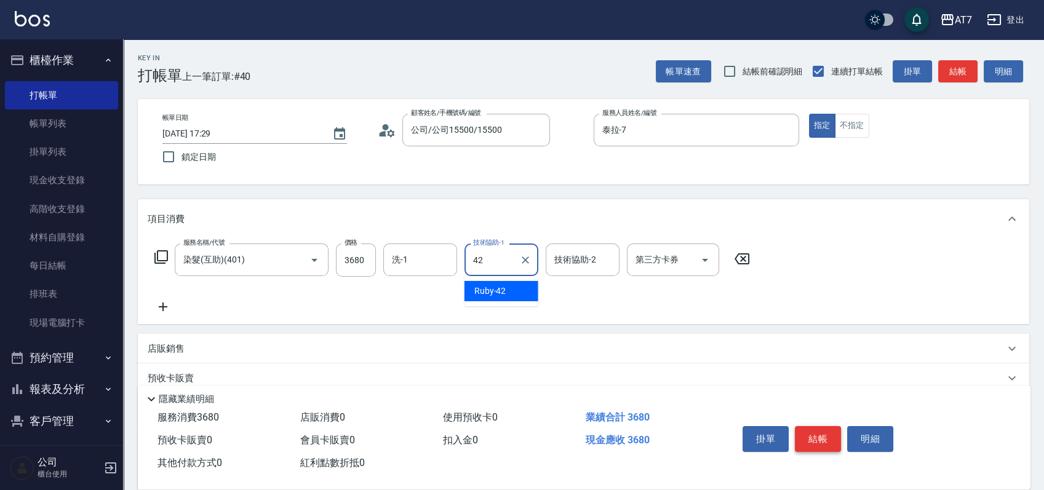
type input "Ruby-42"
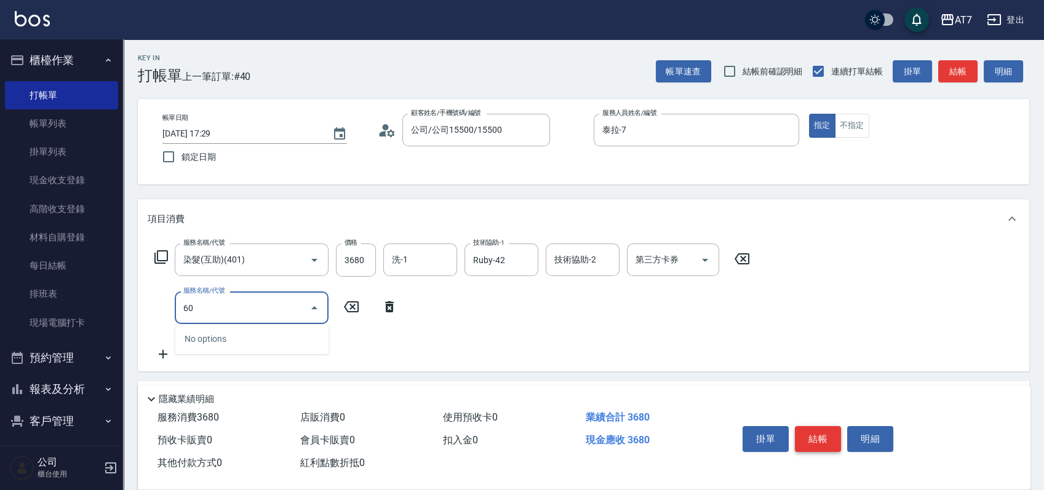
type input "608"
type input "560"
type input "鉑金護髮S（自領(608)"
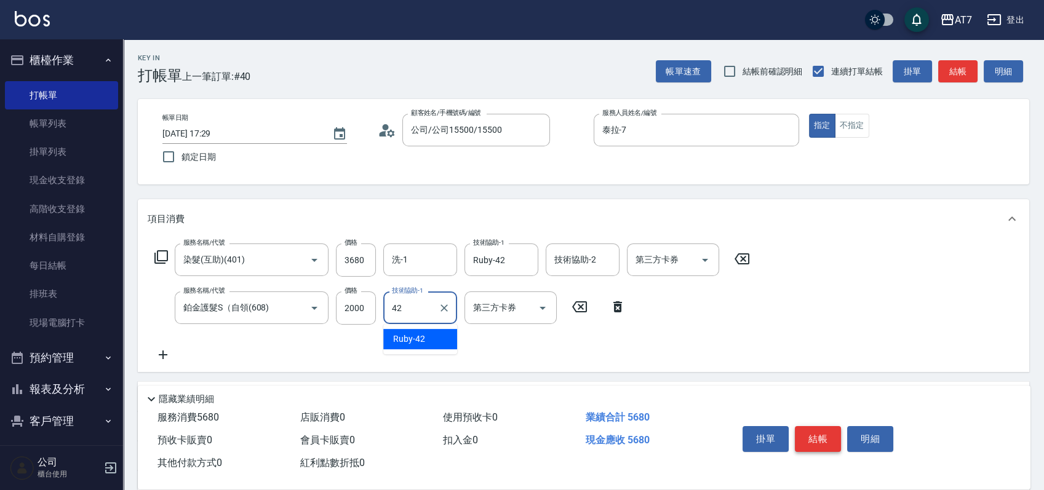
type input "Ruby-42"
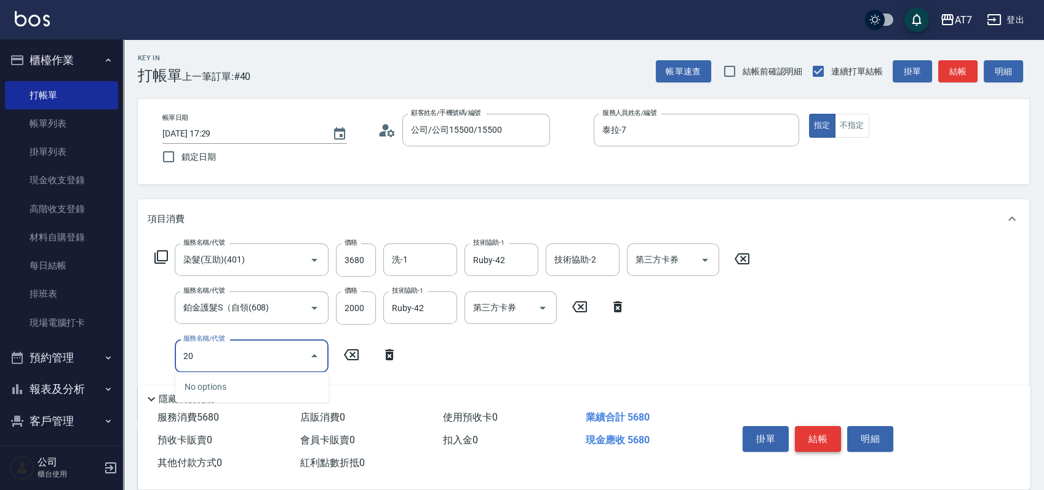
type input "200"
type input "710"
type input "燙髮(200)"
type input "2"
type input "560"
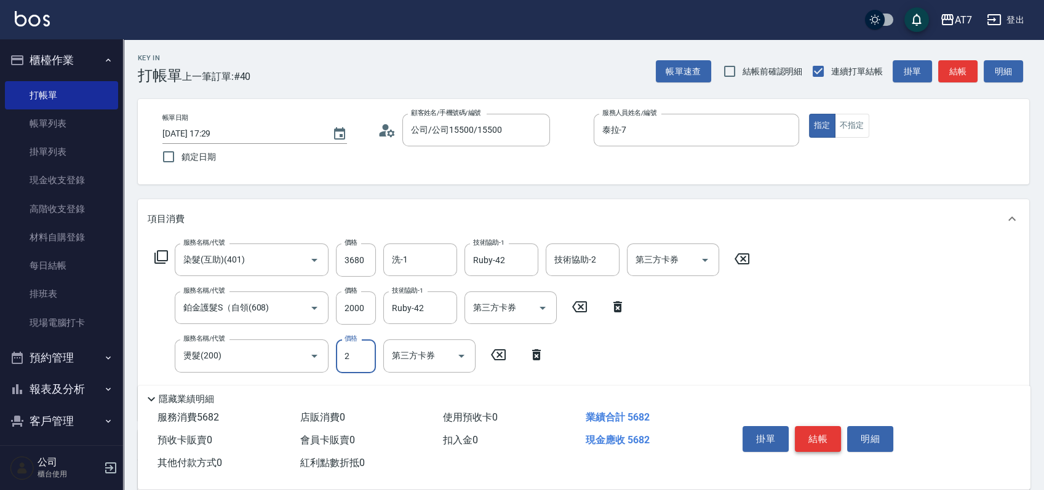
type input "24"
type input "570"
type input "249"
type input "590"
type input "2499"
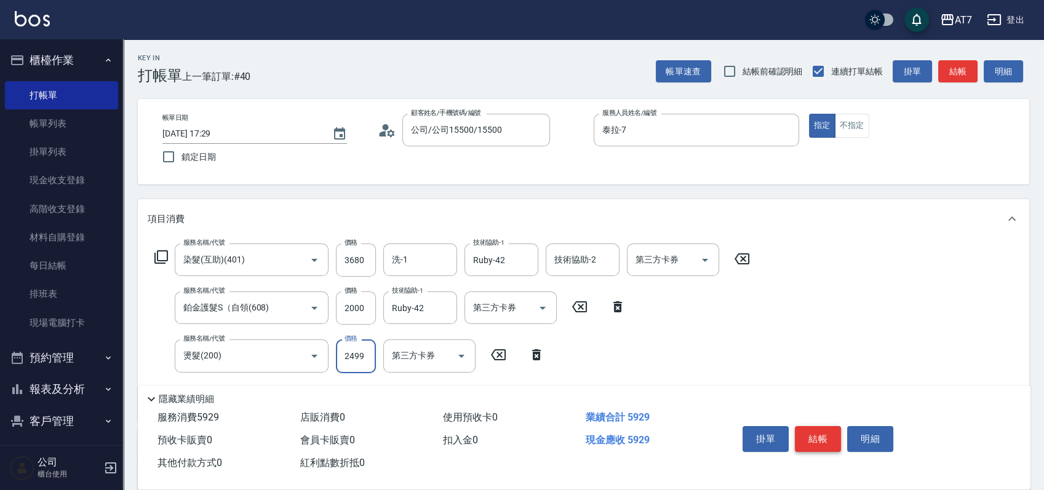
type input "810"
type input "2499"
click at [239, 363] on input "燙髮(200)" at bounding box center [234, 356] width 108 height 22
type input "560"
type input "201"
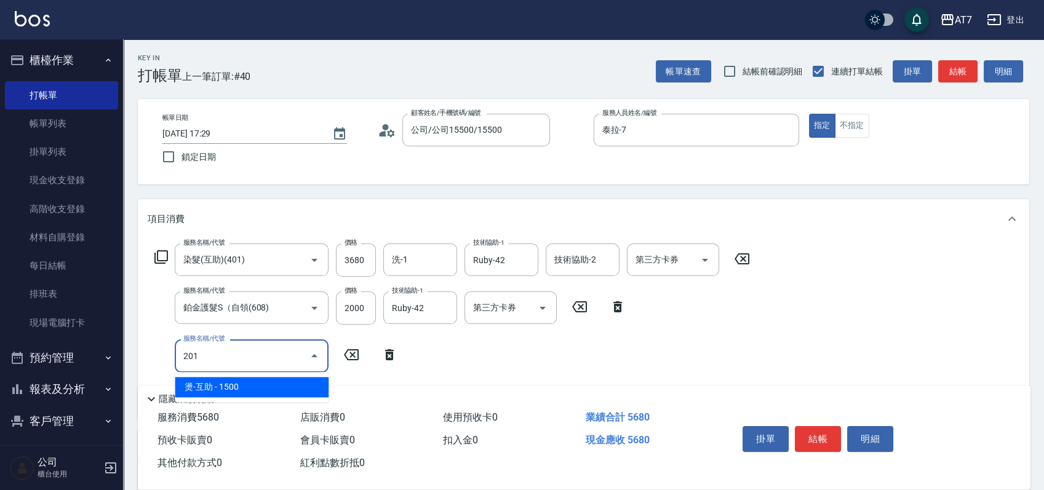
type input "710"
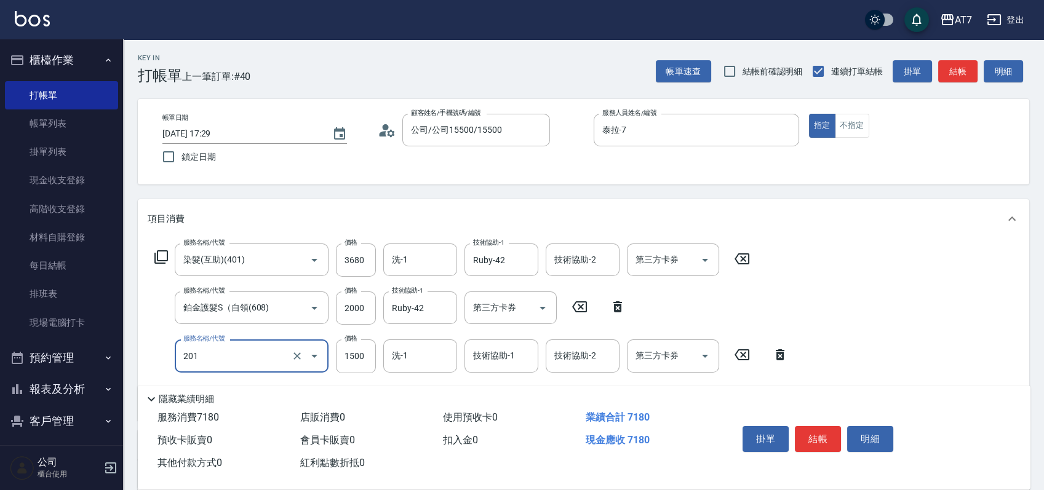
type input "燙-互助(201)"
type input "2"
type input "560"
type input "24"
type input "570"
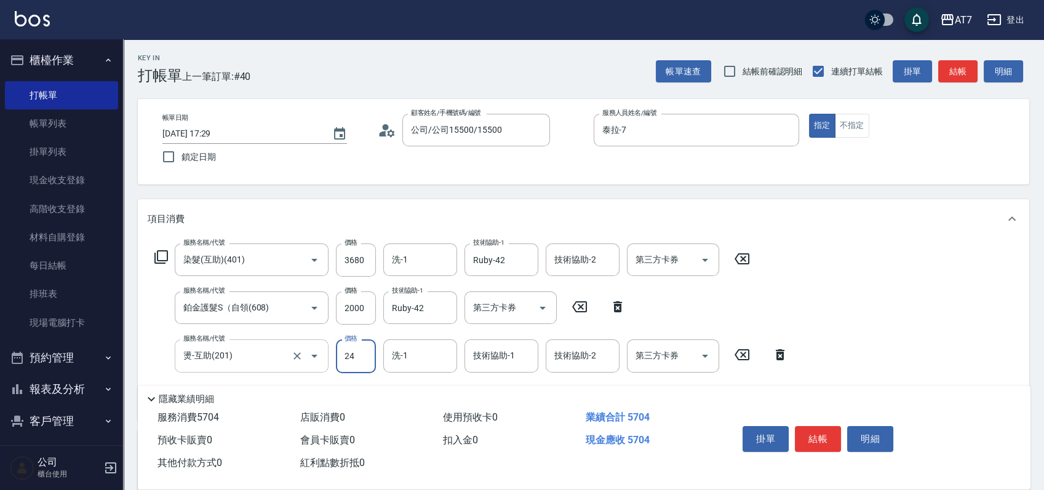
type input "249"
type input "590"
type input "2499"
type input "810"
type input "2499"
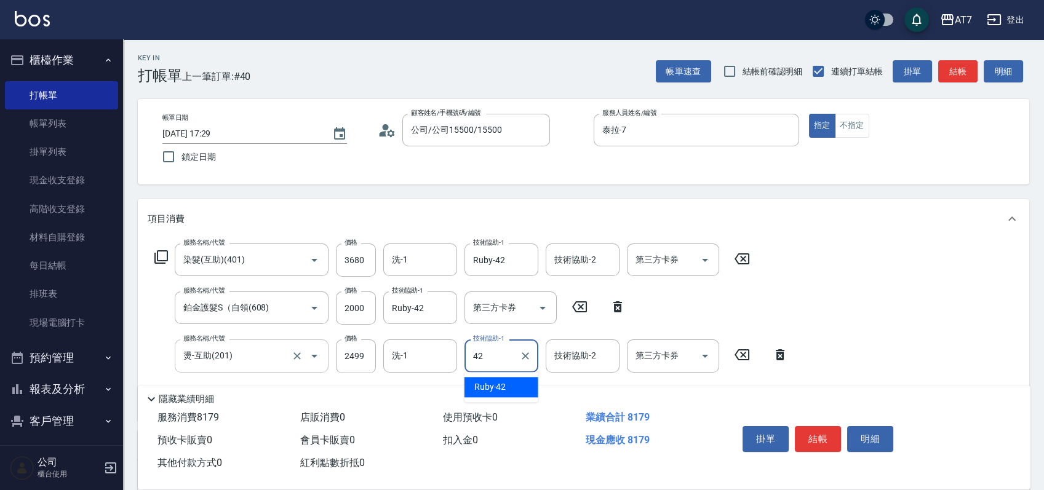
type input "Ruby-42"
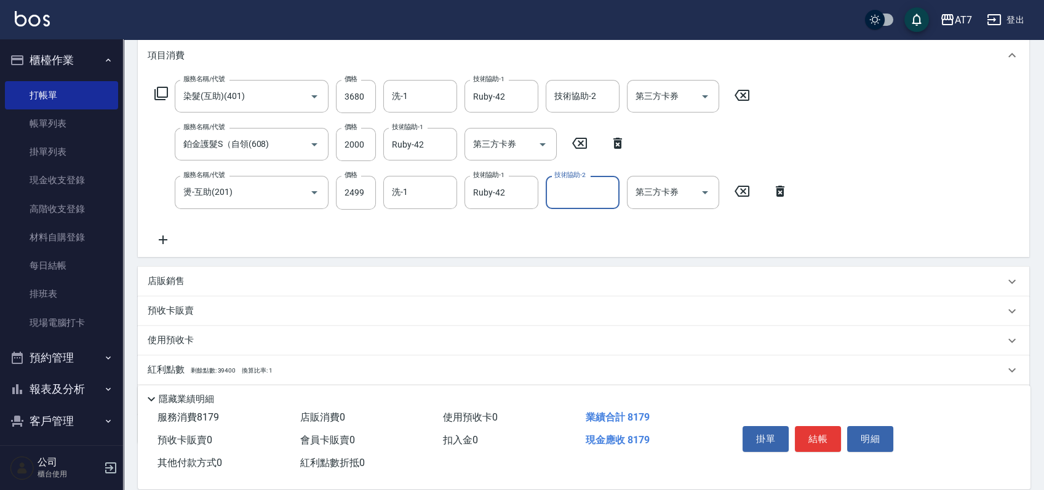
scroll to position [233, 0]
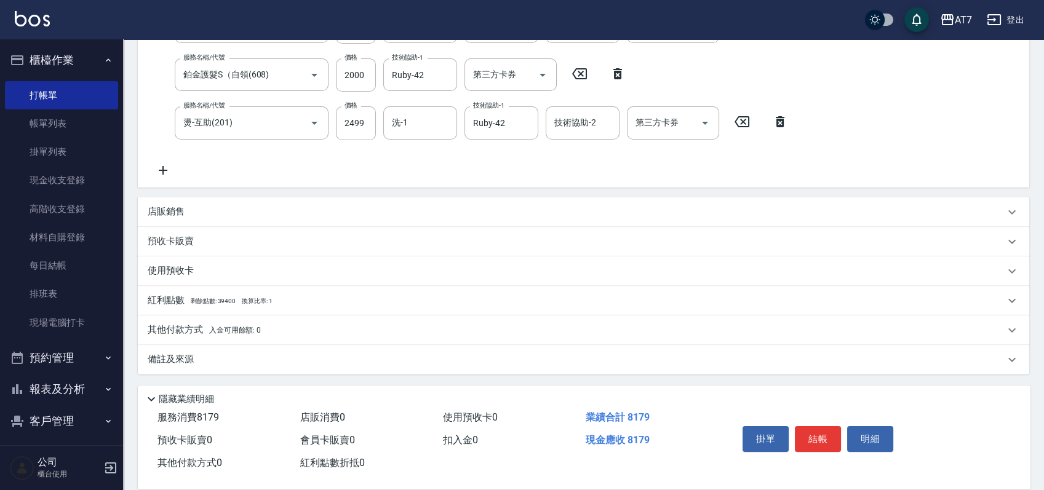
click at [179, 328] on p "其他付款方式 入金可用餘額: 0" at bounding box center [204, 330] width 113 height 14
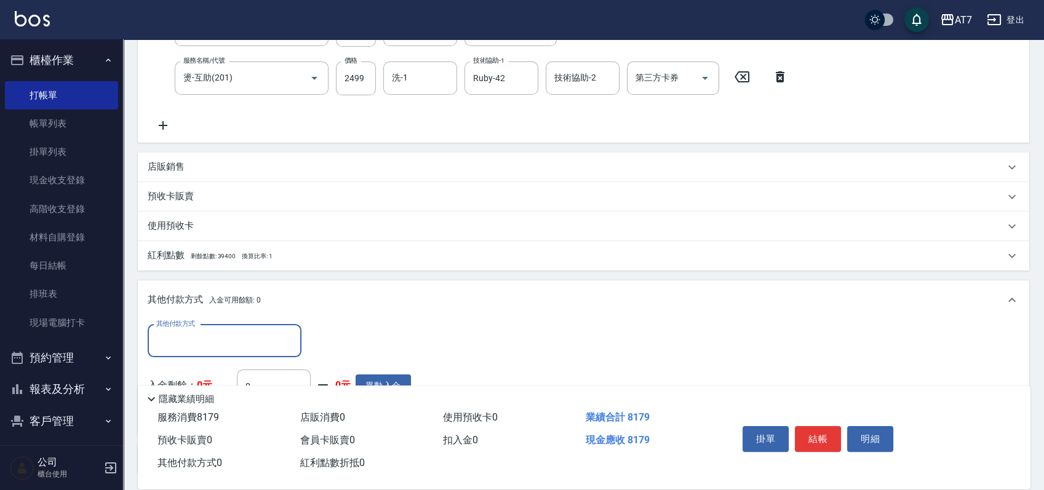
scroll to position [315, 0]
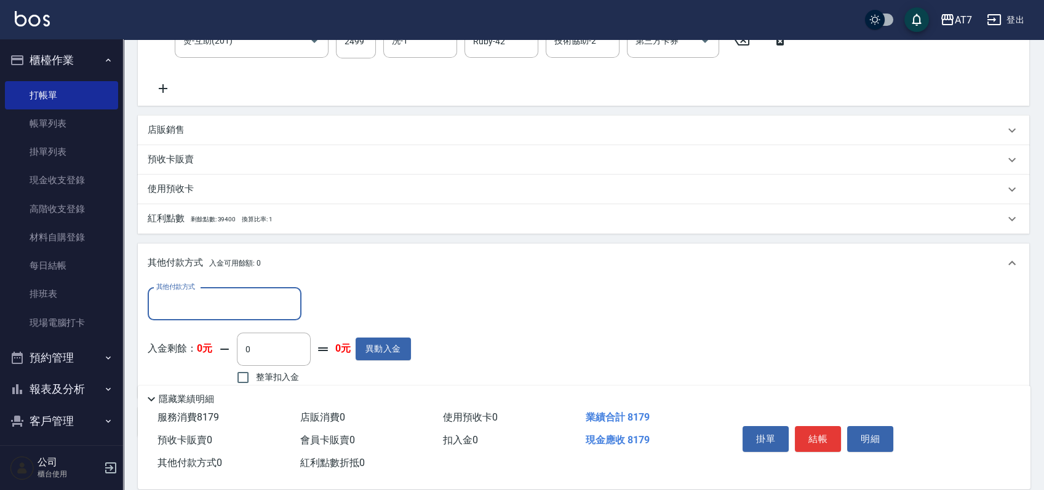
click at [229, 310] on input "其他付款方式" at bounding box center [224, 304] width 143 height 22
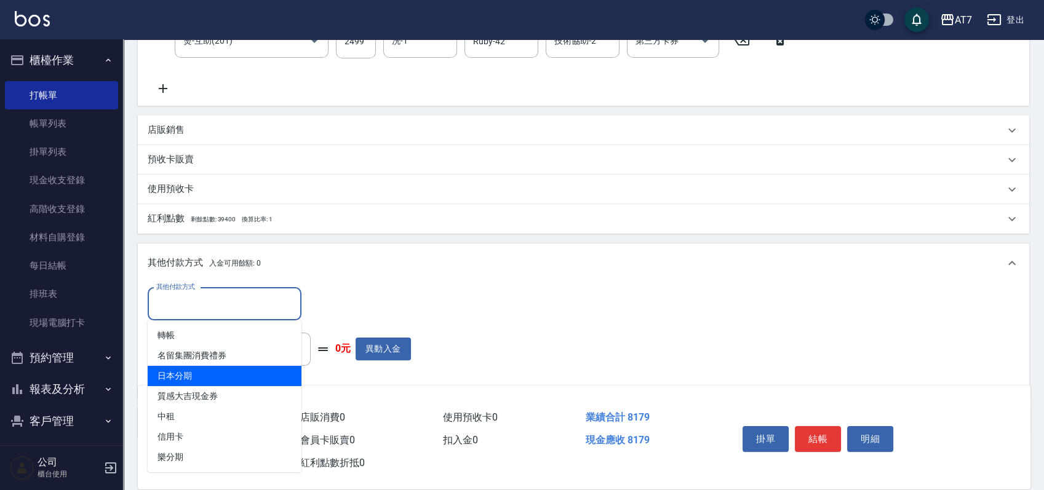
click at [218, 371] on span "日本分期" at bounding box center [225, 376] width 154 height 20
type input "日本分期"
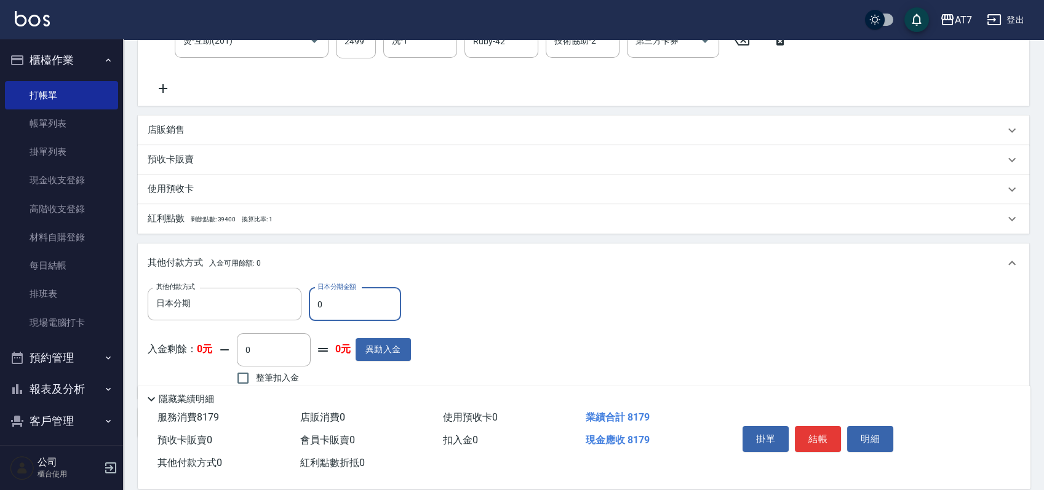
type input "80"
type input "800"
type input "810"
type input "730"
type input "8170"
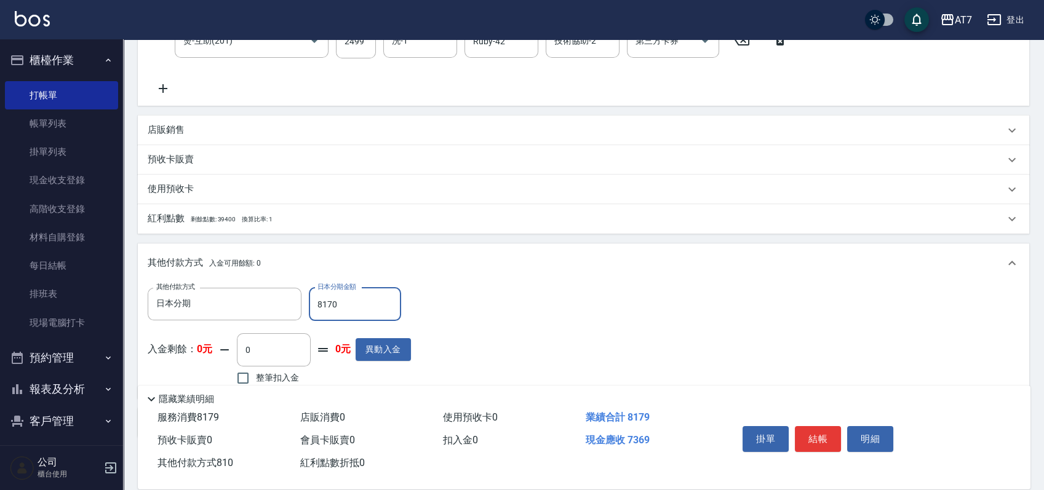
type input "0"
type input "817"
type input "730"
type input "8179"
type input "0"
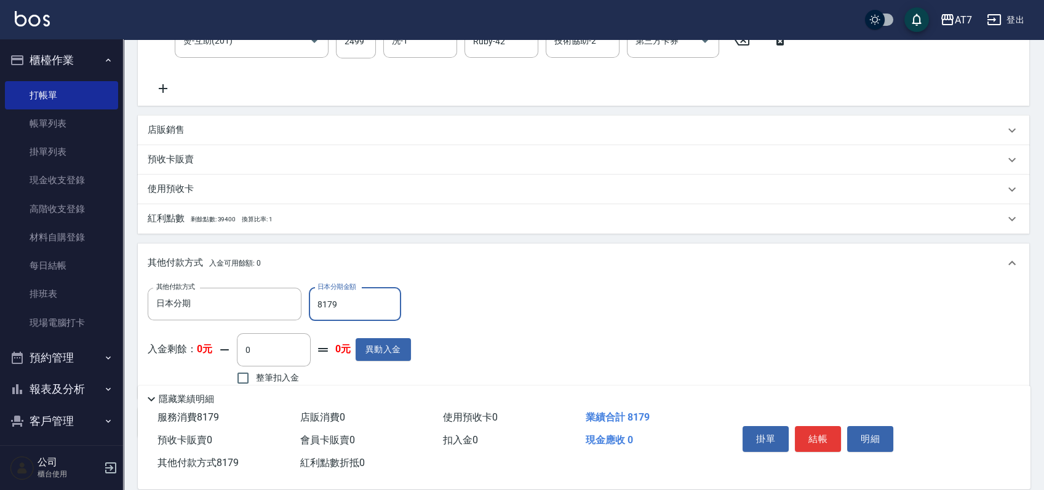
type input "8179"
click at [562, 341] on div "其他付款方式 日本分期 其他付款方式 日本分期金額 8179 日本分期金額 入金剩餘： 0元 0 ​ 整筆扣入金 0元 異動入金" at bounding box center [583, 338] width 871 height 101
click at [823, 439] on button "結帳" at bounding box center [818, 439] width 46 height 26
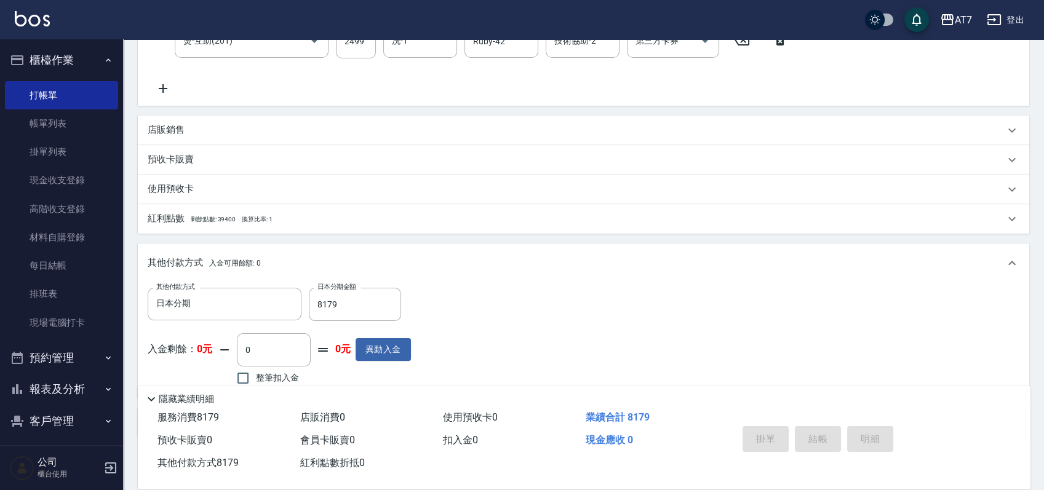
type input "2025/08/23 17:31"
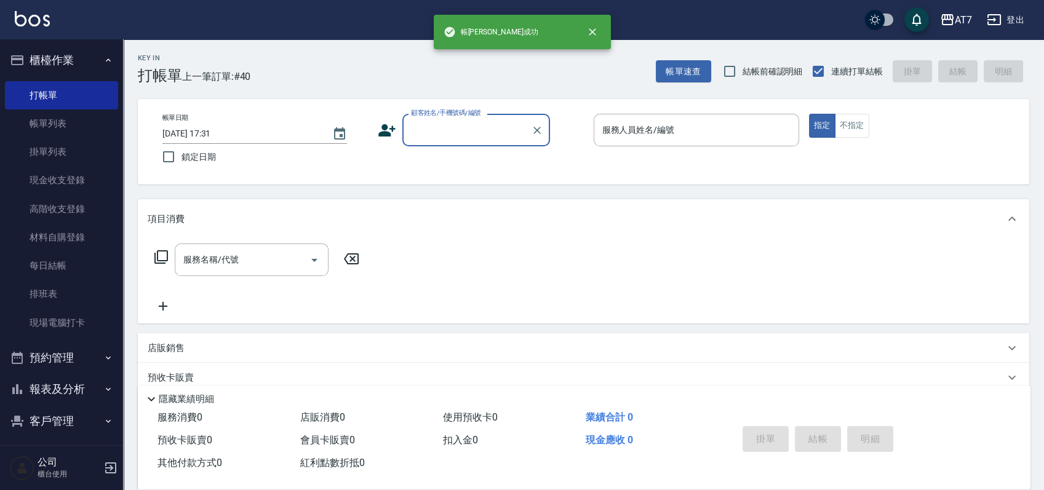
scroll to position [0, 0]
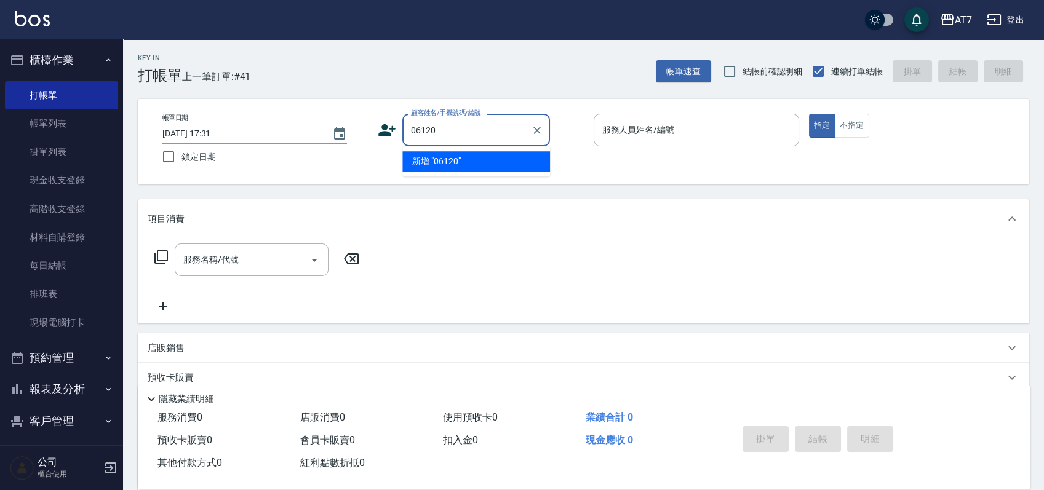
type input "06120"
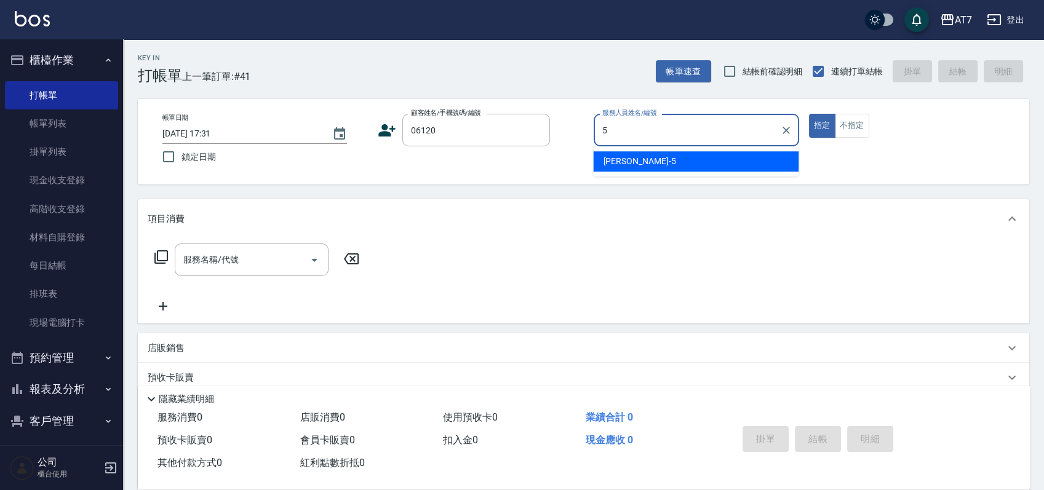
type input "RAY -5"
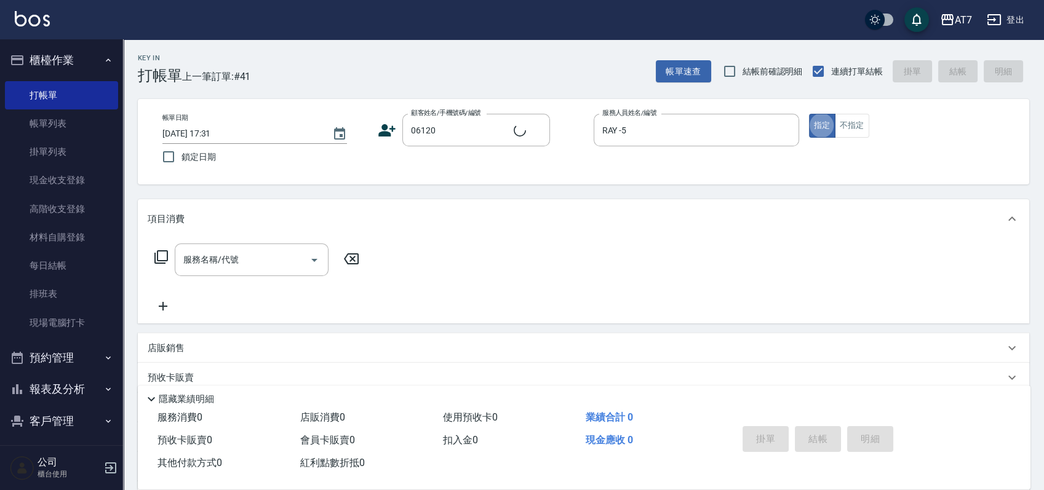
type input "公司單/06120-1/06120"
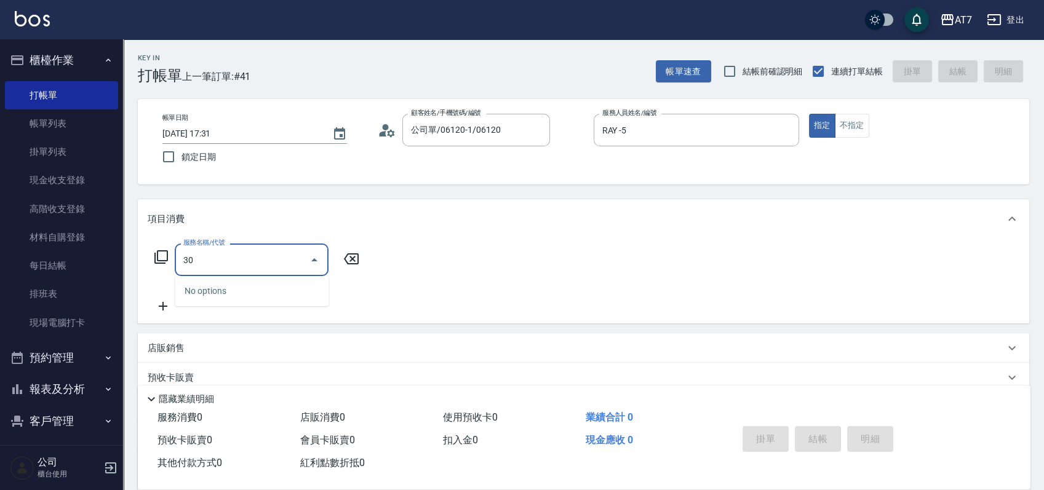
type input "305"
type input "50"
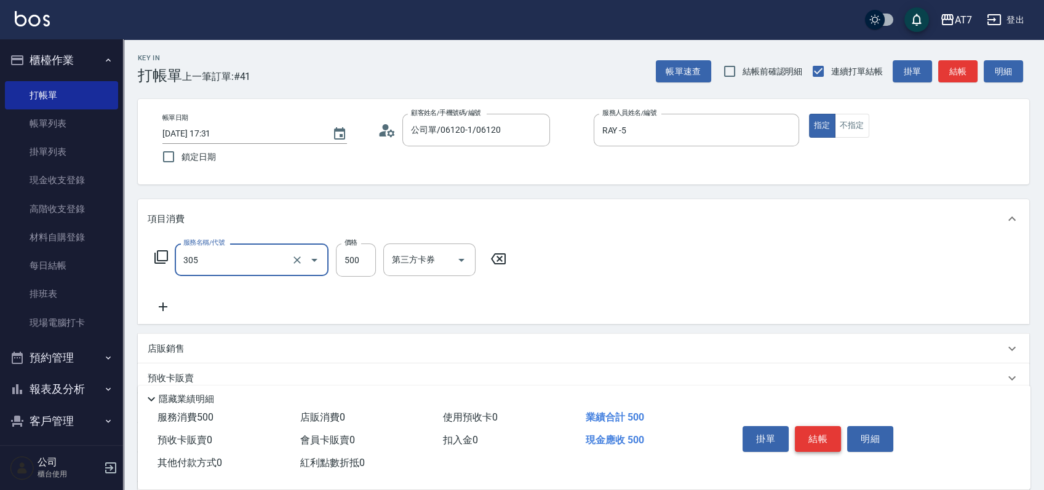
type input "A++剪髮(305)"
click at [823, 439] on button "結帳" at bounding box center [818, 439] width 46 height 26
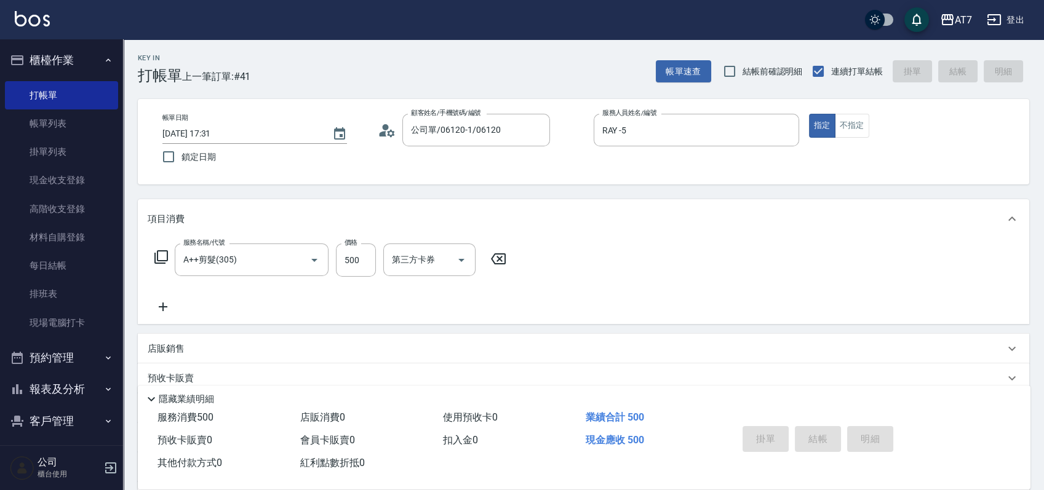
type input "0"
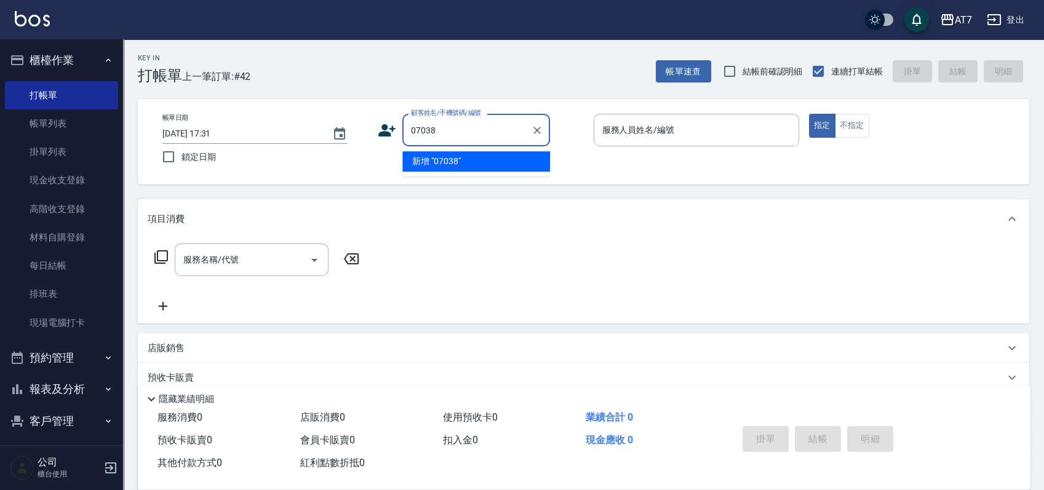
type input "07038"
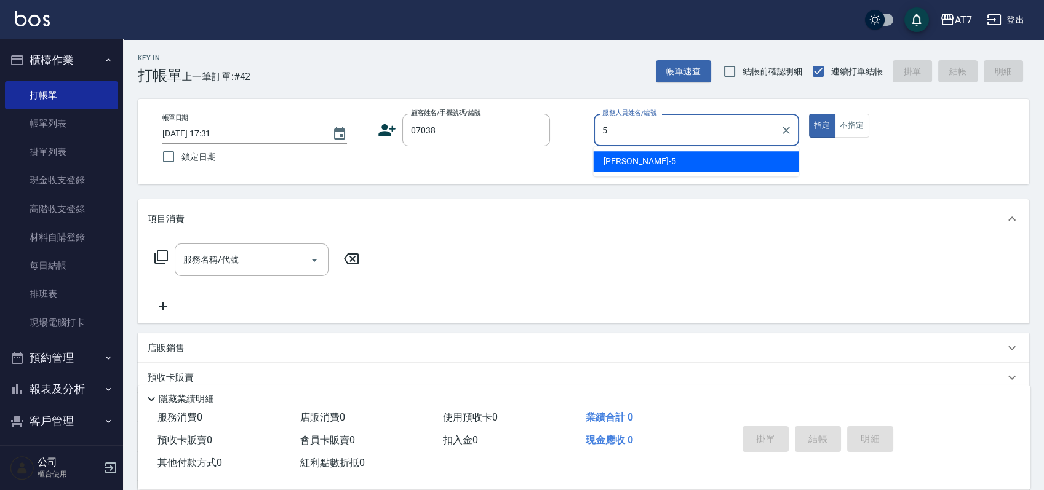
type input "RAY -5"
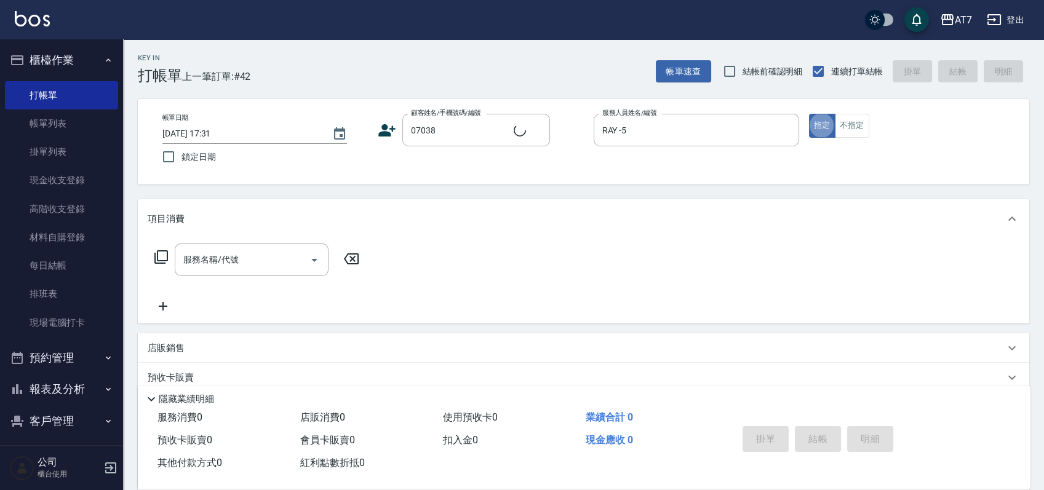
type input "公司/公司07038/07038"
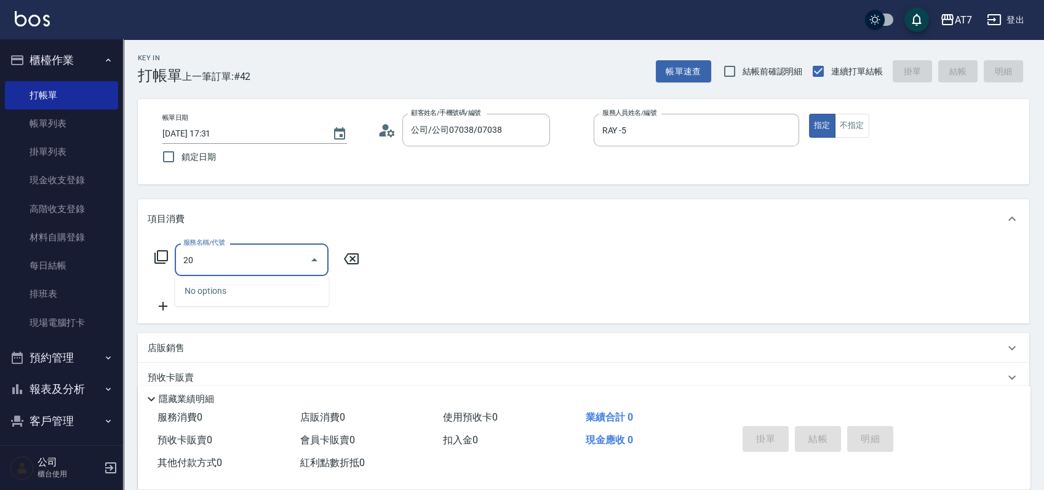
type input "200"
type input "150"
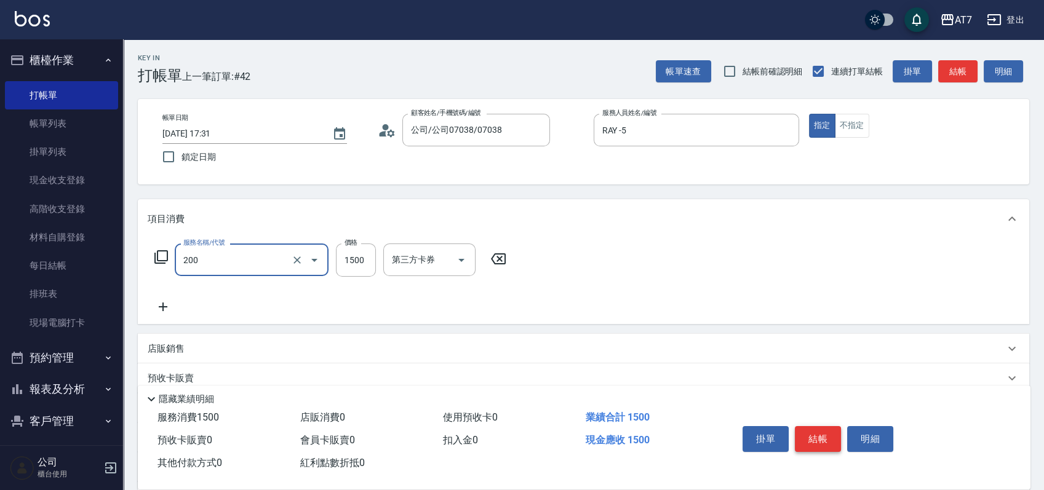
type input "燙髮(200)"
type input "1"
type input "0"
type input "18"
type input "10"
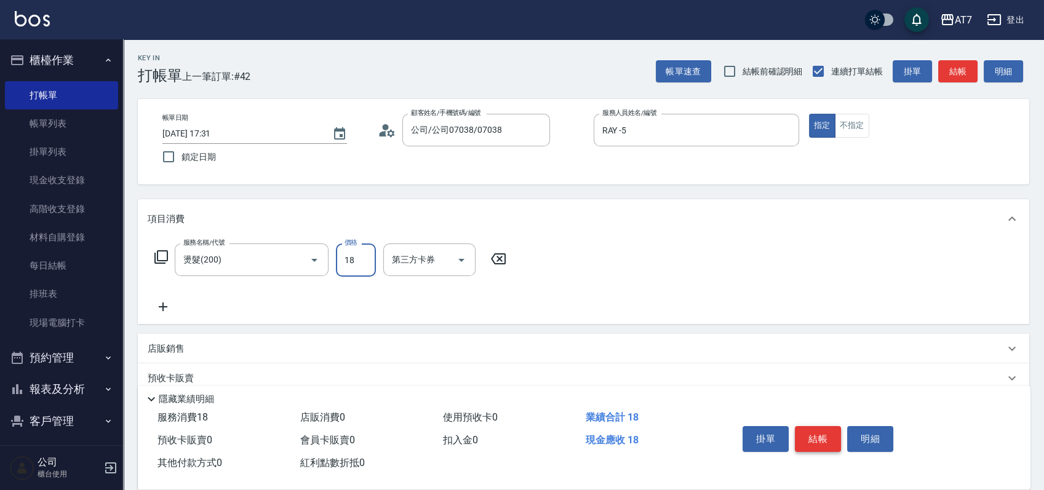
type input "180"
type input "1800"
click at [823, 439] on button "結帳" at bounding box center [818, 439] width 46 height 26
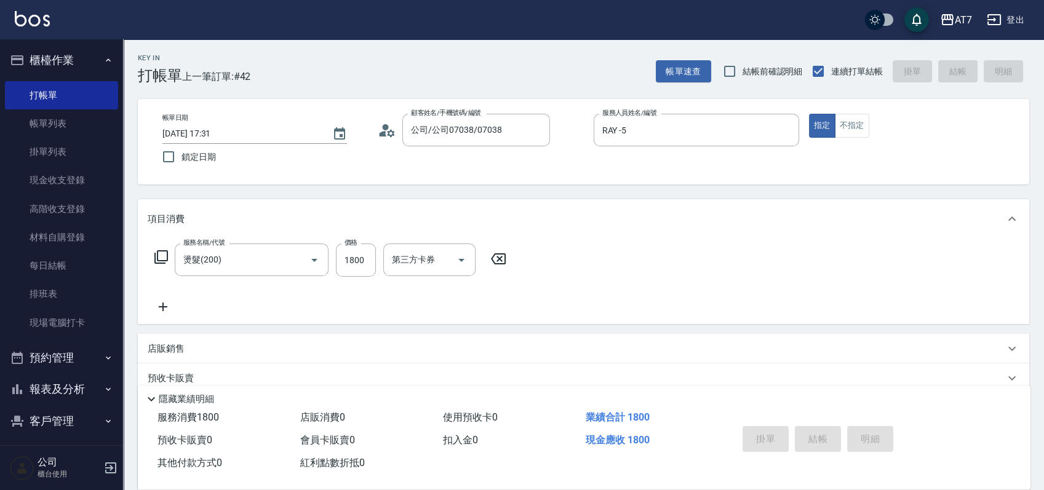
type input "0"
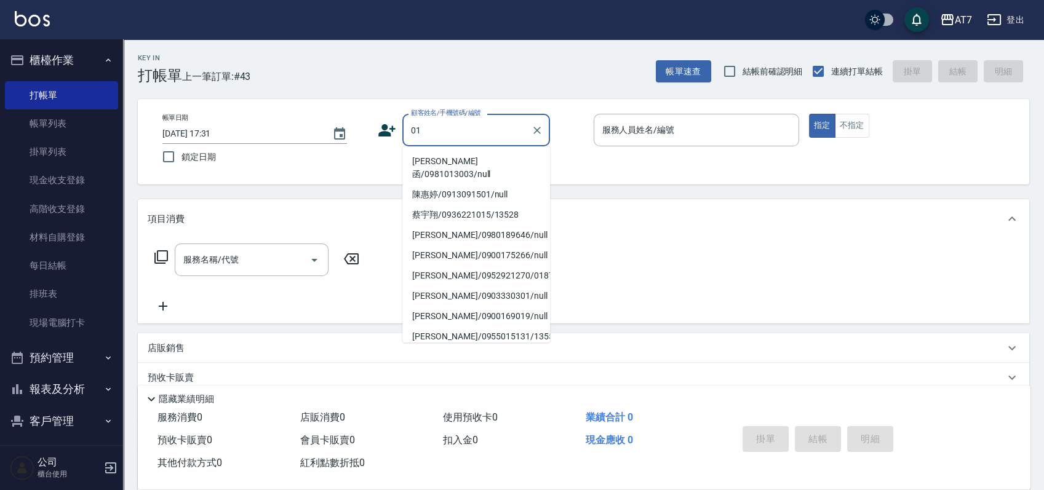
type input "0"
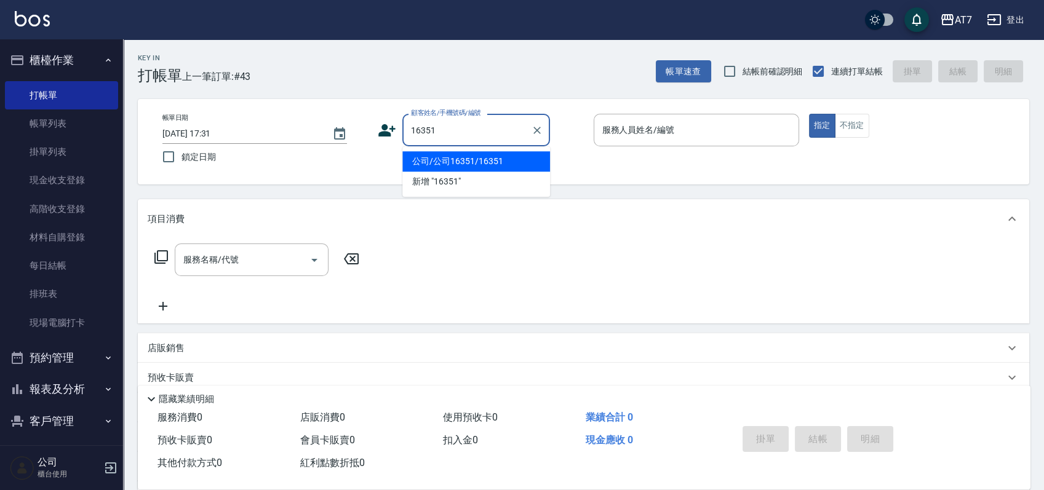
type input "公司/公司16351/16351"
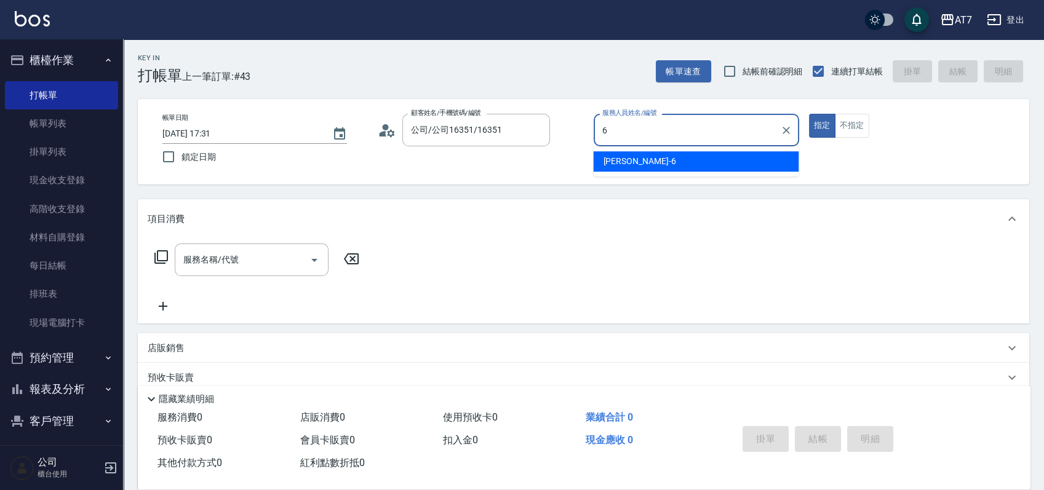
type input "[PERSON_NAME]-6"
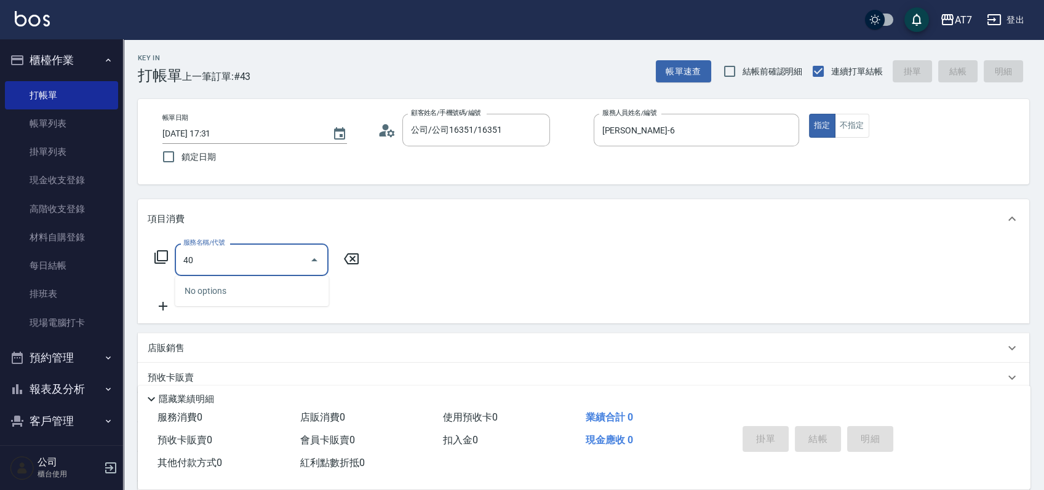
type input "401"
type input "150"
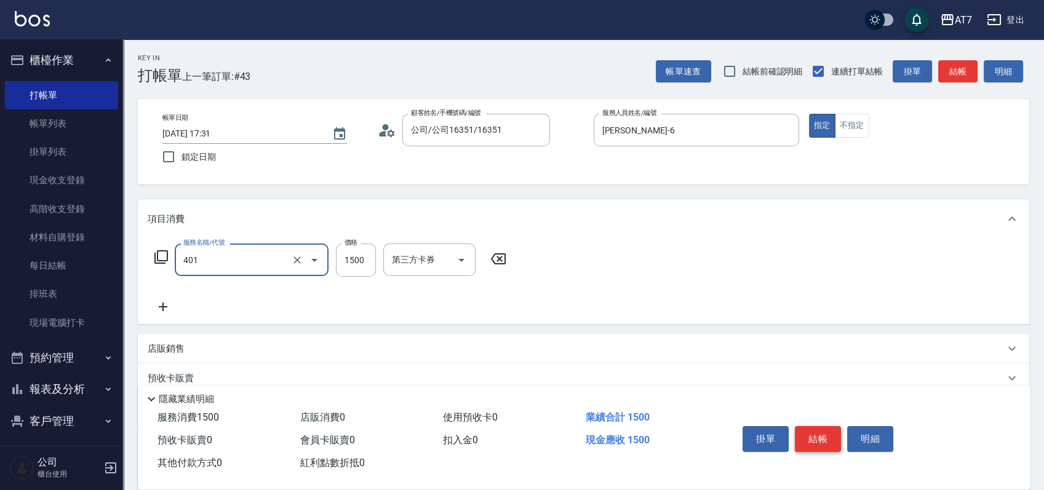
type input "染髮(互助)(401)"
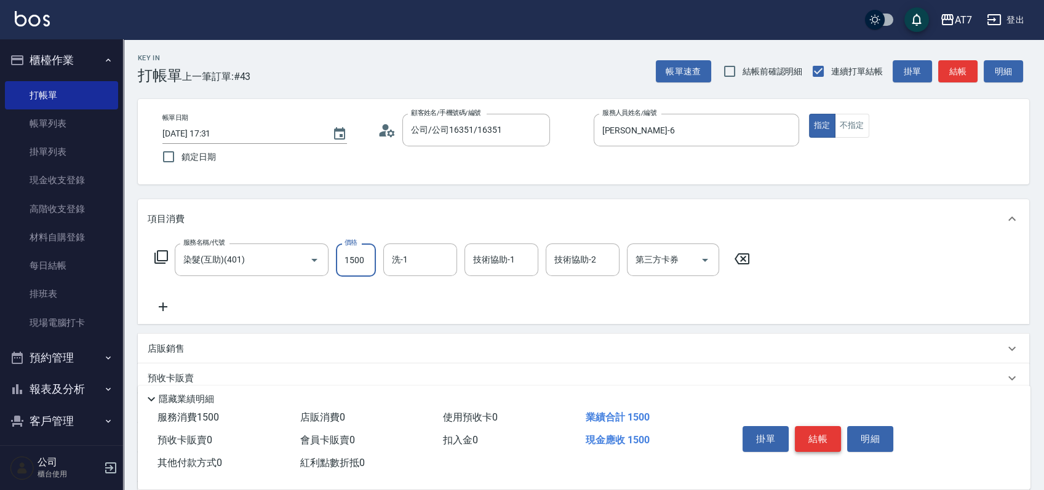
type input "2"
type input "0"
type input "20"
type input "208"
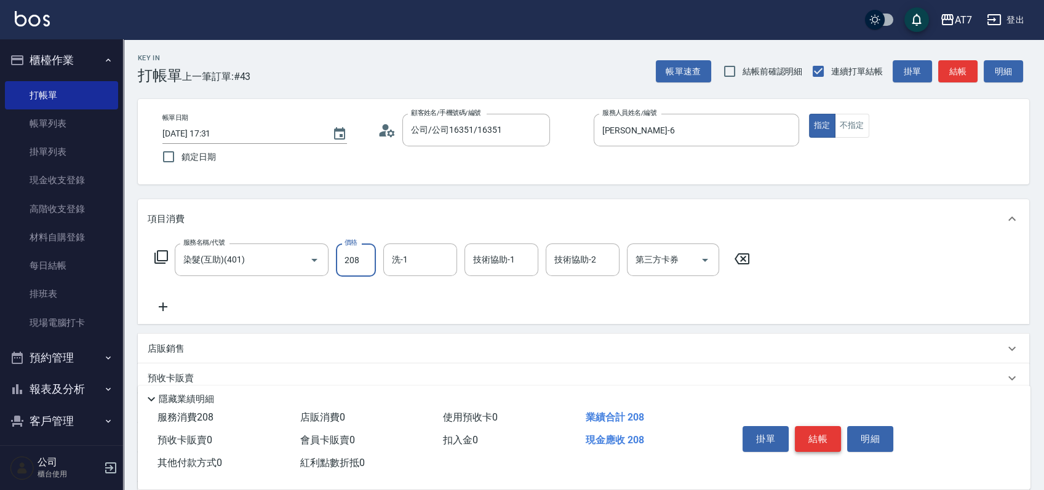
type input "200"
type input "2080"
type input "小慈-32"
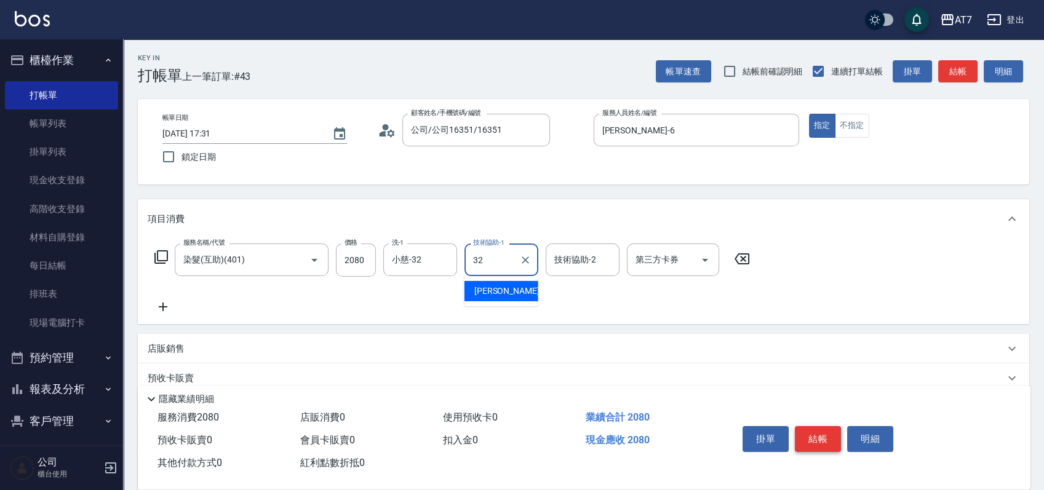
type input "小慈-32"
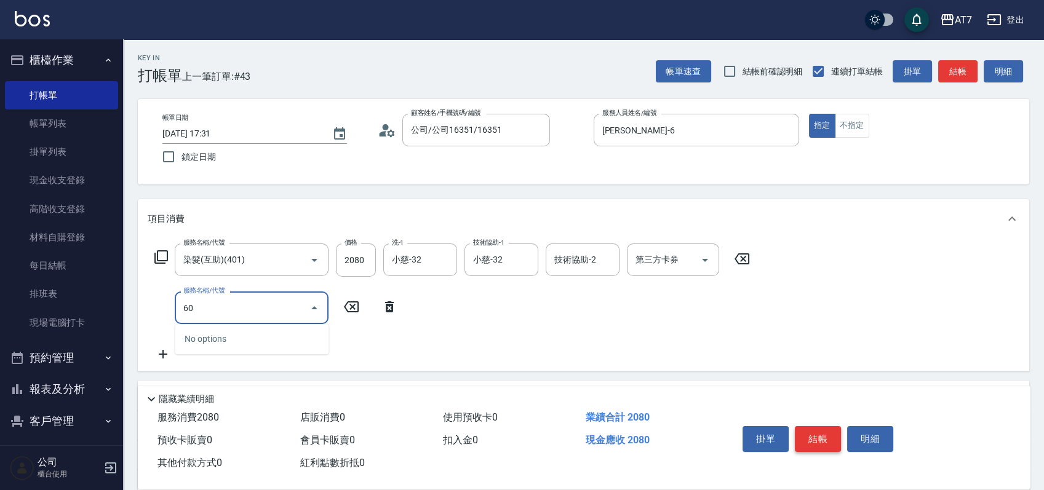
type input "605"
type input "300"
type input "順子護髮(助(605)"
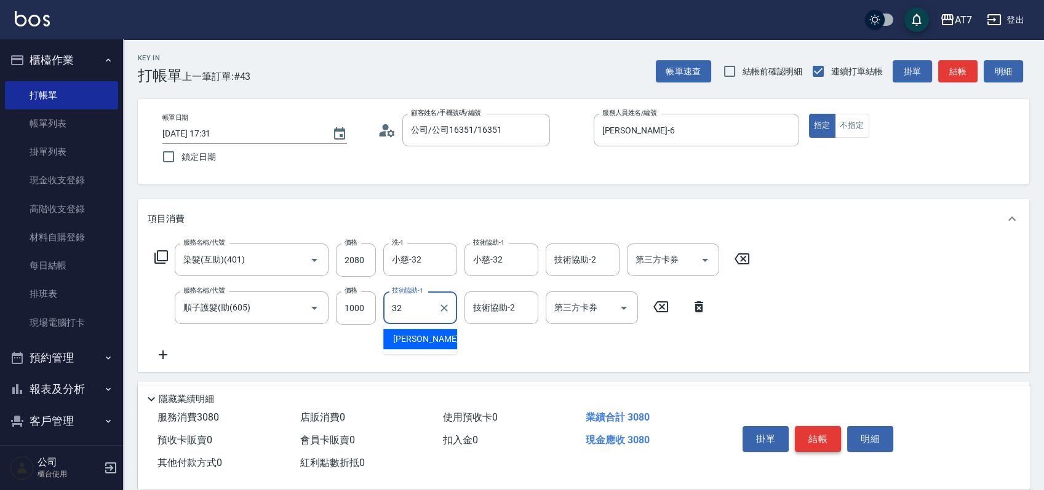
type input "小慈-32"
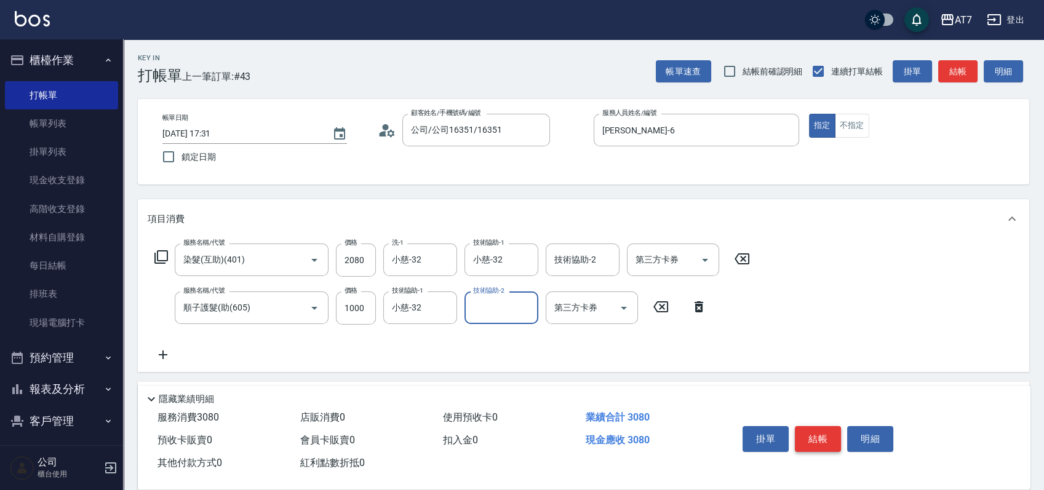
click at [823, 439] on button "結帳" at bounding box center [818, 439] width 46 height 26
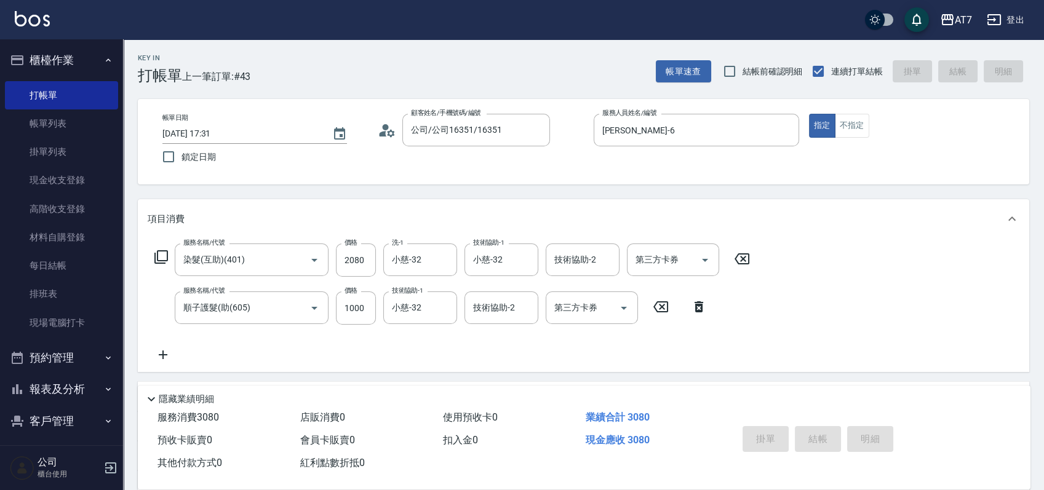
type input "2025/08/23 17:32"
type input "0"
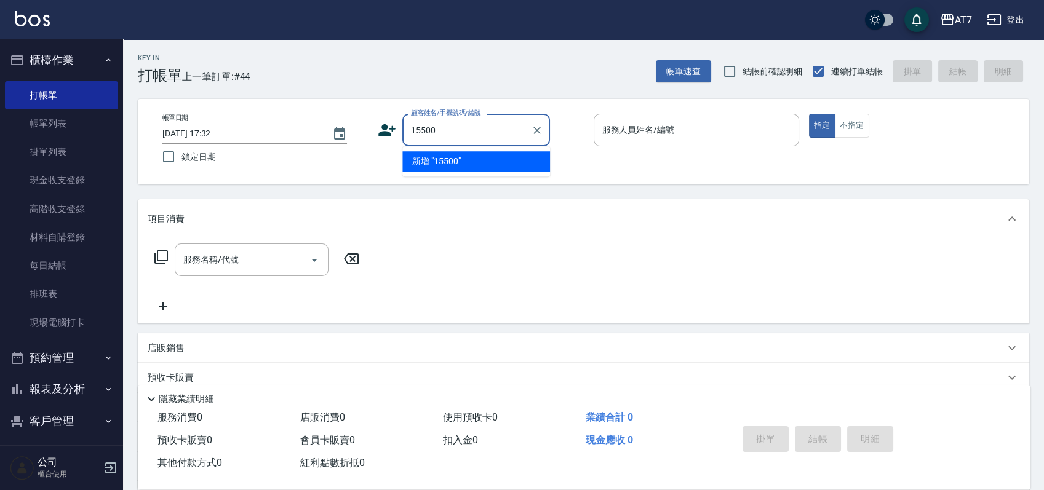
type input "15500"
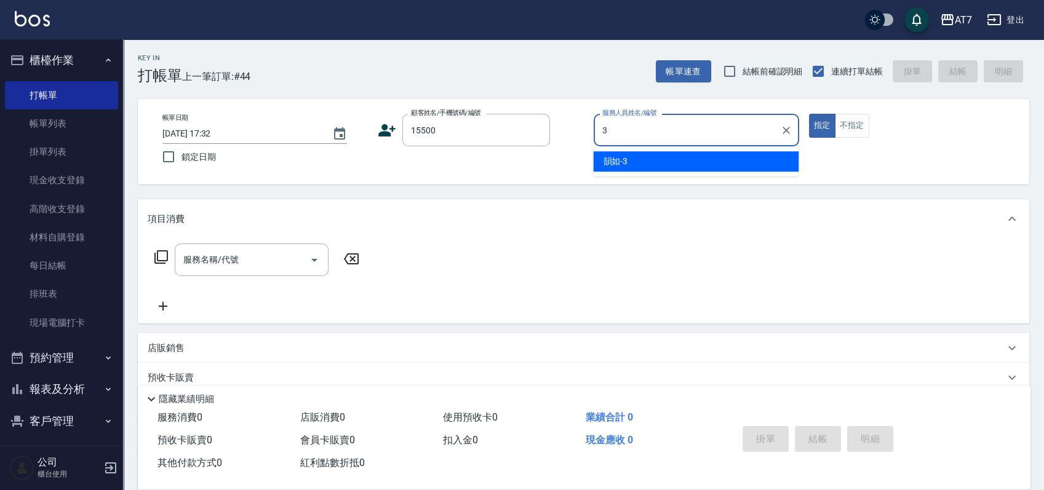
type input "3"
type input "公司/公司15500/15500"
type input "韻如-3"
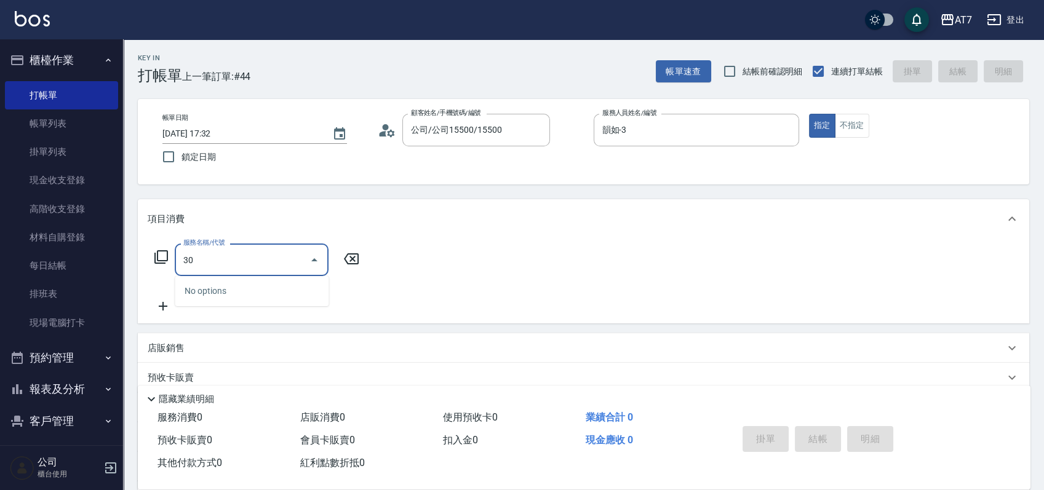
type input "301"
type input "30"
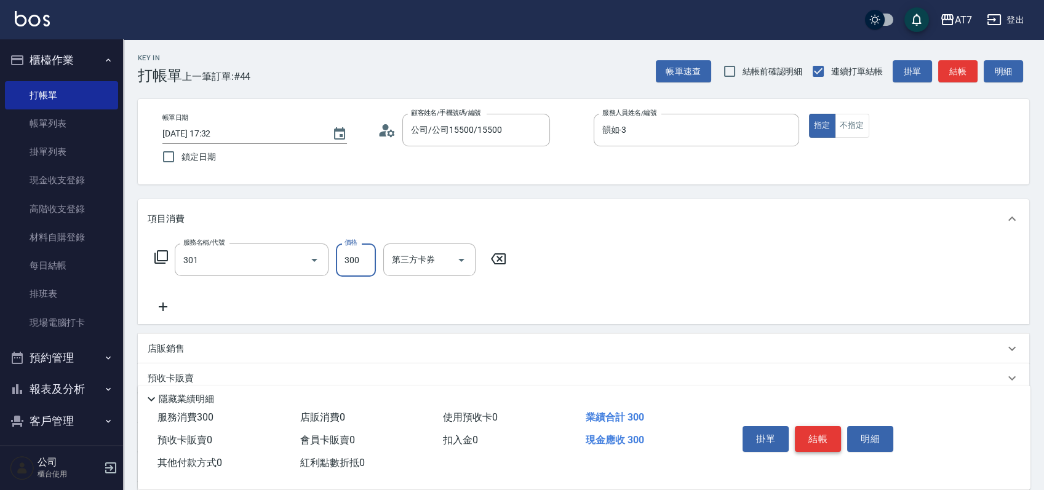
type input "學生剪髮(301)"
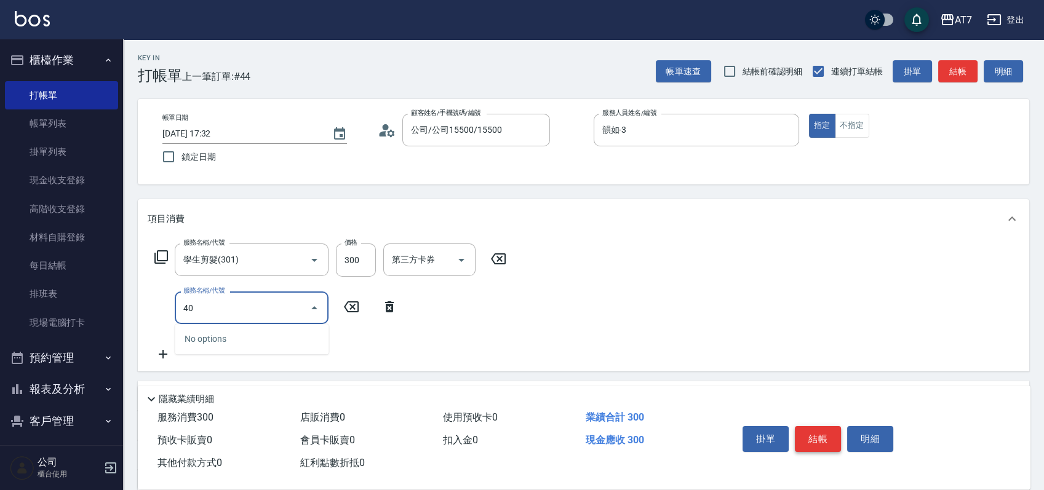
type input "400"
type input "180"
type input "染髮(400)"
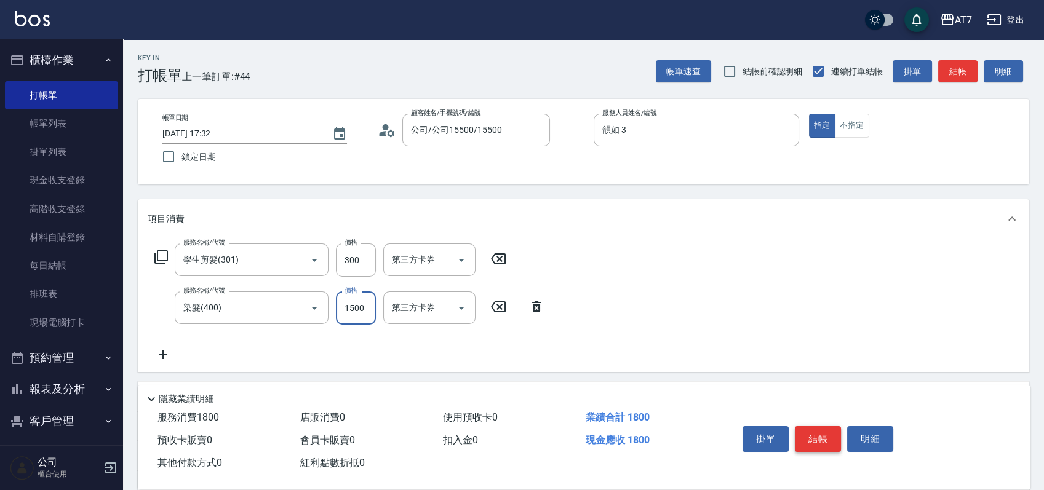
type input "1"
type input "30"
type input "180"
type input "210"
type input "1800"
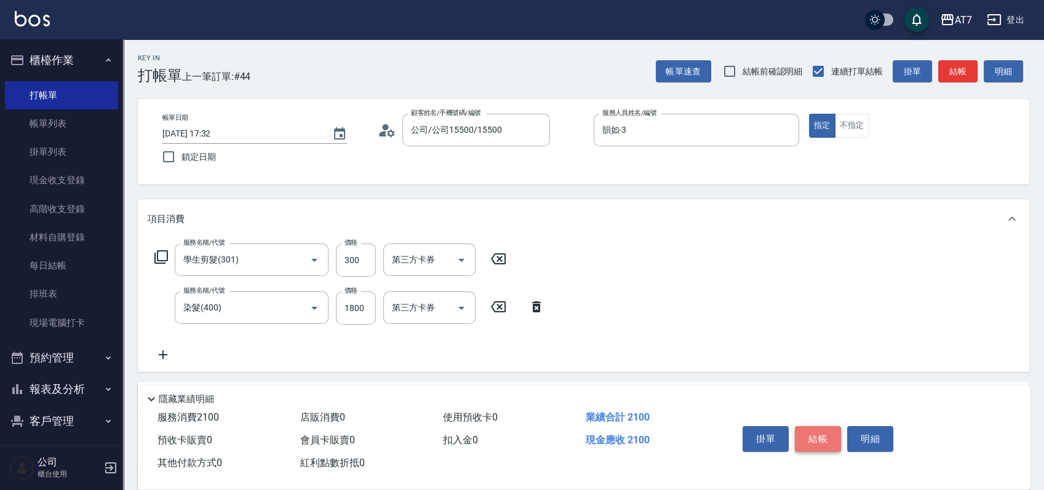
click at [823, 439] on button "結帳" at bounding box center [818, 439] width 46 height 26
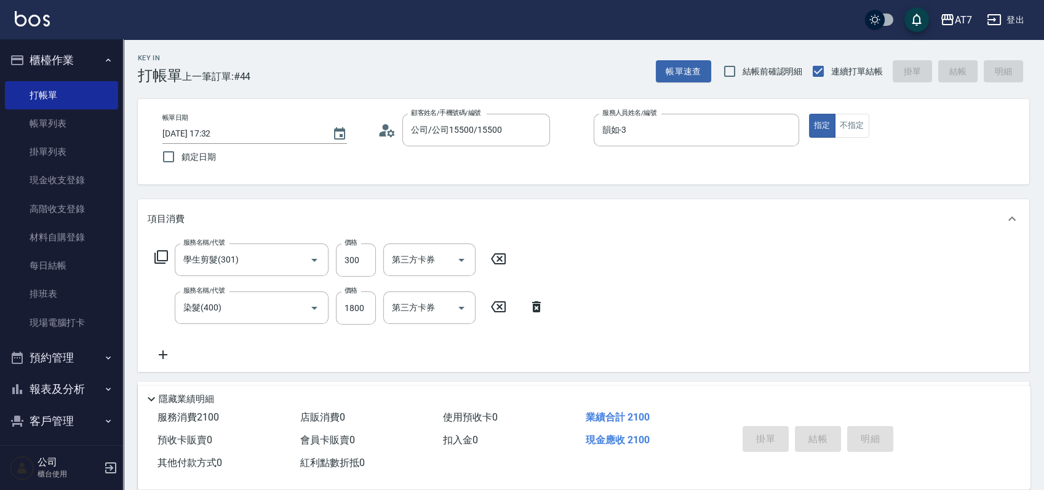
type input "0"
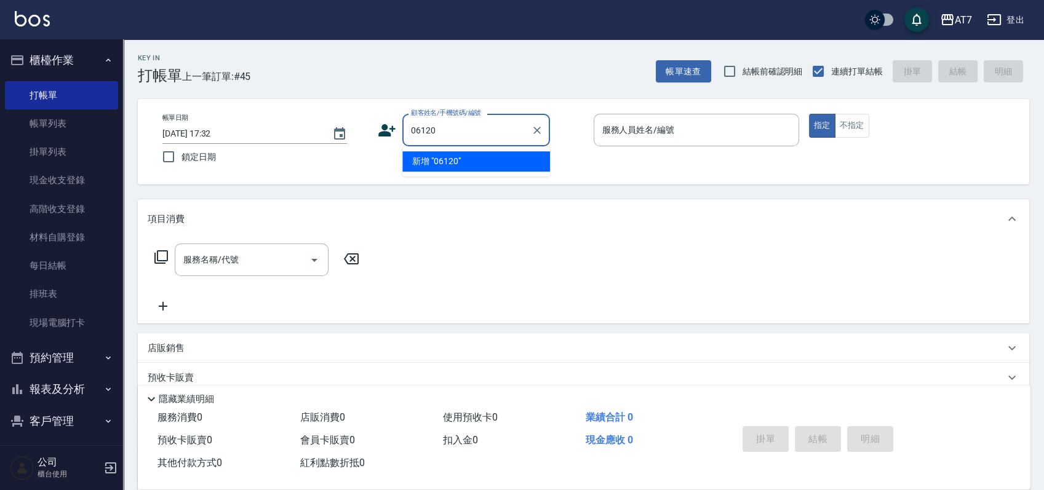
type input "06120"
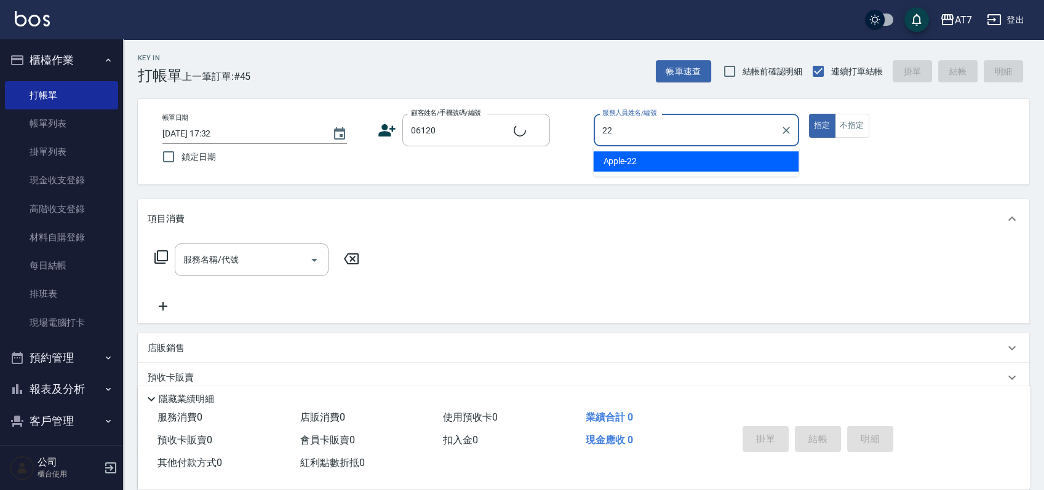
type input "22"
type input "公司單/06120-1/06120"
type input "Apple-22"
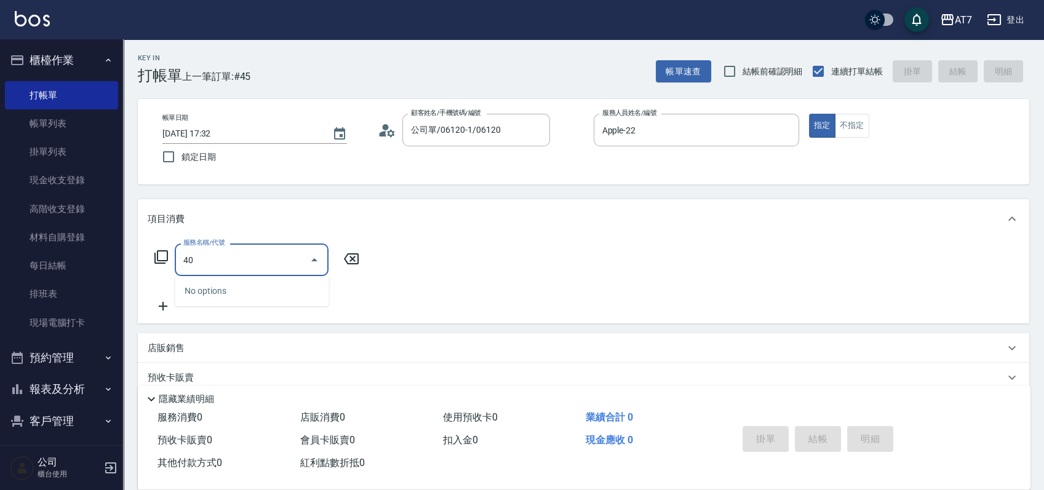
type input "400"
type input "150"
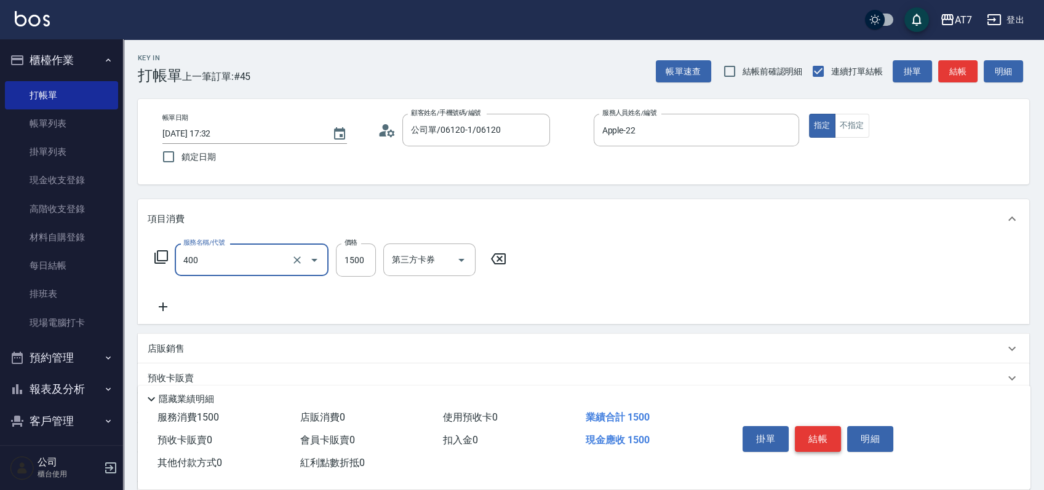
type input "染髮(400)"
type input "0"
type input "26"
type input "20"
type input "2680"
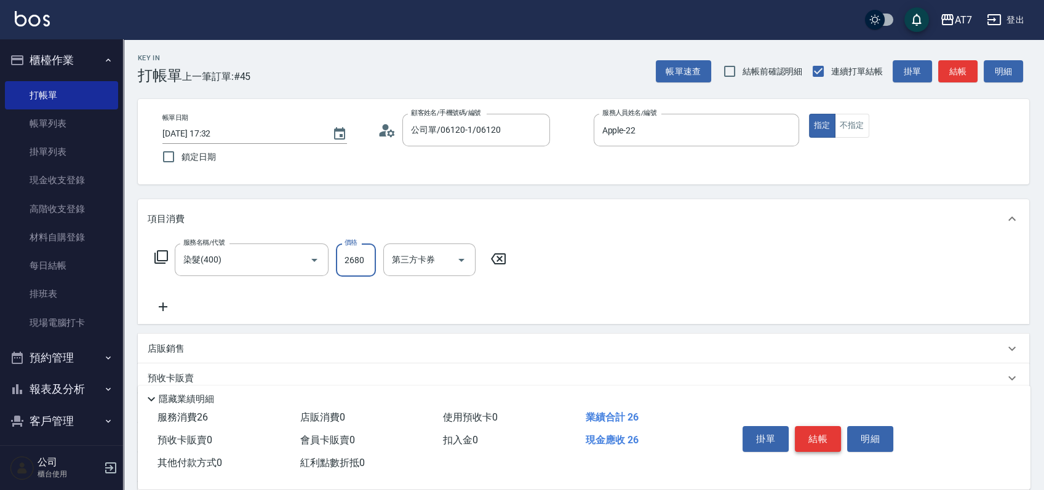
type input "260"
type input "2680"
click at [823, 439] on button "結帳" at bounding box center [818, 439] width 46 height 26
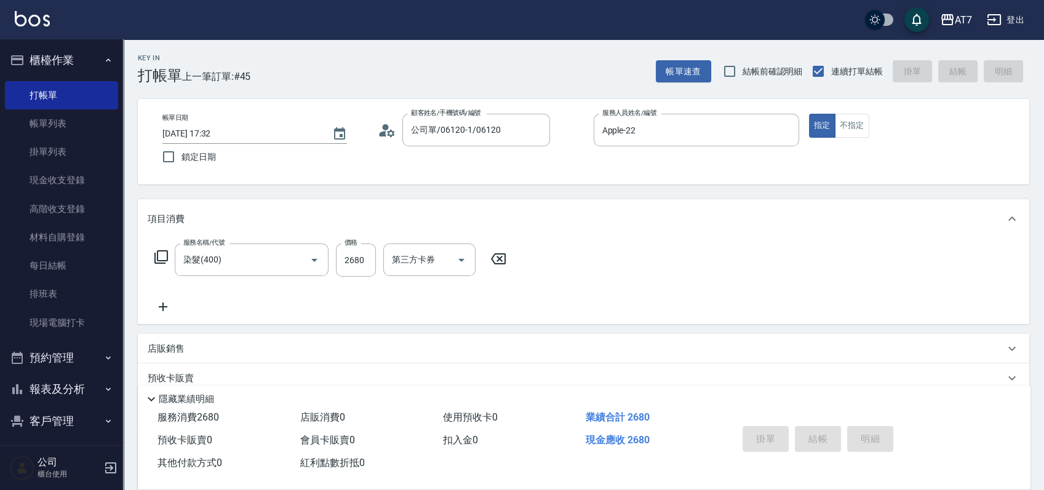
type input "2025/08/23 17:37"
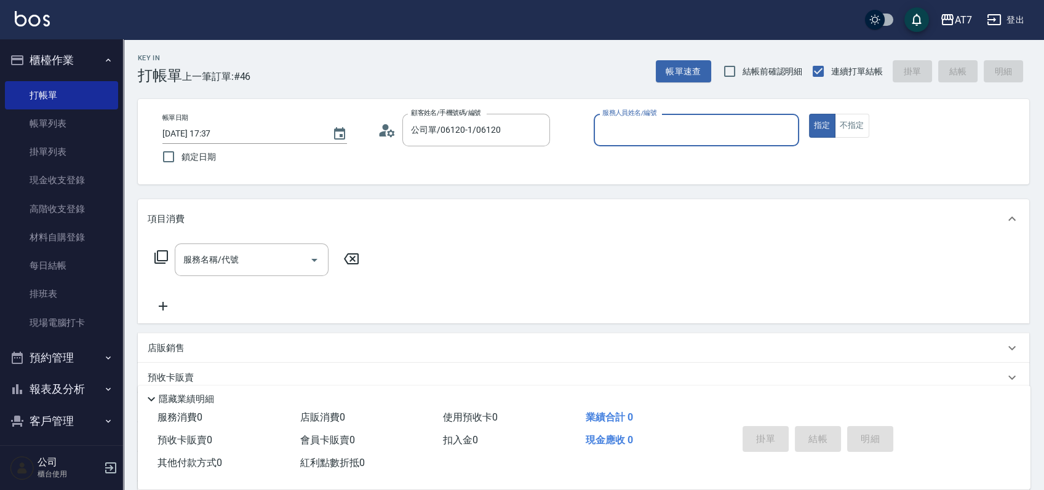
click at [809, 114] on button "指定" at bounding box center [822, 126] width 26 height 24
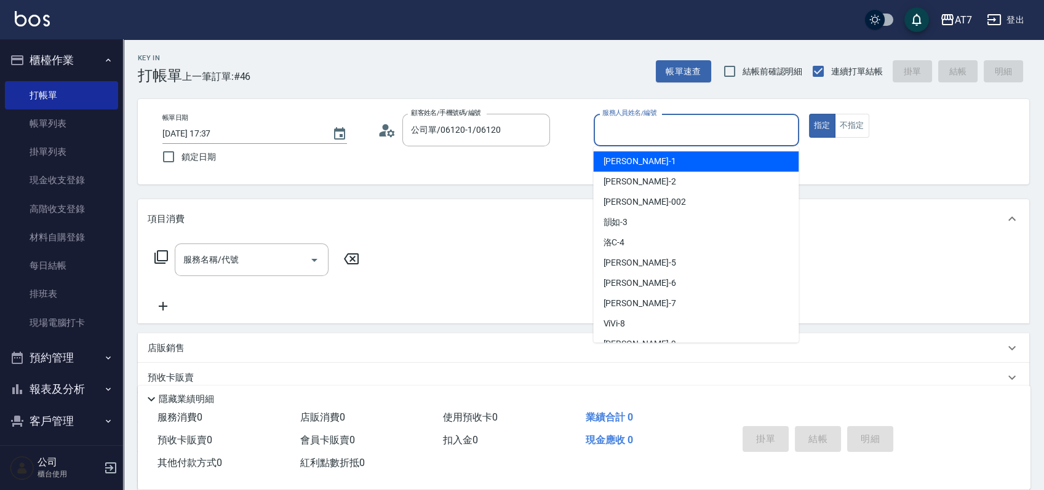
click at [640, 127] on input "服務人員姓名/編號" at bounding box center [696, 130] width 194 height 22
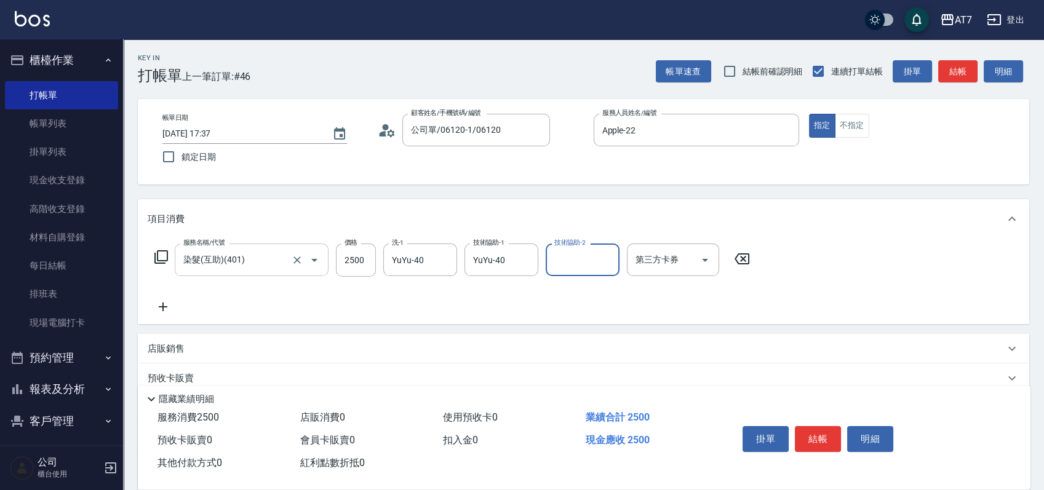
click at [264, 271] on div "染髮(互助)(401) 服務名稱/代號" at bounding box center [252, 260] width 154 height 33
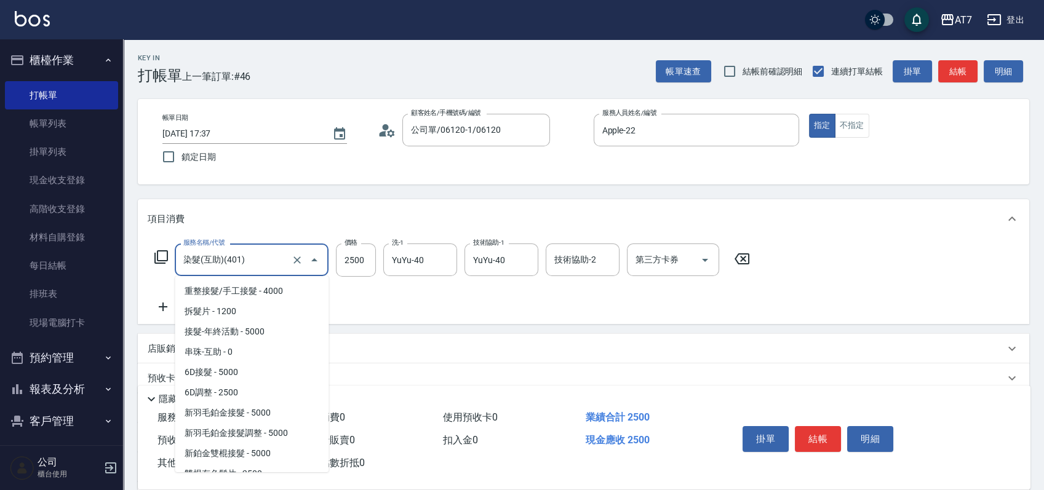
scroll to position [1127, 0]
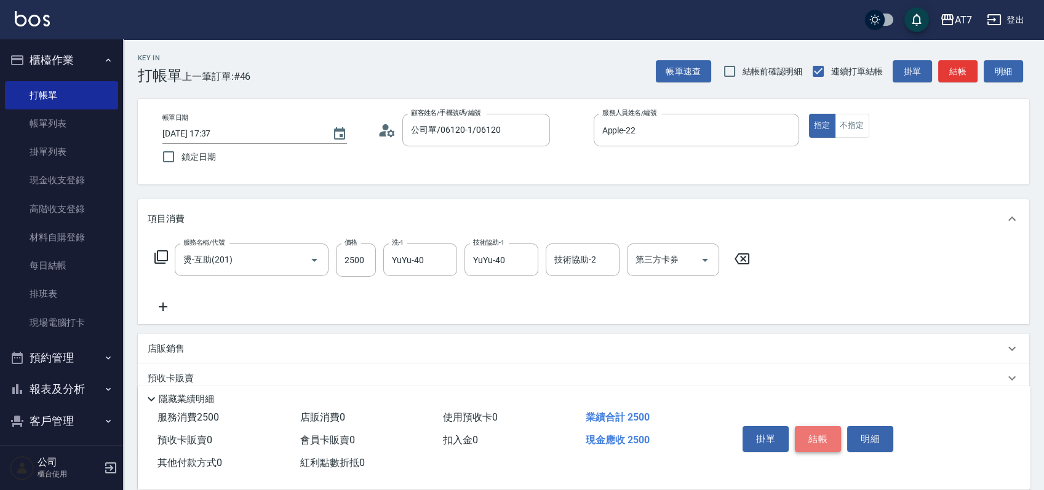
click at [823, 437] on button "結帳" at bounding box center [818, 439] width 46 height 26
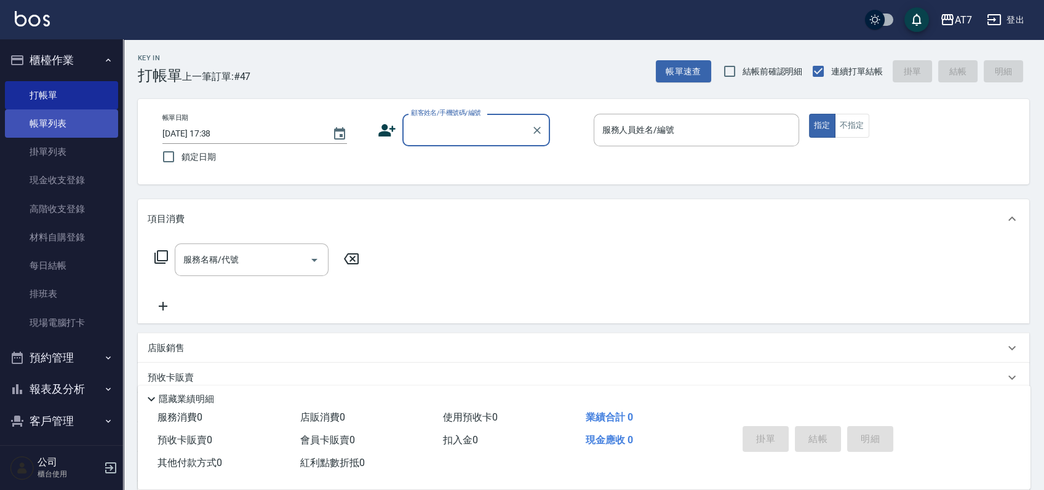
click at [63, 122] on link "帳單列表" at bounding box center [61, 123] width 113 height 28
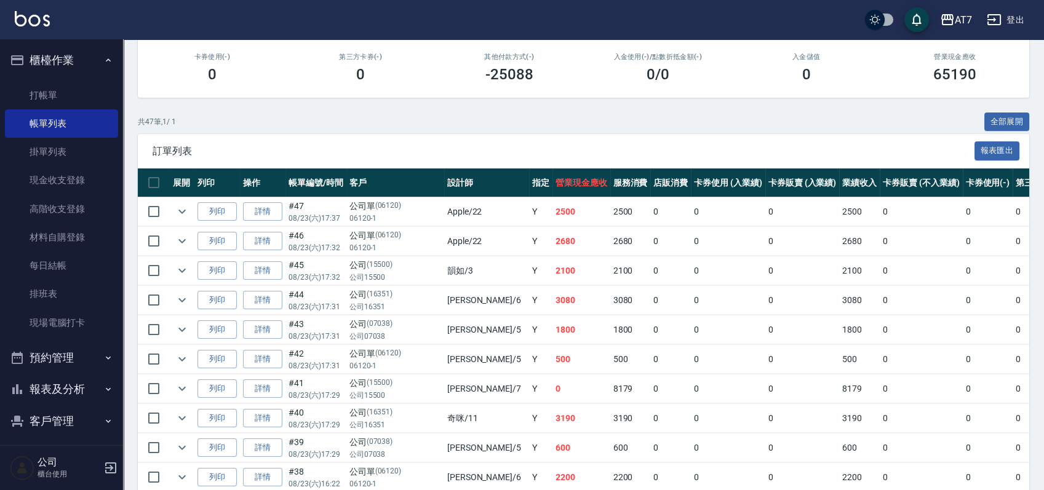
scroll to position [246, 0]
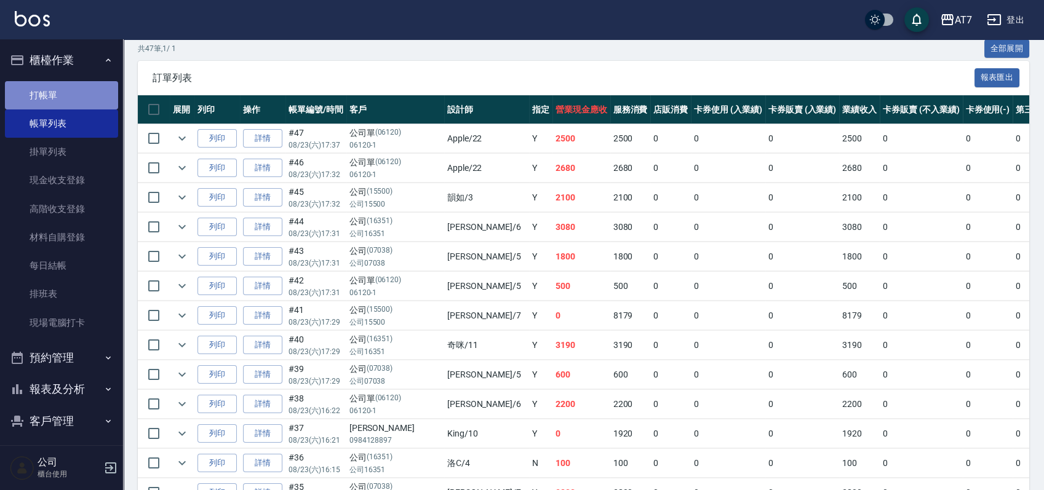
click at [61, 96] on link "打帳單" at bounding box center [61, 95] width 113 height 28
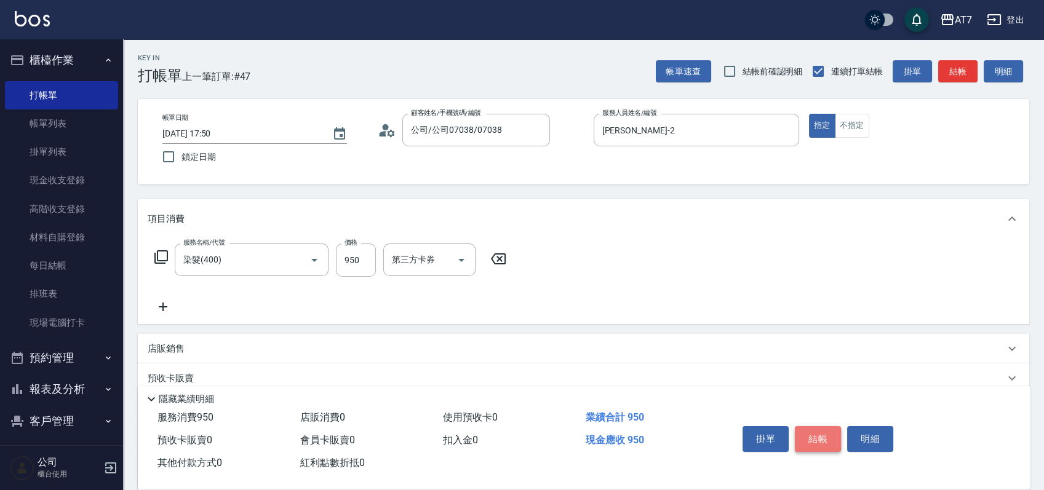
click at [819, 442] on button "結帳" at bounding box center [818, 439] width 46 height 26
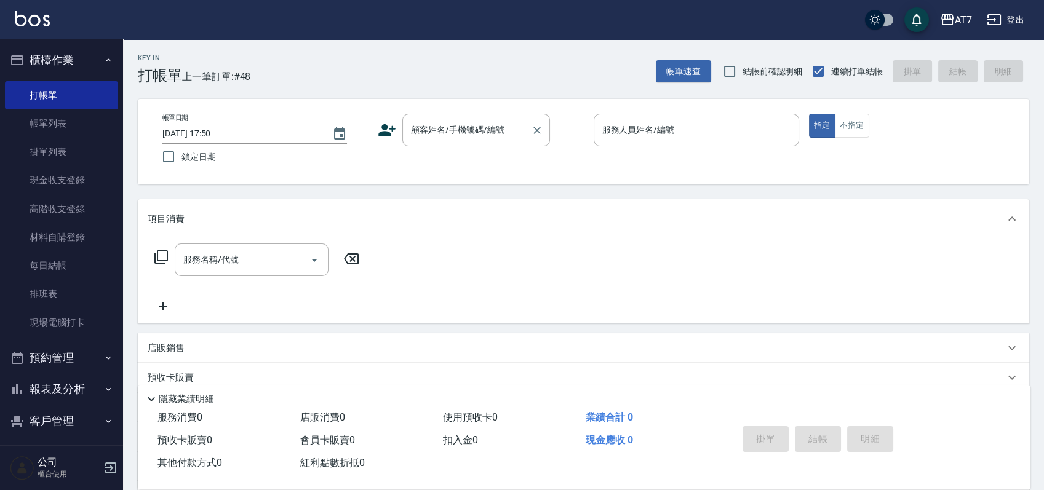
click at [477, 134] on div "顧客姓名/手機號碼/編號 顧客姓名/手機號碼/編號" at bounding box center [476, 130] width 148 height 33
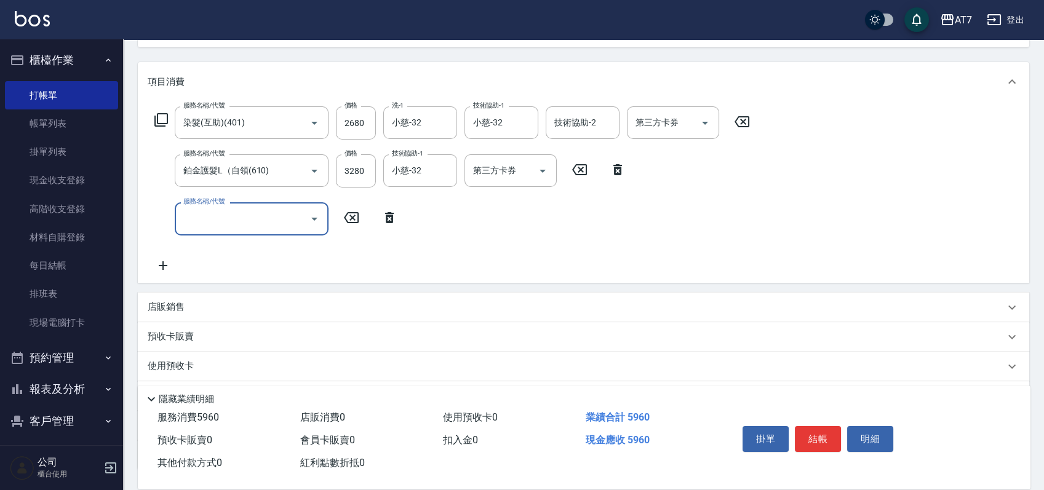
scroll to position [164, 0]
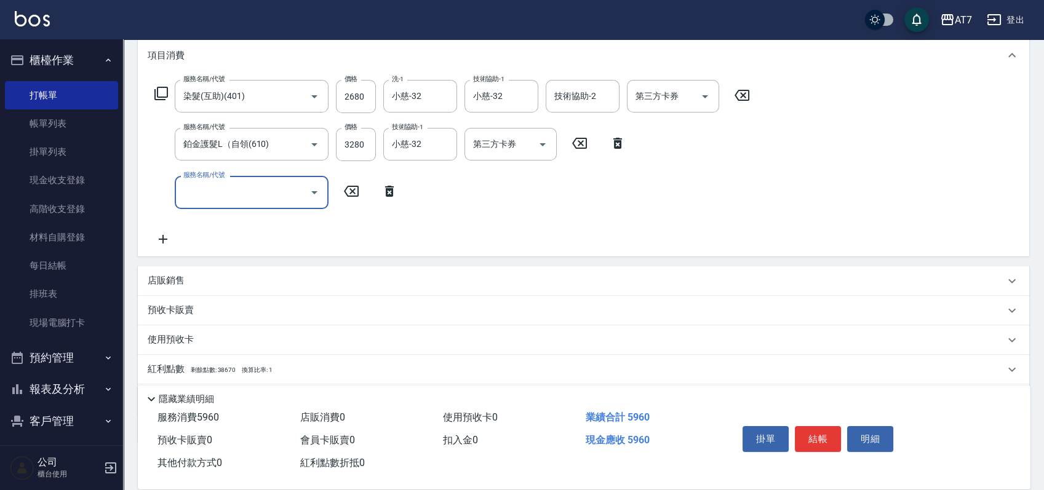
click at [187, 277] on div "店販銷售" at bounding box center [576, 280] width 857 height 13
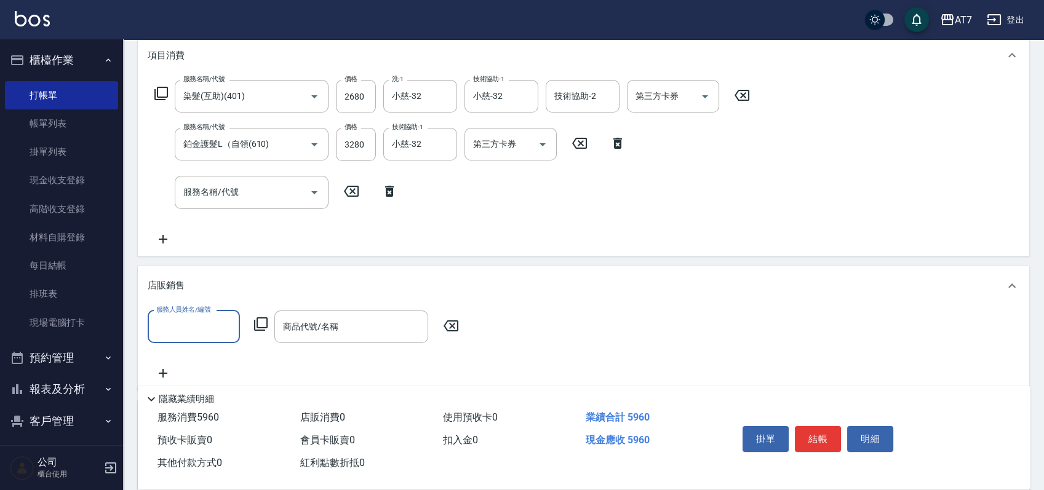
scroll to position [0, 0]
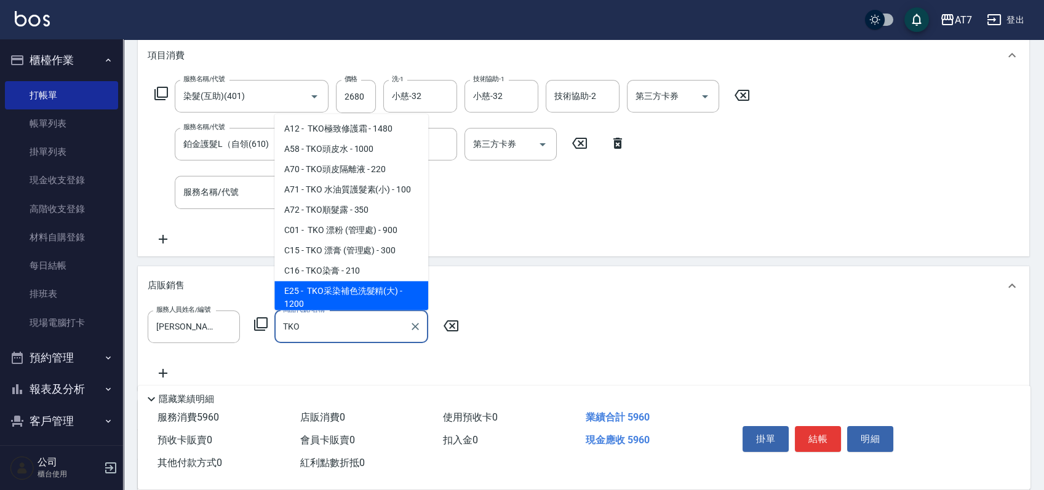
click at [347, 299] on span "E25 - TKO采染補色洗髮精(大) - 1200" at bounding box center [351, 298] width 154 height 33
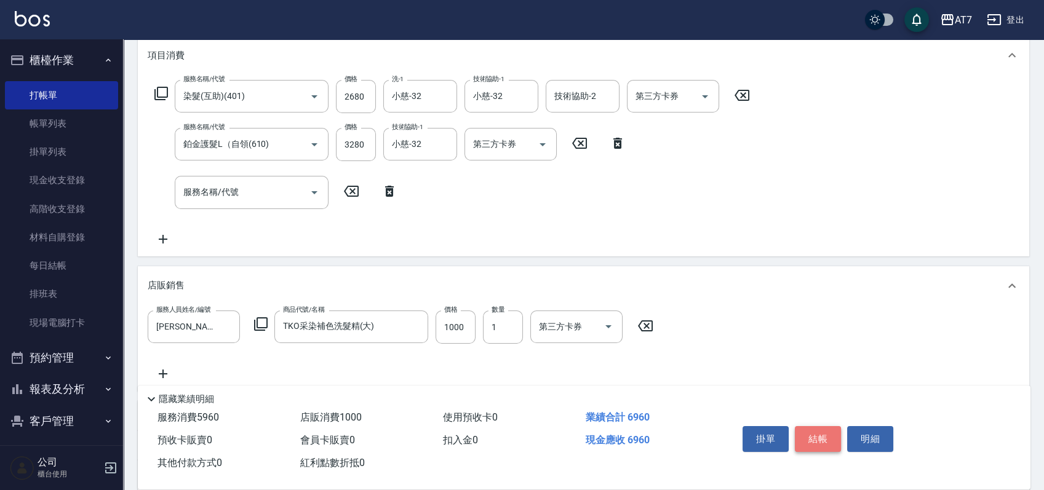
click at [818, 442] on button "結帳" at bounding box center [818, 439] width 46 height 26
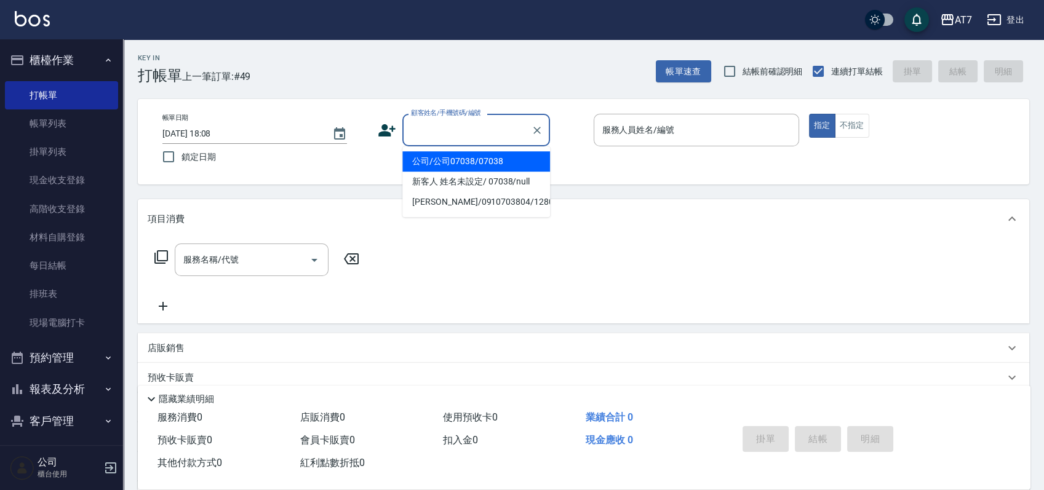
click at [493, 130] on input "顧客姓名/手機號碼/編號" at bounding box center [467, 130] width 118 height 22
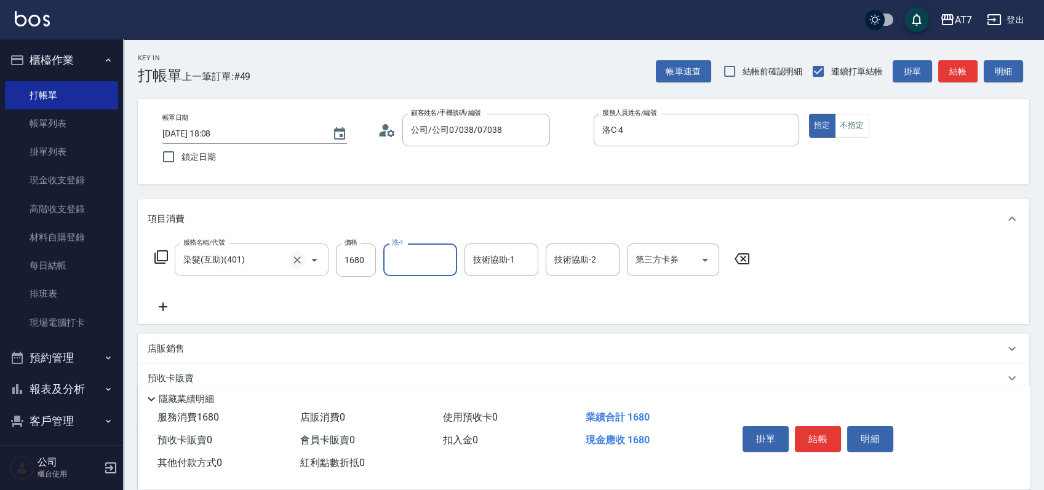
click at [299, 258] on icon "Clear" at bounding box center [296, 259] width 7 height 7
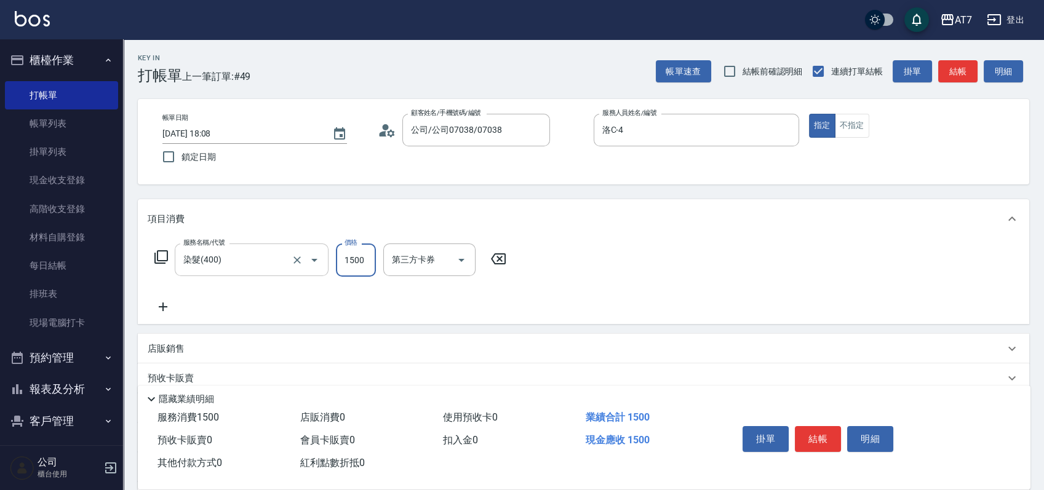
click at [352, 261] on input "1500" at bounding box center [356, 260] width 40 height 33
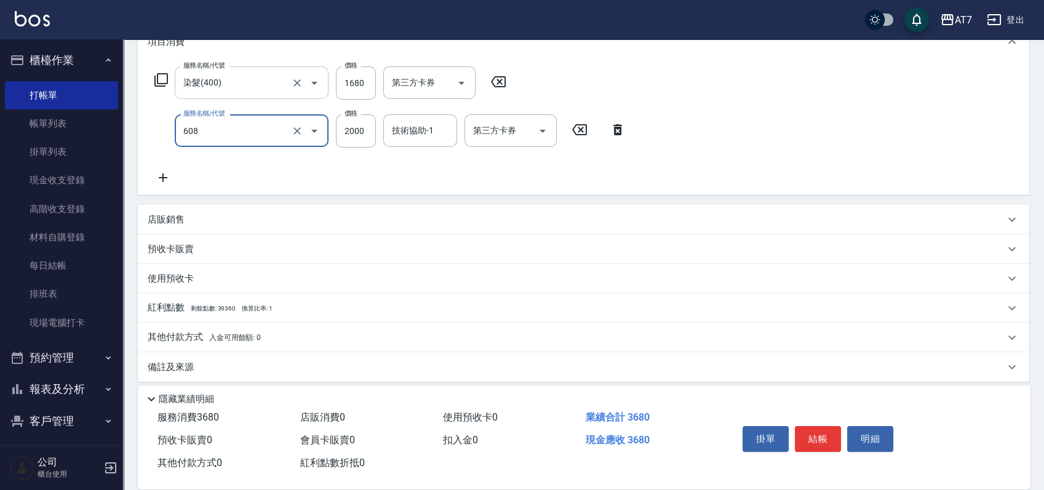
scroll to position [185, 0]
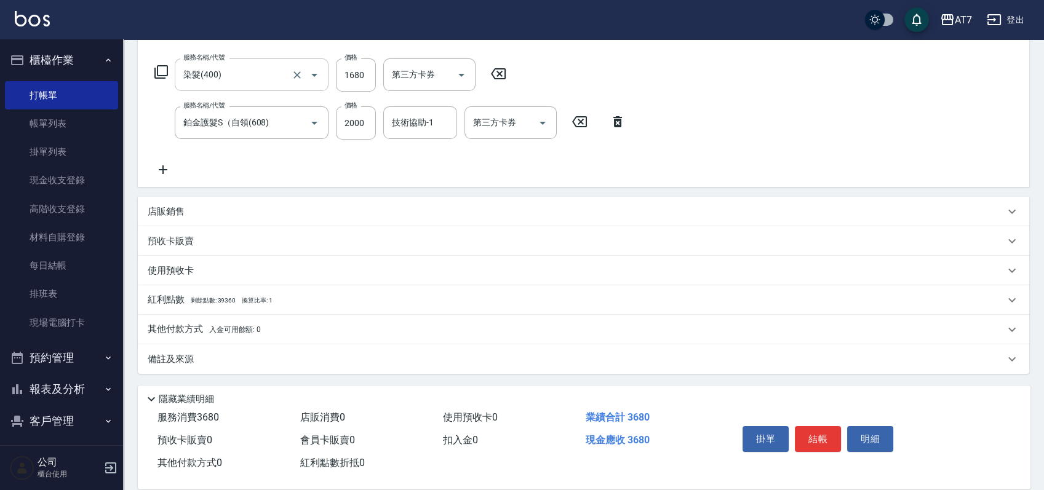
click at [167, 330] on p "其他付款方式 入金可用餘額: 0" at bounding box center [204, 330] width 113 height 14
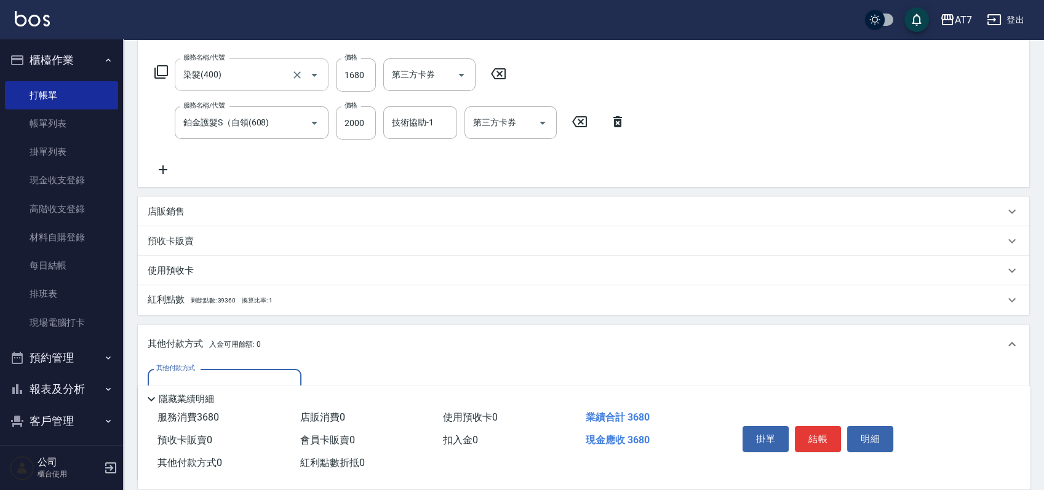
scroll to position [267, 0]
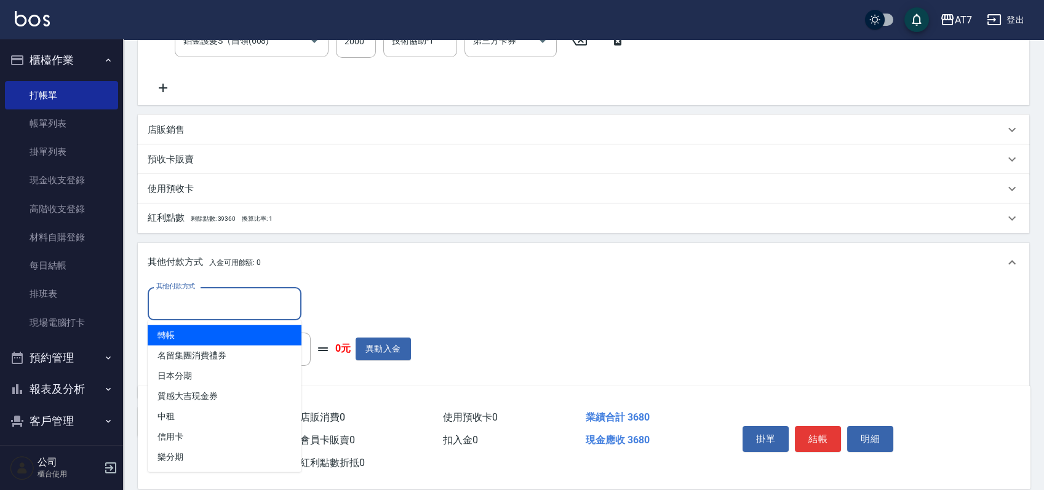
click at [231, 307] on input "其他付款方式" at bounding box center [224, 304] width 143 height 22
click at [220, 333] on span "轉帳" at bounding box center [225, 335] width 154 height 20
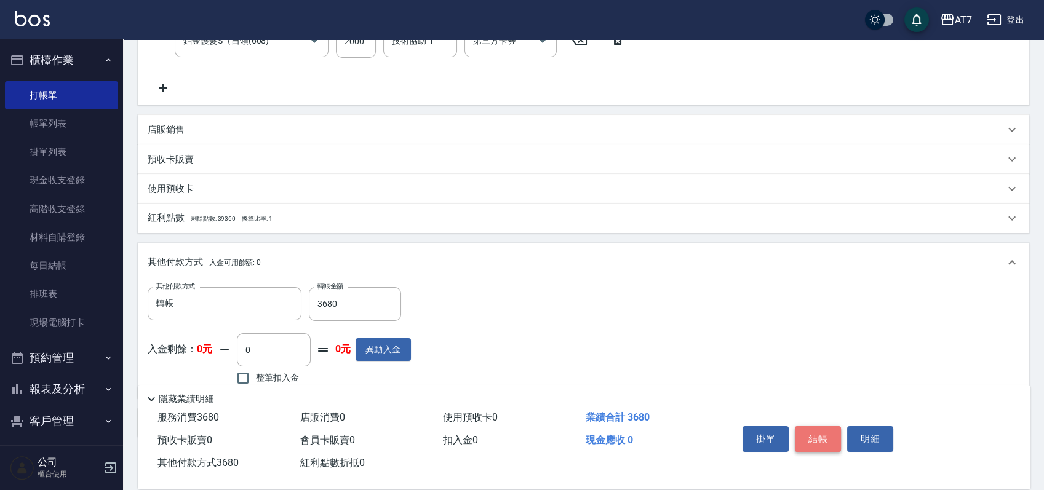
click at [819, 437] on button "結帳" at bounding box center [818, 439] width 46 height 26
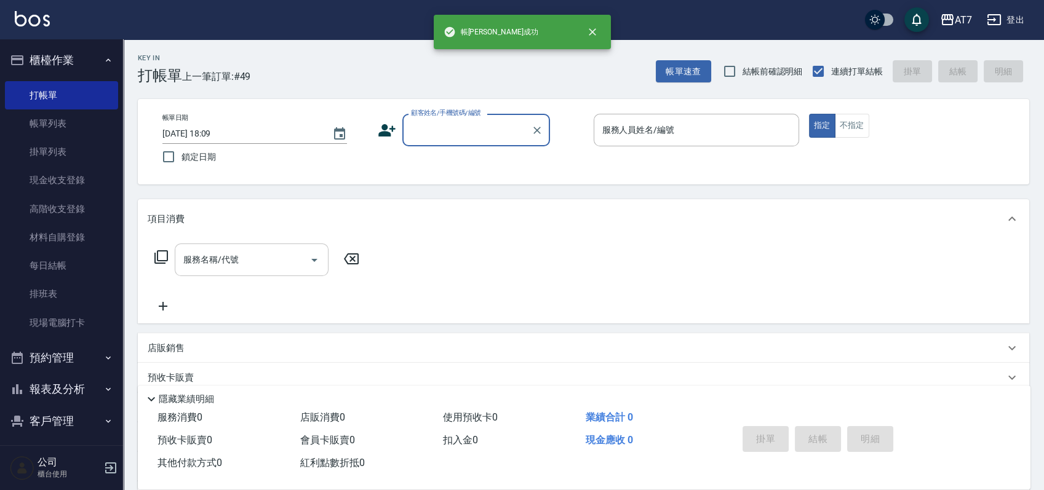
scroll to position [0, 0]
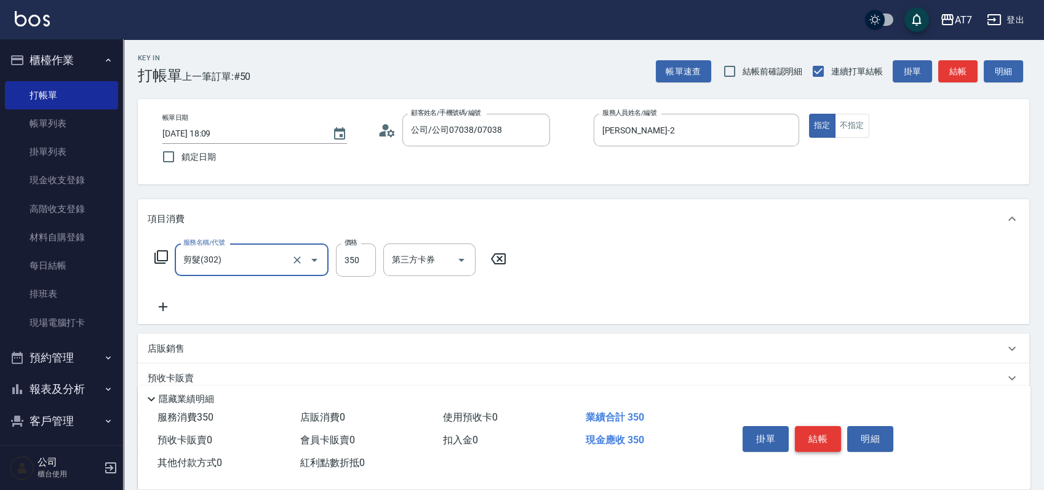
click at [809, 433] on button "結帳" at bounding box center [818, 439] width 46 height 26
click at [822, 438] on button "結帳" at bounding box center [818, 439] width 46 height 26
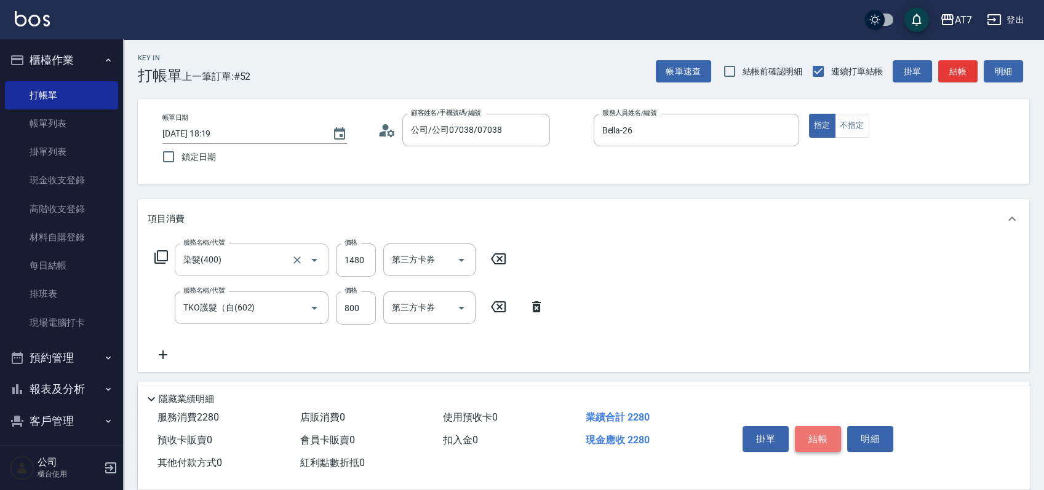
click at [809, 437] on button "結帳" at bounding box center [818, 439] width 46 height 26
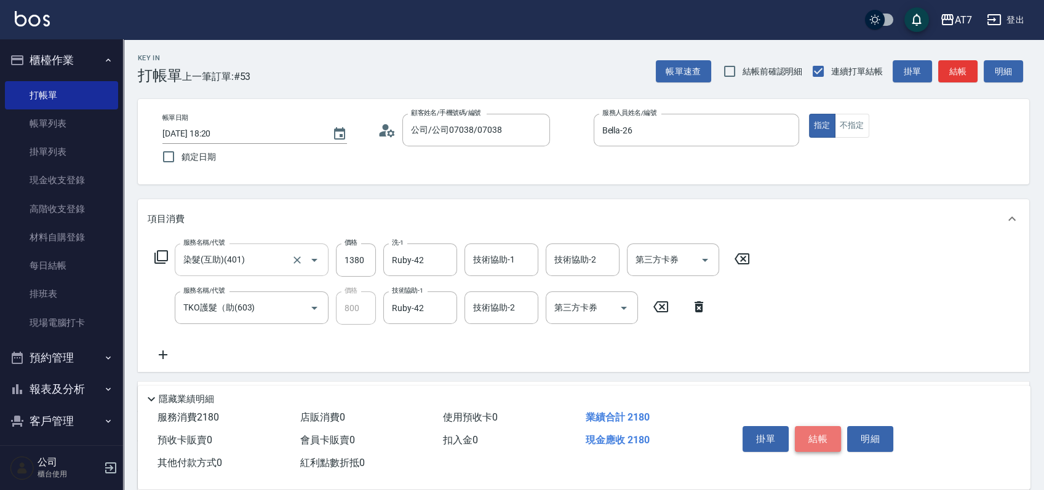
click at [830, 434] on button "結帳" at bounding box center [818, 439] width 46 height 26
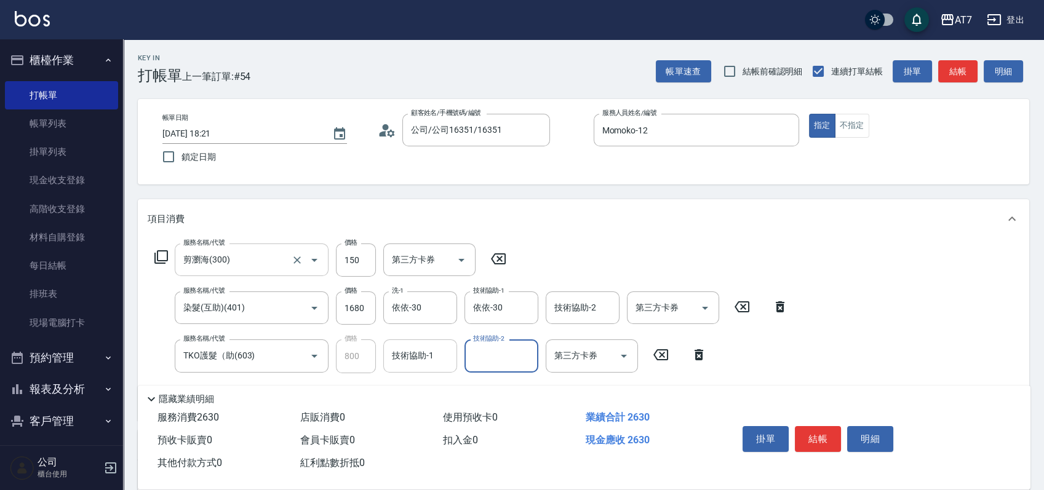
click at [429, 363] on input "技術協助-1" at bounding box center [420, 356] width 63 height 22
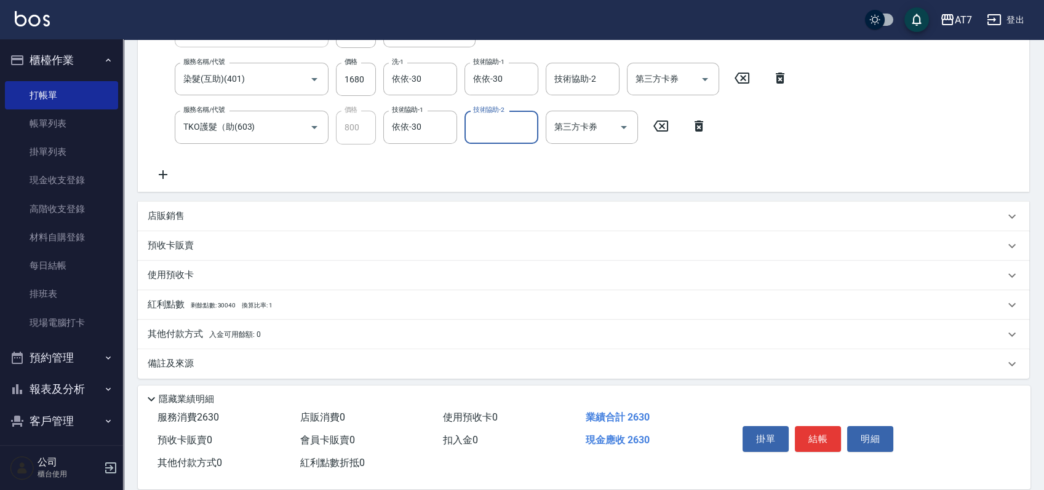
scroll to position [233, 0]
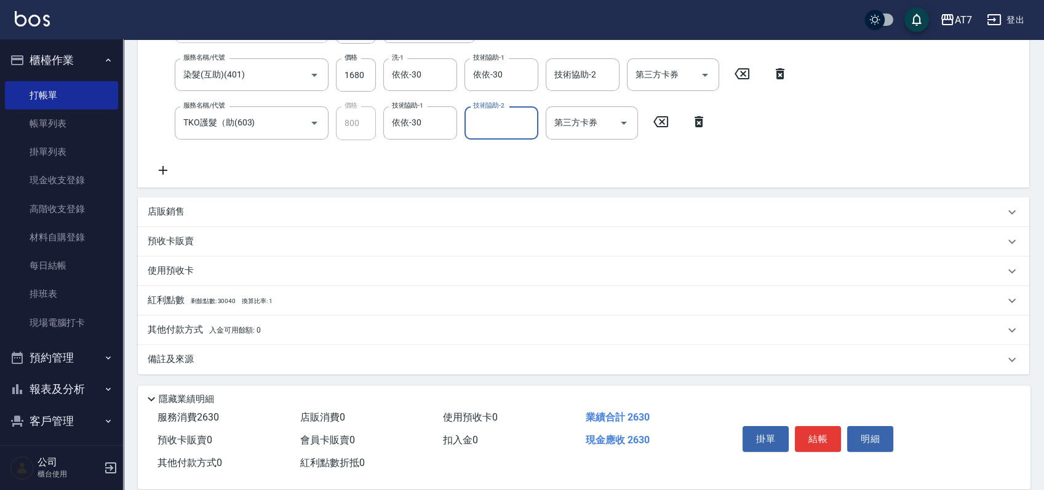
click at [182, 213] on p "店販銷售" at bounding box center [166, 211] width 37 height 13
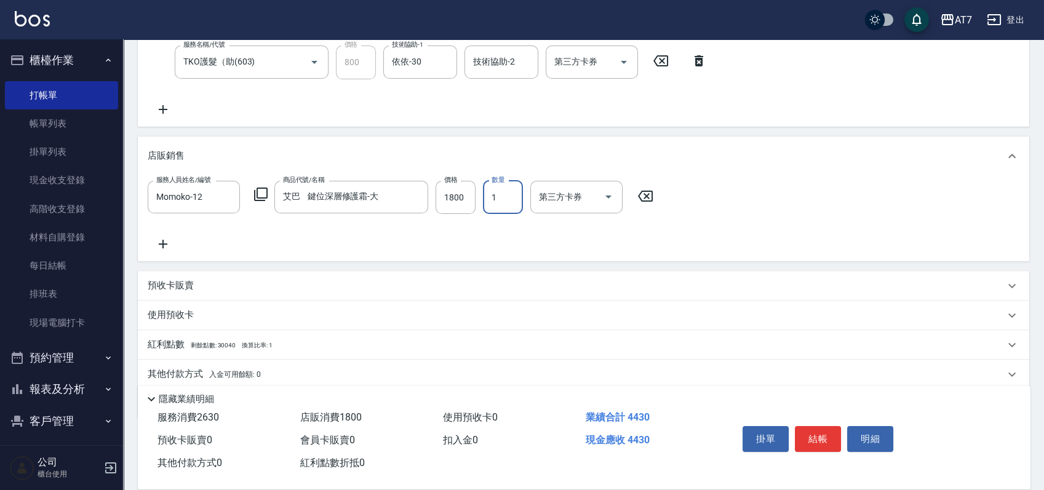
scroll to position [315, 0]
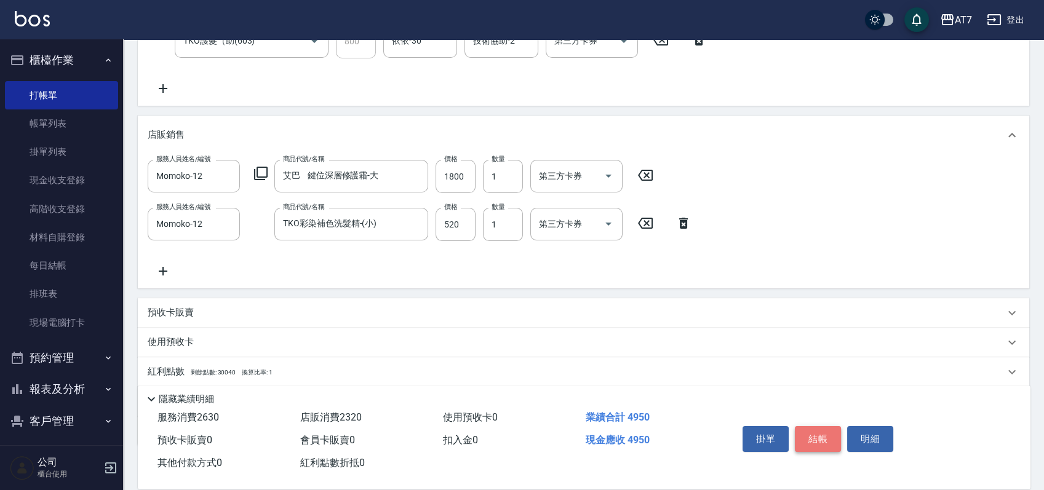
click at [815, 429] on button "結帳" at bounding box center [818, 439] width 46 height 26
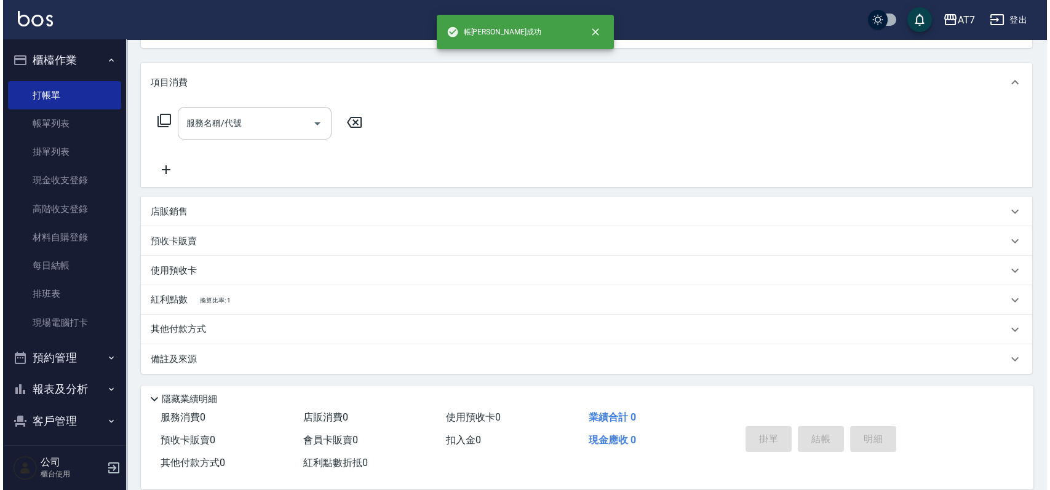
scroll to position [0, 0]
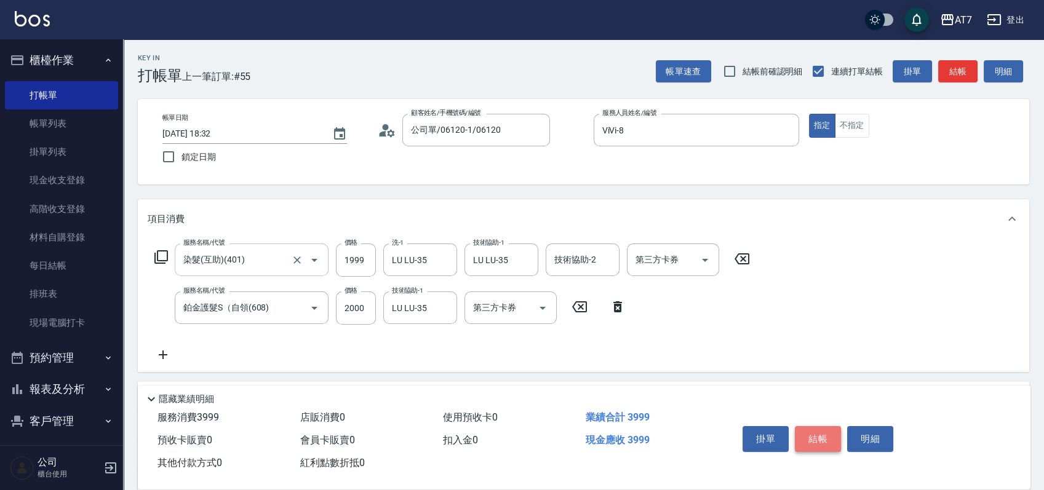
click at [814, 436] on button "結帳" at bounding box center [818, 439] width 46 height 26
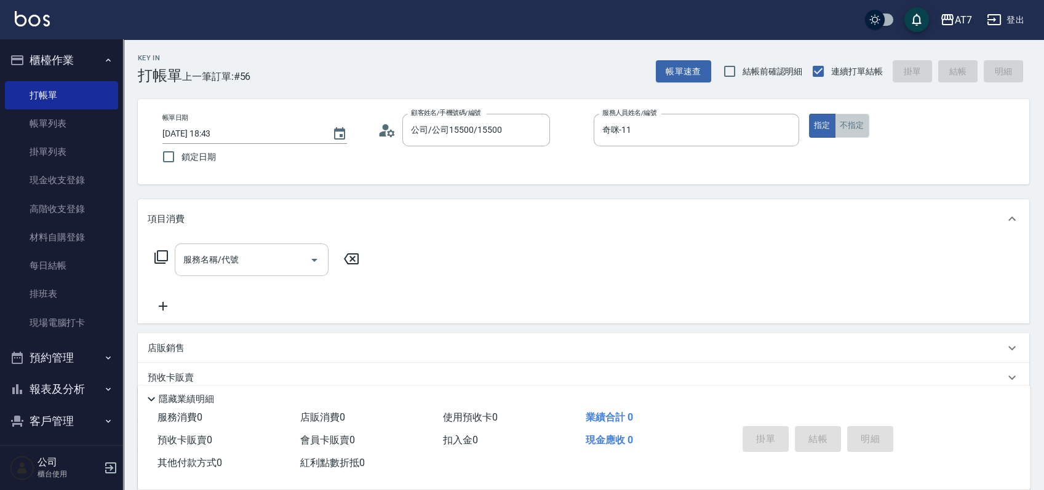
click at [846, 133] on button "不指定" at bounding box center [852, 126] width 34 height 24
click at [251, 264] on input "服務名稱/代號" at bounding box center [242, 260] width 124 height 22
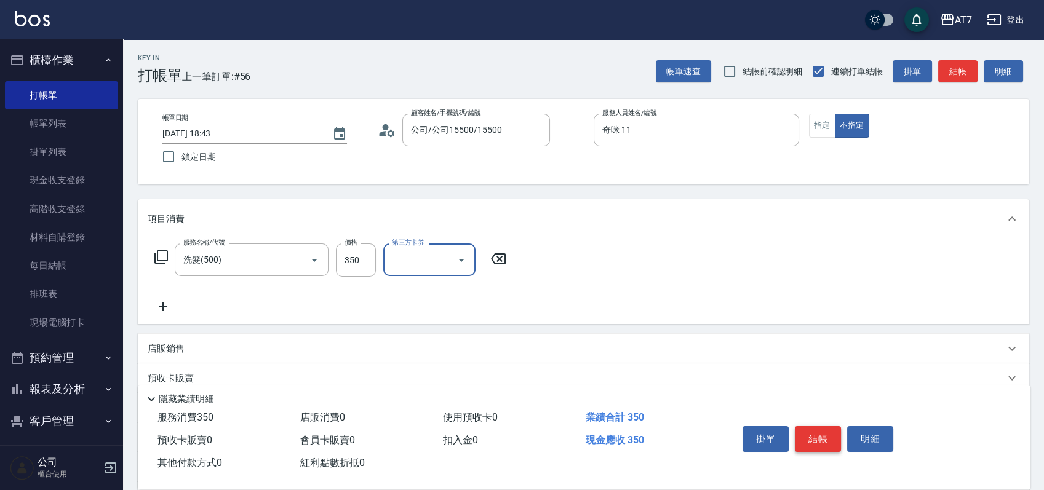
click at [822, 432] on button "結帳" at bounding box center [818, 439] width 46 height 26
click at [822, 437] on button "結帳" at bounding box center [818, 439] width 46 height 26
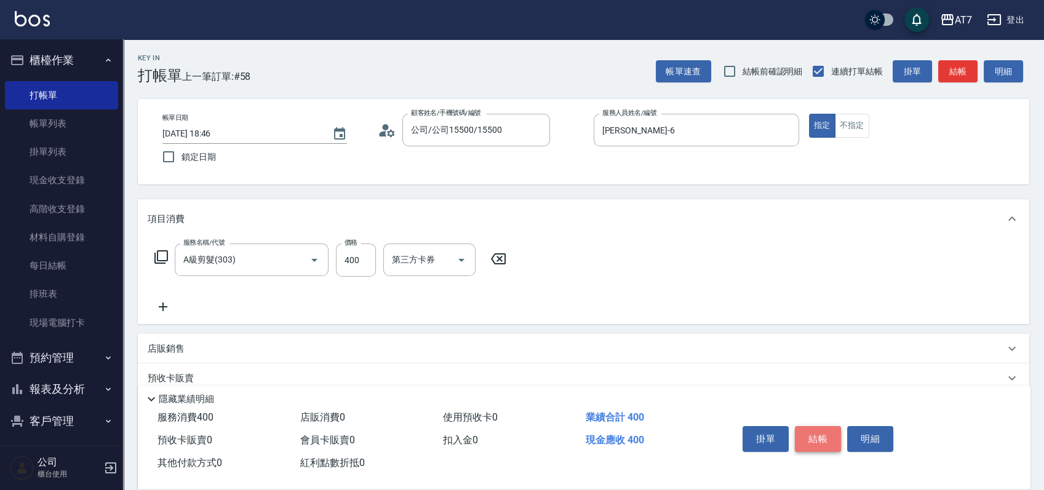
click at [814, 429] on button "結帳" at bounding box center [818, 439] width 46 height 26
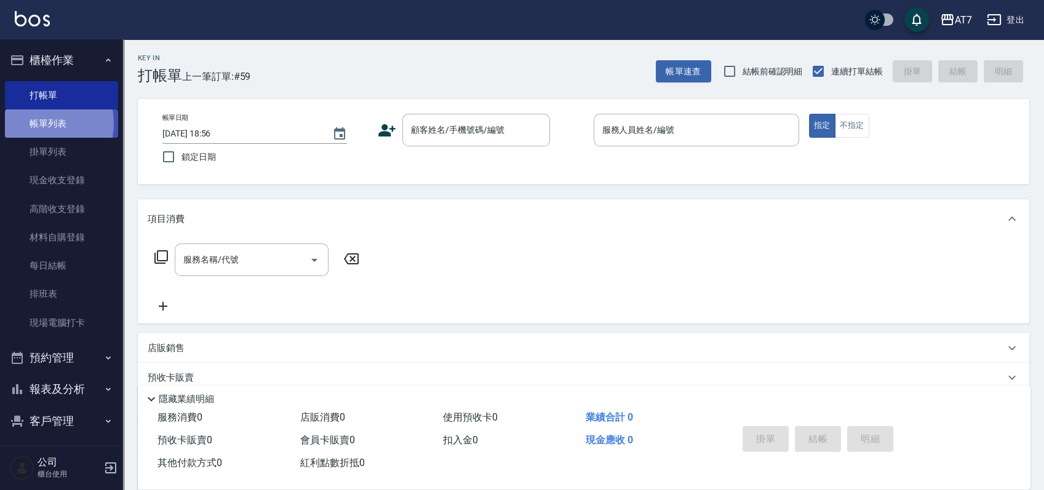
click at [39, 124] on link "帳單列表" at bounding box center [61, 123] width 113 height 28
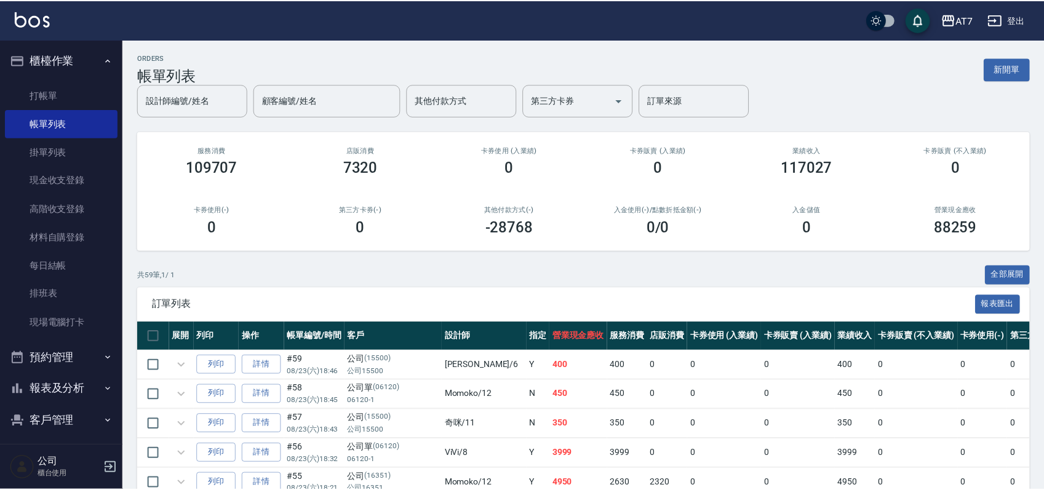
scroll to position [82, 0]
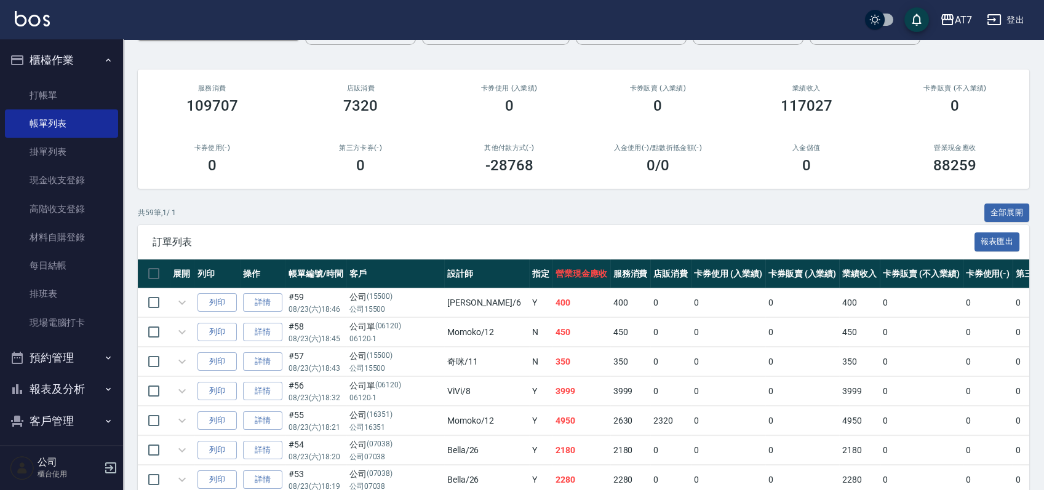
click at [276, 317] on td at bounding box center [394, 317] width 512 height 1
click at [269, 328] on link "詳情" at bounding box center [262, 332] width 39 height 19
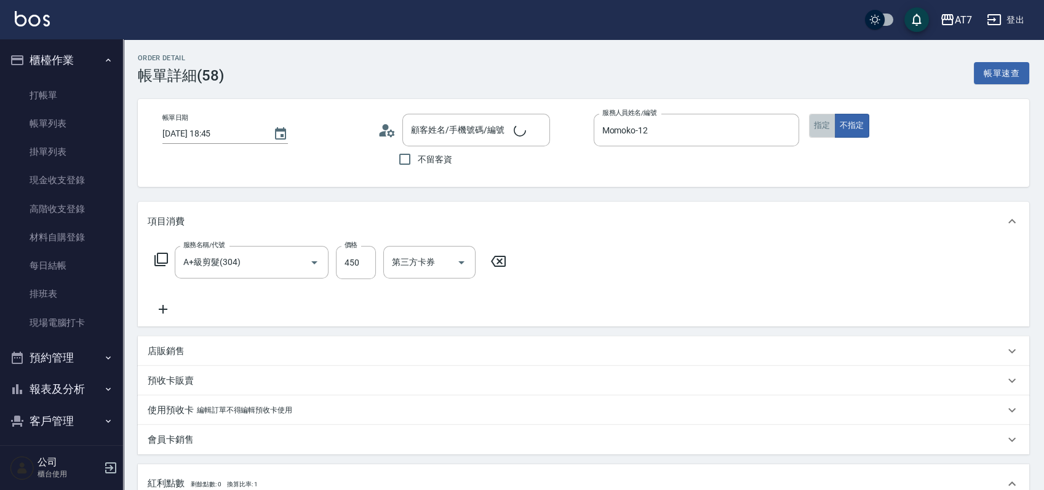
click at [814, 127] on button "指定" at bounding box center [822, 126] width 26 height 24
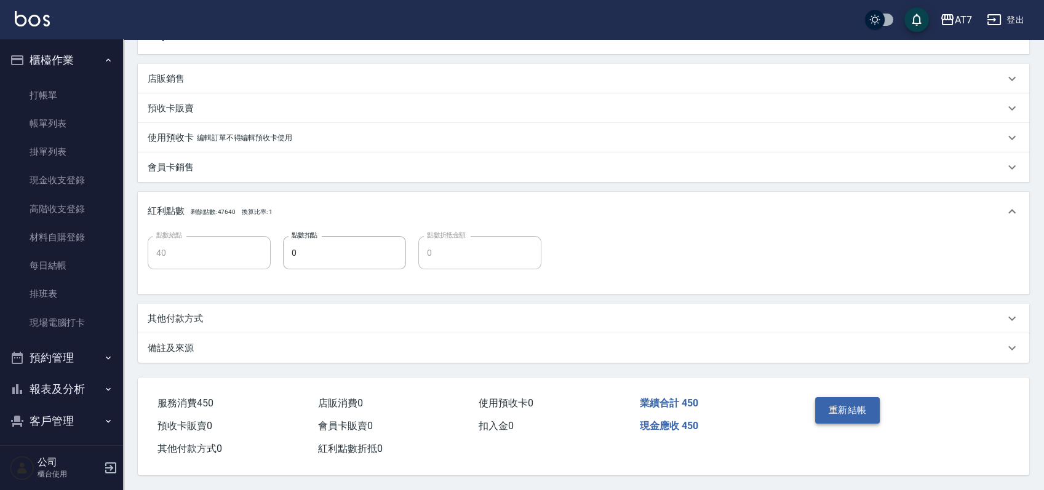
click at [851, 402] on button "重新結帳" at bounding box center [847, 410] width 65 height 26
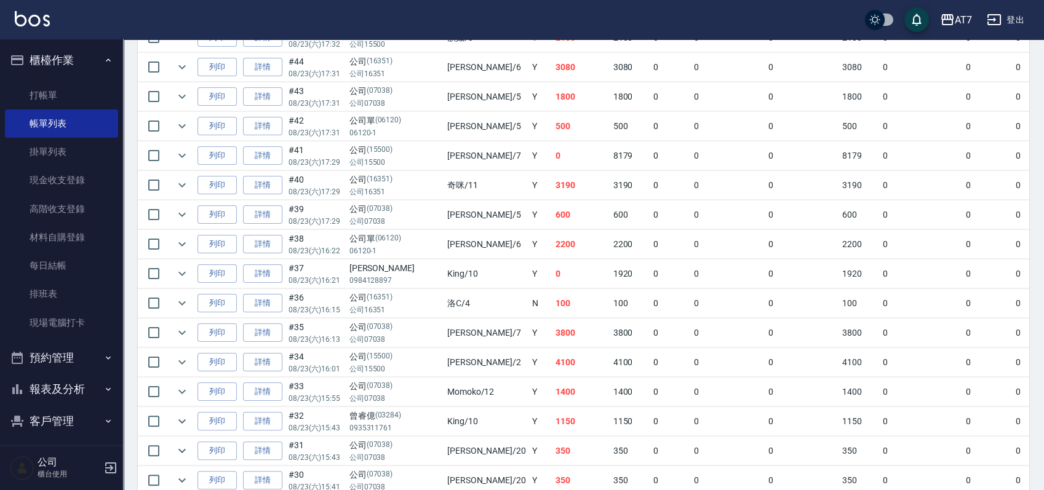
scroll to position [820, 0]
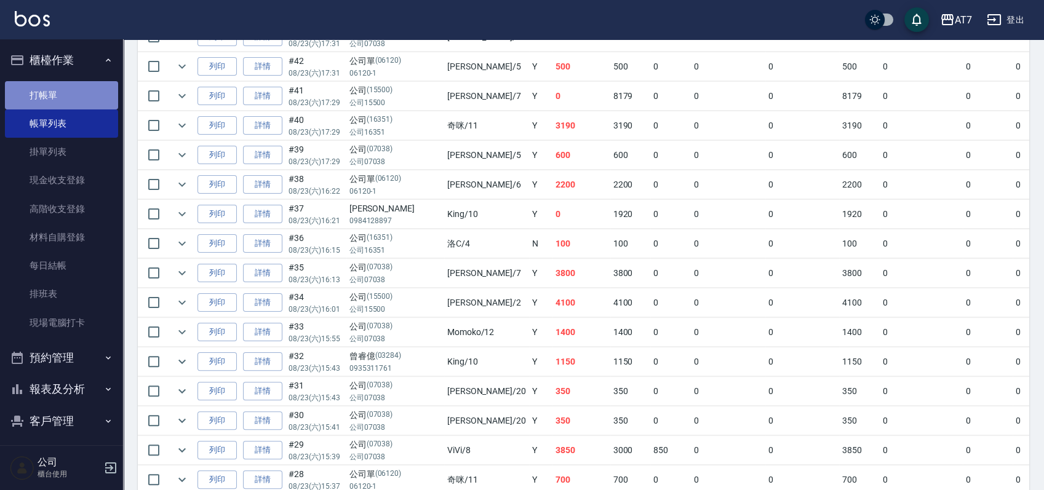
click at [66, 99] on link "打帳單" at bounding box center [61, 95] width 113 height 28
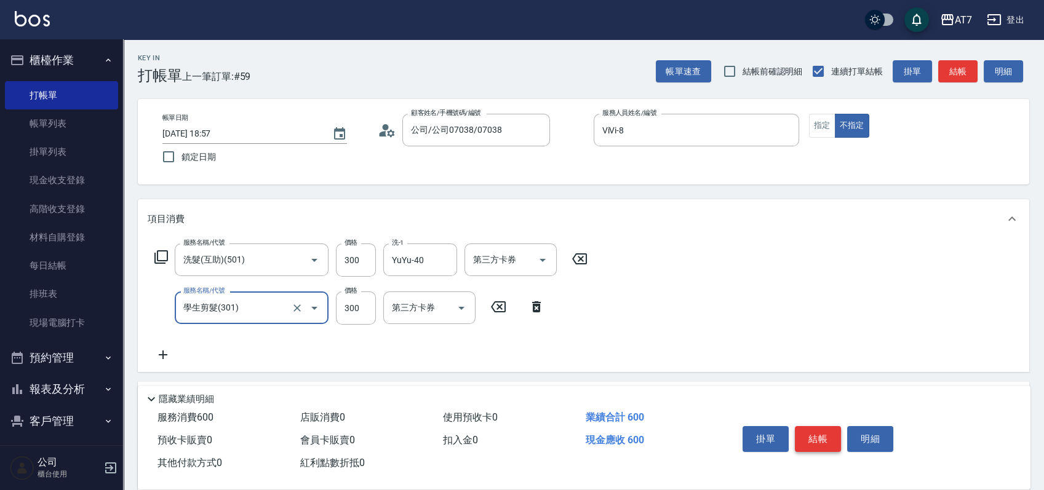
click at [816, 441] on button "結帳" at bounding box center [818, 439] width 46 height 26
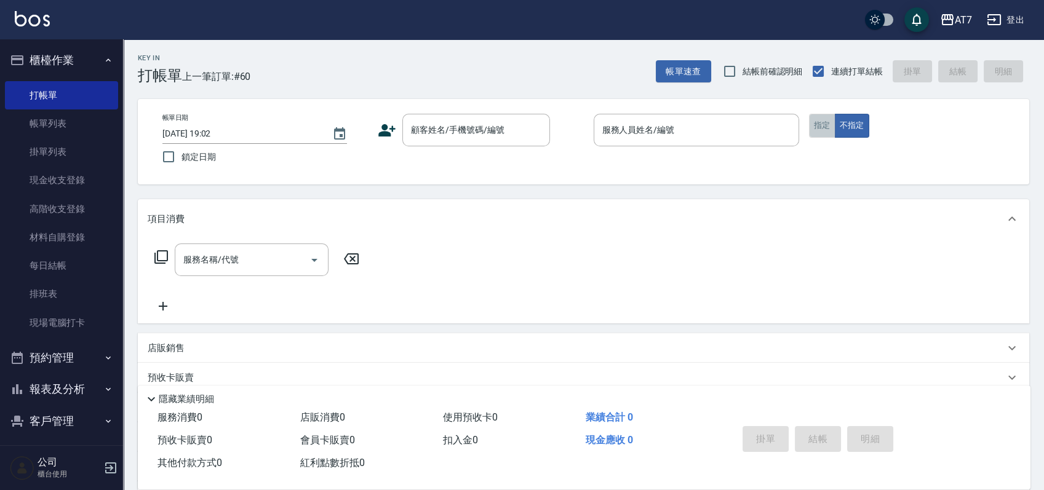
click at [812, 132] on button "指定" at bounding box center [822, 126] width 26 height 24
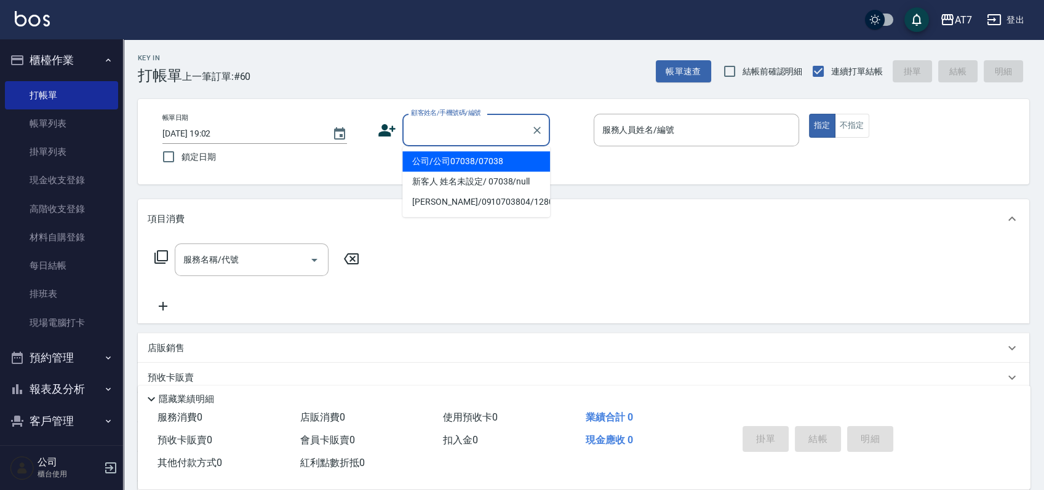
click at [499, 127] on input "顧客姓名/手機號碼/編號" at bounding box center [467, 130] width 118 height 22
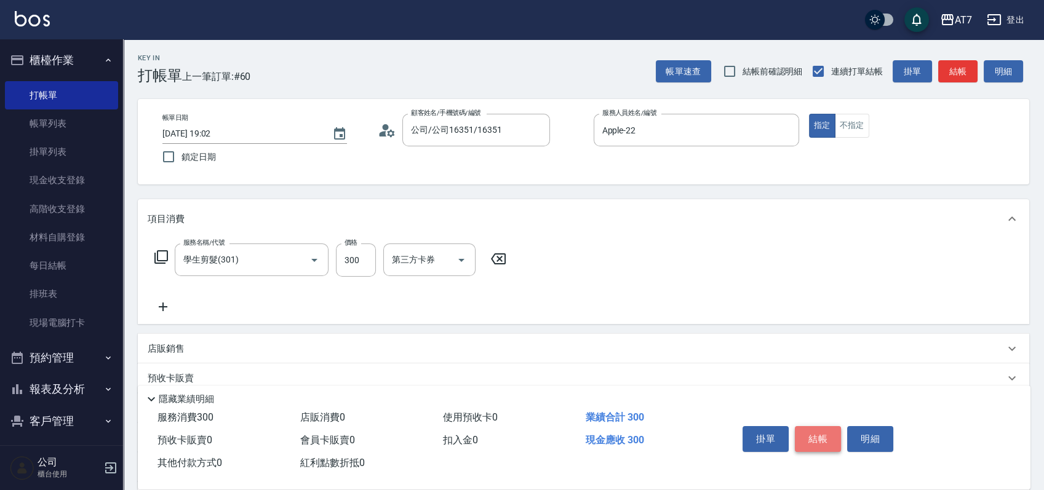
click at [803, 435] on button "結帳" at bounding box center [818, 439] width 46 height 26
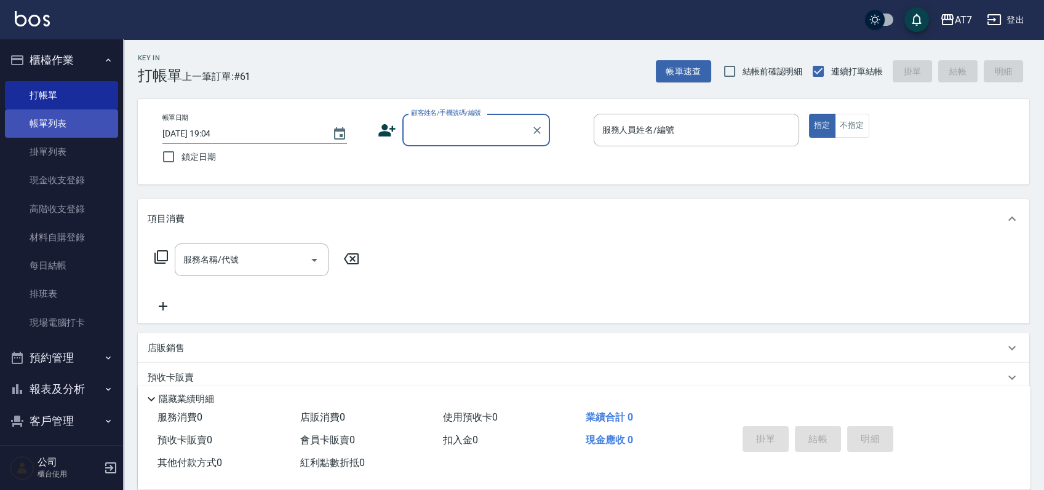
click at [51, 124] on link "帳單列表" at bounding box center [61, 123] width 113 height 28
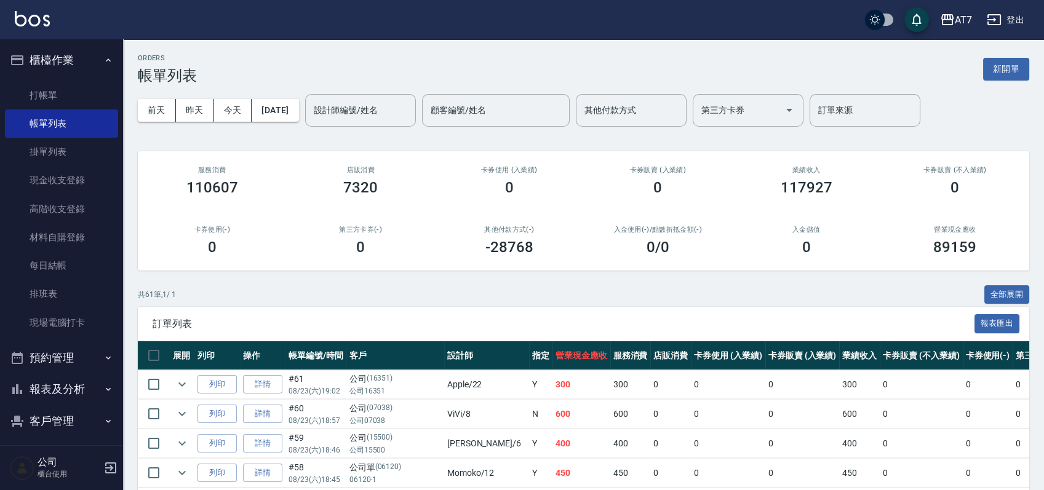
scroll to position [82, 0]
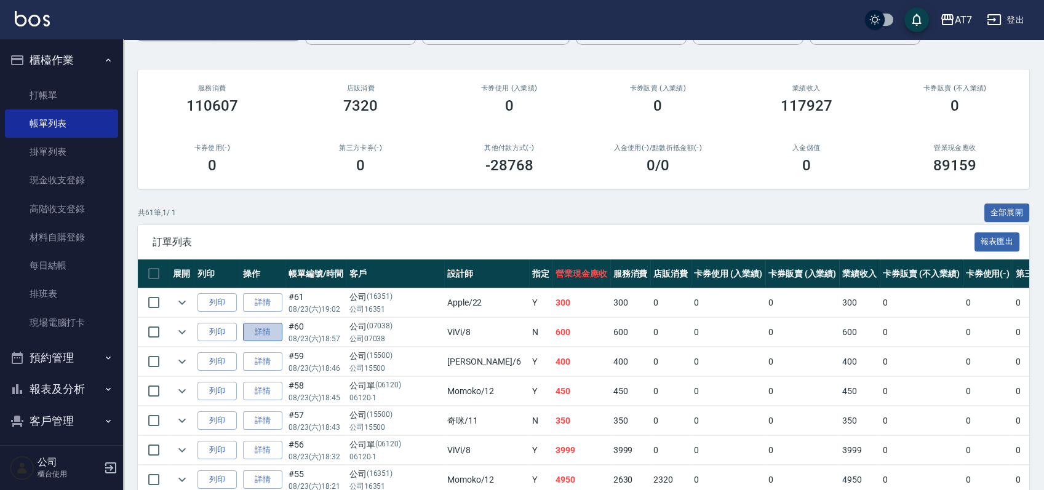
click at [261, 332] on link "詳情" at bounding box center [262, 332] width 39 height 19
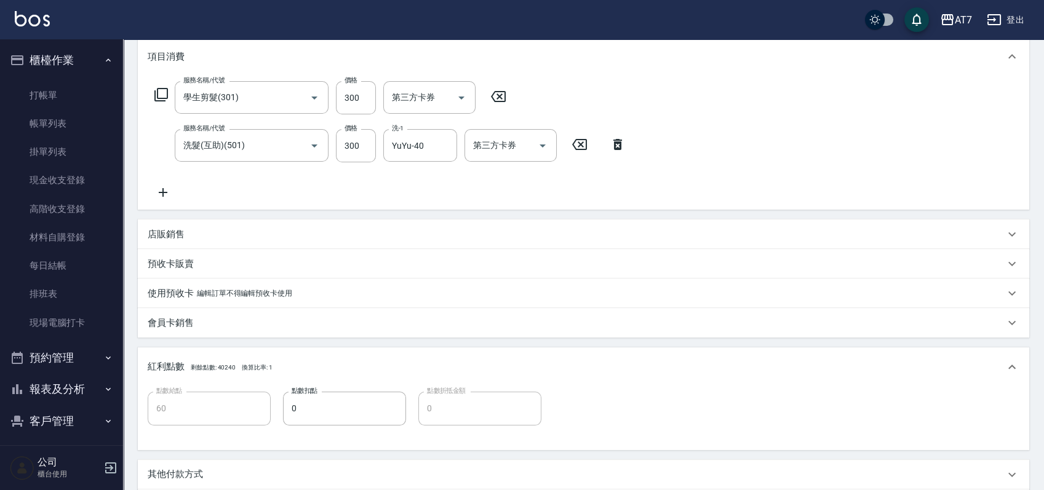
scroll to position [164, 0]
click at [179, 236] on p "店販銷售" at bounding box center [166, 235] width 37 height 13
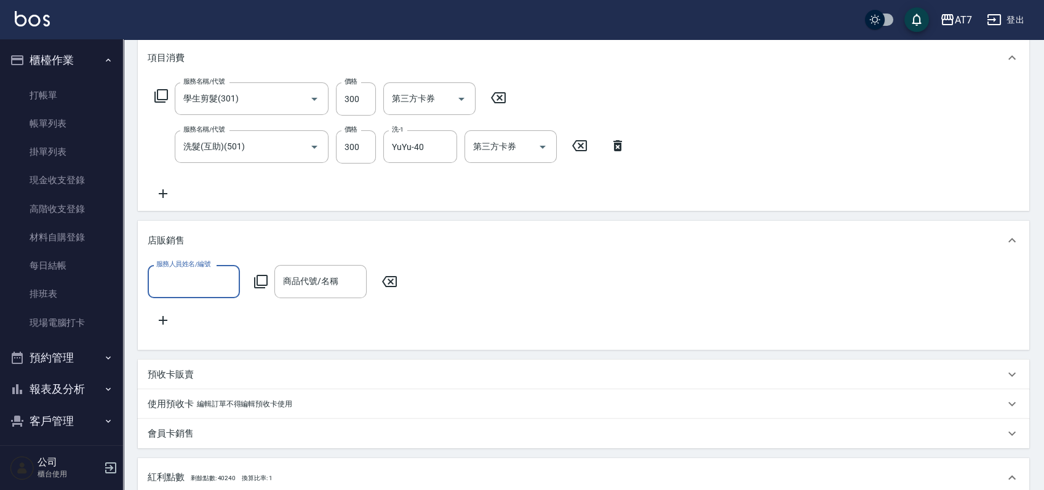
scroll to position [0, 0]
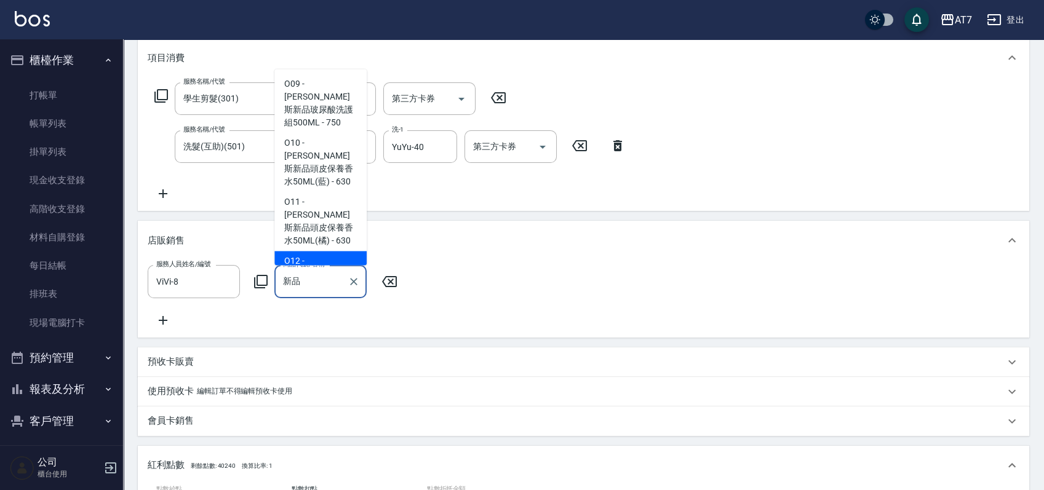
click at [298, 252] on span "O12 - 喬娜斯新品頭皮洗1000ML(單罐) - 850" at bounding box center [320, 288] width 92 height 72
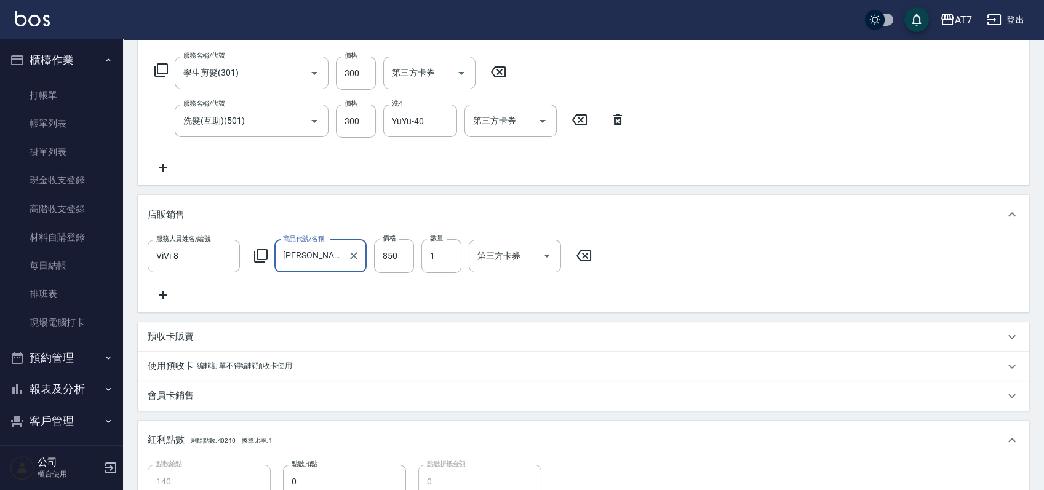
scroll to position [164, 0]
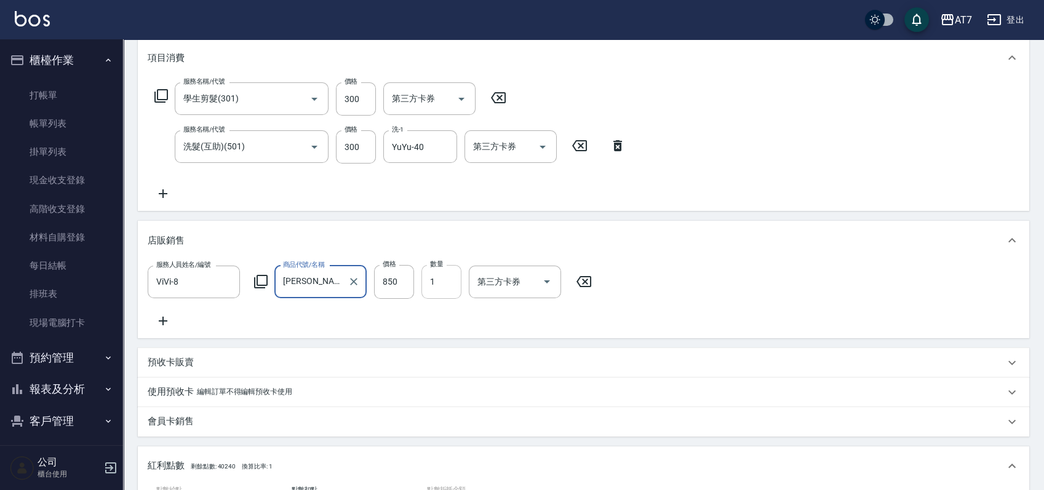
click at [438, 282] on input "1" at bounding box center [441, 281] width 40 height 33
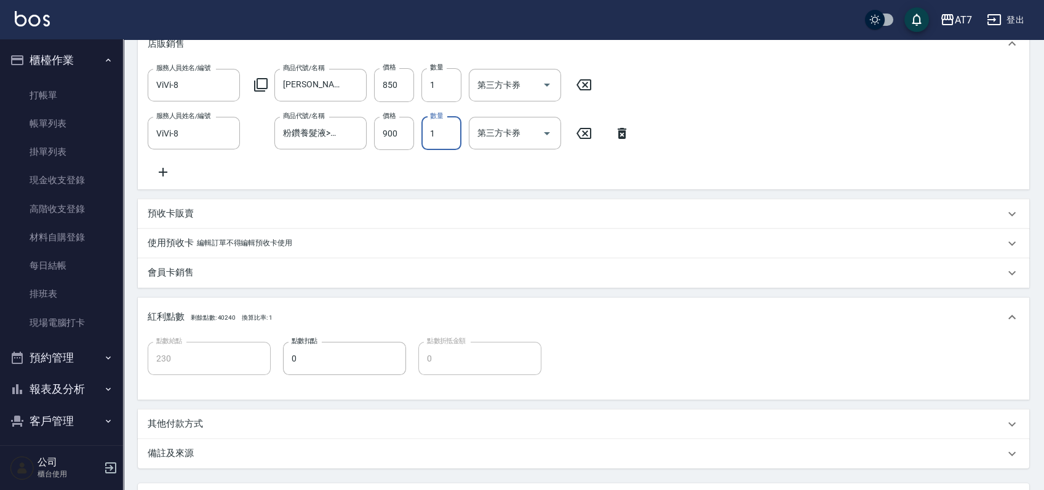
scroll to position [410, 0]
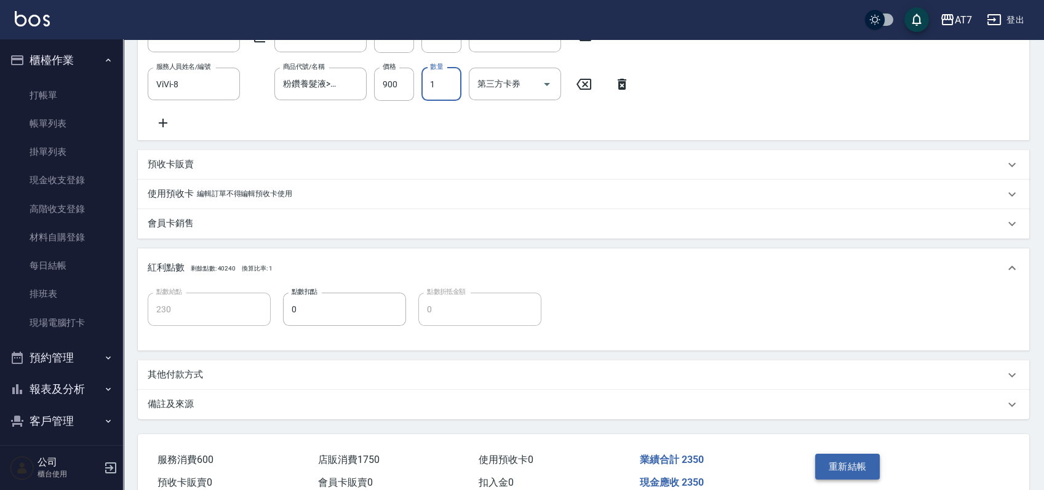
click at [835, 476] on button "重新結帳" at bounding box center [847, 467] width 65 height 26
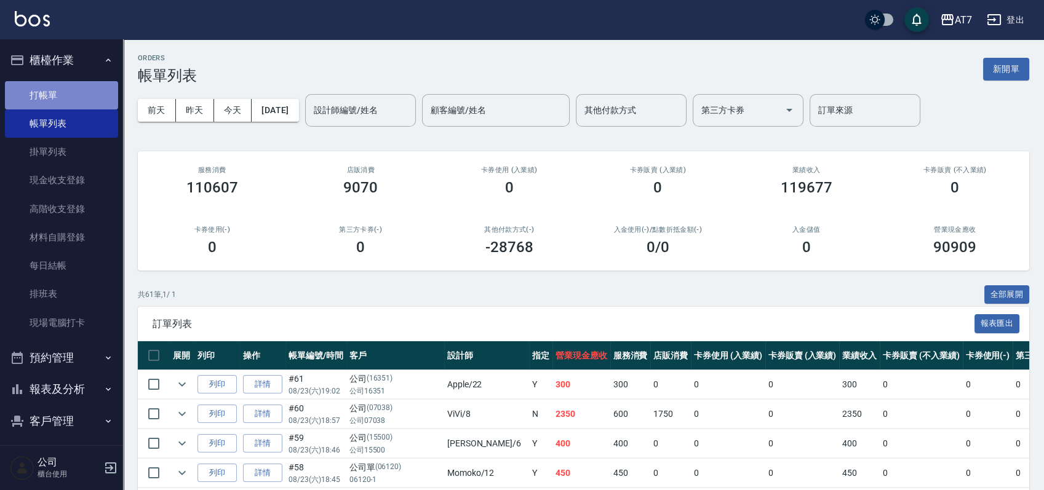
click at [61, 91] on link "打帳單" at bounding box center [61, 95] width 113 height 28
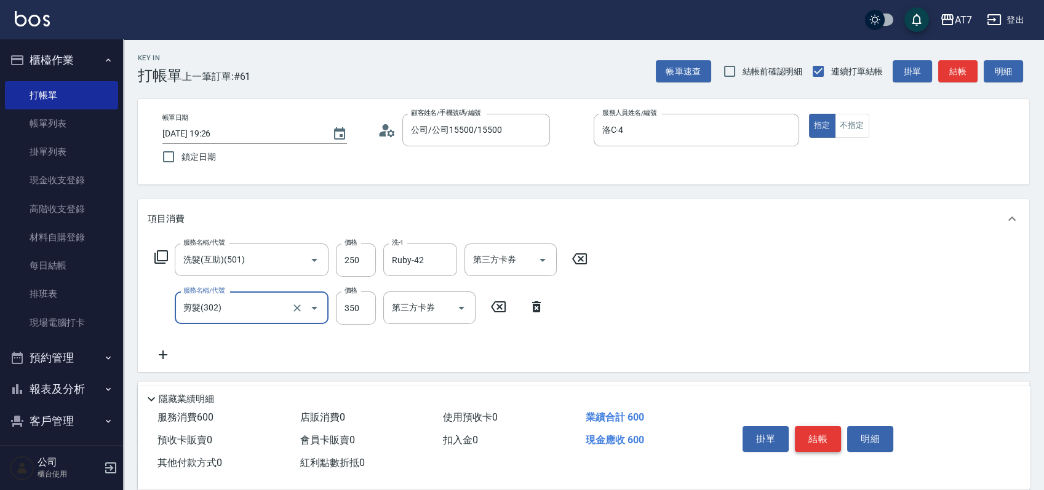
click at [825, 443] on button "結帳" at bounding box center [818, 439] width 46 height 26
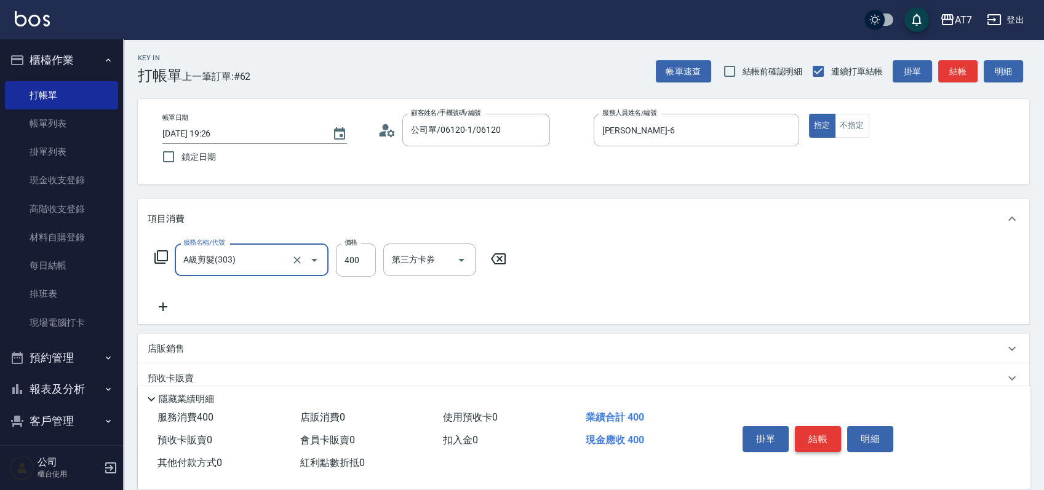
click at [825, 443] on button "結帳" at bounding box center [818, 439] width 46 height 26
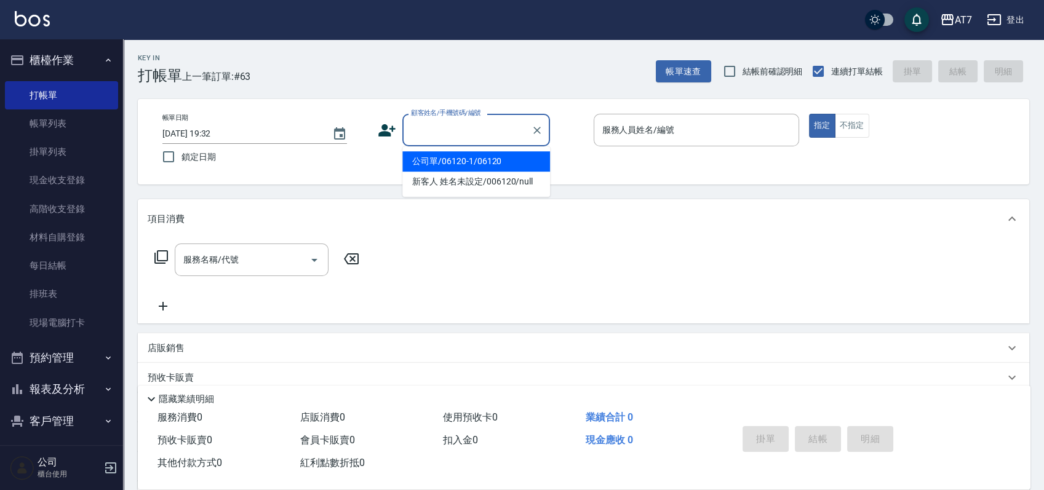
click at [445, 127] on input "顧客姓名/手機號碼/編號" at bounding box center [467, 130] width 118 height 22
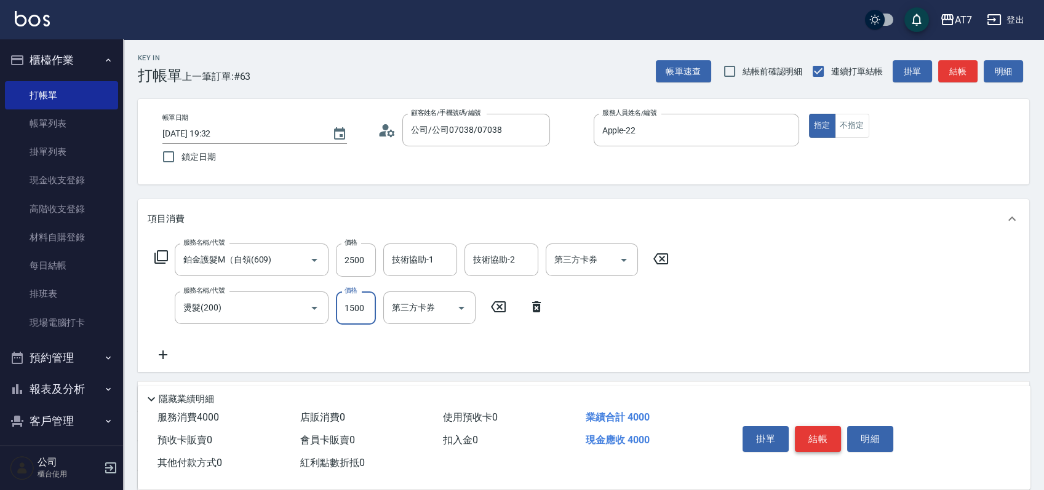
click at [827, 438] on button "結帳" at bounding box center [818, 439] width 46 height 26
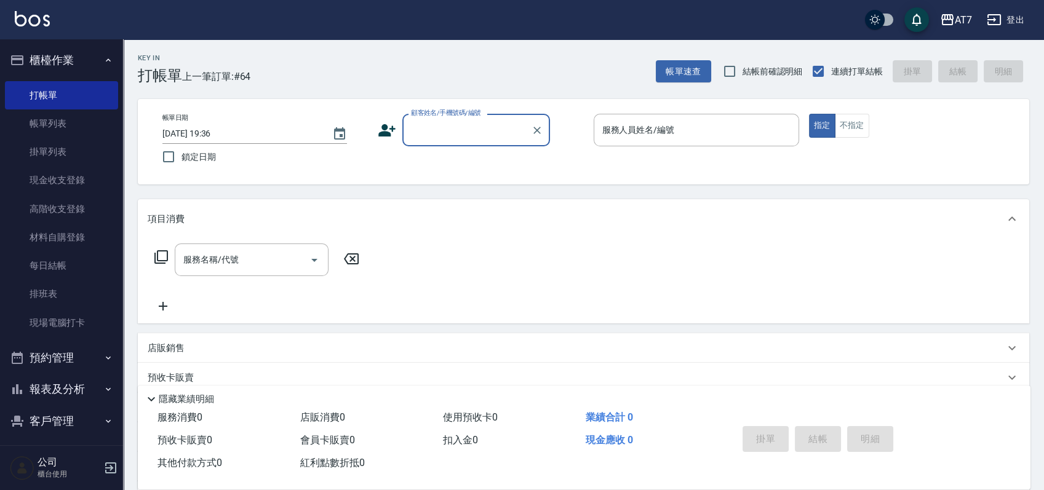
click at [887, 194] on div "Key In 打帳單 上一筆訂單:#64 帳單速查 結帳前確認明細 連續打單結帳 掛單 結帳 明細 帳單日期 2025/08/23 19:36 鎖定日期 顧客…" at bounding box center [583, 332] width 921 height 587
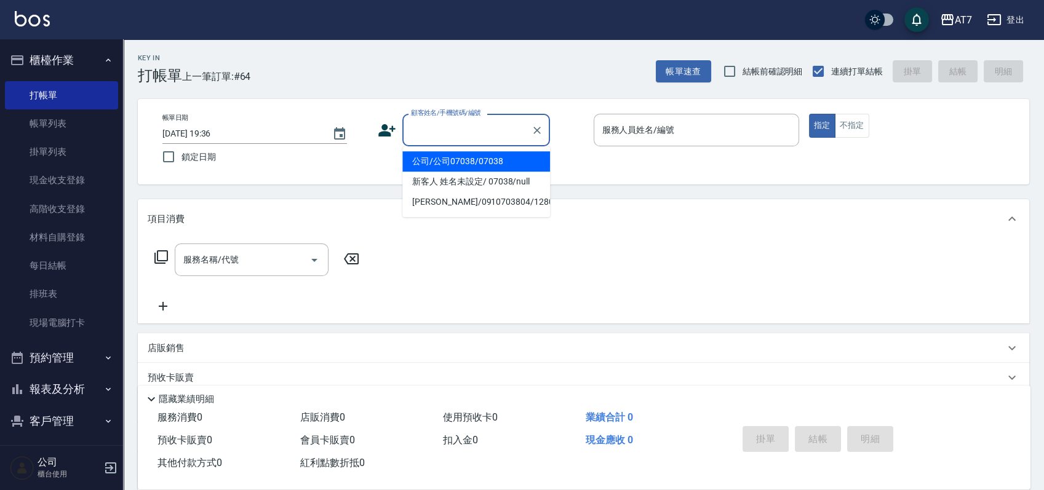
click at [446, 139] on input "顧客姓名/手機號碼/編號" at bounding box center [467, 130] width 118 height 22
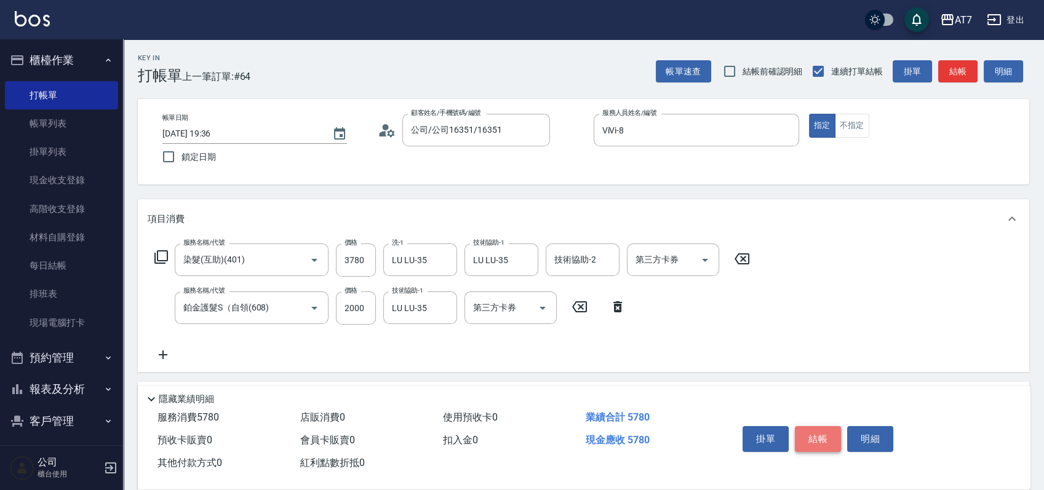
click at [812, 441] on button "結帳" at bounding box center [818, 439] width 46 height 26
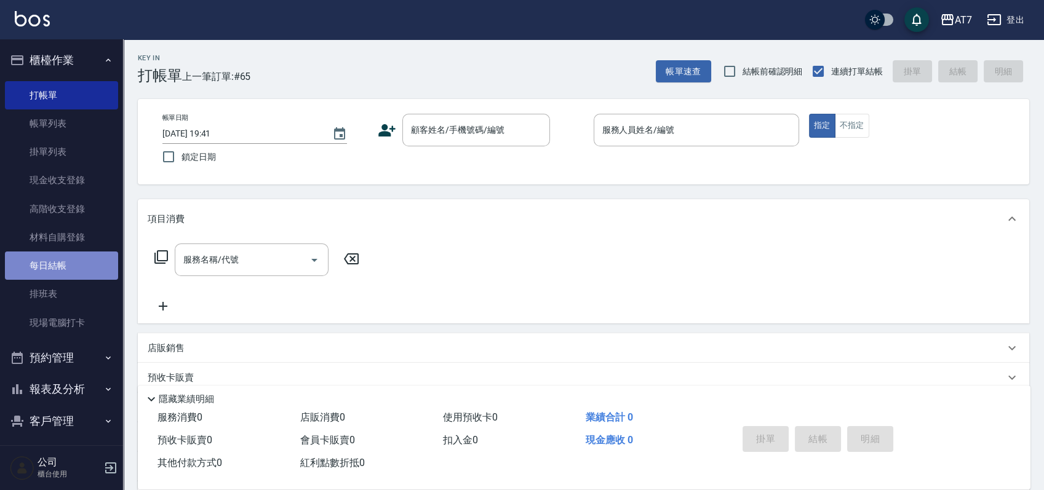
click at [84, 269] on link "每日結帳" at bounding box center [61, 266] width 113 height 28
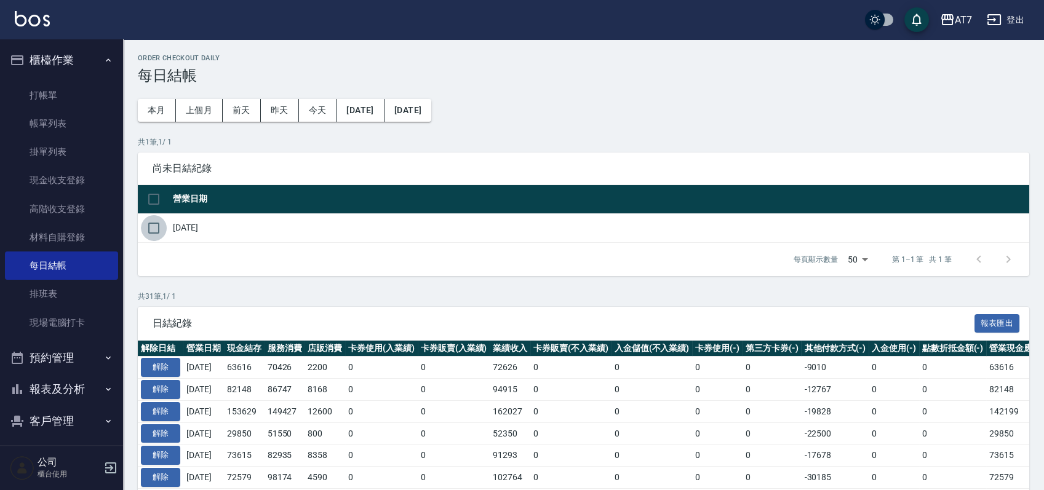
click at [155, 229] on input "checkbox" at bounding box center [154, 228] width 26 height 26
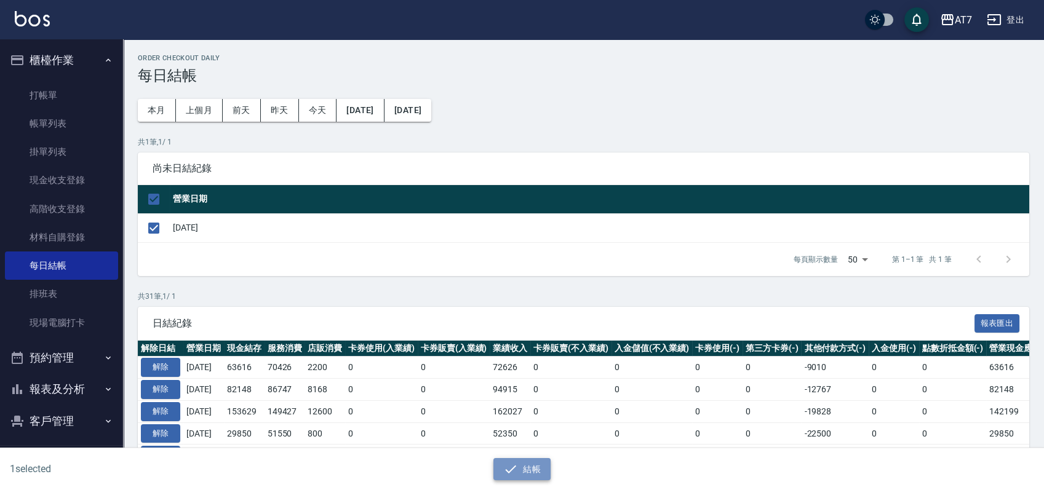
click at [539, 463] on button "結帳" at bounding box center [521, 469] width 57 height 23
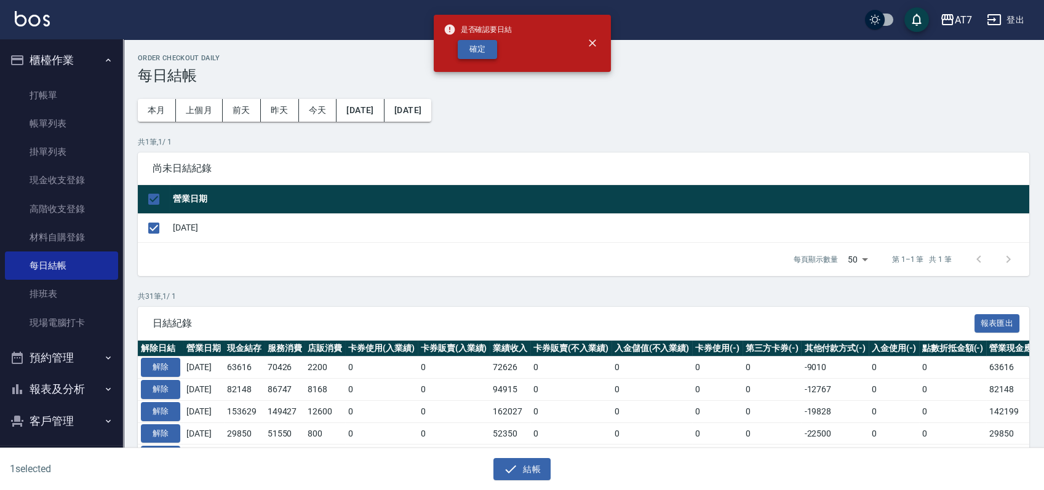
click at [490, 55] on button "確定" at bounding box center [477, 49] width 39 height 19
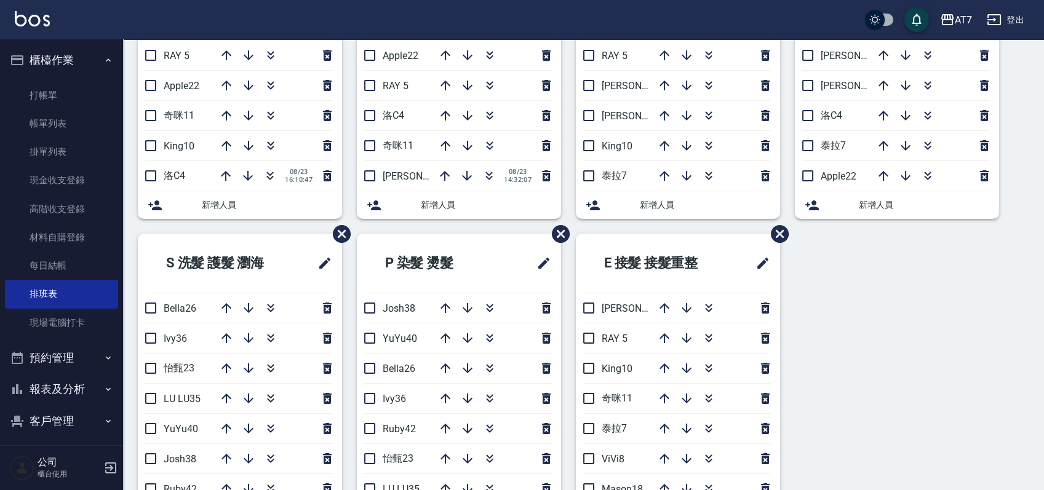
scroll to position [410, 0]
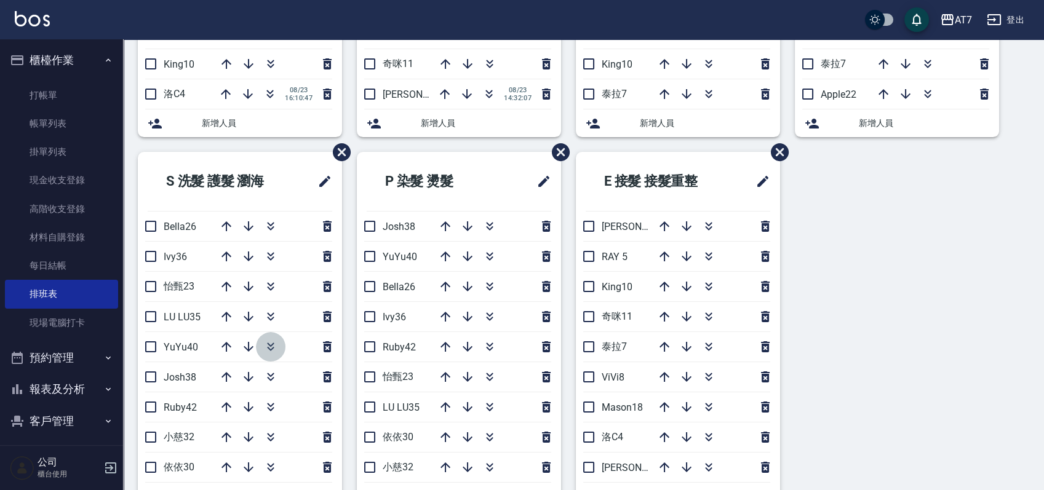
click icon "button"
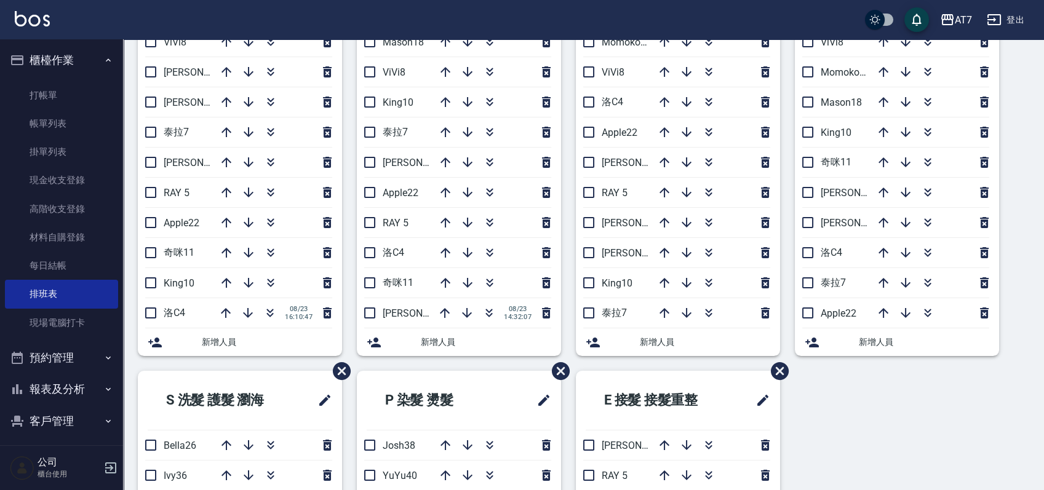
scroll to position [82, 0]
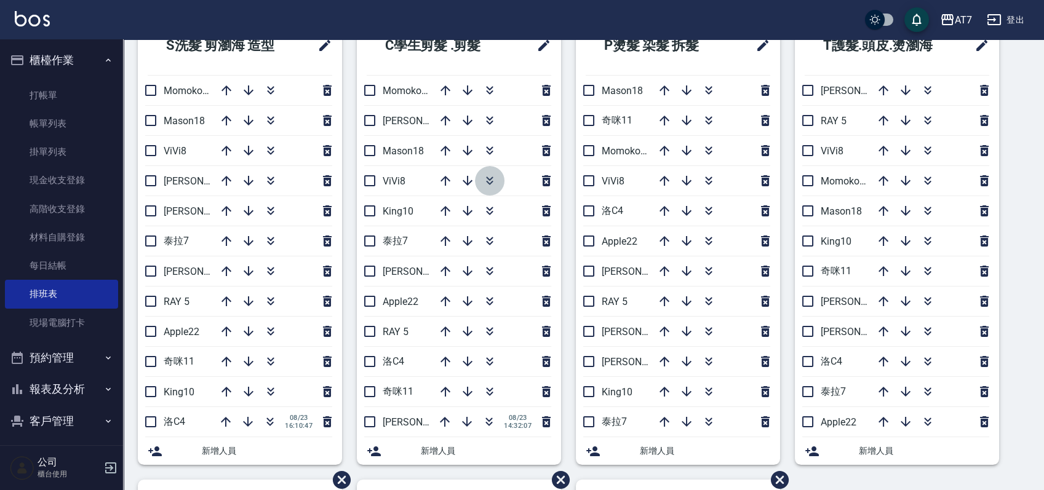
click icon "button"
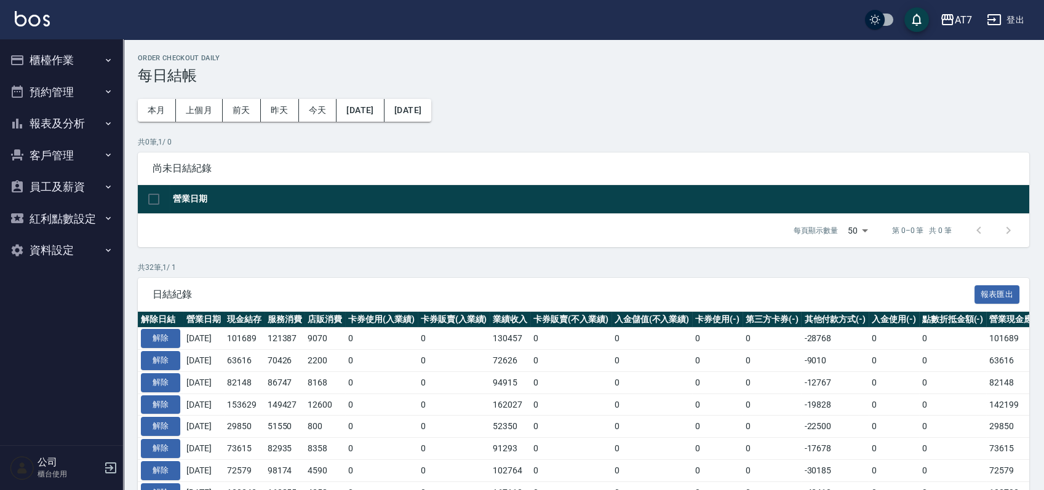
click at [69, 152] on button "客戶管理" at bounding box center [61, 156] width 113 height 32
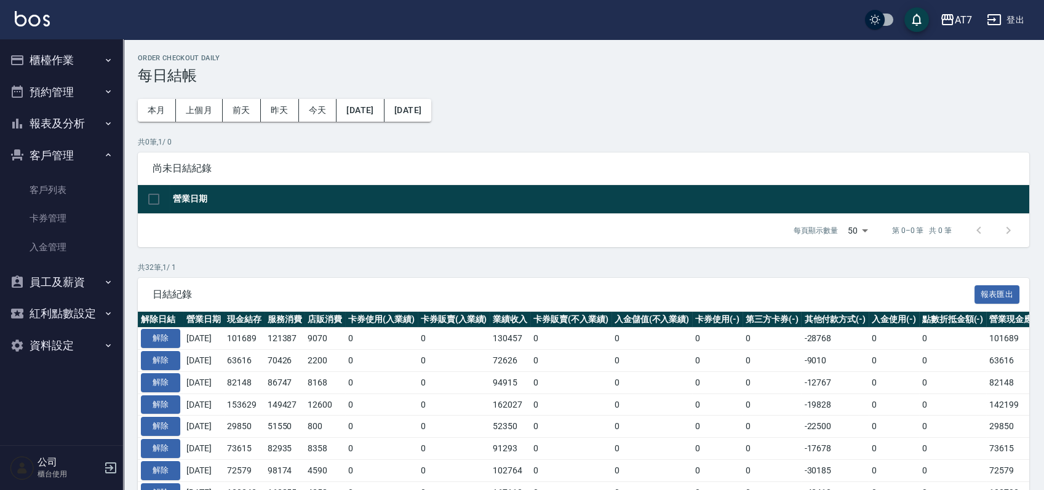
click at [89, 125] on button "報表及分析" at bounding box center [61, 124] width 113 height 32
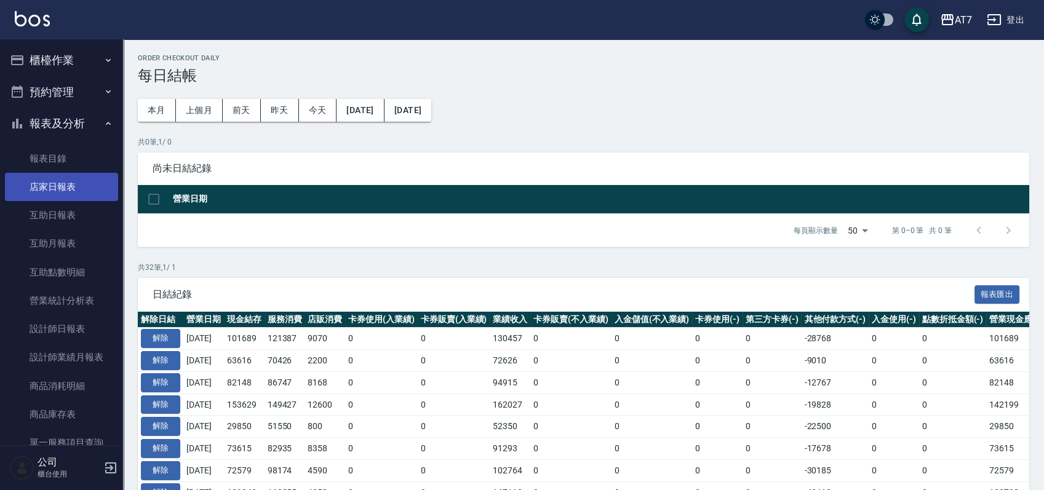
click at [74, 175] on link "店家日報表" at bounding box center [61, 187] width 113 height 28
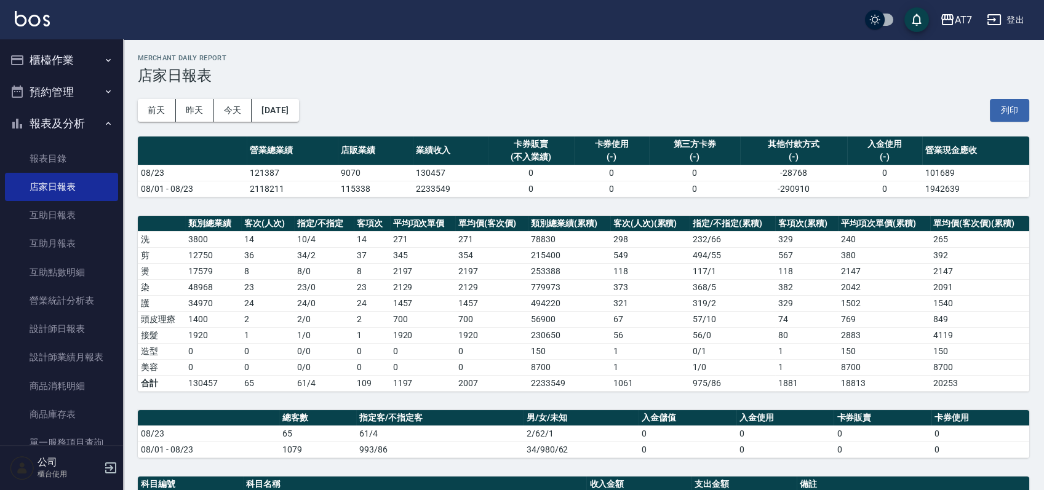
click at [592, 93] on div "[DATE] [DATE] [DATE] [DATE] 列印" at bounding box center [583, 110] width 891 height 52
click at [47, 64] on button "櫃檯作業" at bounding box center [61, 60] width 113 height 32
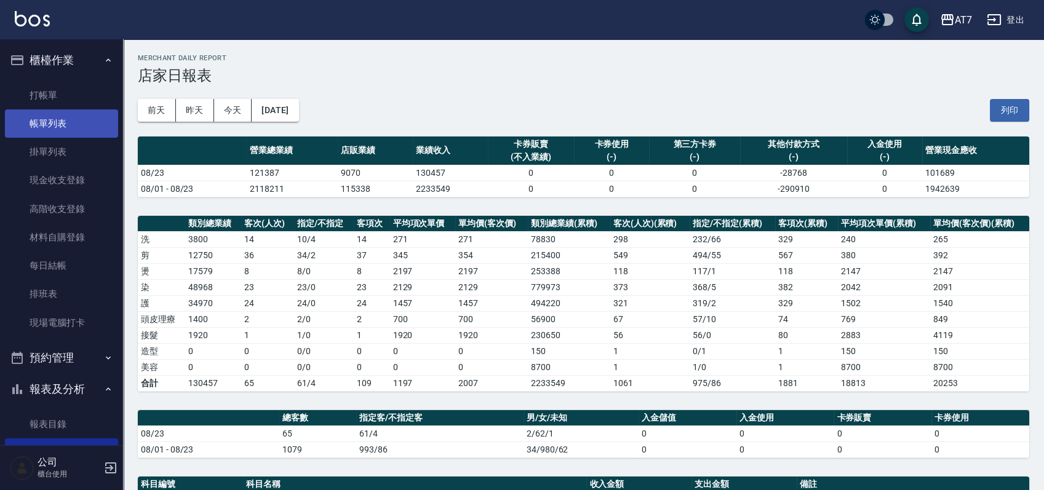
click at [47, 129] on link "帳單列表" at bounding box center [61, 123] width 113 height 28
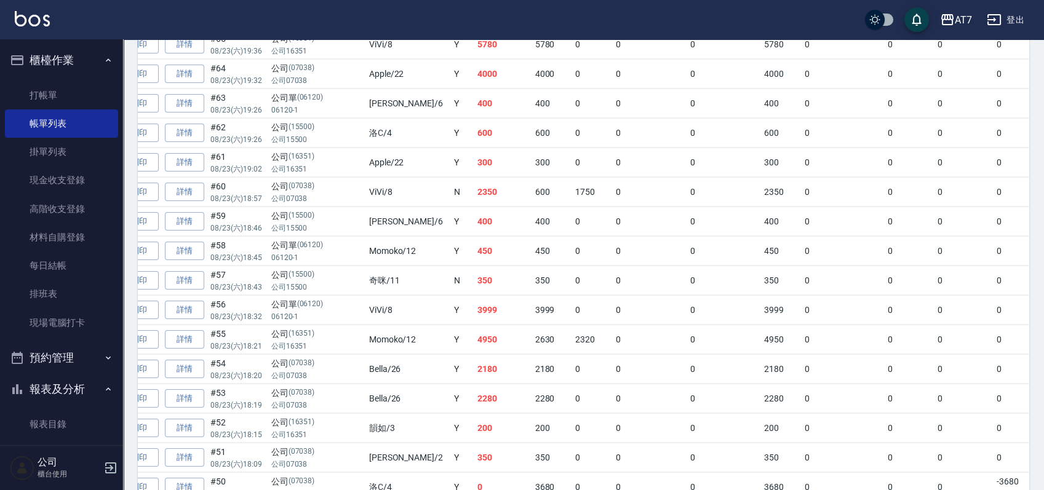
scroll to position [374, 0]
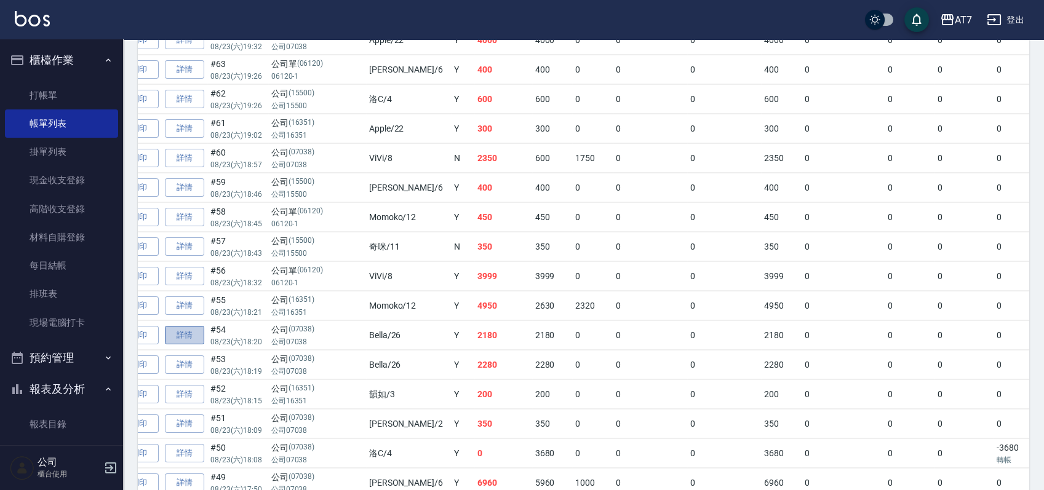
click at [189, 335] on link "詳情" at bounding box center [184, 335] width 39 height 19
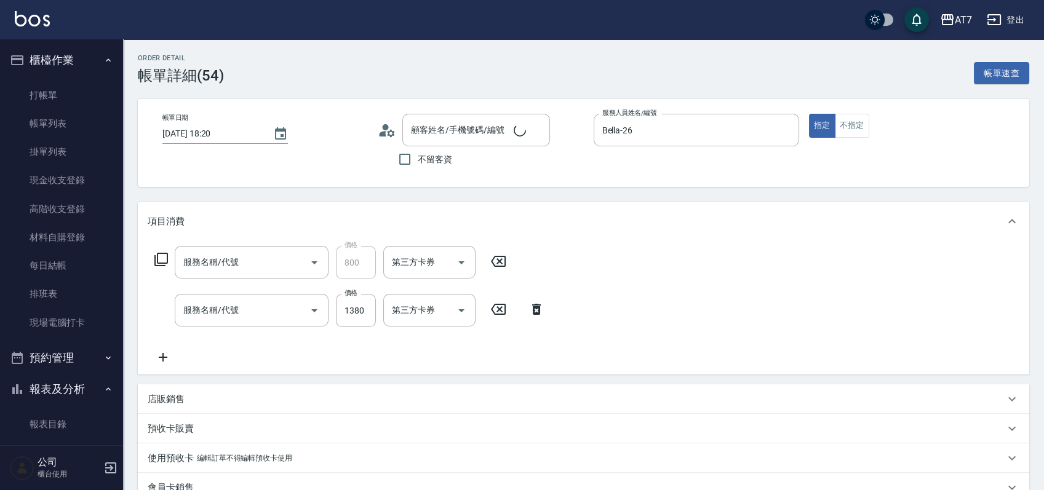
type input "[DATE] 18:20"
type input "Bella-26"
type input "210"
type input "TKO護髮（助(603)"
type input "染髮(互助)(401)"
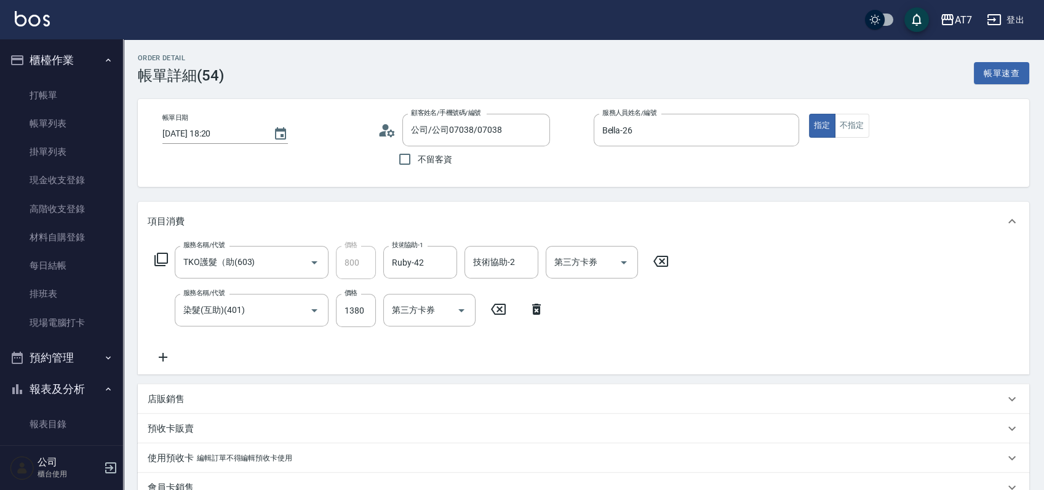
type input "公司/公司07038/07038"
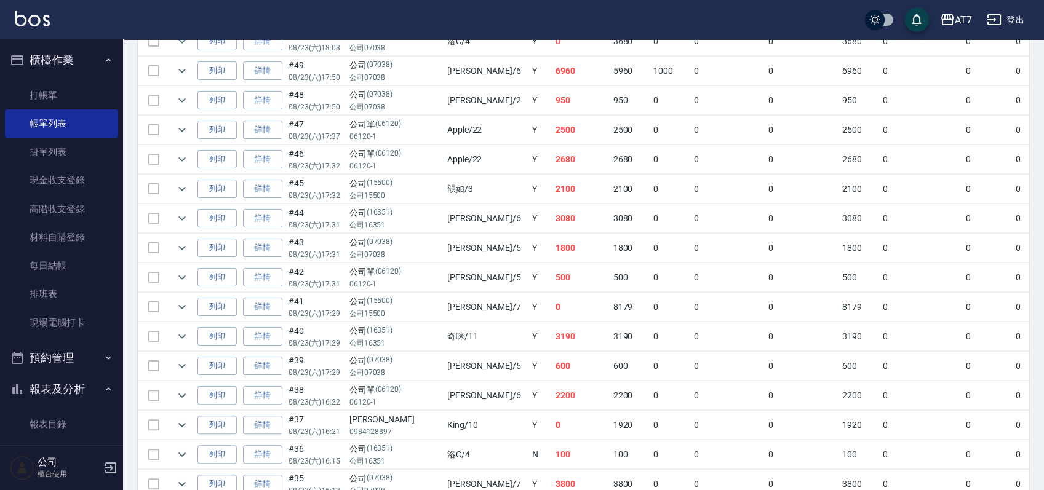
scroll to position [820, 0]
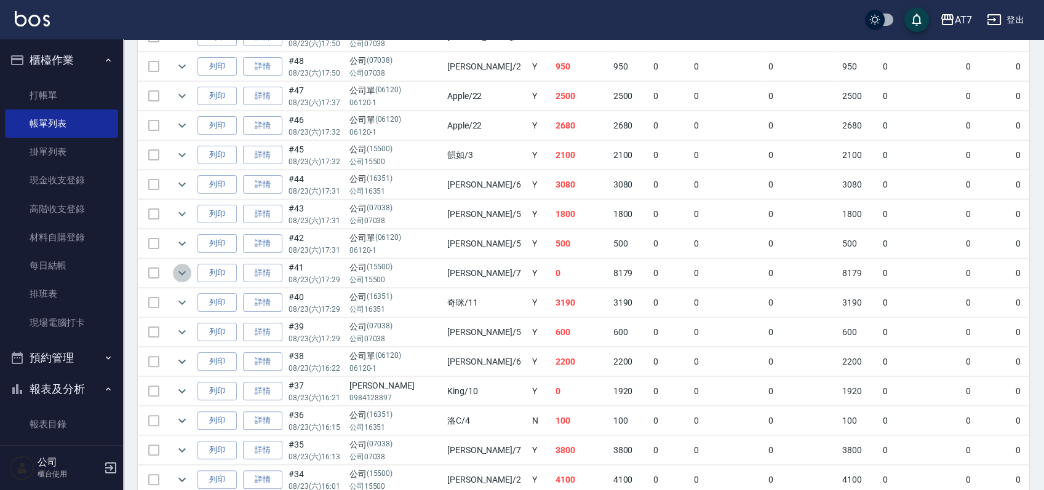
click at [183, 268] on icon "expand row" at bounding box center [182, 273] width 15 height 15
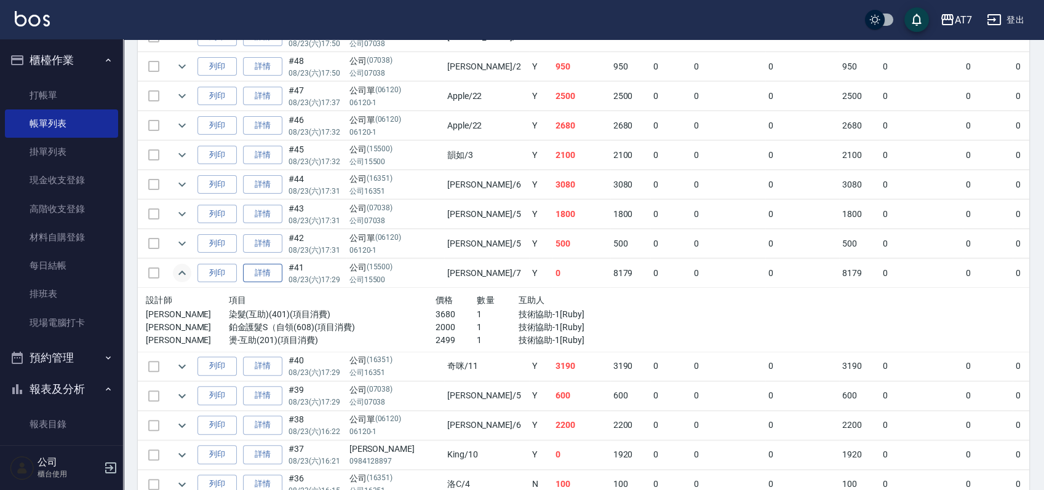
click at [261, 271] on link "詳情" at bounding box center [262, 273] width 39 height 19
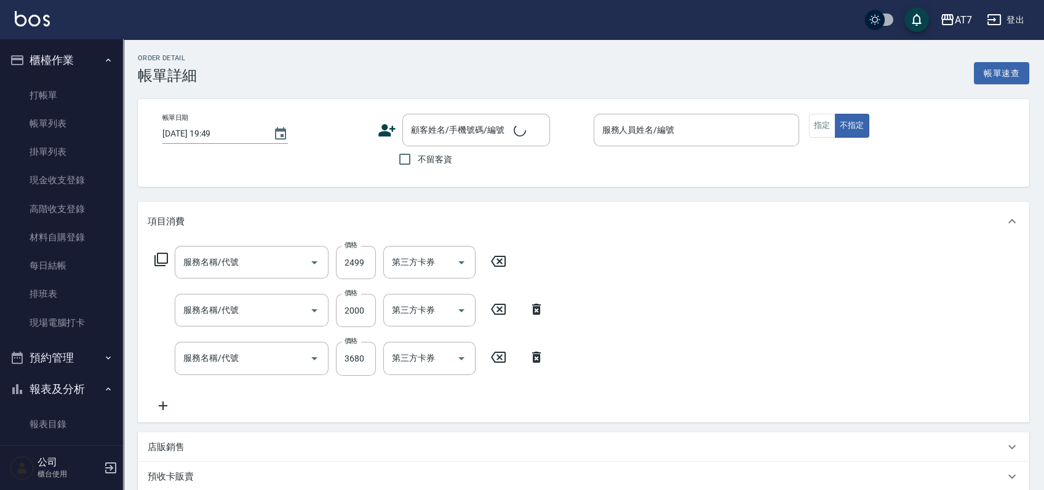
type input "[DATE] 17:29"
type input "泰拉-7"
type input "0"
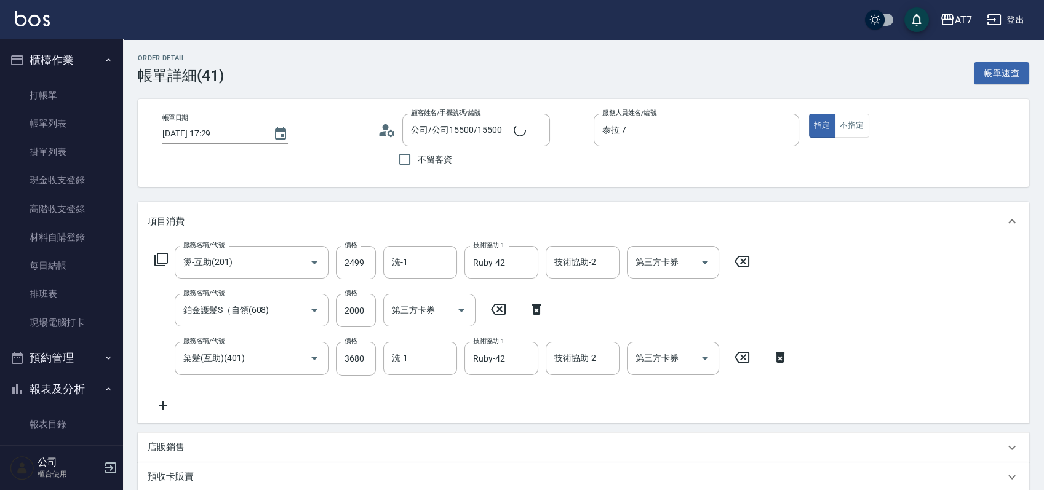
type input "公司/公司15500/15500"
type input "燙-互助(201)"
type input "鉑金護髮S（自領(608)"
type input "染髮(互助)(401)"
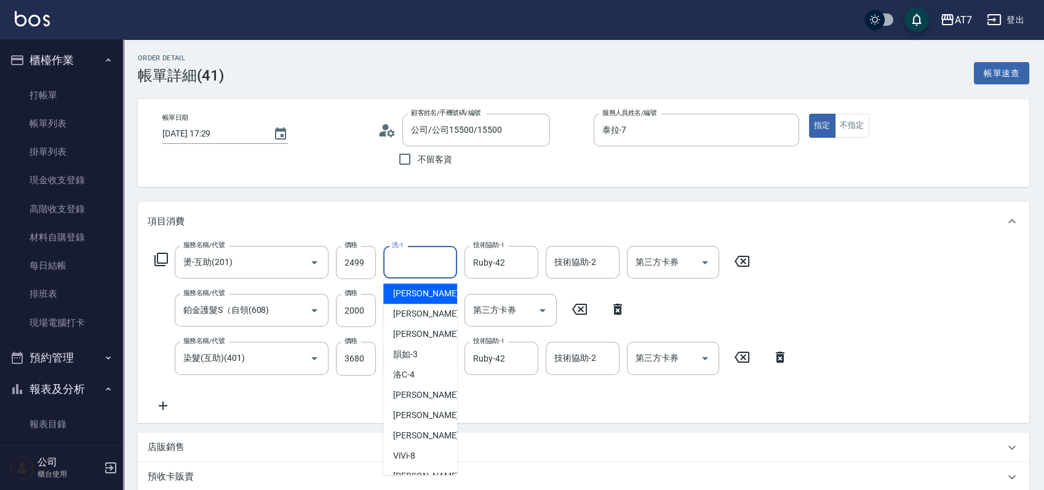
click at [400, 265] on input "洗-1" at bounding box center [420, 263] width 63 height 22
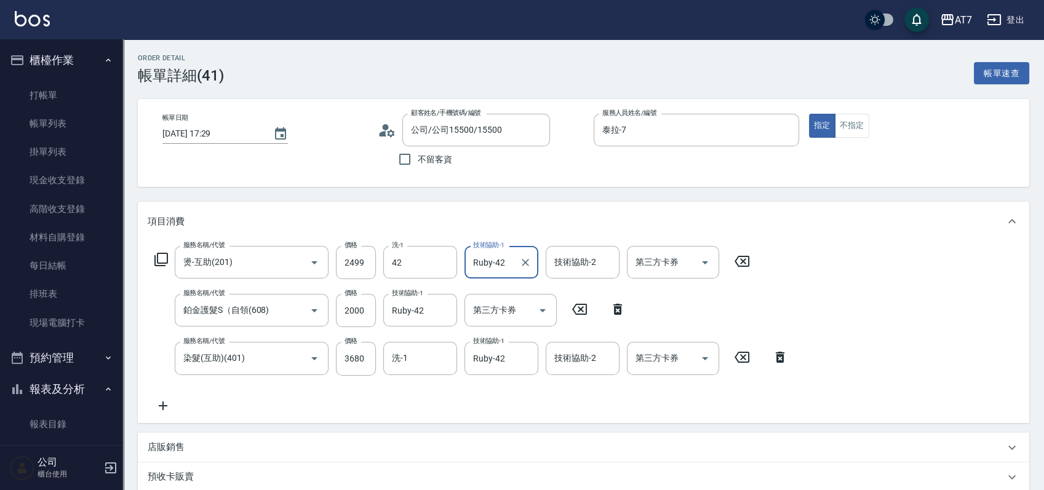
type input "Ruby-42"
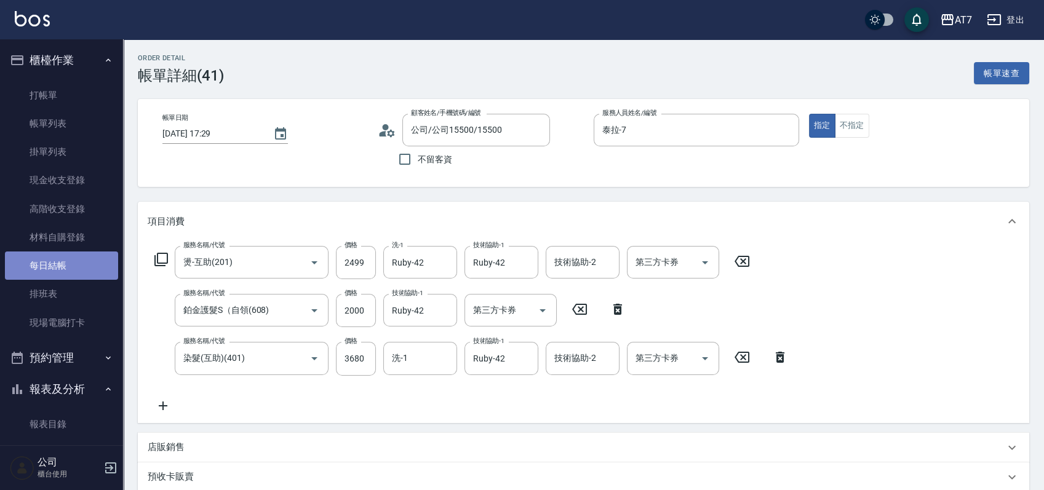
click at [78, 270] on link "每日結帳" at bounding box center [61, 266] width 113 height 28
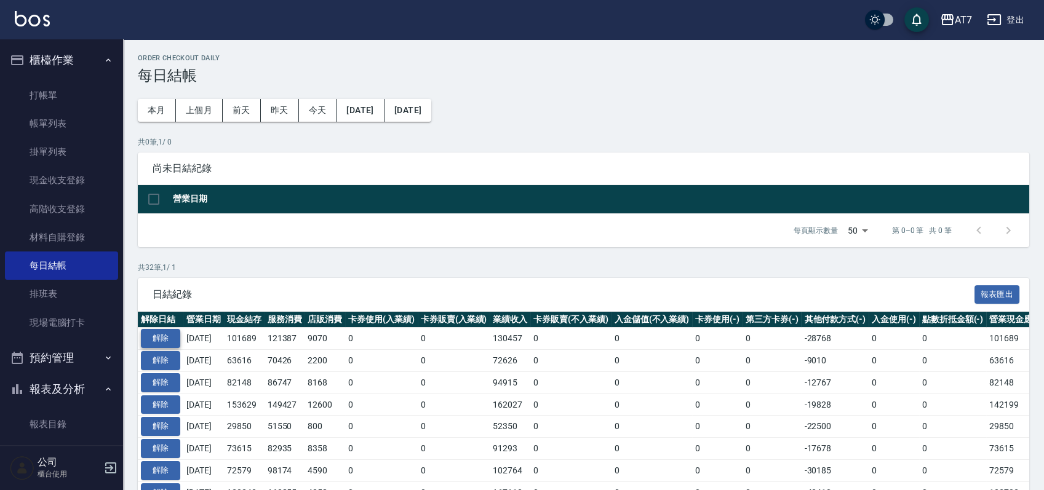
click at [154, 332] on button "解除" at bounding box center [160, 338] width 39 height 19
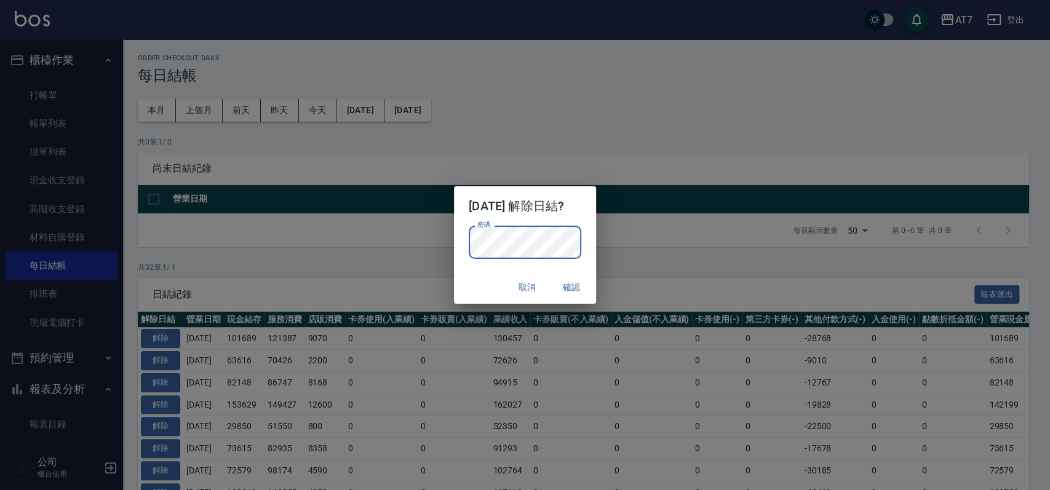
click at [460, 281] on div "取消 確認" at bounding box center [525, 287] width 142 height 33
click at [582, 291] on button "確認" at bounding box center [571, 287] width 39 height 23
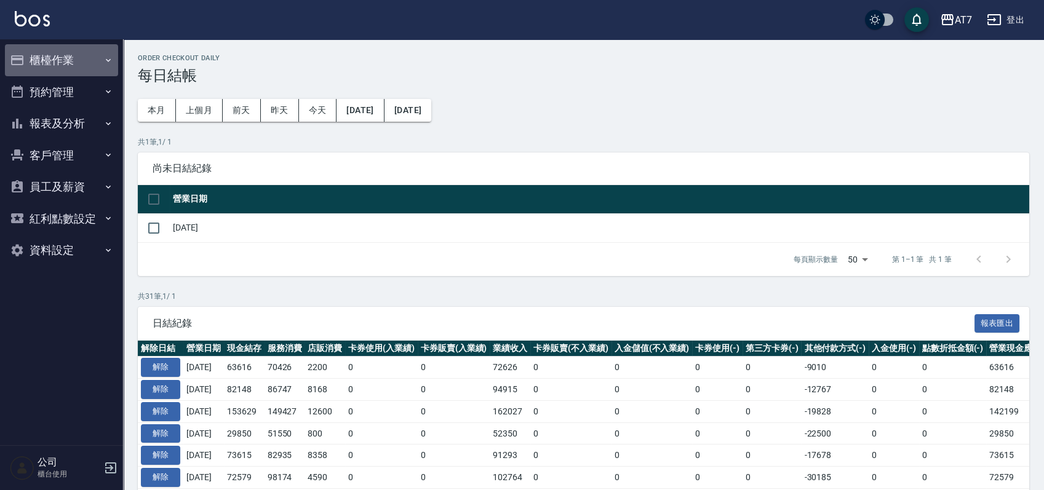
click at [76, 59] on button "櫃檯作業" at bounding box center [61, 60] width 113 height 32
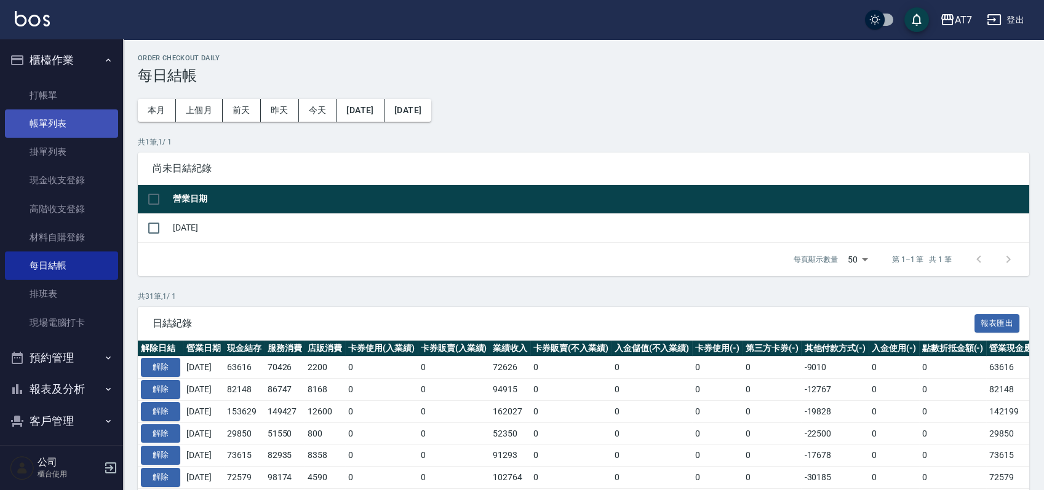
click at [54, 130] on link "帳單列表" at bounding box center [61, 123] width 113 height 28
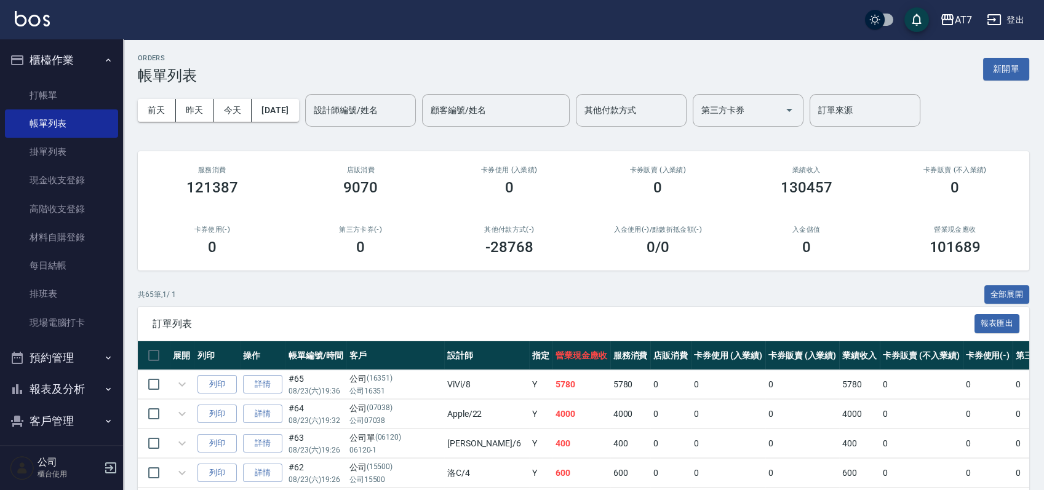
scroll to position [839, 0]
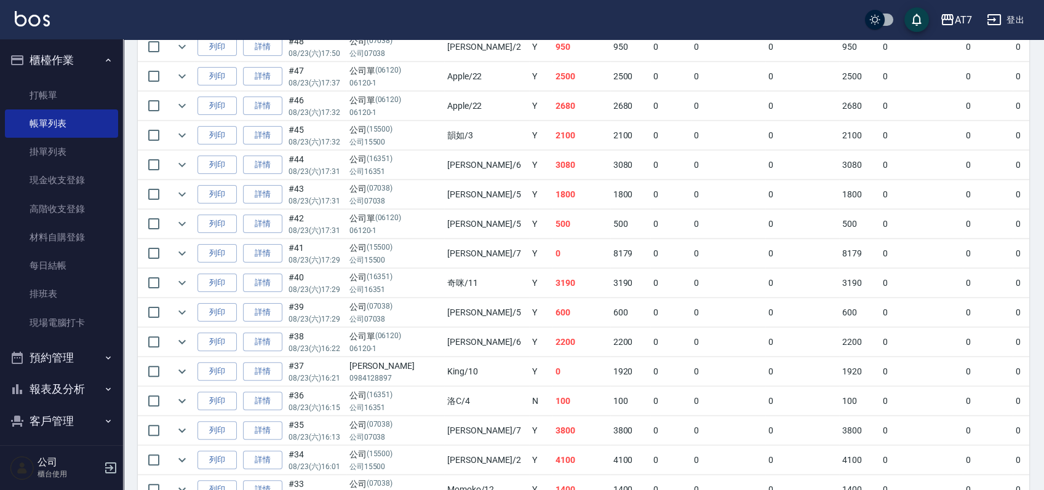
click at [285, 255] on td "#41 08/23 (六) 17:29" at bounding box center [315, 253] width 61 height 29
click at [276, 253] on link "詳情" at bounding box center [262, 253] width 39 height 19
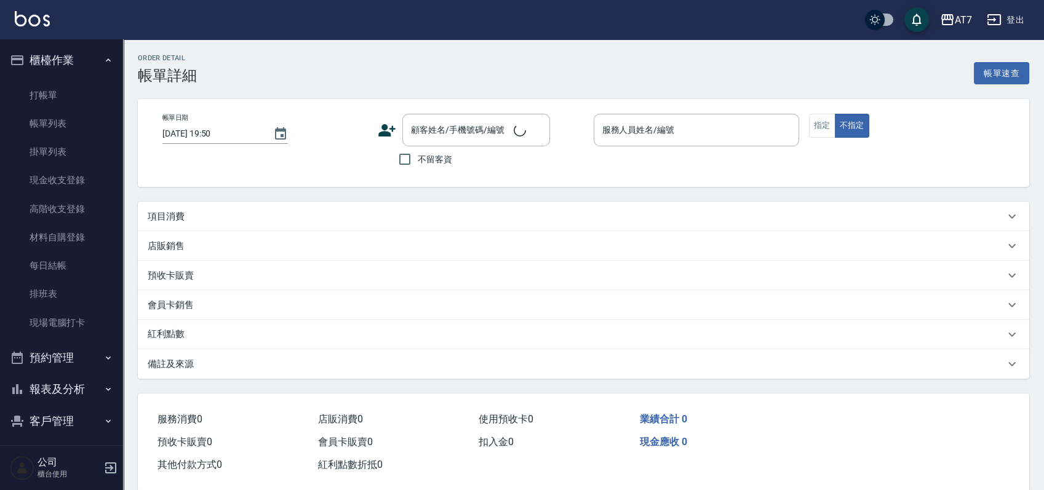
type input "[DATE] 17:29"
type input "泰拉-7"
type input "0"
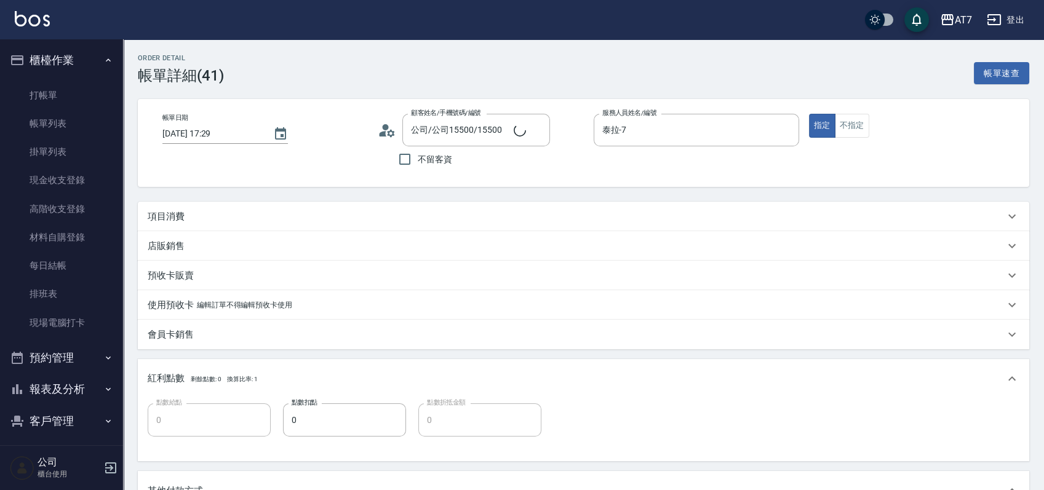
type input "公司/公司15500/15500"
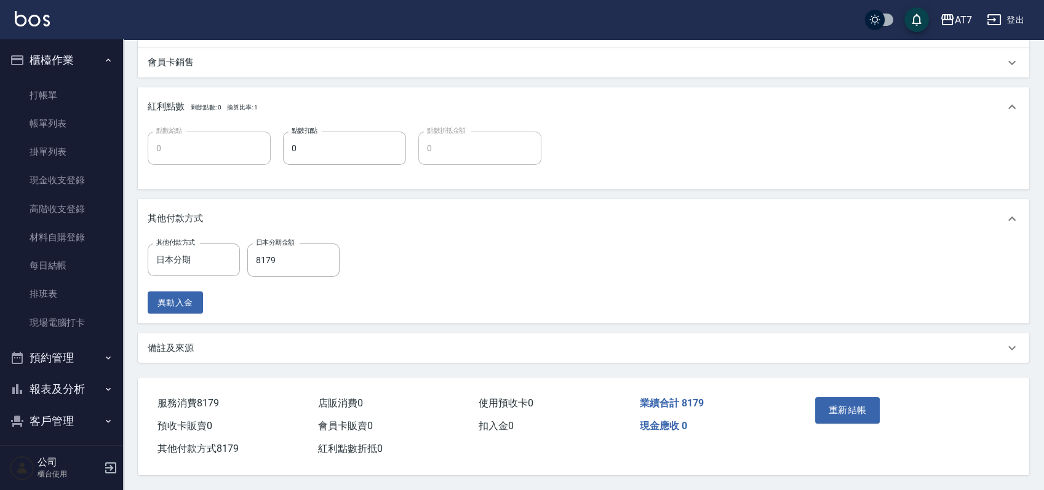
type input "燙-互助(201)"
type input "鉑金護髮S（自領(608)"
type input "染髮(互助)(401)"
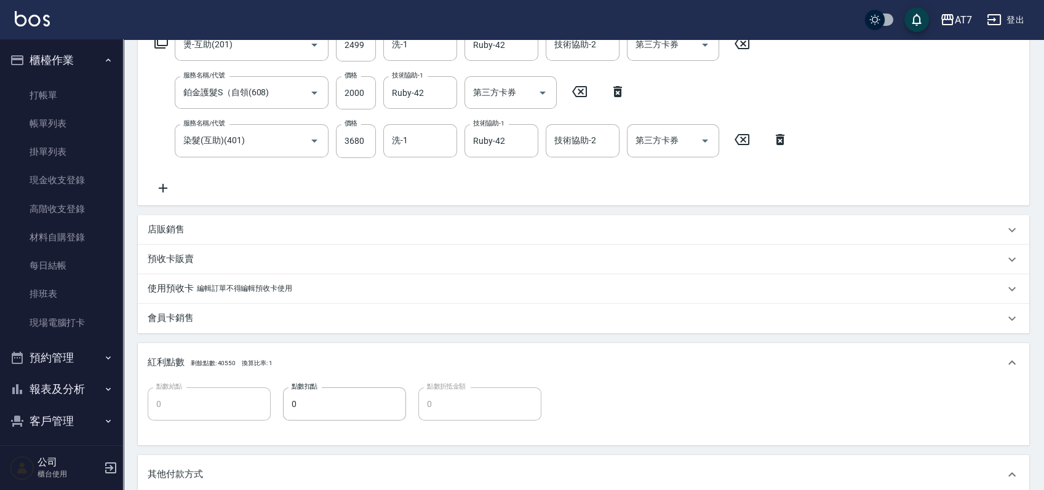
scroll to position [67, 0]
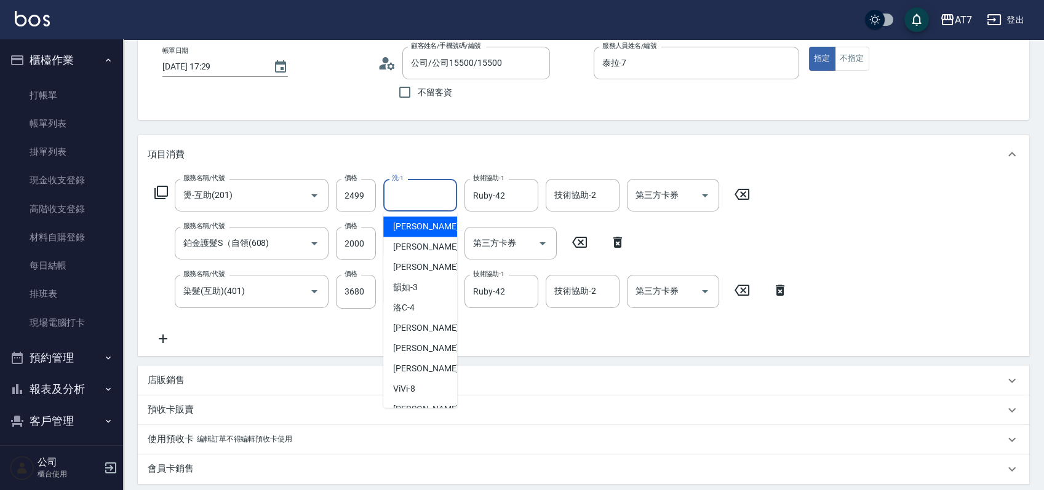
click at [423, 189] on input "洗-1" at bounding box center [420, 195] width 63 height 22
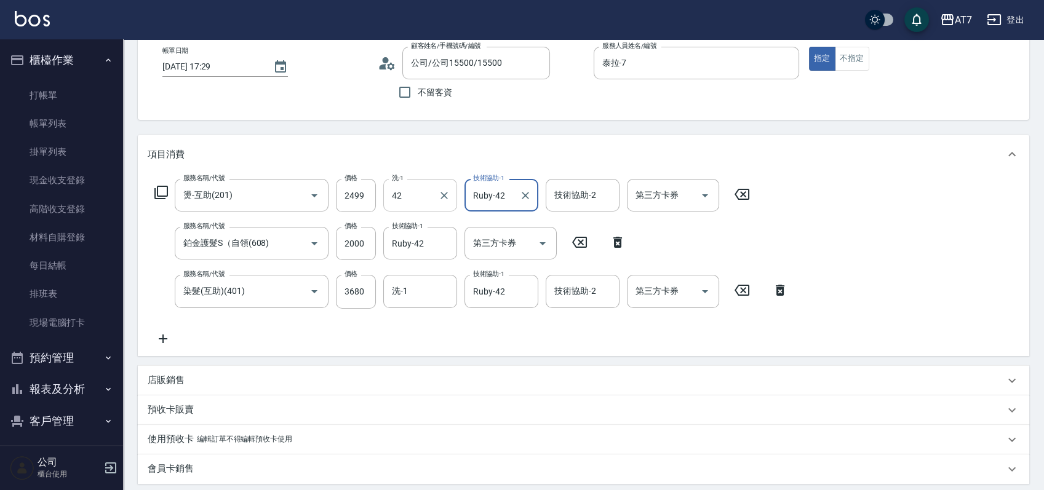
type input "Ruby-42"
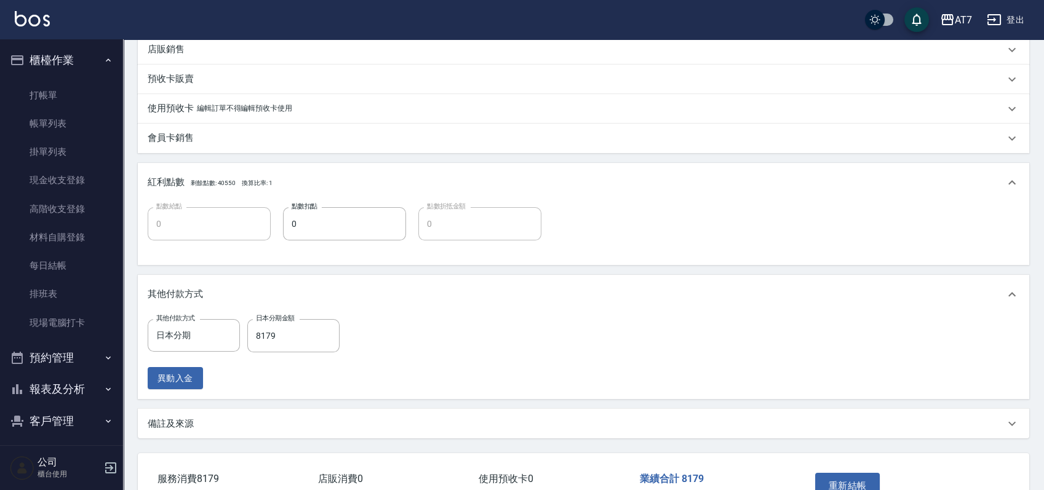
scroll to position [477, 0]
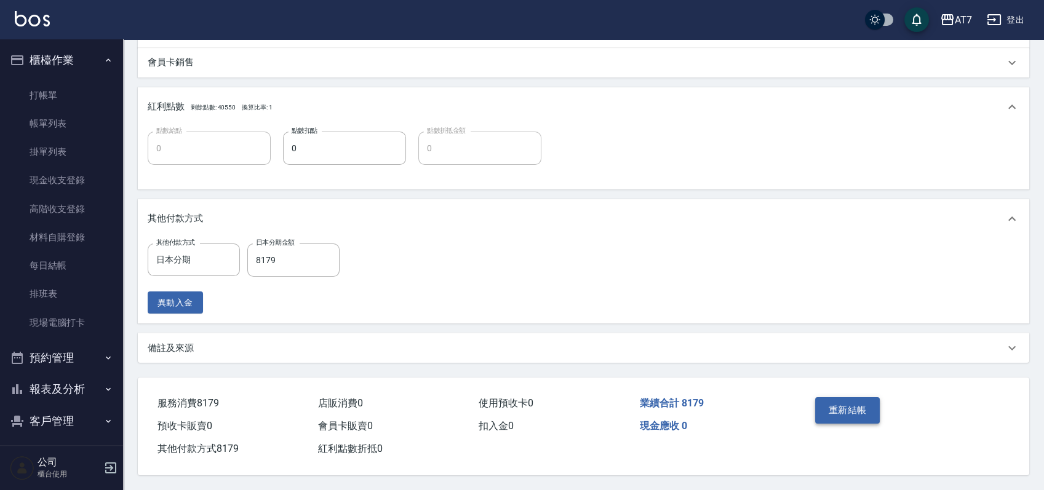
click at [858, 406] on button "重新結帳" at bounding box center [847, 410] width 65 height 26
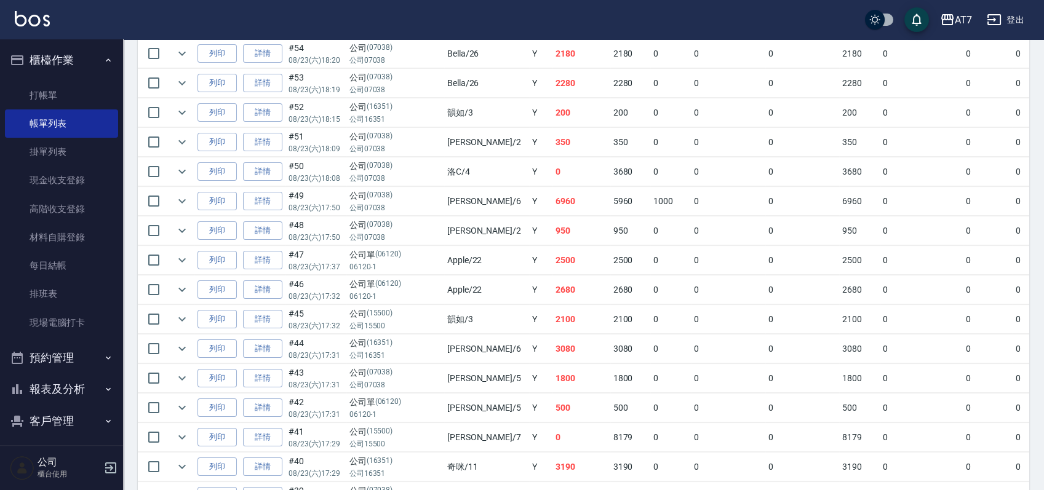
scroll to position [820, 0]
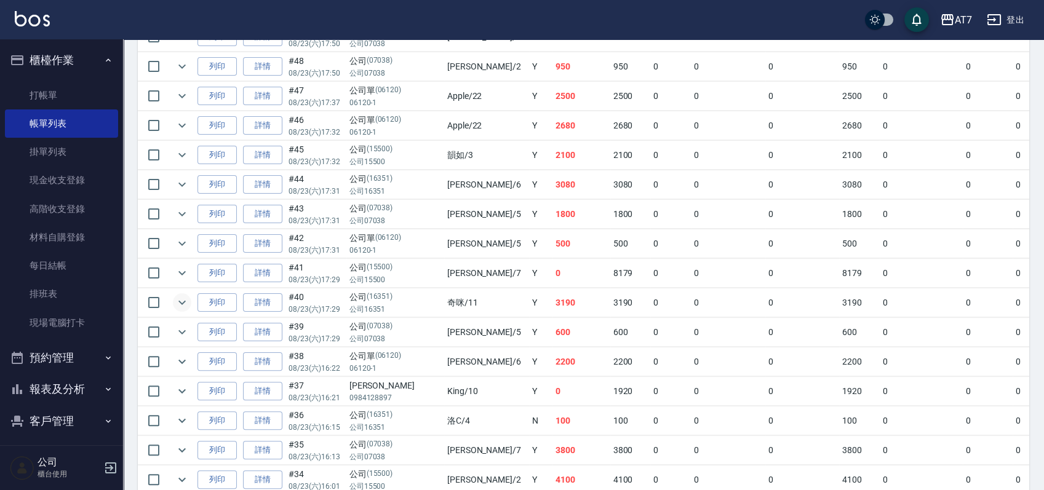
click at [182, 296] on icon "expand row" at bounding box center [182, 302] width 15 height 15
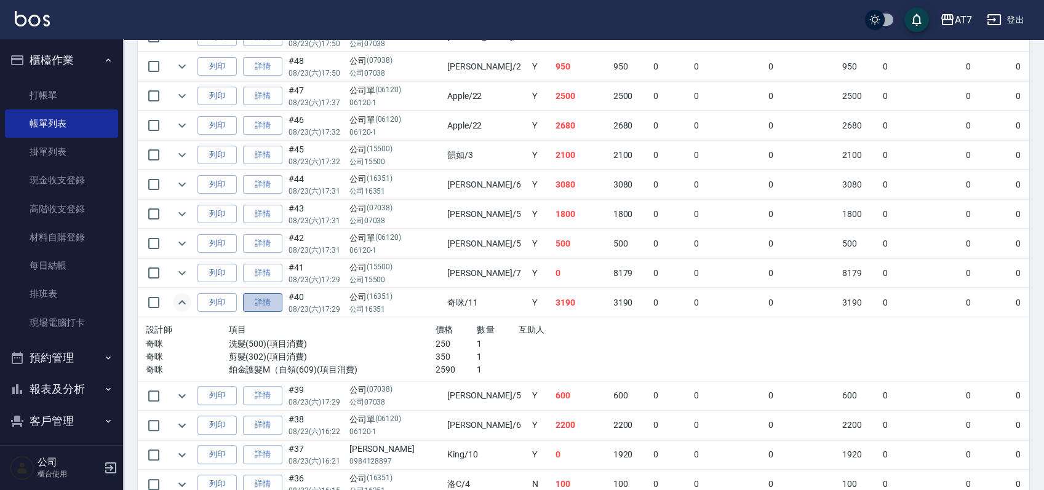
click at [260, 295] on link "詳情" at bounding box center [262, 302] width 39 height 19
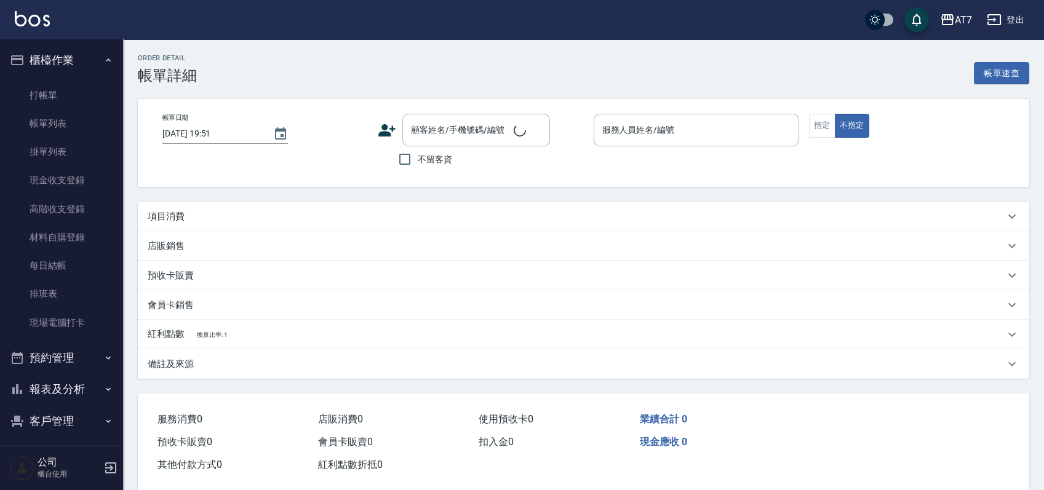
type input "2025/08/23 17:29"
type input "奇咪-11"
type input "310"
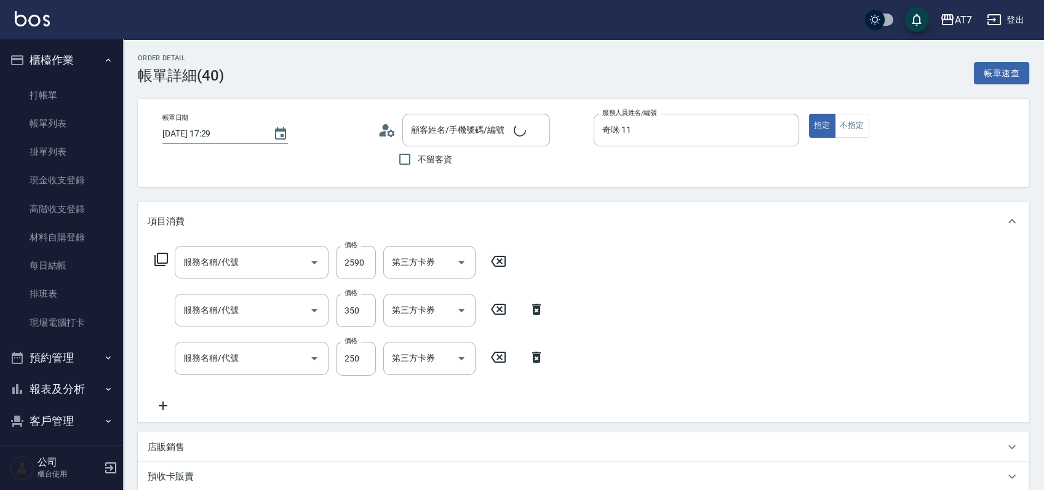
type input "公司/公司16351/16351"
type input "鉑金護髮M（自領(609)"
type input "剪髮(302)"
type input "洗髮(500)"
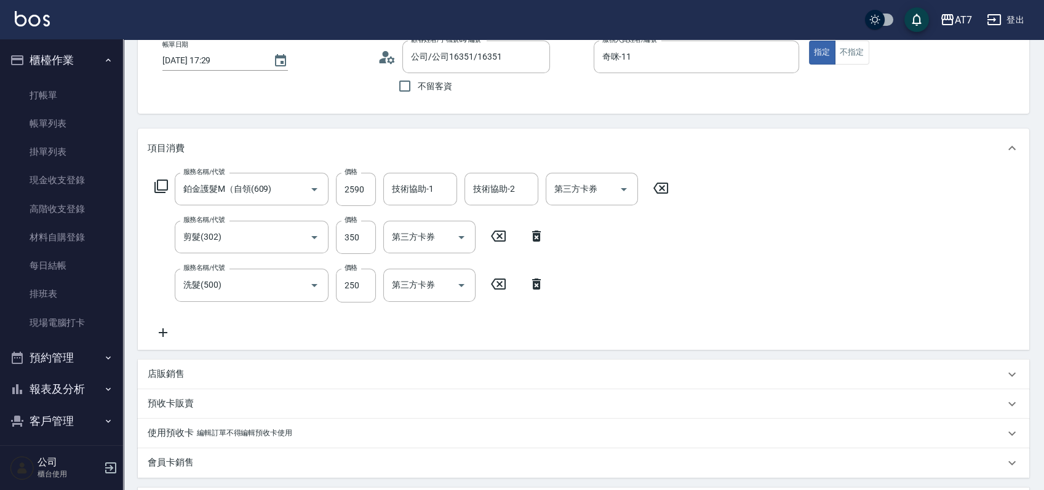
scroll to position [164, 0]
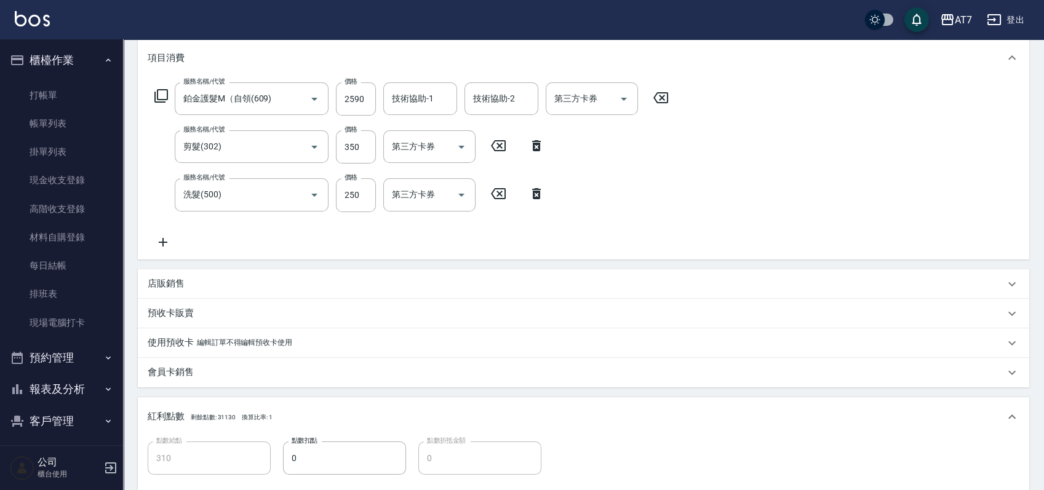
click at [168, 246] on icon at bounding box center [163, 242] width 31 height 15
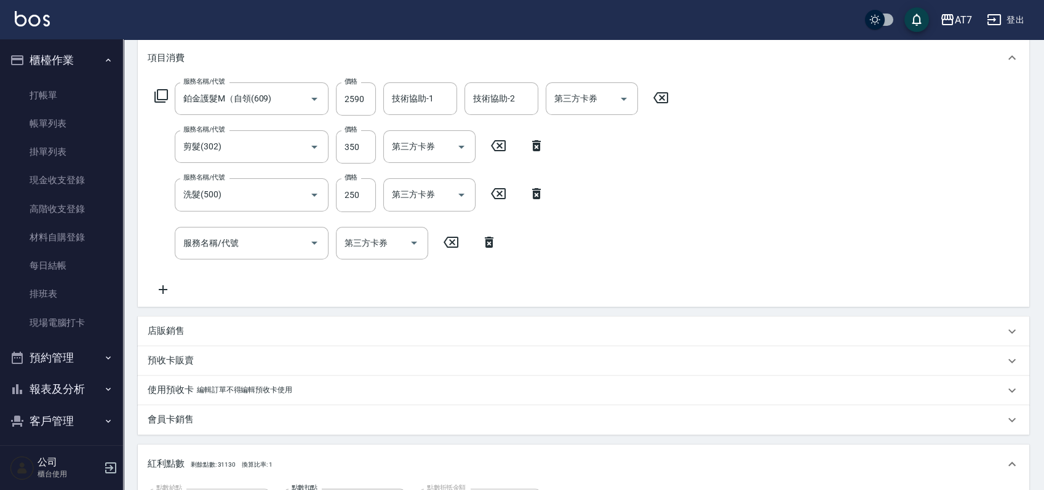
click at [671, 97] on icon at bounding box center [660, 97] width 31 height 15
type input "60"
click at [277, 94] on input "服務名稱/代號" at bounding box center [242, 99] width 124 height 22
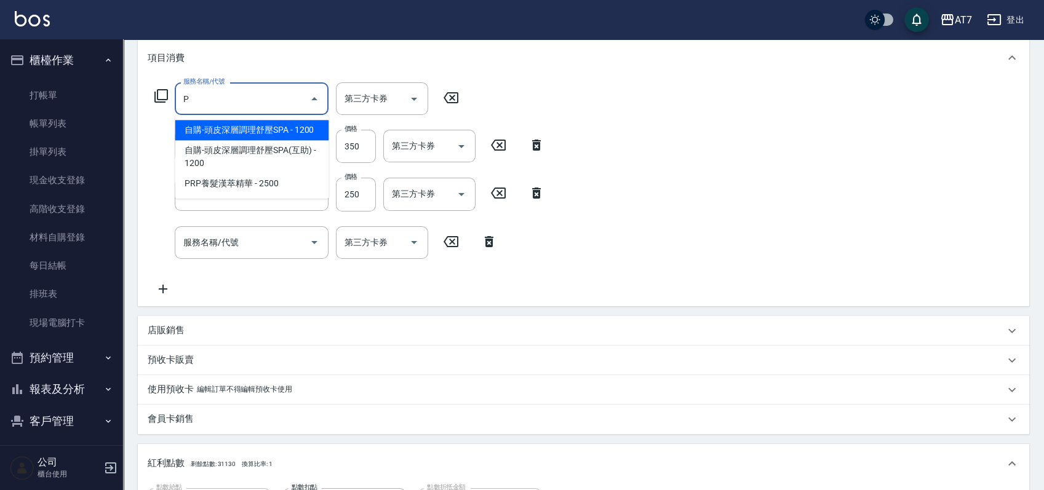
type input "PR"
click at [272, 130] on span "PRP養髮漢萃精華 - 2500" at bounding box center [252, 130] width 154 height 20
type input "310"
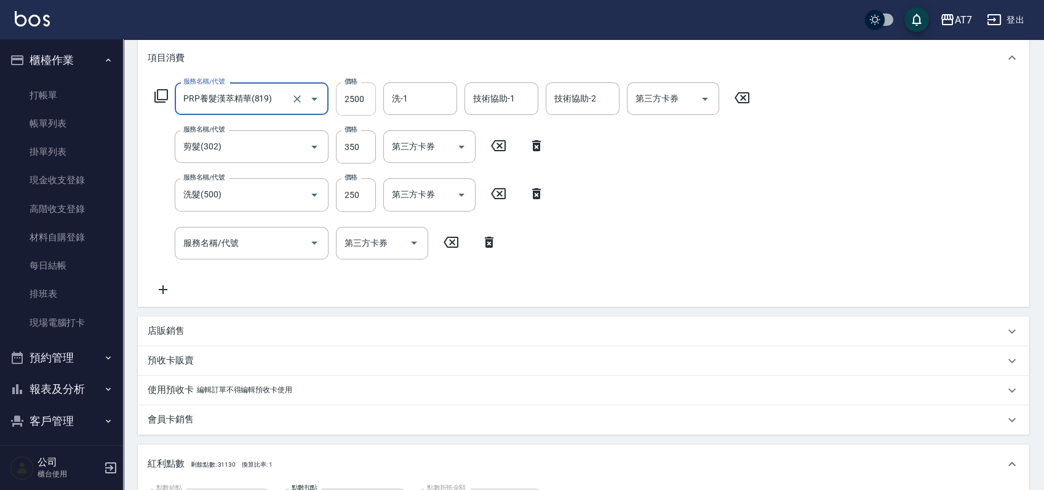
type input "PRP養髮漢萃精華(819)"
click at [359, 97] on input "2500" at bounding box center [356, 98] width 40 height 33
type input "2"
type input "60"
type input "259"
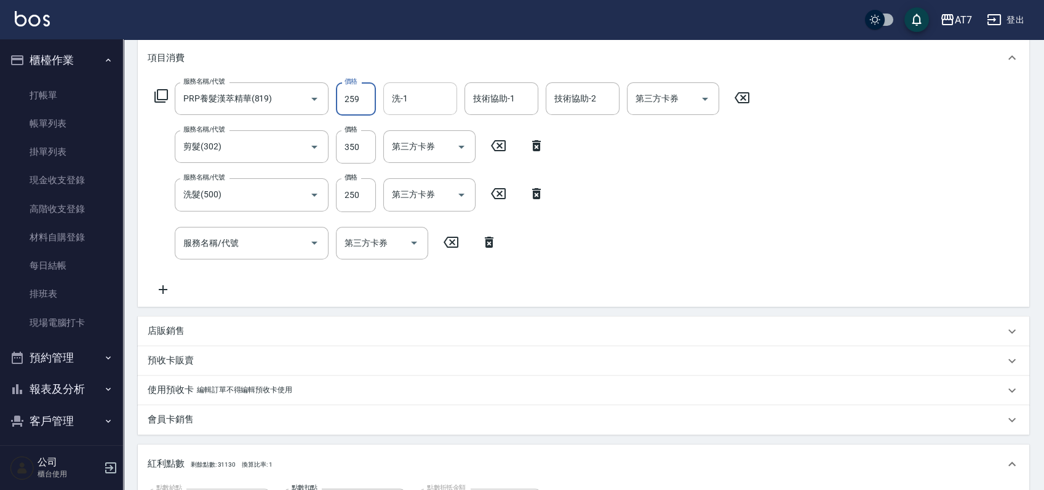
type input "80"
type input "2590"
type input "310"
type input "2590"
click at [261, 243] on input "服務名稱/代號" at bounding box center [242, 243] width 124 height 22
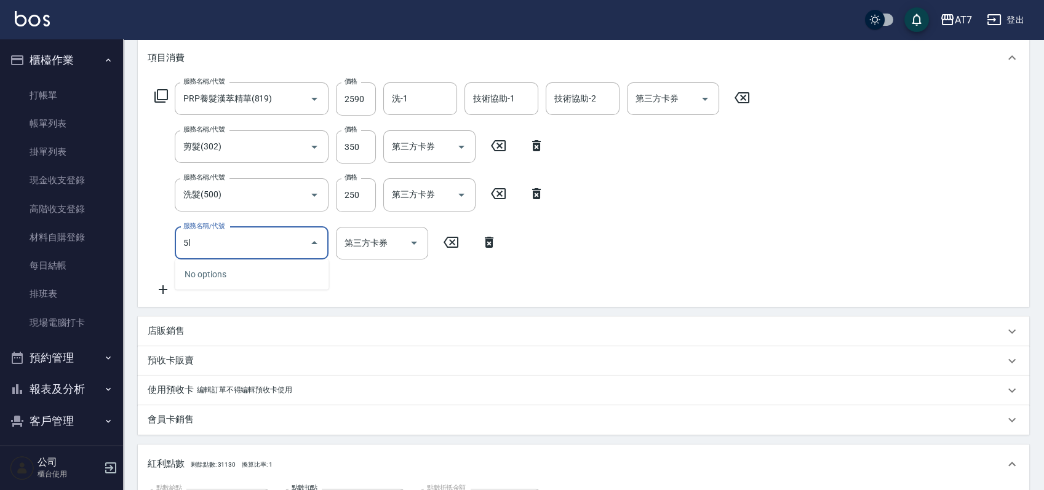
type input "5"
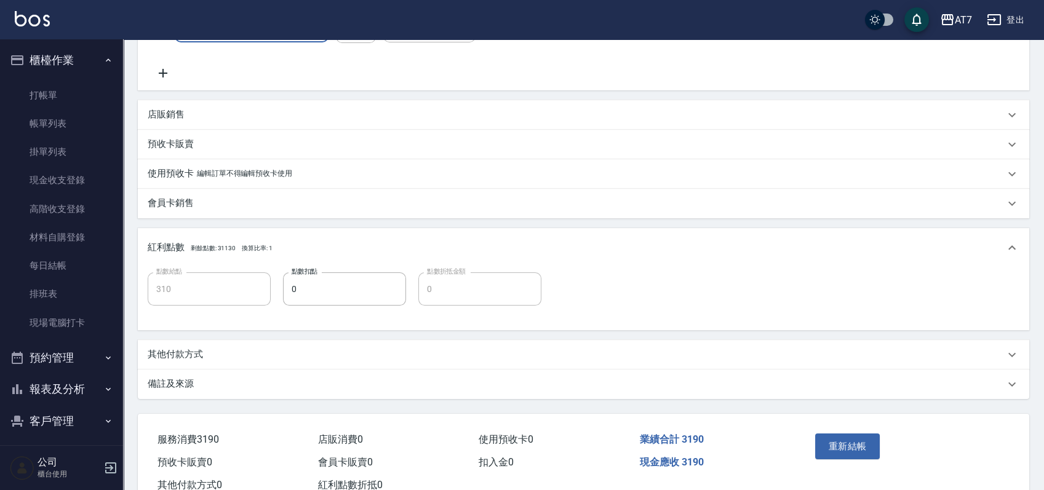
scroll to position [420, 0]
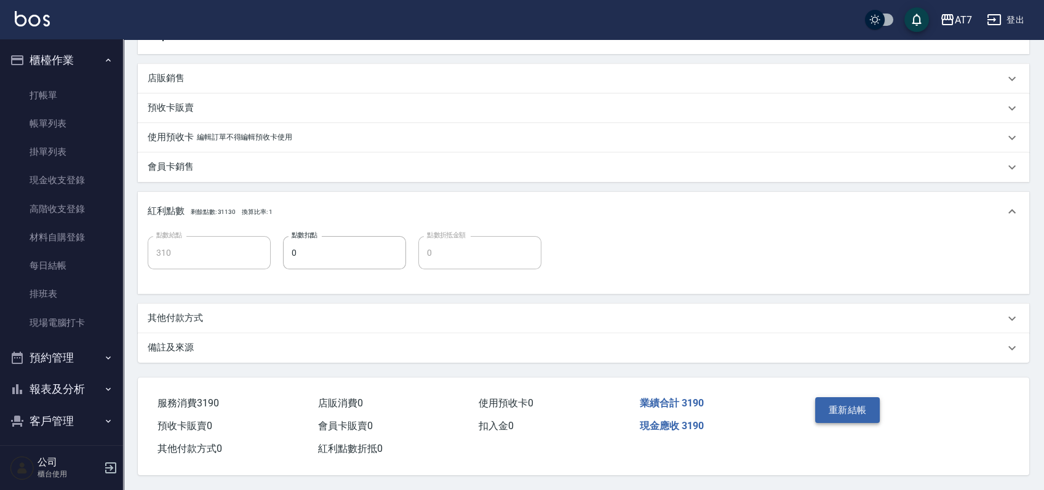
type input "針具(820)"
click at [844, 403] on button "重新結帳" at bounding box center [847, 410] width 65 height 26
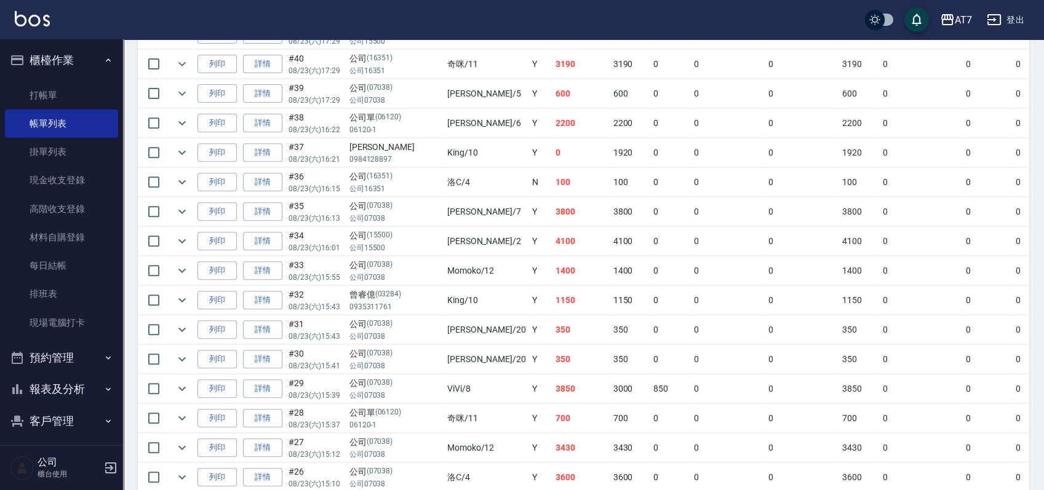
scroll to position [1066, 0]
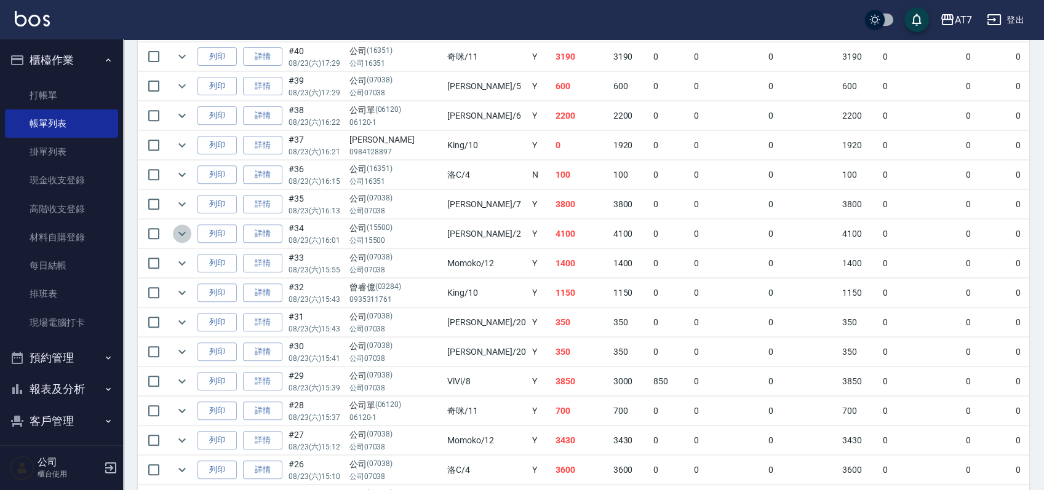
click at [186, 229] on icon "expand row" at bounding box center [182, 233] width 15 height 15
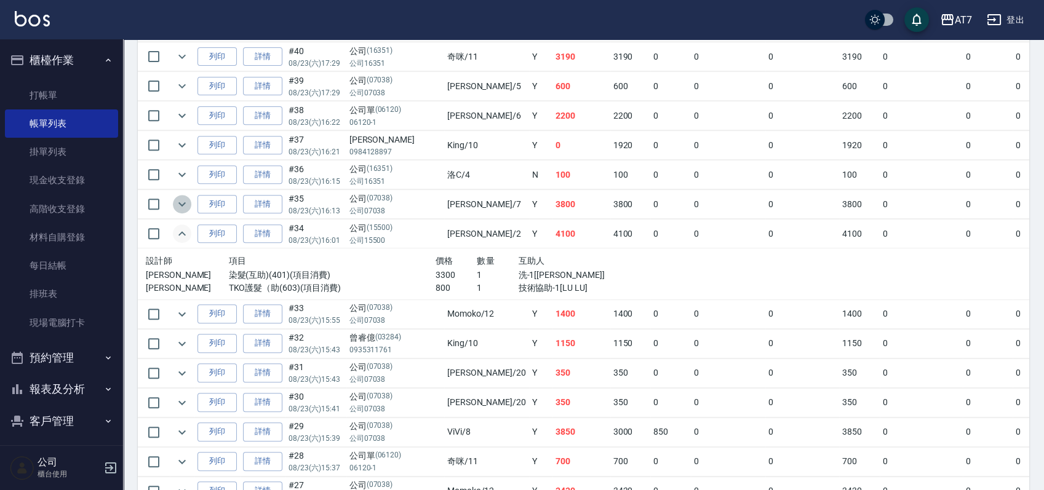
click at [182, 202] on icon "expand row" at bounding box center [181, 204] width 7 height 4
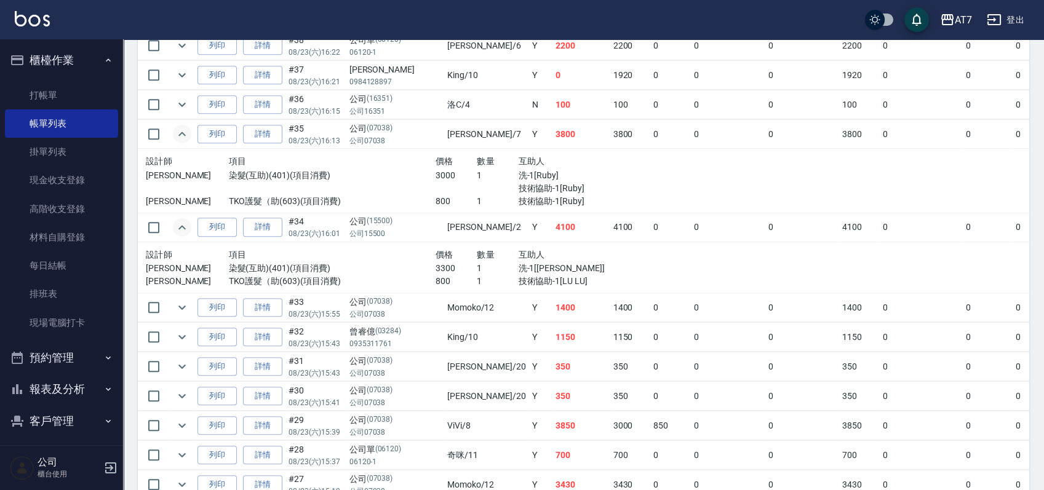
scroll to position [1230, 0]
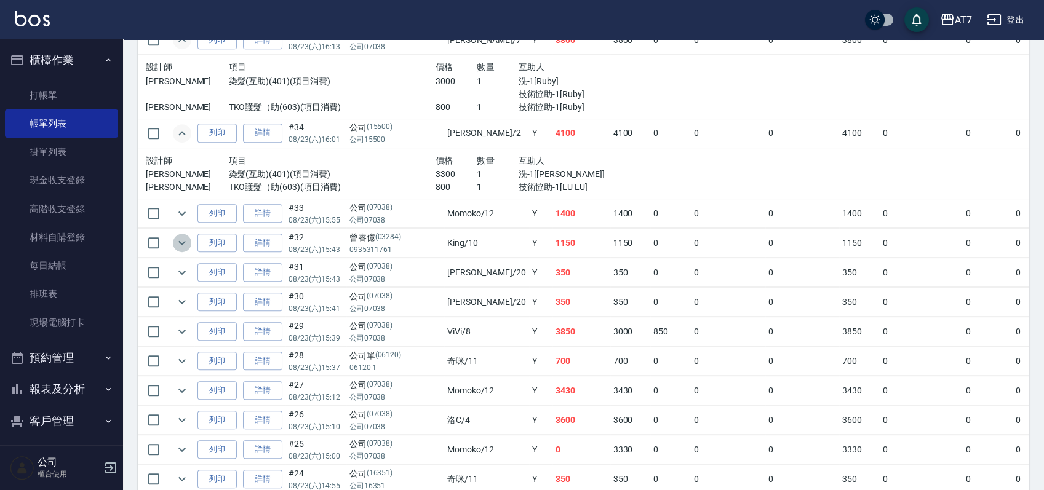
click at [184, 241] on icon "expand row" at bounding box center [181, 243] width 7 height 4
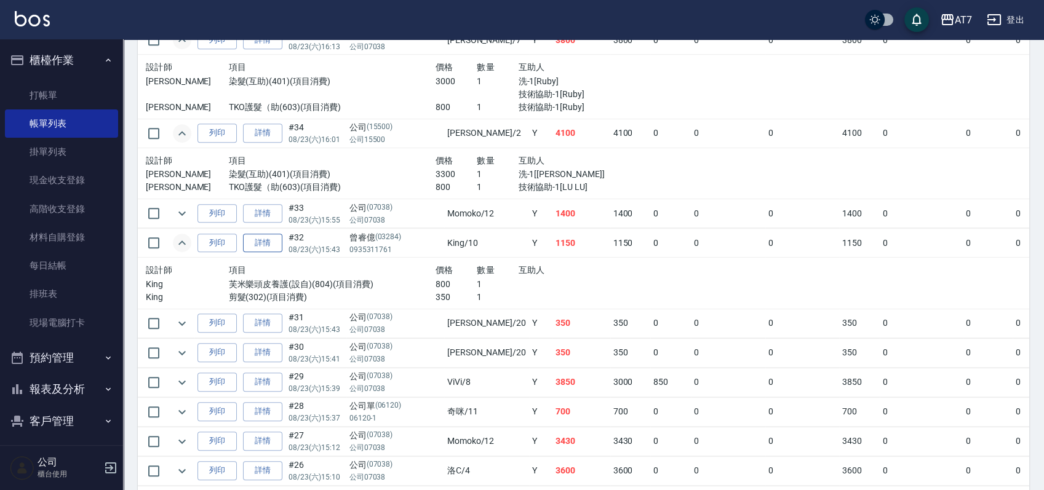
click at [275, 244] on link "詳情" at bounding box center [262, 243] width 39 height 19
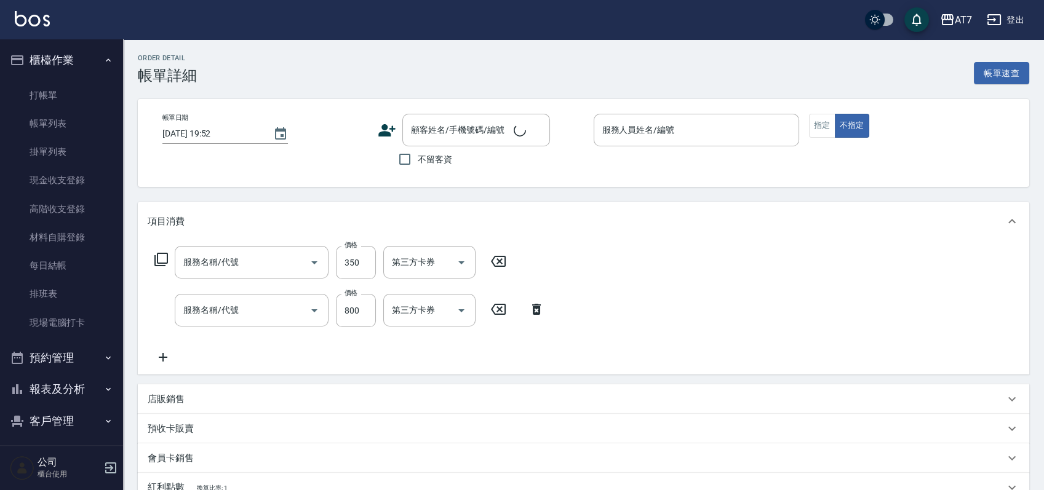
type input "2025/08/23 15:43"
type input "[PERSON_NAME]-10"
type input "110"
type input "剪髮(302)"
type input "芙米樂頭皮養護(設自)(804)"
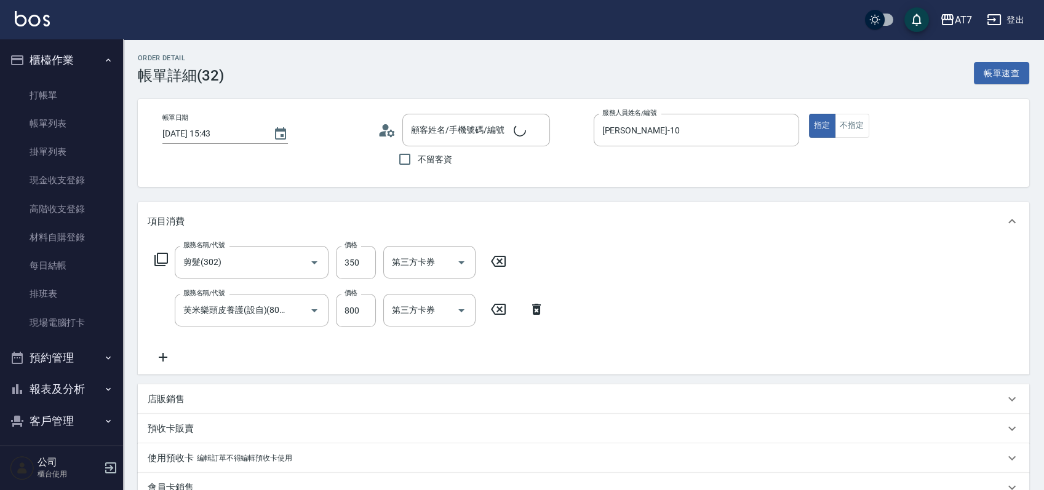
type input "曾睿億/0935311761/03284"
click at [277, 317] on input "芙米樂頭皮養護(設自)(804)" at bounding box center [234, 310] width 108 height 22
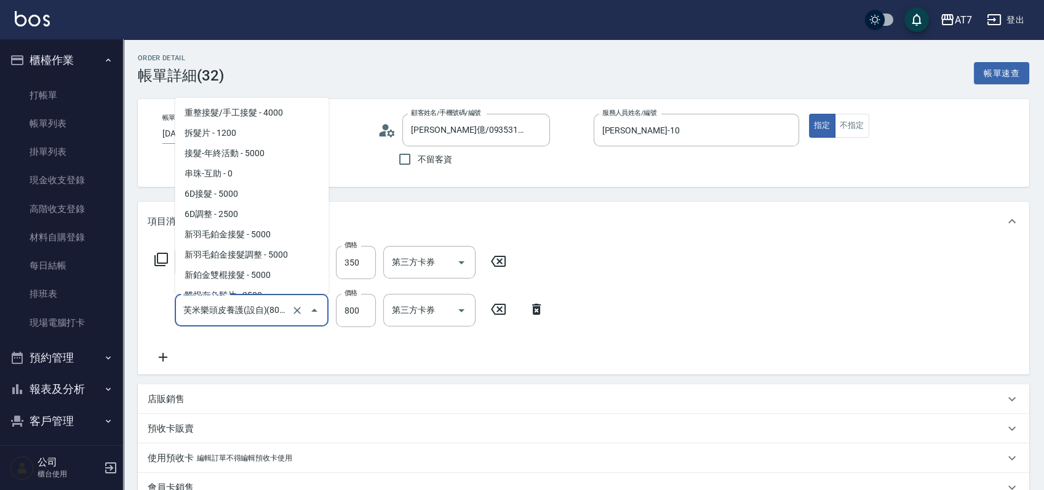
scroll to position [1993, 0]
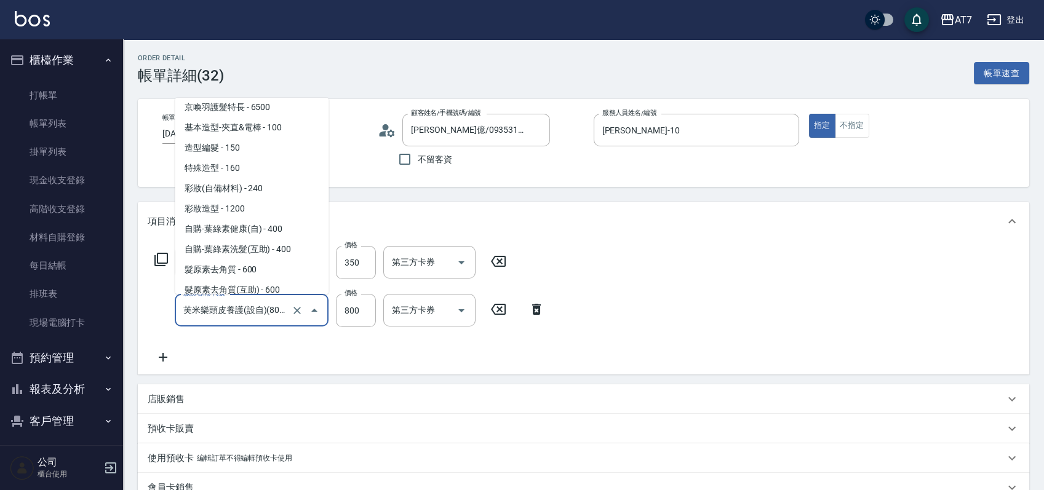
type input "8"
type input "30"
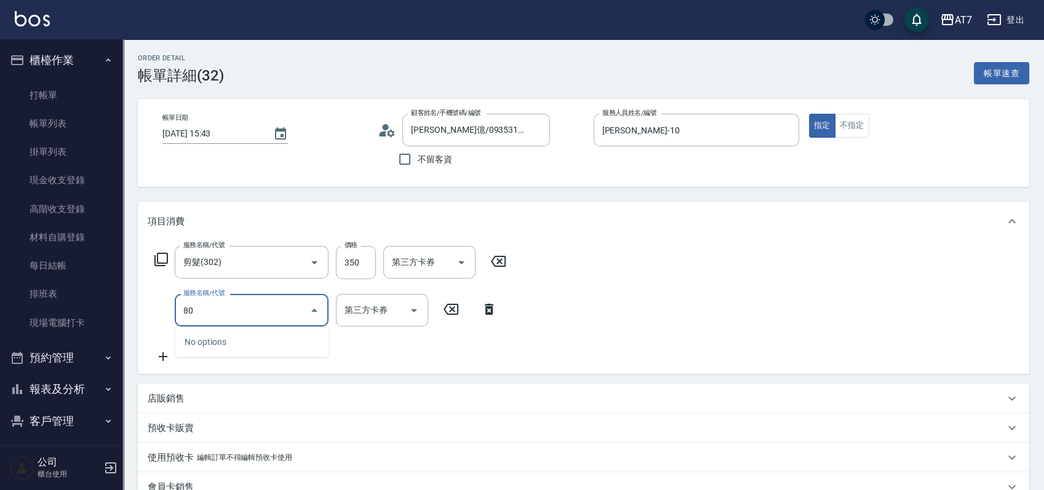
type input "805"
type input "110"
type input "芙米樂頭皮養護(互助)(805)"
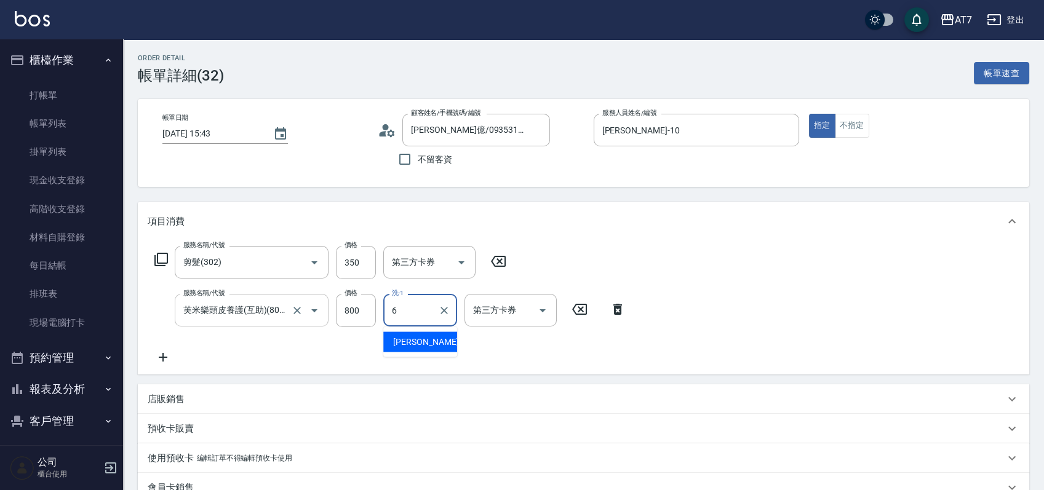
type input "杜莎莎-6"
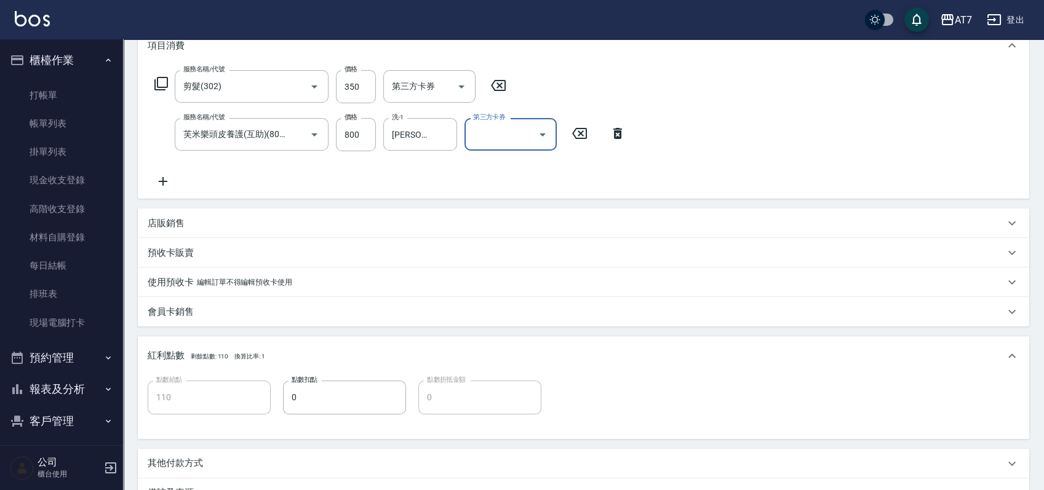
scroll to position [324, 0]
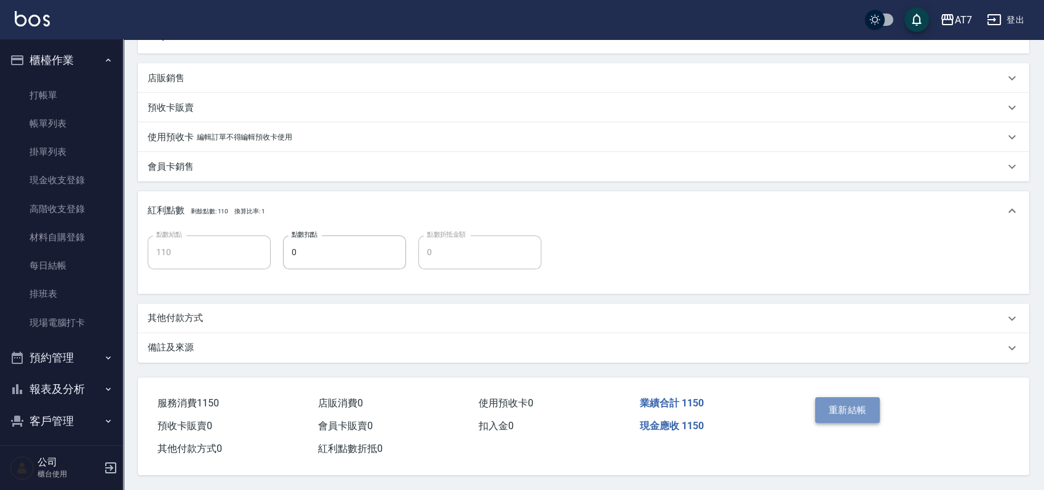
click at [865, 401] on button "重新結帳" at bounding box center [847, 410] width 65 height 26
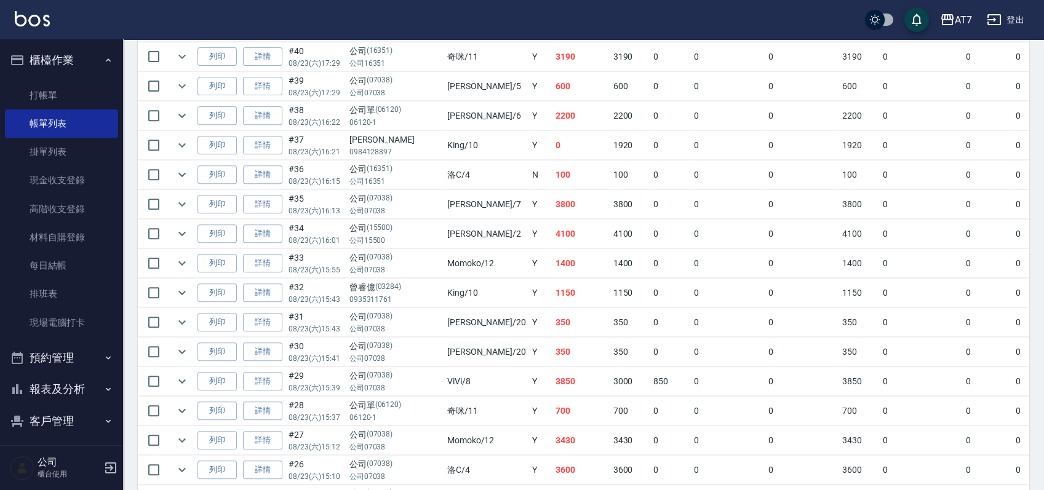
scroll to position [1230, 0]
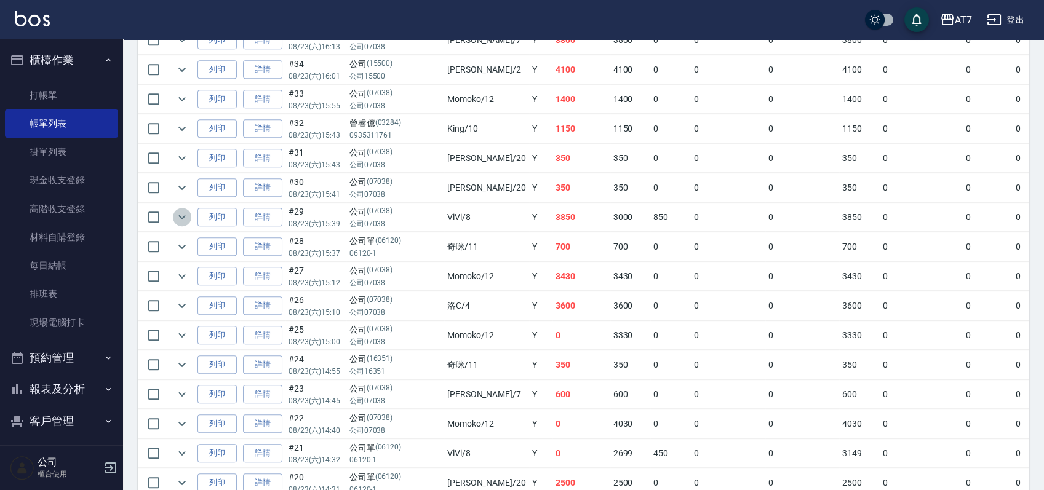
click at [184, 216] on icon "expand row" at bounding box center [182, 217] width 15 height 15
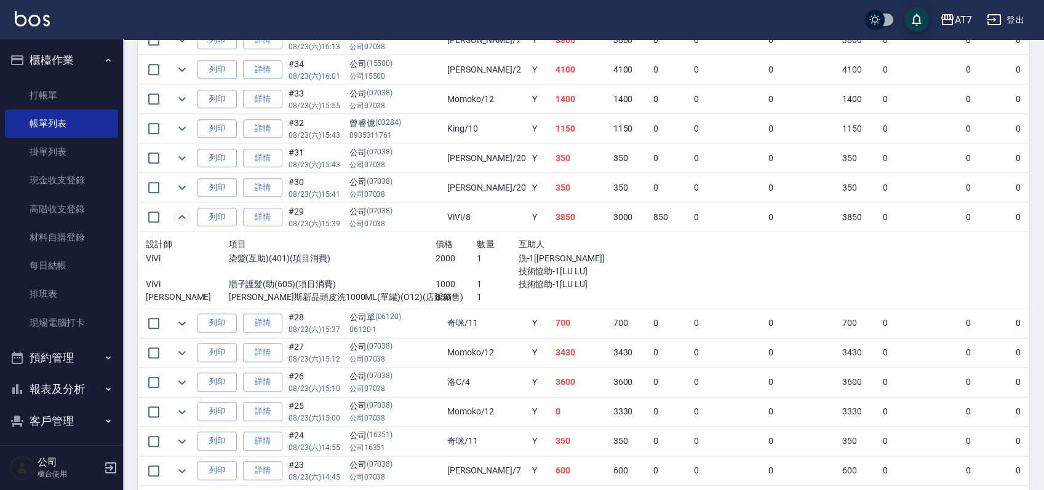
click at [184, 216] on icon "expand row" at bounding box center [182, 217] width 15 height 15
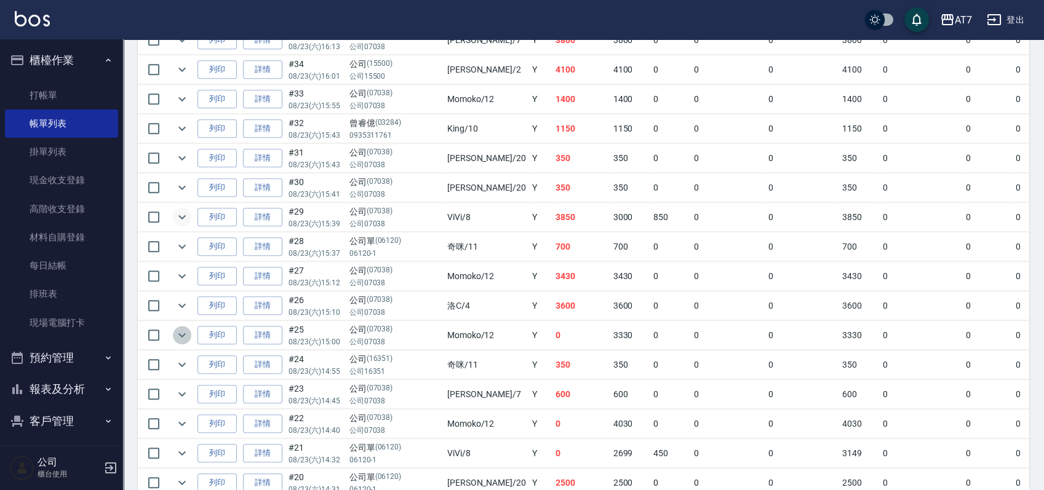
click at [180, 333] on icon "expand row" at bounding box center [181, 335] width 7 height 4
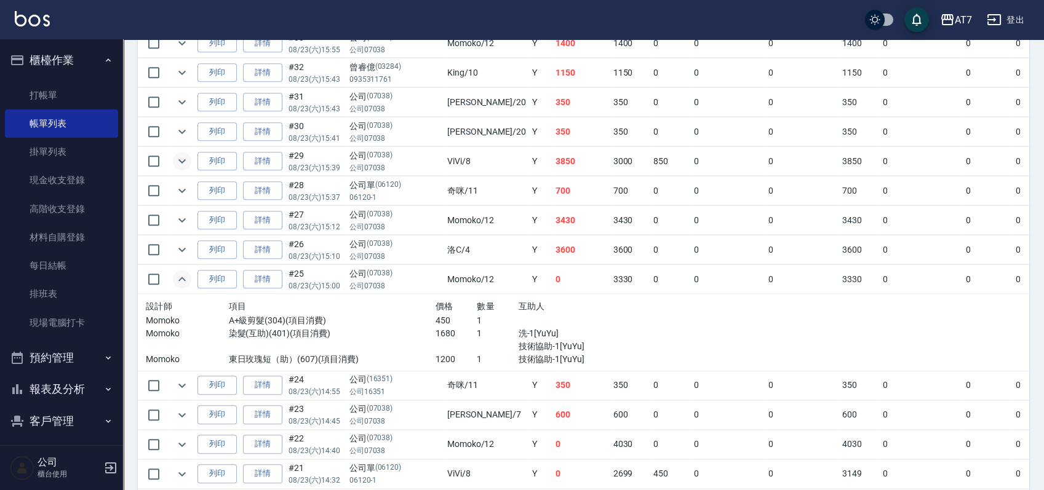
scroll to position [1312, 0]
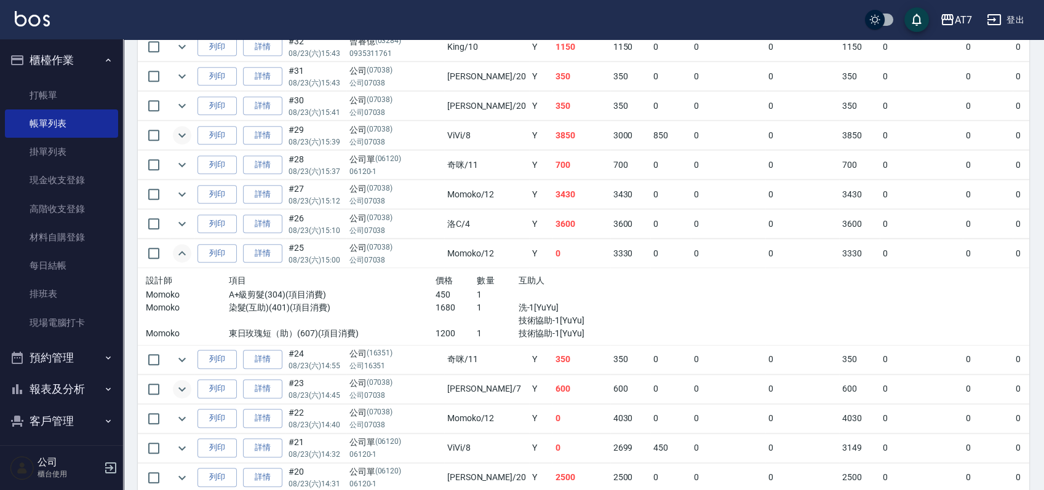
click at [182, 386] on icon "expand row" at bounding box center [182, 389] width 15 height 15
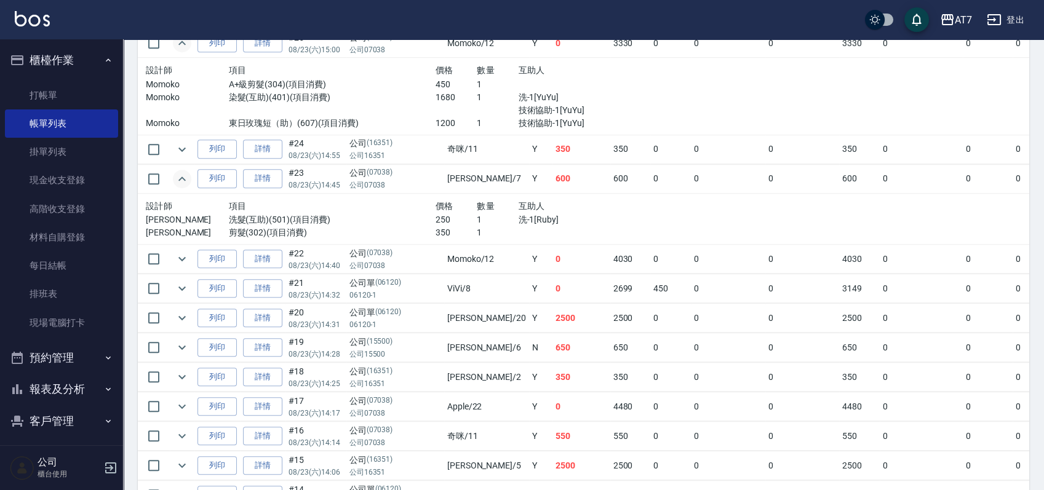
scroll to position [1558, 0]
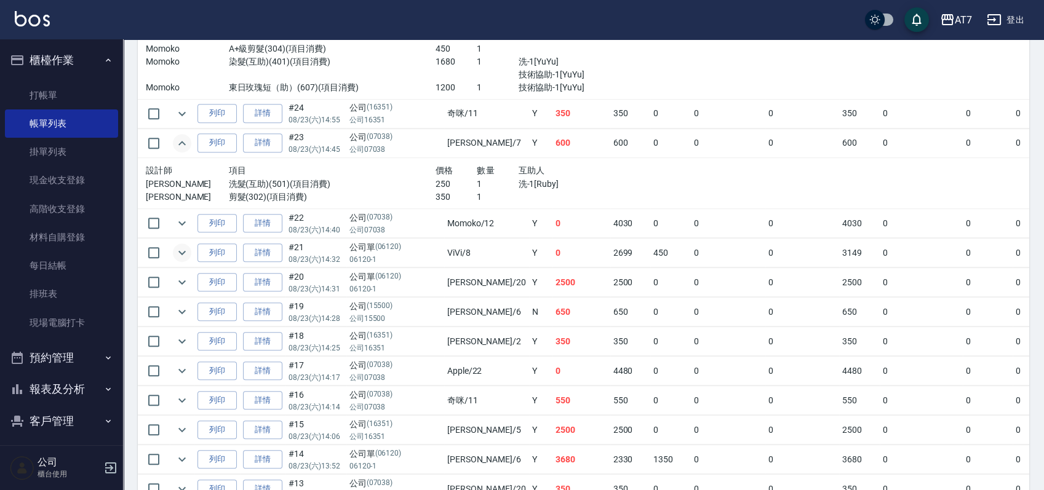
click at [180, 245] on icon "expand row" at bounding box center [182, 252] width 15 height 15
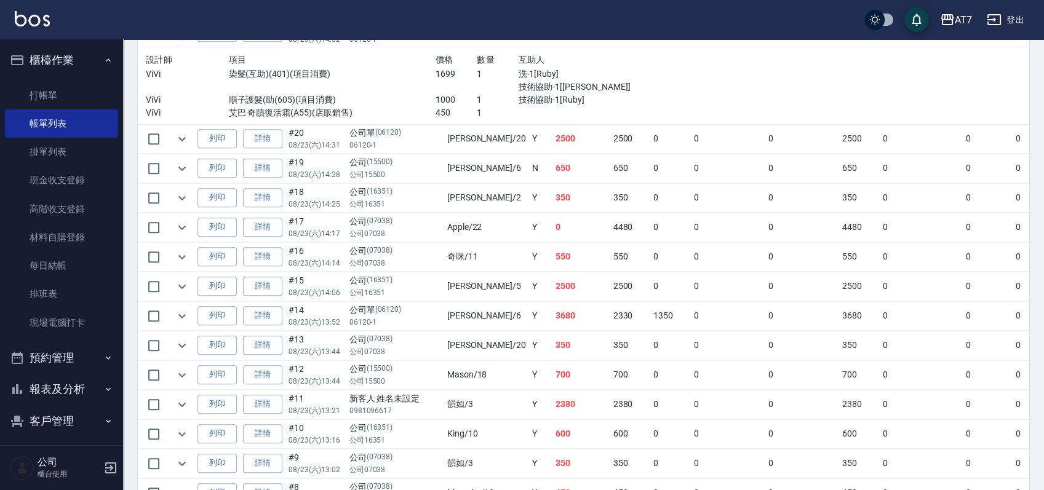
scroll to position [1804, 0]
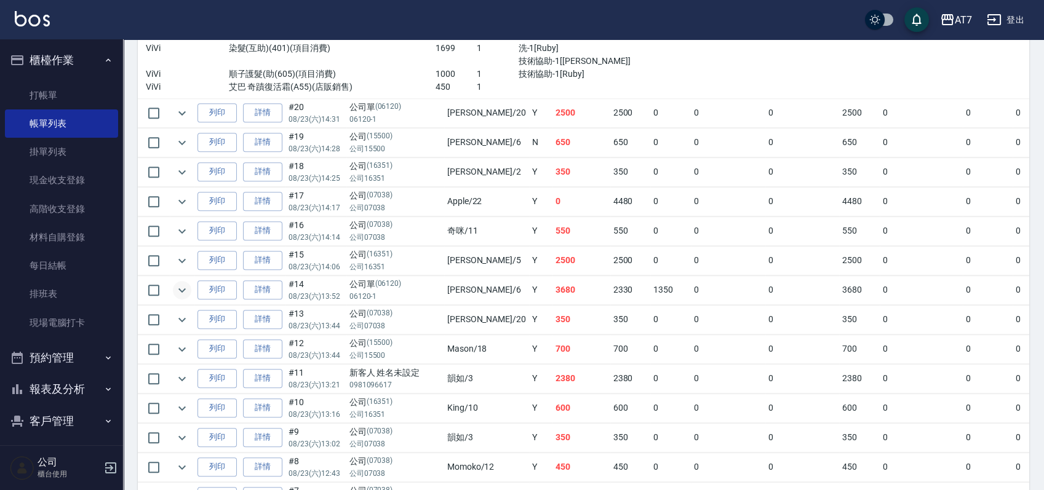
click at [182, 290] on icon "expand row" at bounding box center [182, 290] width 15 height 15
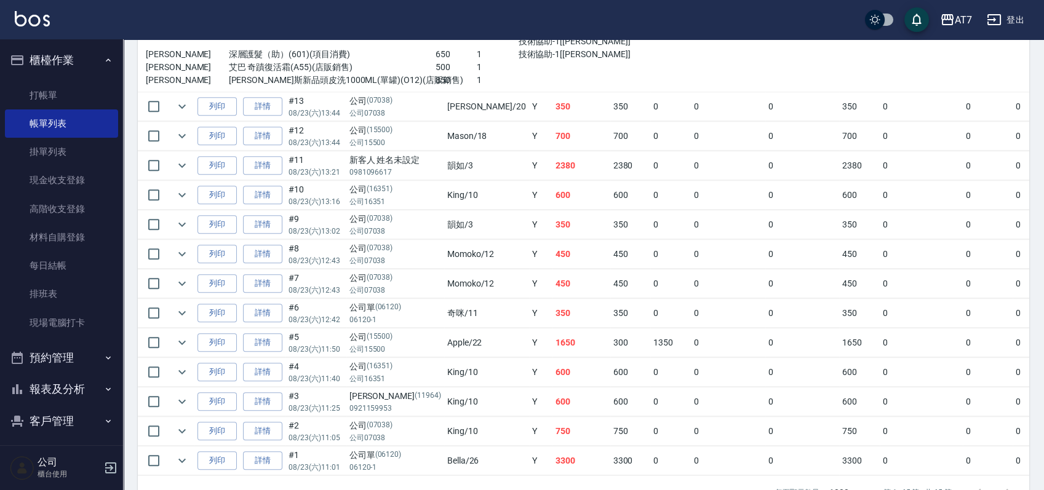
scroll to position [2143, 0]
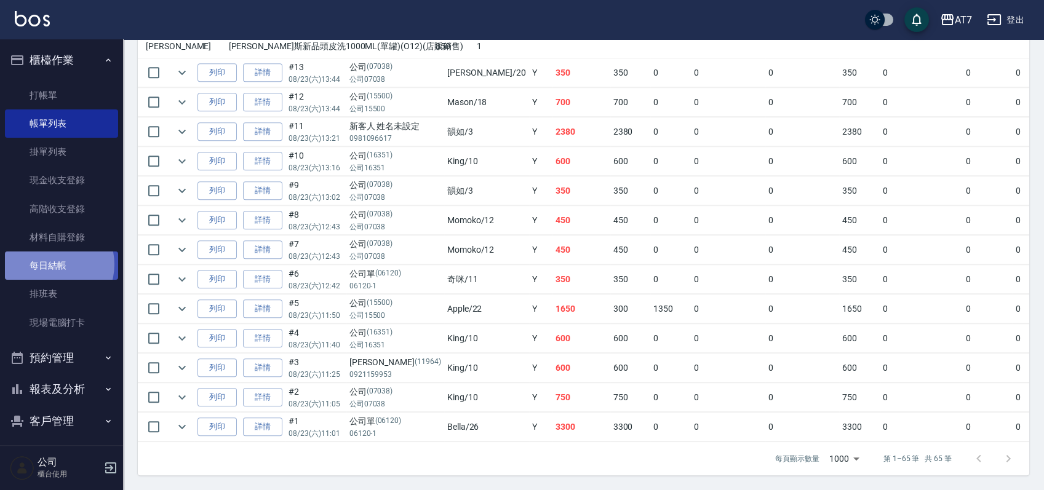
click at [50, 264] on link "每日結帳" at bounding box center [61, 266] width 113 height 28
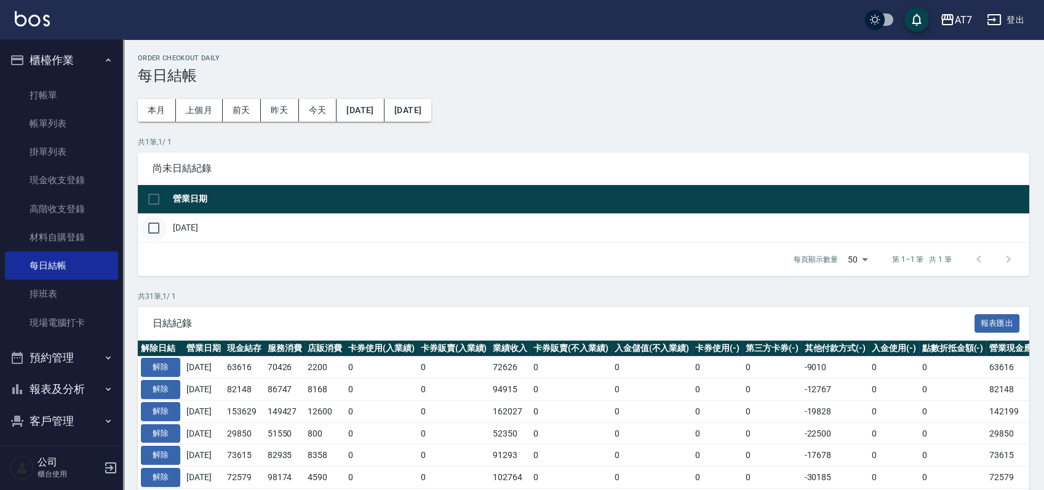
click at [157, 229] on input "checkbox" at bounding box center [154, 228] width 26 height 26
checkbox input "true"
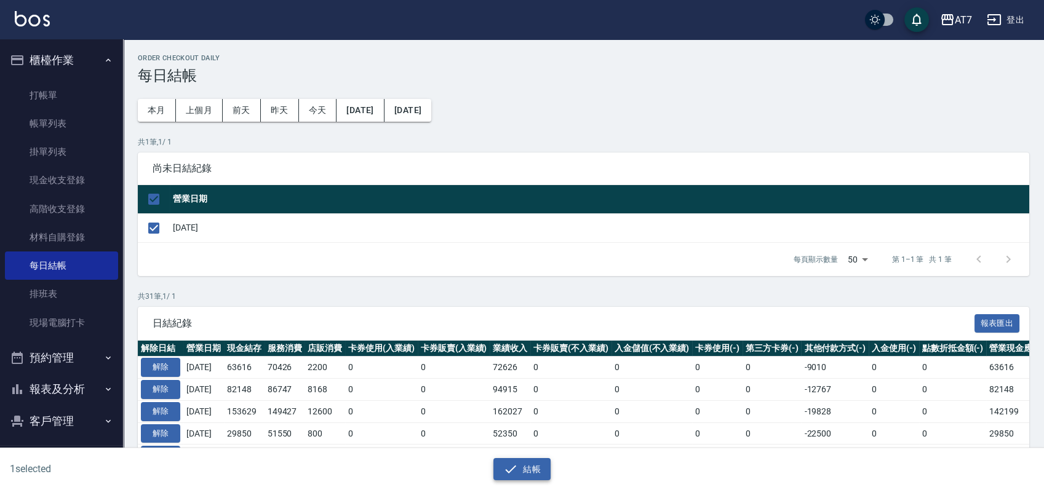
click at [533, 469] on button "結帳" at bounding box center [521, 469] width 57 height 23
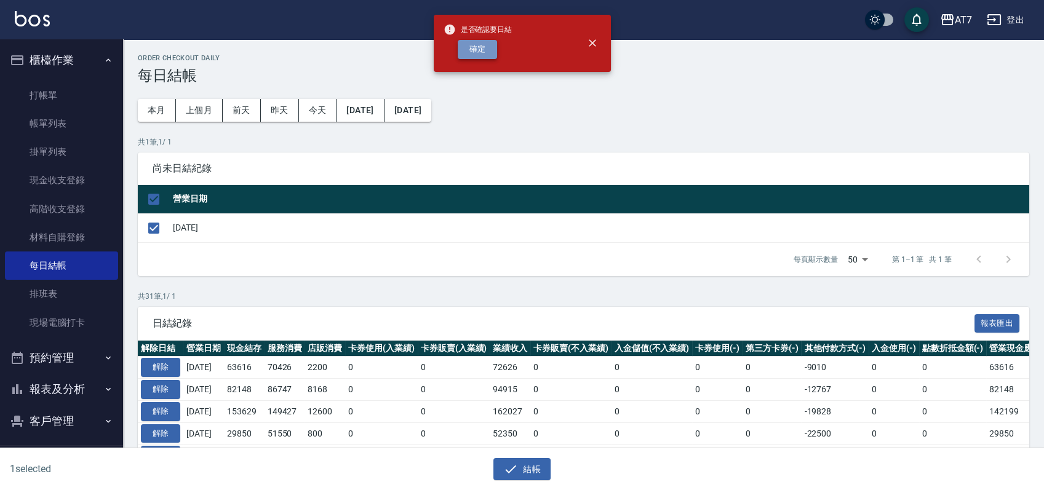
click at [489, 54] on button "確定" at bounding box center [477, 49] width 39 height 19
checkbox input "false"
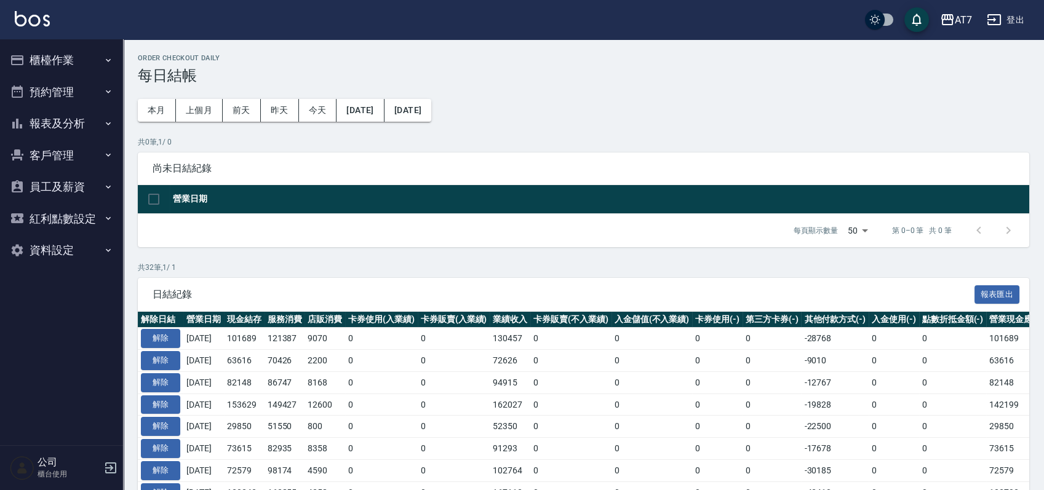
click at [69, 127] on button "報表及分析" at bounding box center [61, 124] width 113 height 32
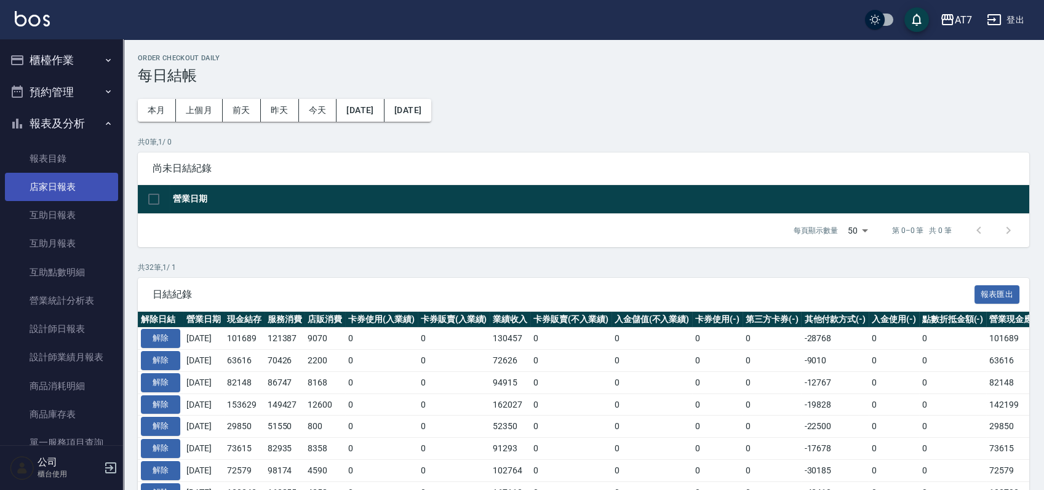
click at [60, 183] on link "店家日報表" at bounding box center [61, 187] width 113 height 28
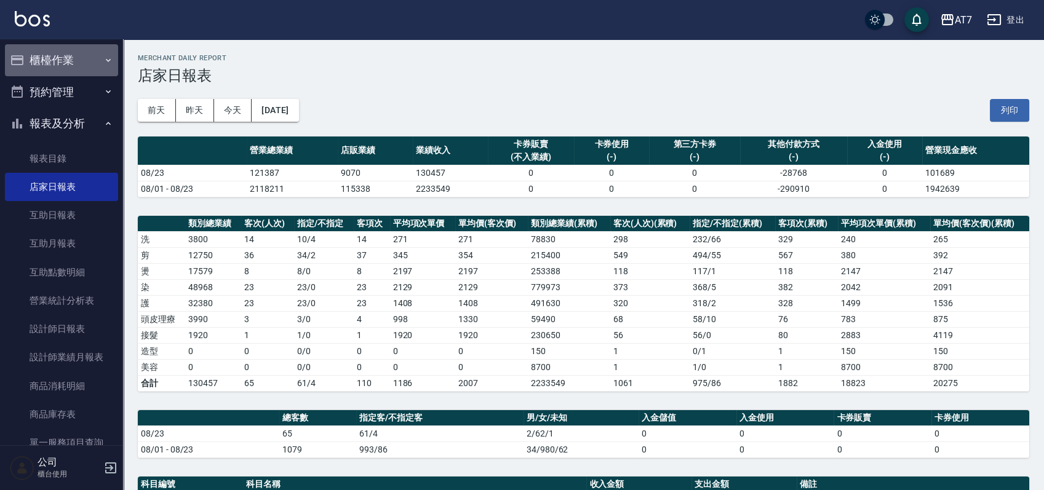
click at [76, 56] on button "櫃檯作業" at bounding box center [61, 60] width 113 height 32
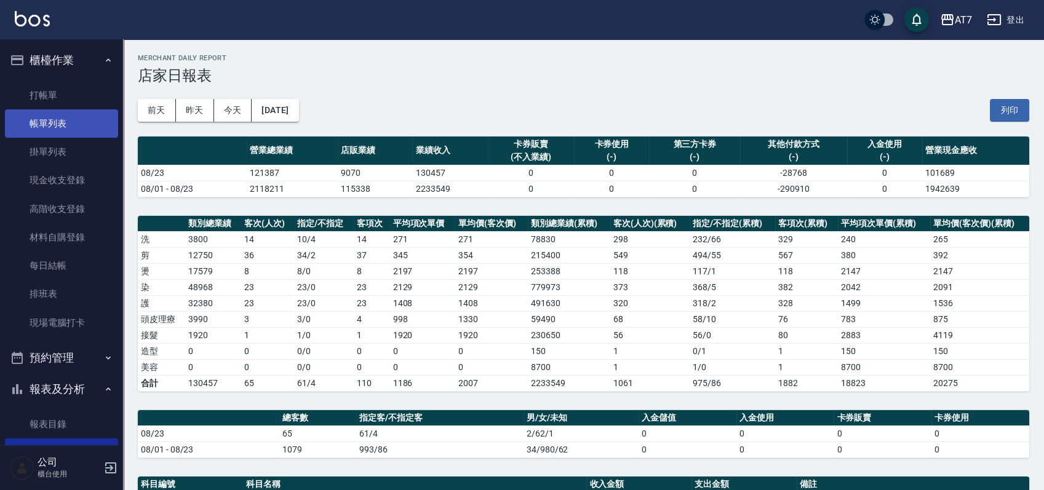
click at [54, 117] on link "帳單列表" at bounding box center [61, 123] width 113 height 28
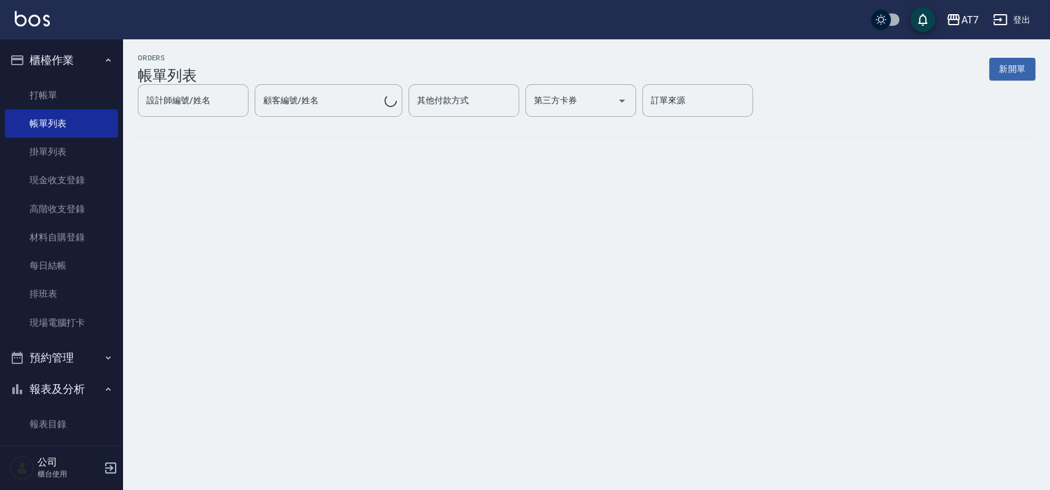
click at [248, 110] on div "設計師編號/姓名 設計師編號/姓名" at bounding box center [193, 100] width 111 height 33
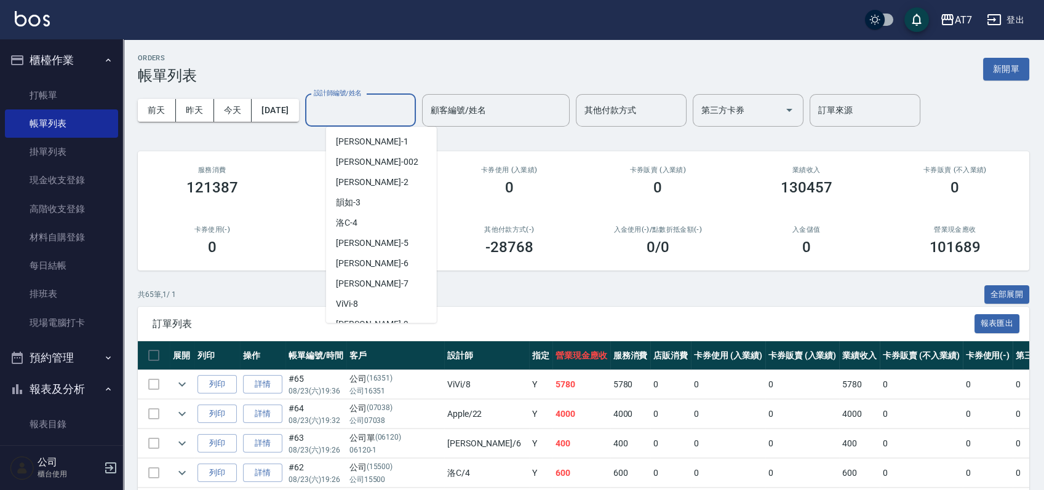
scroll to position [164, 0]
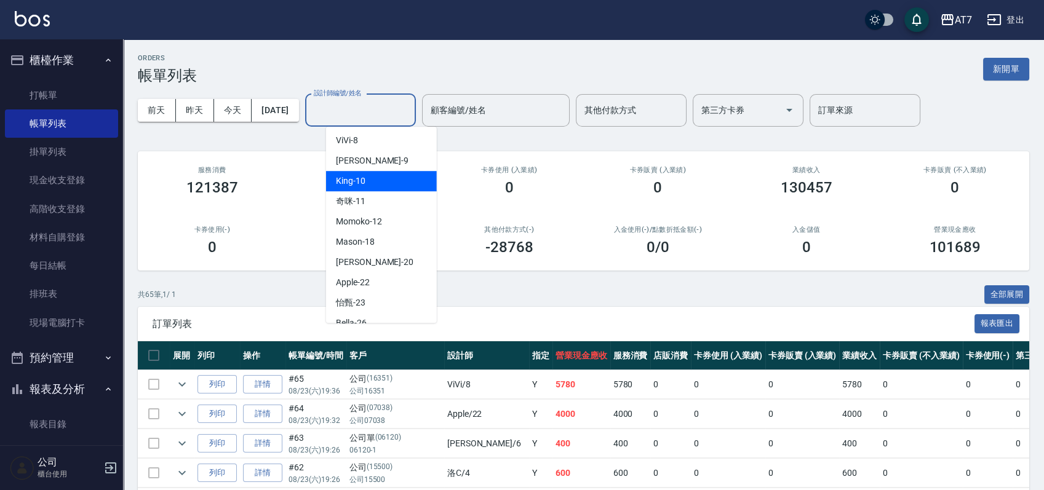
click at [394, 183] on div "King -10" at bounding box center [381, 181] width 111 height 20
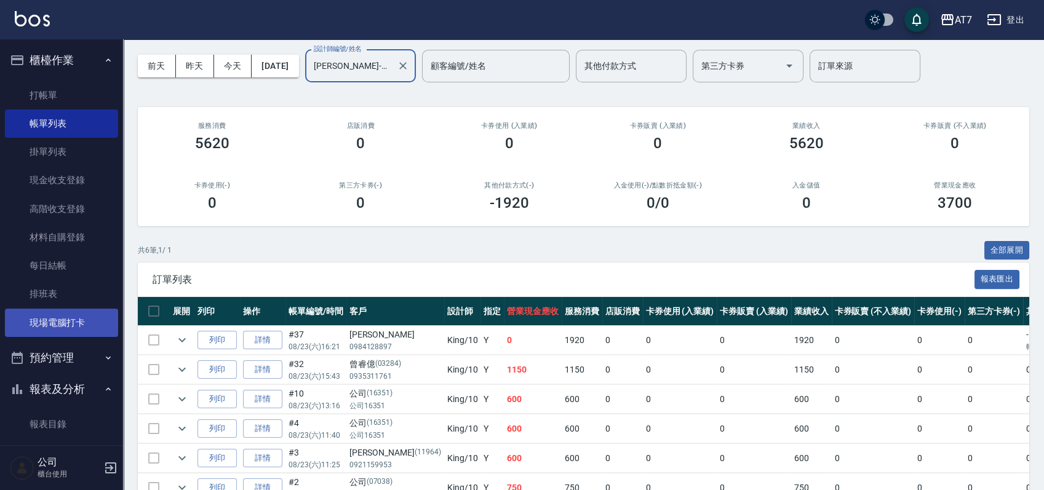
scroll to position [0, 0]
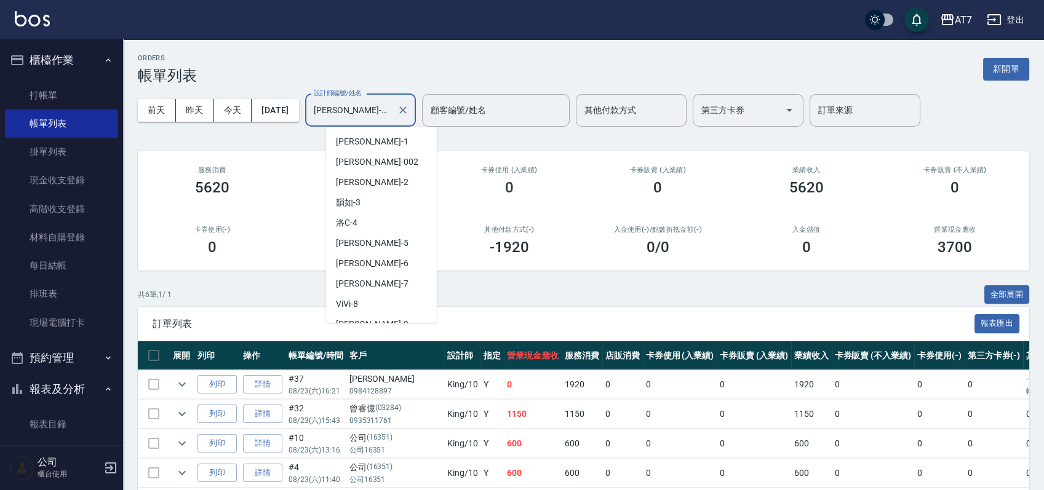
click at [387, 100] on input "[PERSON_NAME]-10" at bounding box center [351, 111] width 81 height 22
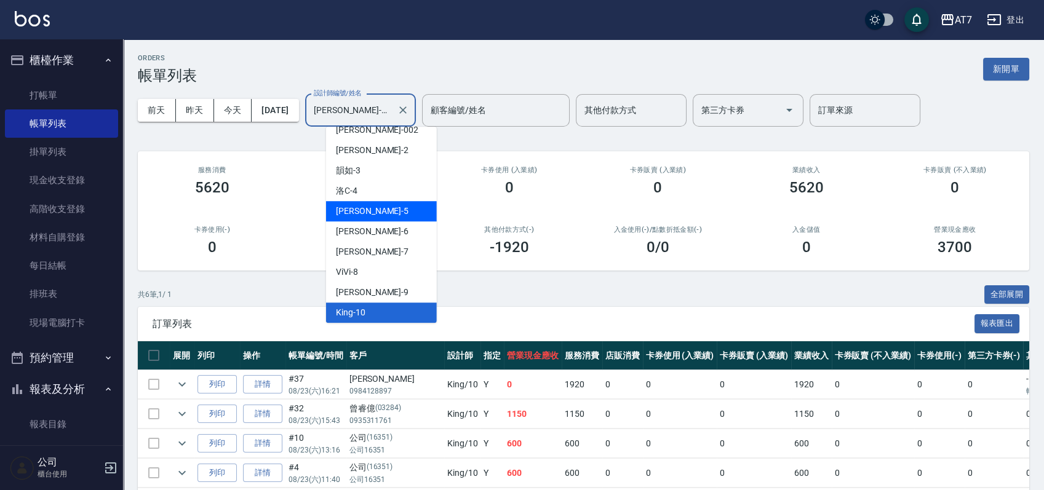
click at [381, 213] on div "RAY -5" at bounding box center [381, 211] width 111 height 20
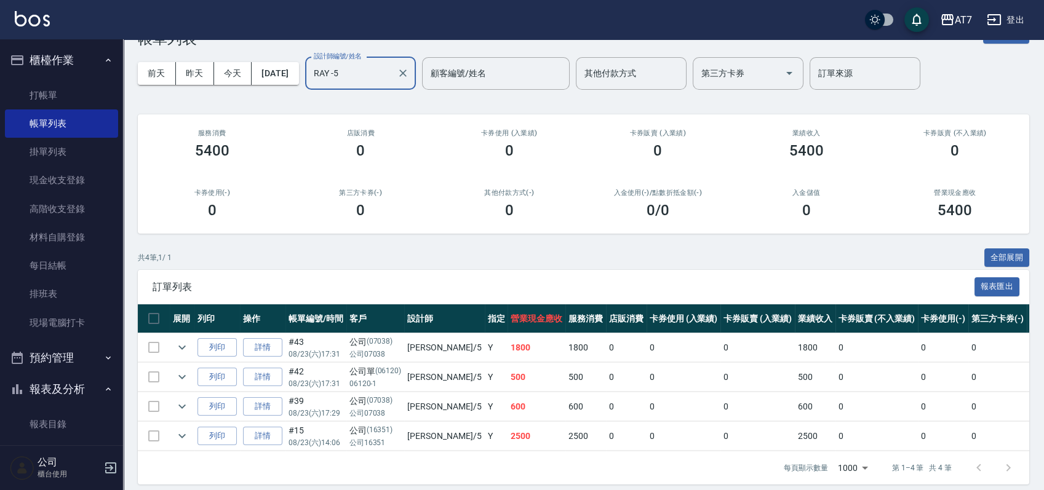
scroll to position [58, 0]
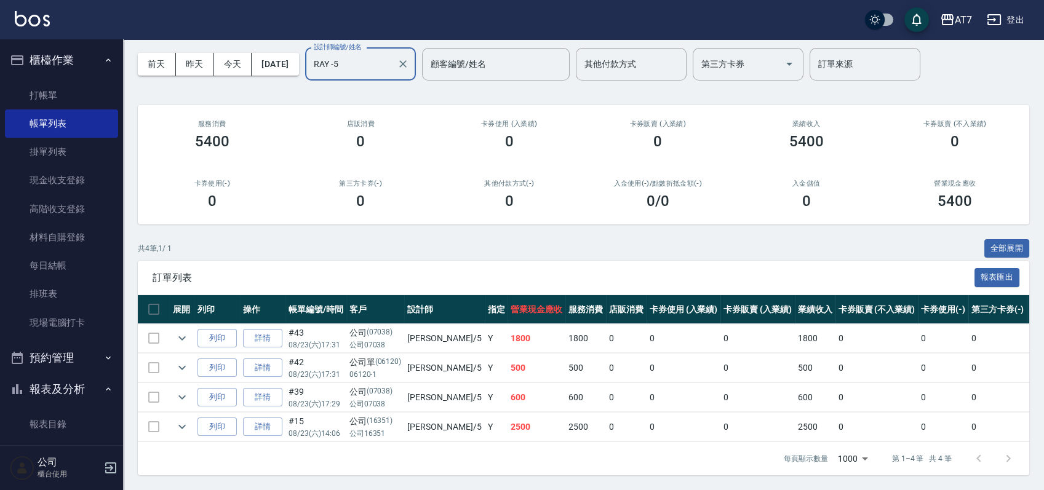
click at [392, 54] on input "RAY -5" at bounding box center [351, 65] width 81 height 22
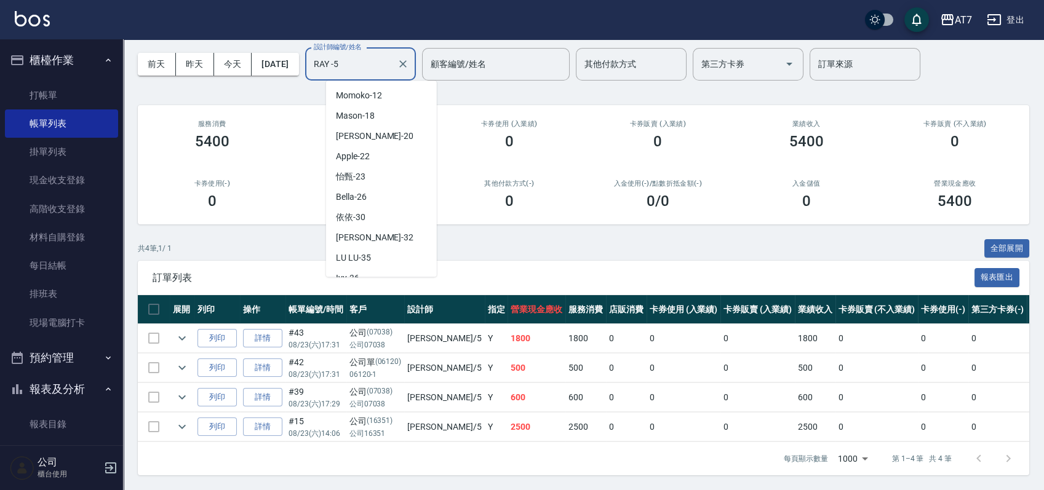
scroll to position [246, 0]
click at [411, 103] on div "Mason -18" at bounding box center [381, 113] width 111 height 20
type input "Mason-18"
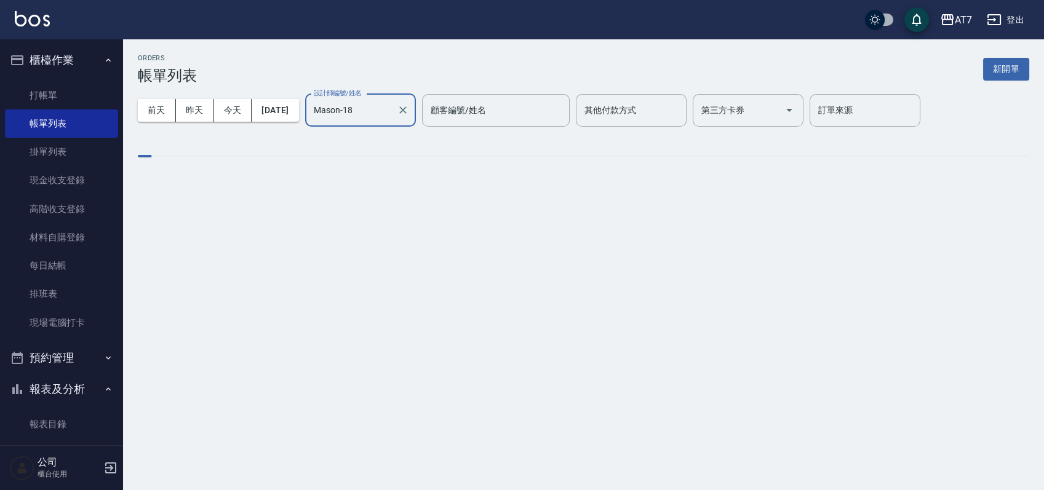
scroll to position [0, 0]
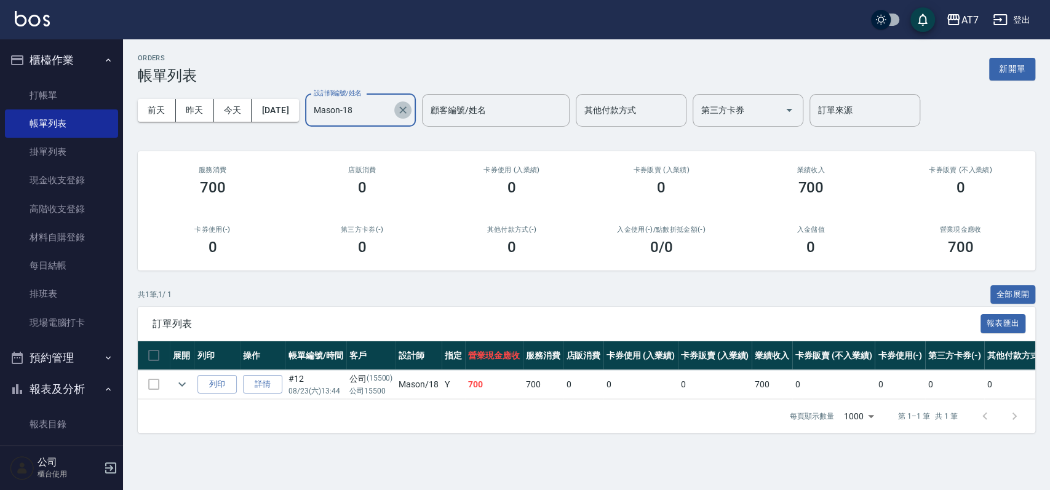
click at [409, 109] on icon "Clear" at bounding box center [403, 110] width 12 height 12
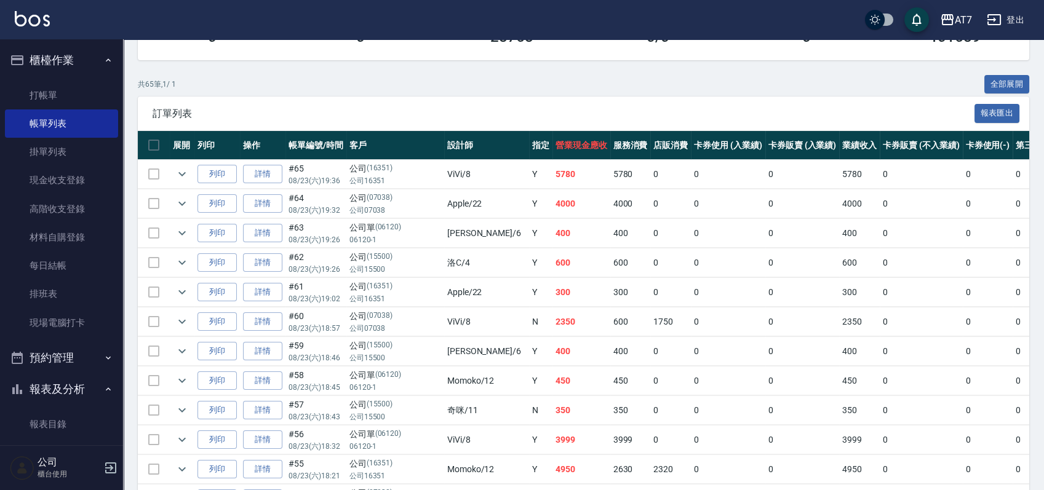
scroll to position [128, 0]
